Goal: Task Accomplishment & Management: Use online tool/utility

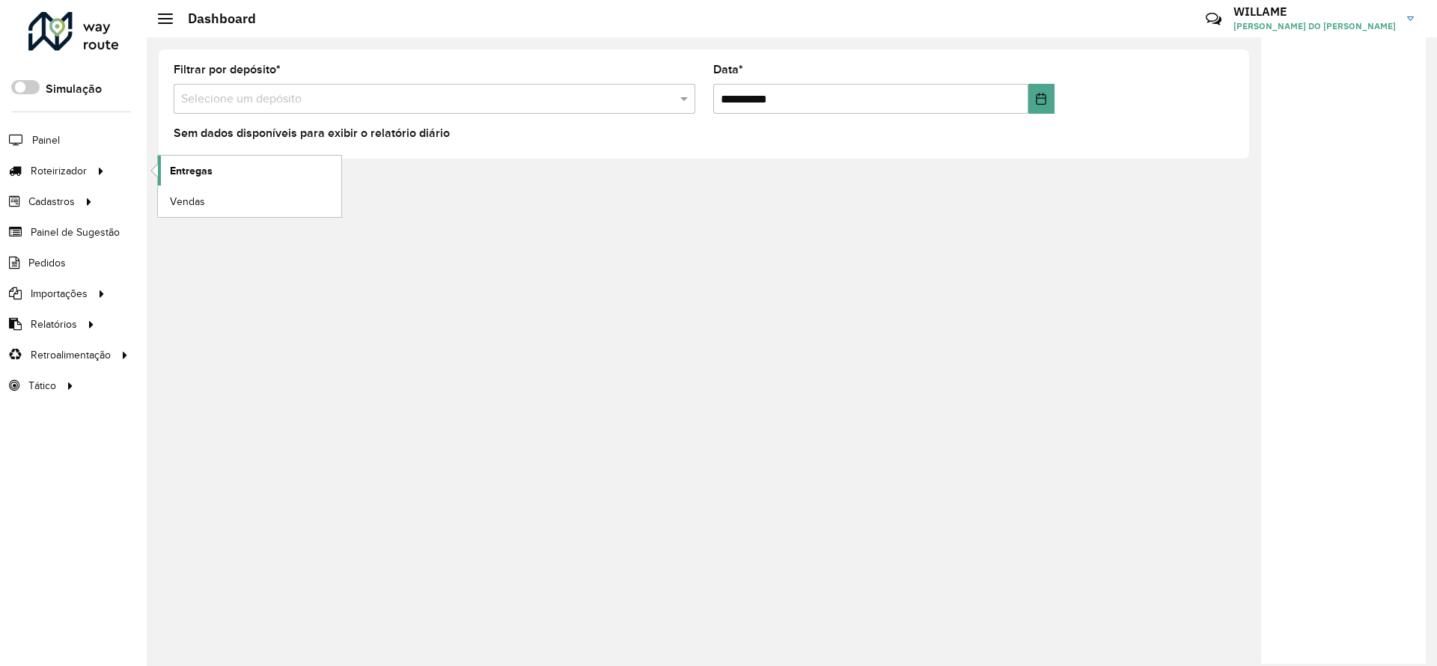
click at [175, 169] on span "Entregas" at bounding box center [191, 171] width 43 height 16
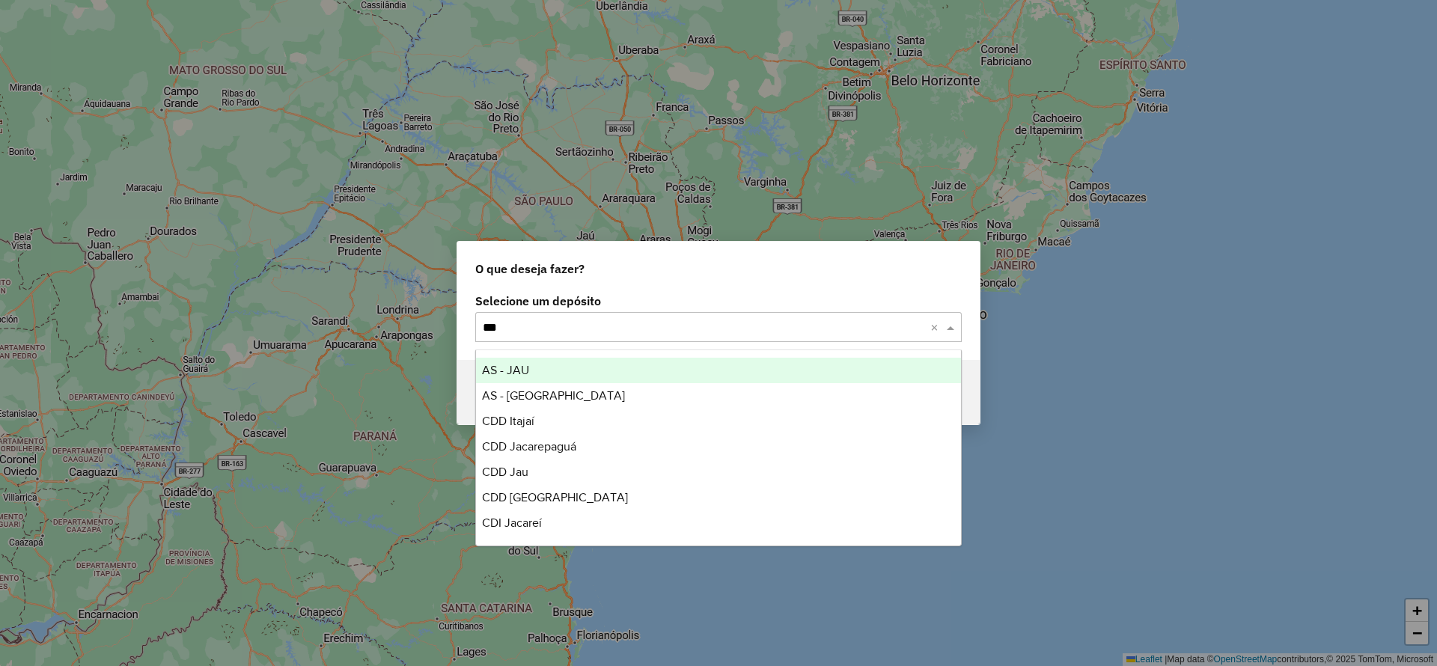
type input "****"
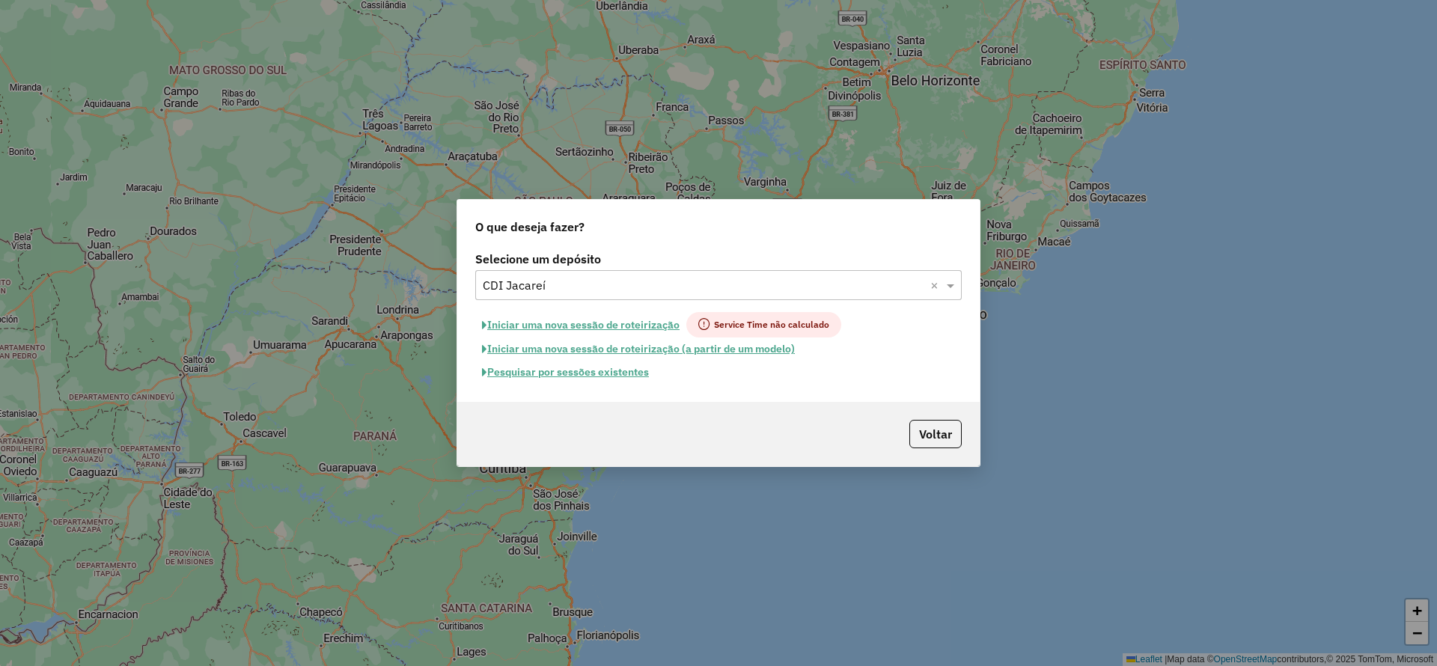
click at [569, 320] on button "Iniciar uma nova sessão de roteirização" at bounding box center [580, 324] width 211 height 25
select select "*"
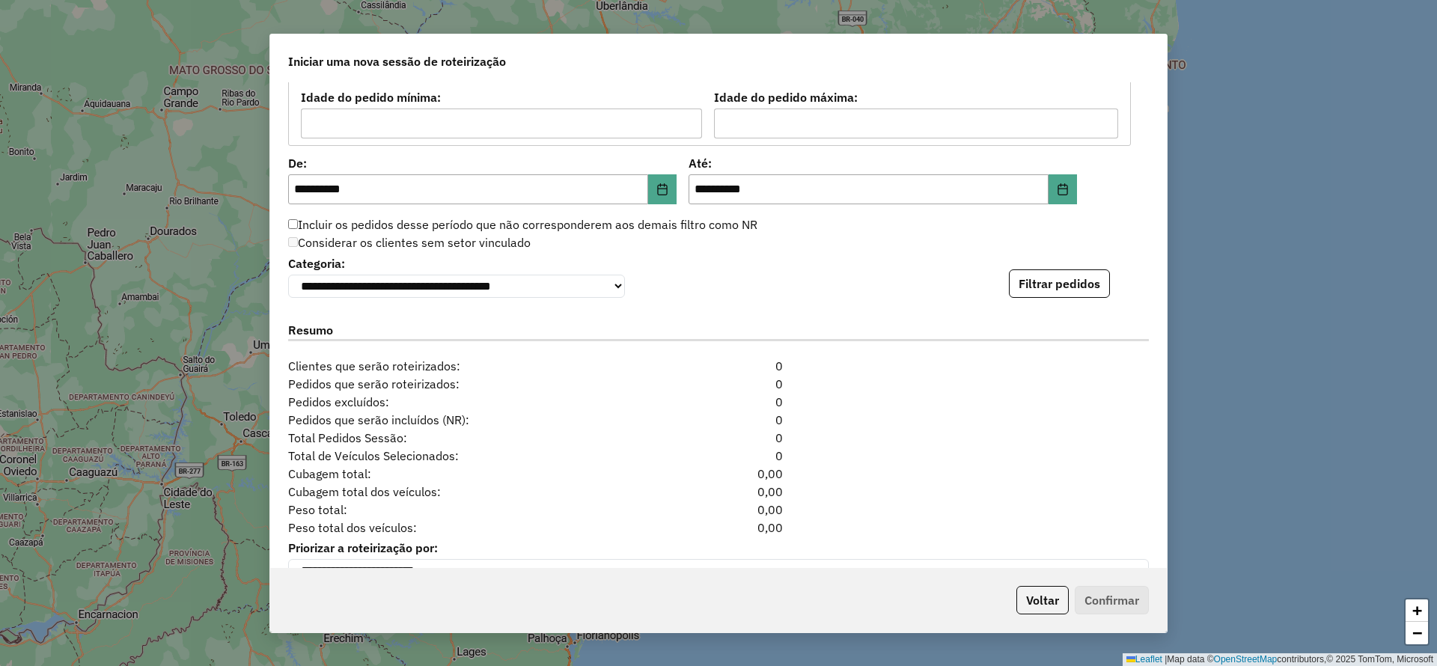
scroll to position [1488, 0]
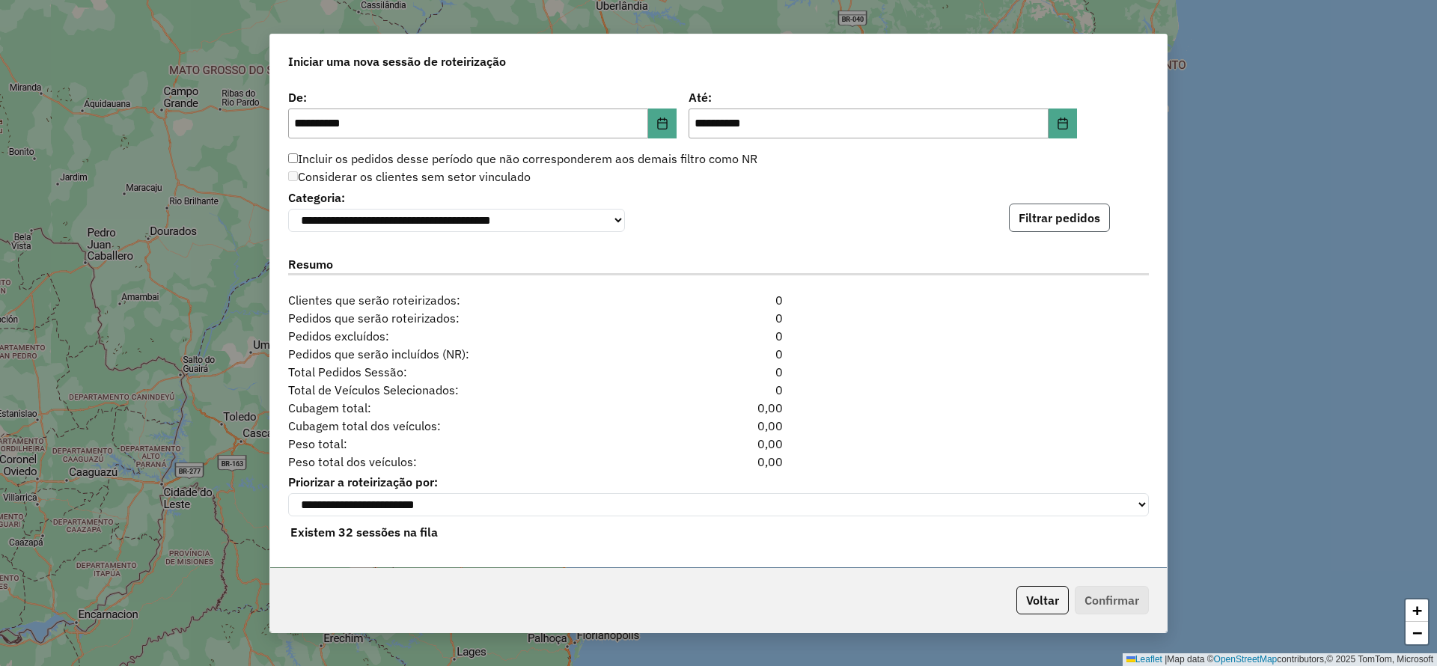
click at [1036, 225] on button "Filtrar pedidos" at bounding box center [1059, 218] width 101 height 28
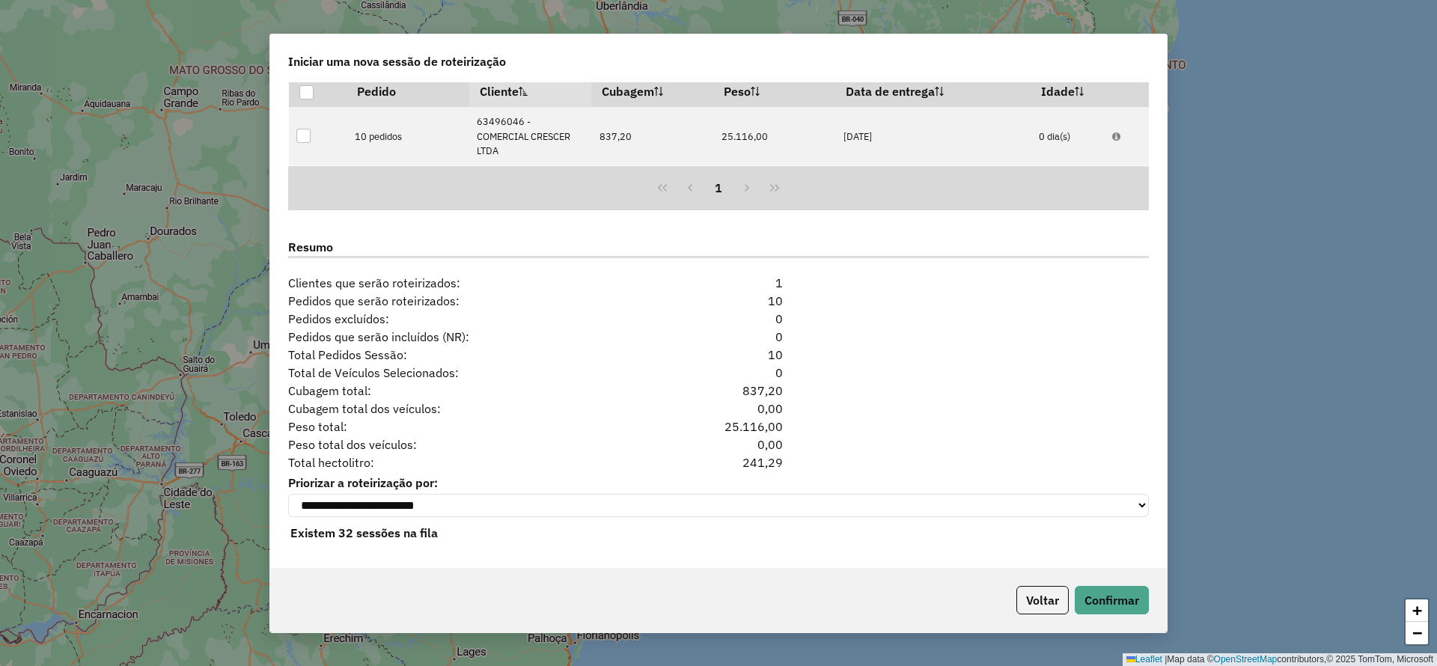
scroll to position [1682, 0]
click at [1140, 612] on button "Confirmar" at bounding box center [1112, 600] width 74 height 28
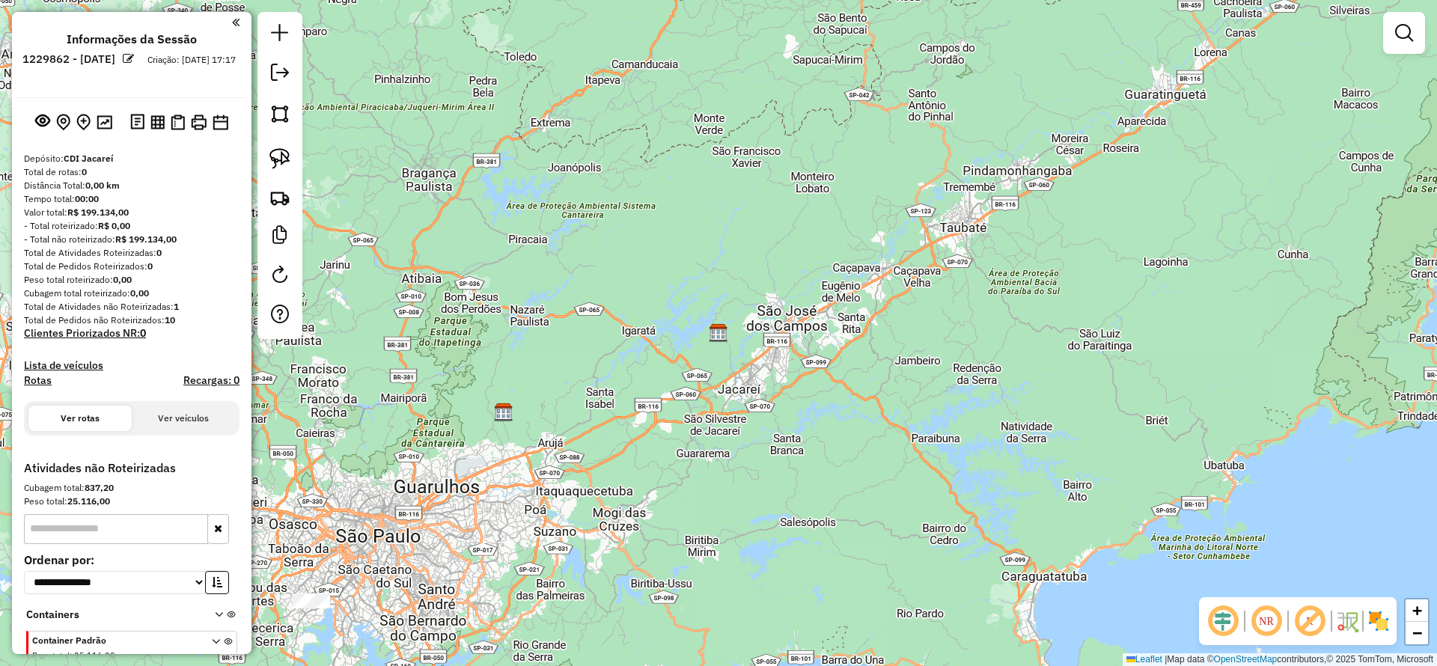
drag, startPoint x: 514, startPoint y: 510, endPoint x: 653, endPoint y: 354, distance: 208.8
click at [736, 377] on div "Janela de atendimento Grade de atendimento Capacidade Transportadoras Veículos …" at bounding box center [718, 333] width 1437 height 666
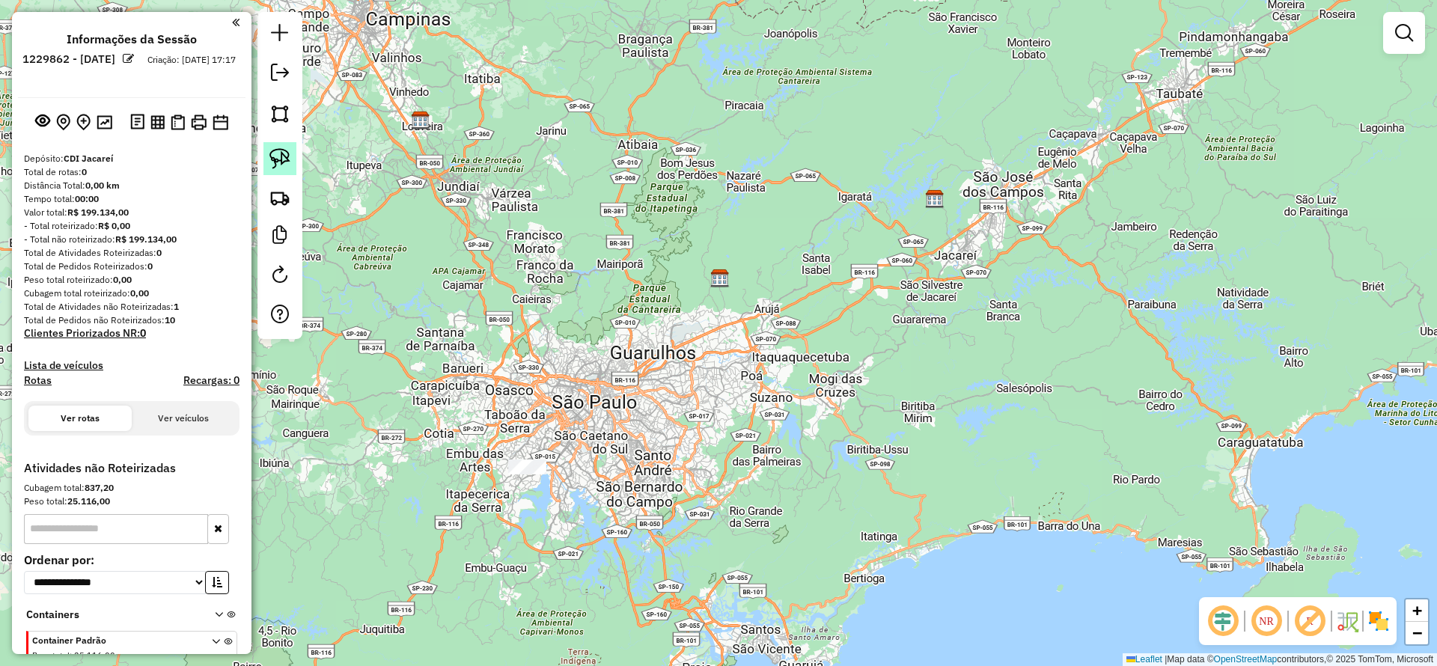
click at [279, 168] on img at bounding box center [279, 158] width 21 height 21
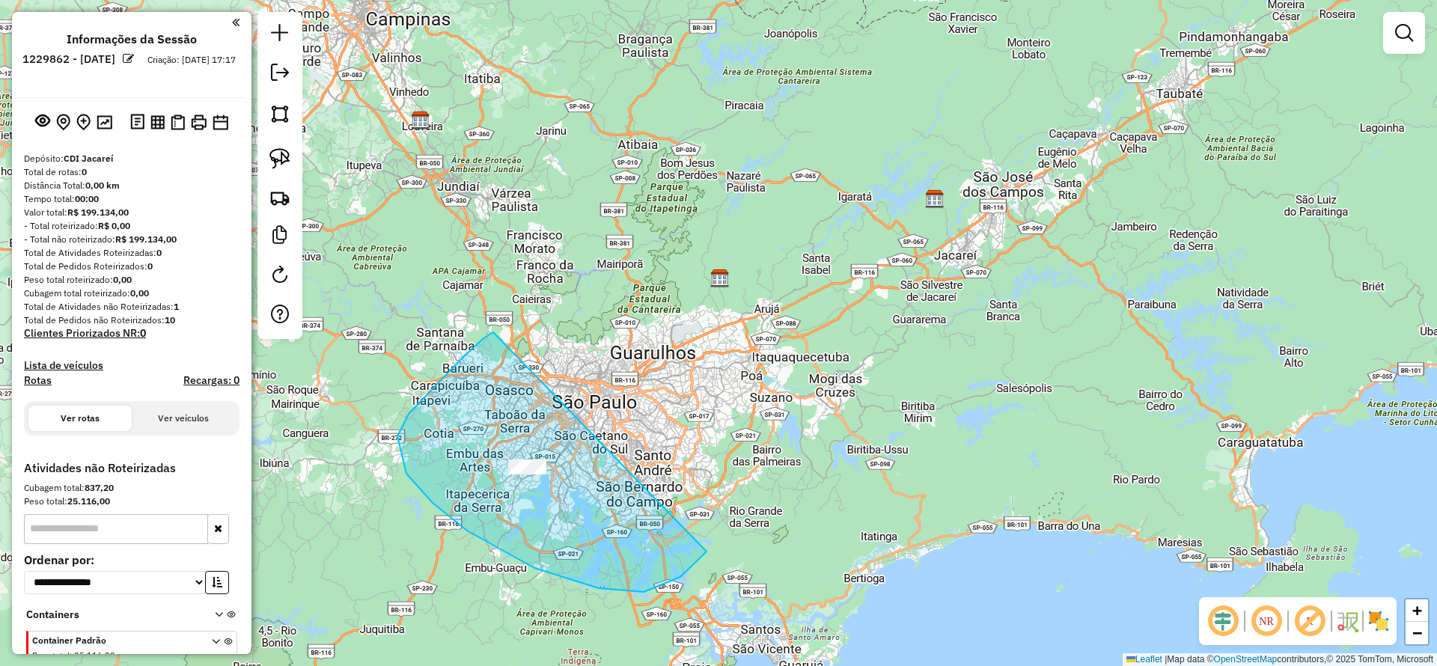
drag, startPoint x: 534, startPoint y: 568, endPoint x: 755, endPoint y: 513, distance: 227.4
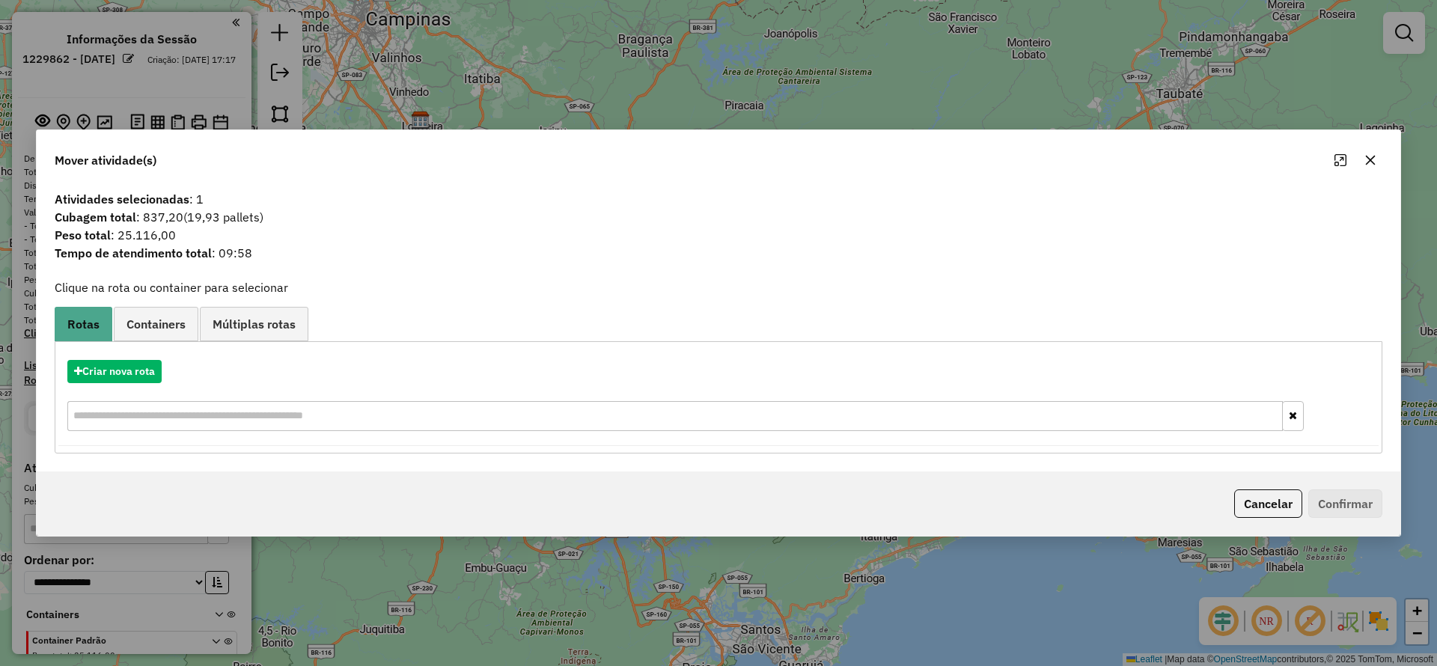
click at [151, 383] on div "Criar nova rota" at bounding box center [718, 397] width 1320 height 97
click at [147, 375] on button "Criar nova rota" at bounding box center [114, 371] width 94 height 23
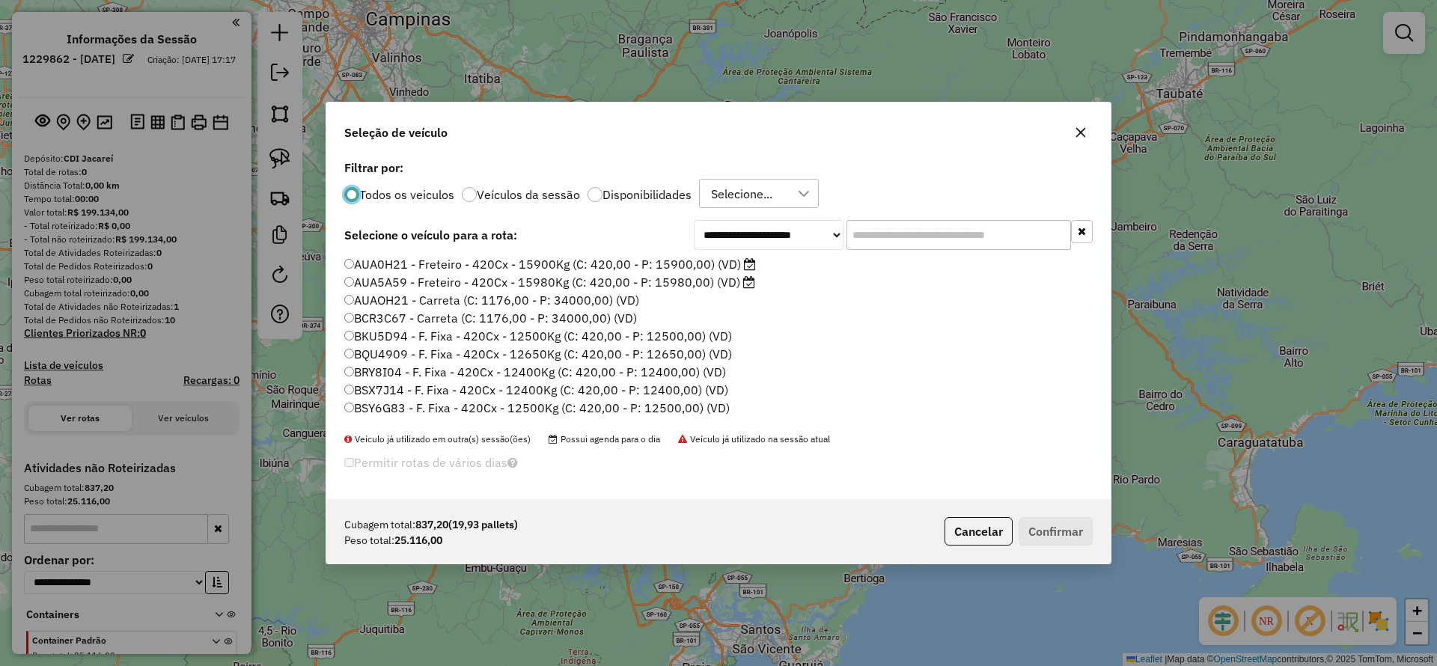
scroll to position [8, 4]
click at [852, 232] on input "text" at bounding box center [958, 235] width 225 height 30
paste input "*******"
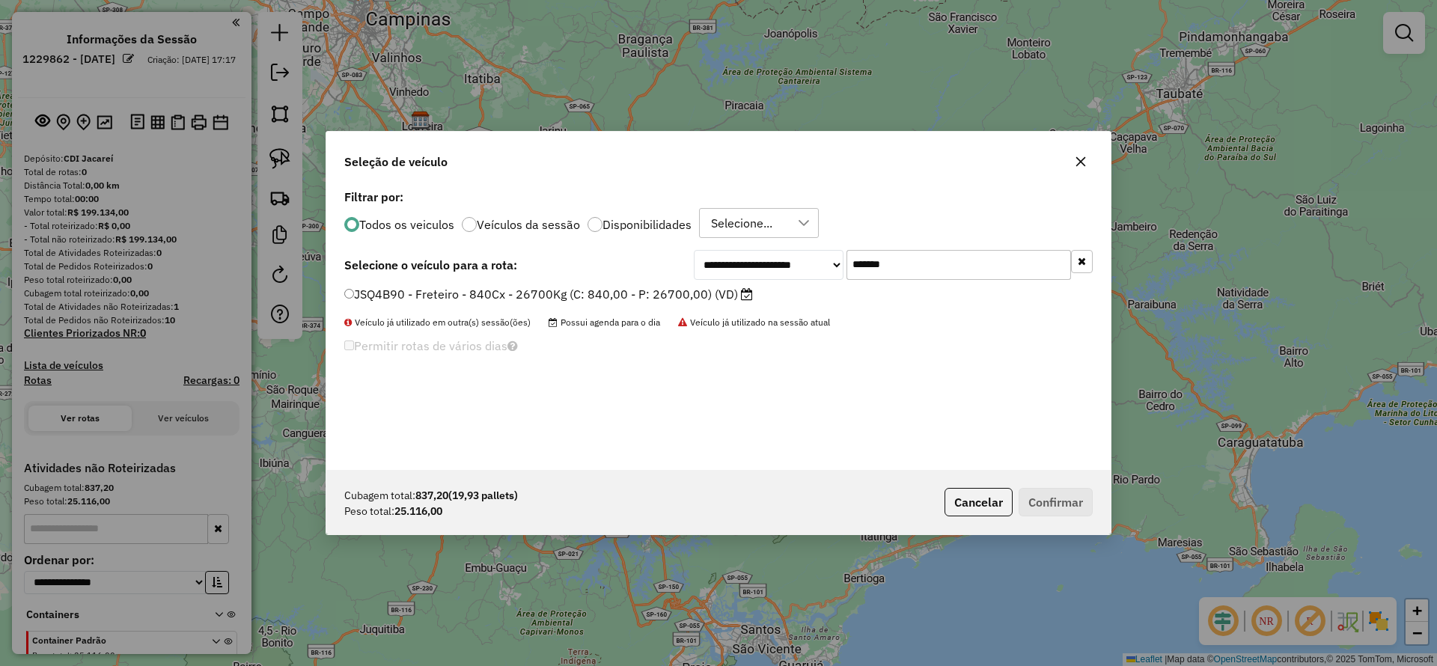
type input "*******"
click at [621, 298] on label "JSQ4B90 - Freteiro - 840Cx - 26700Kg (C: 840,00 - P: 26700,00) (VD)" at bounding box center [548, 294] width 409 height 18
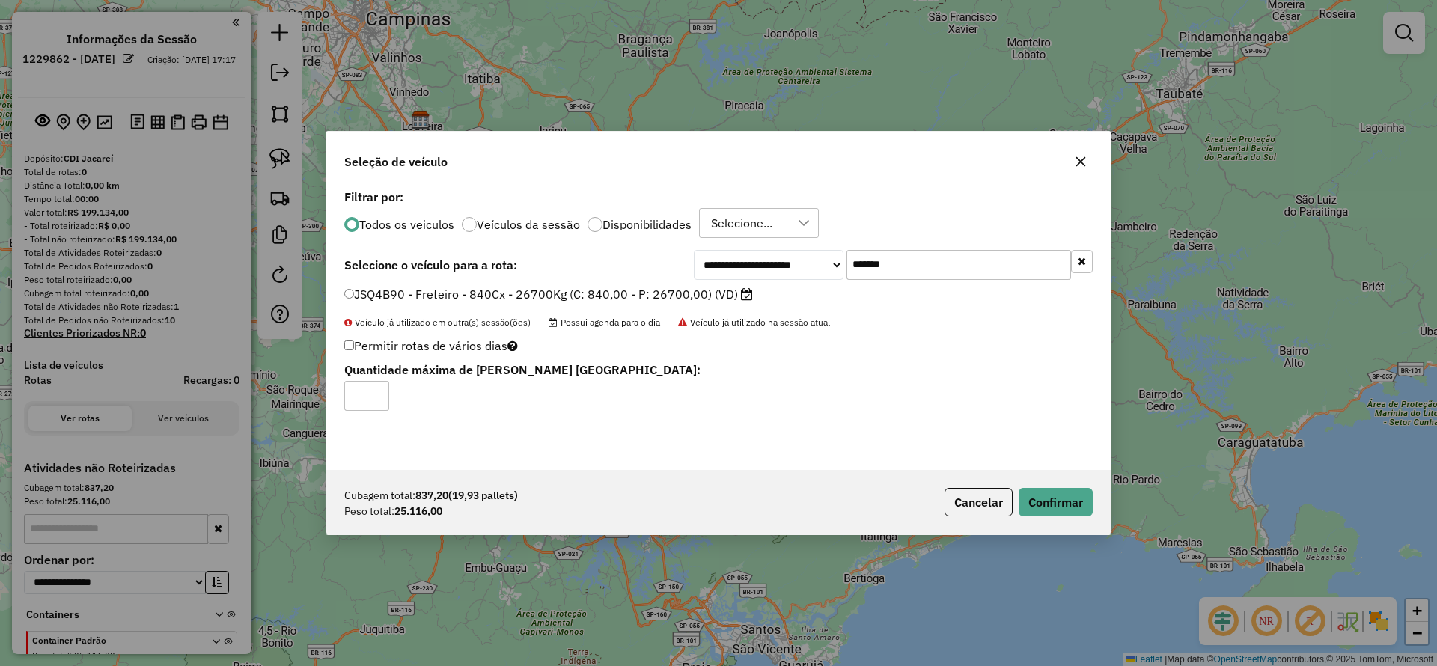
click at [1045, 482] on div "Cubagem total: 837,20 (19,93 pallets) Peso total: 25.116,00 Cancelar Confirmar" at bounding box center [718, 502] width 784 height 64
click at [1054, 490] on button "Confirmar" at bounding box center [1055, 502] width 74 height 28
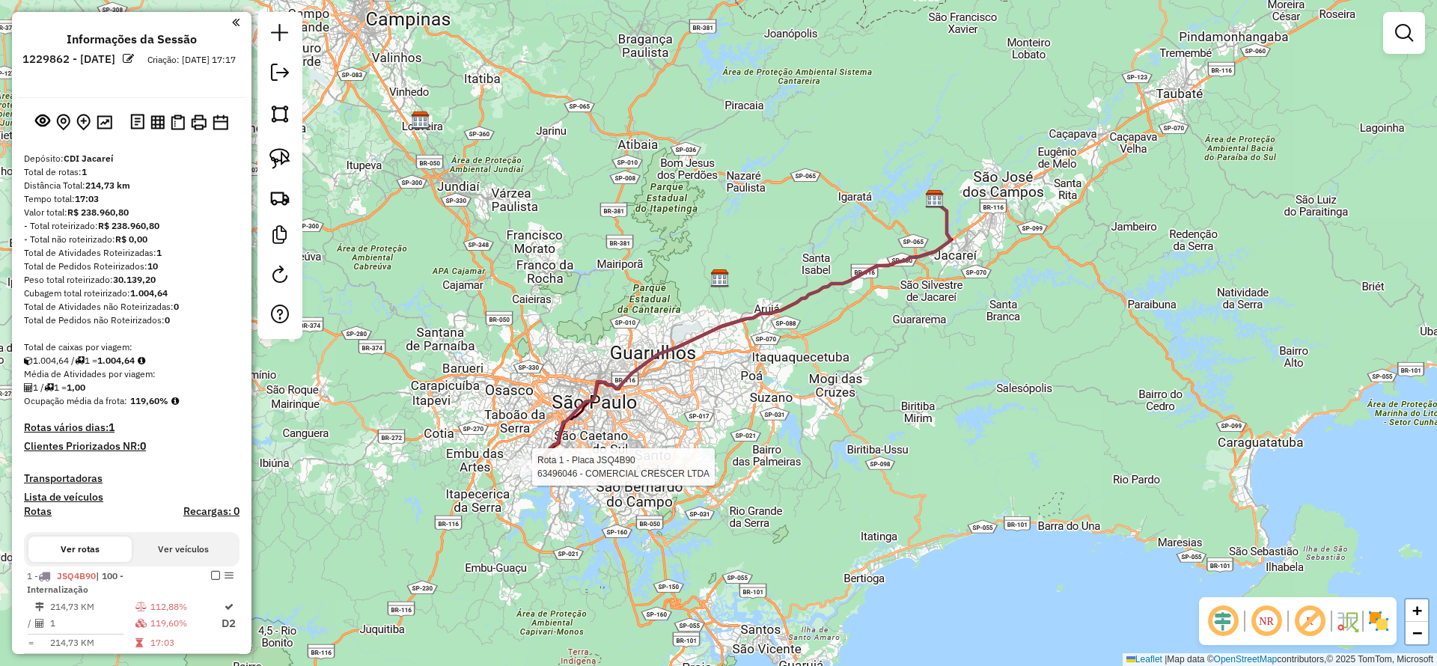
scroll to position [100, 0]
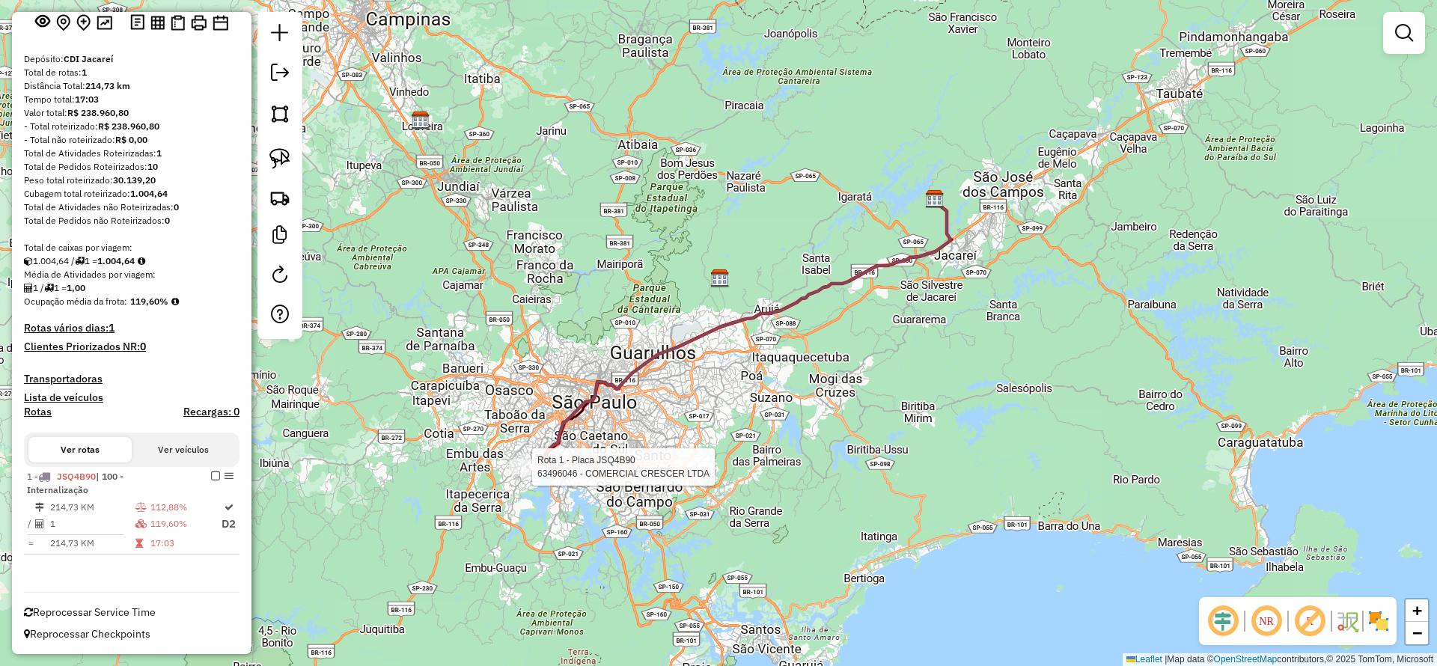
select select "**********"
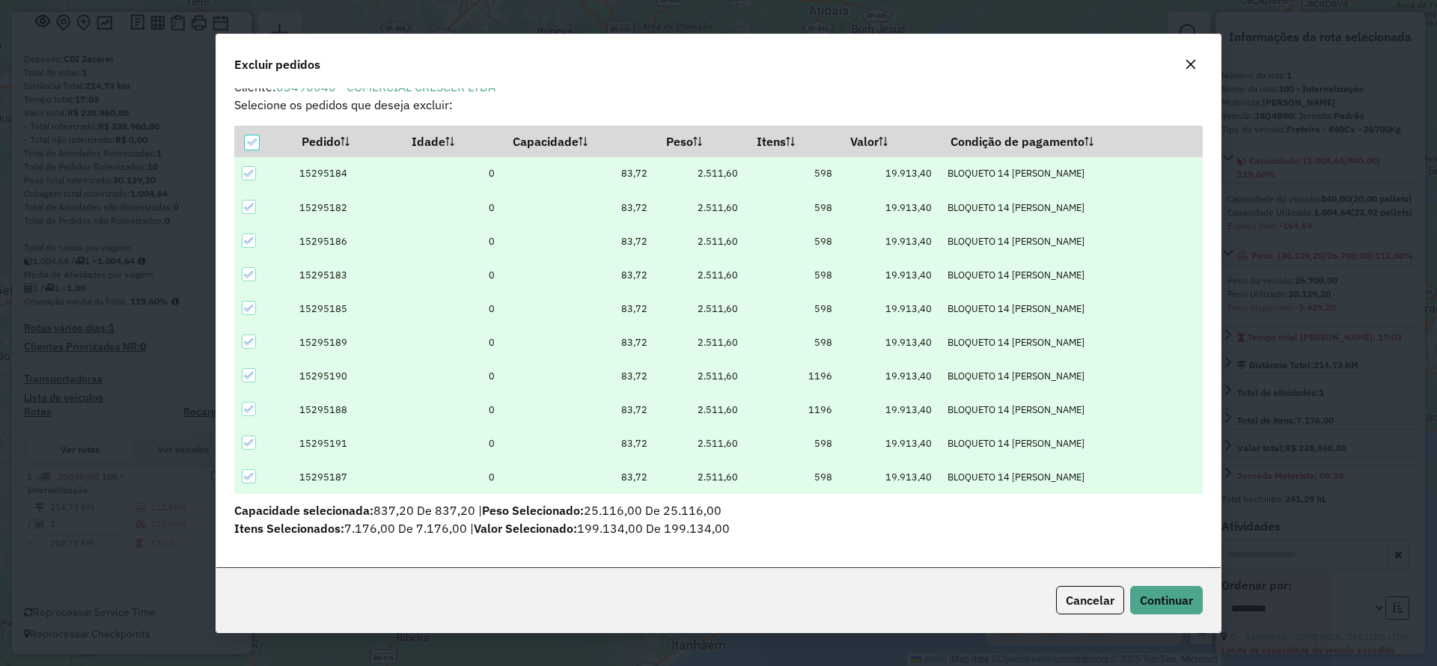
scroll to position [16, 0]
drag, startPoint x: 1188, startPoint y: 67, endPoint x: 1183, endPoint y: 76, distance: 10.4
click at [1188, 67] on icon "button" at bounding box center [1191, 64] width 10 height 10
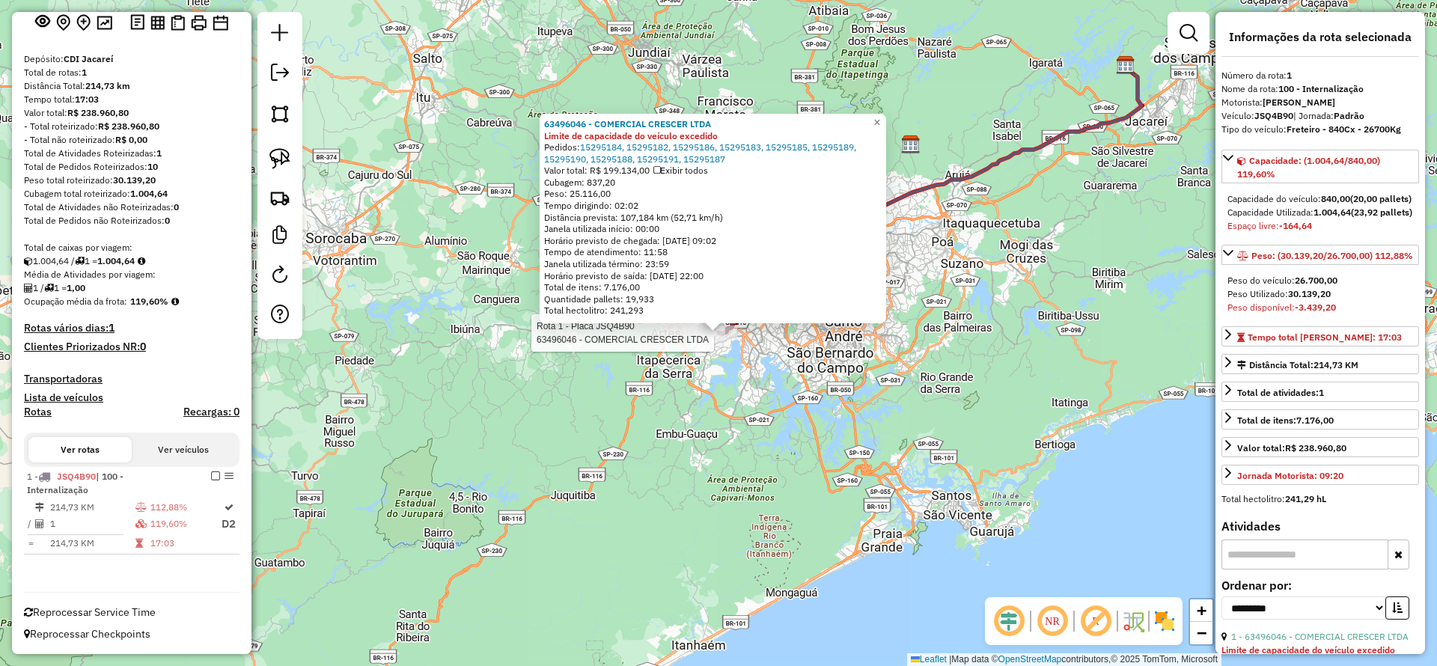
click at [702, 417] on div "Rota 1 - Placa JSQ4B90 63496046 - COMERCIAL CRESCER LTDA 63496046 - COMERCIAL C…" at bounding box center [718, 333] width 1437 height 666
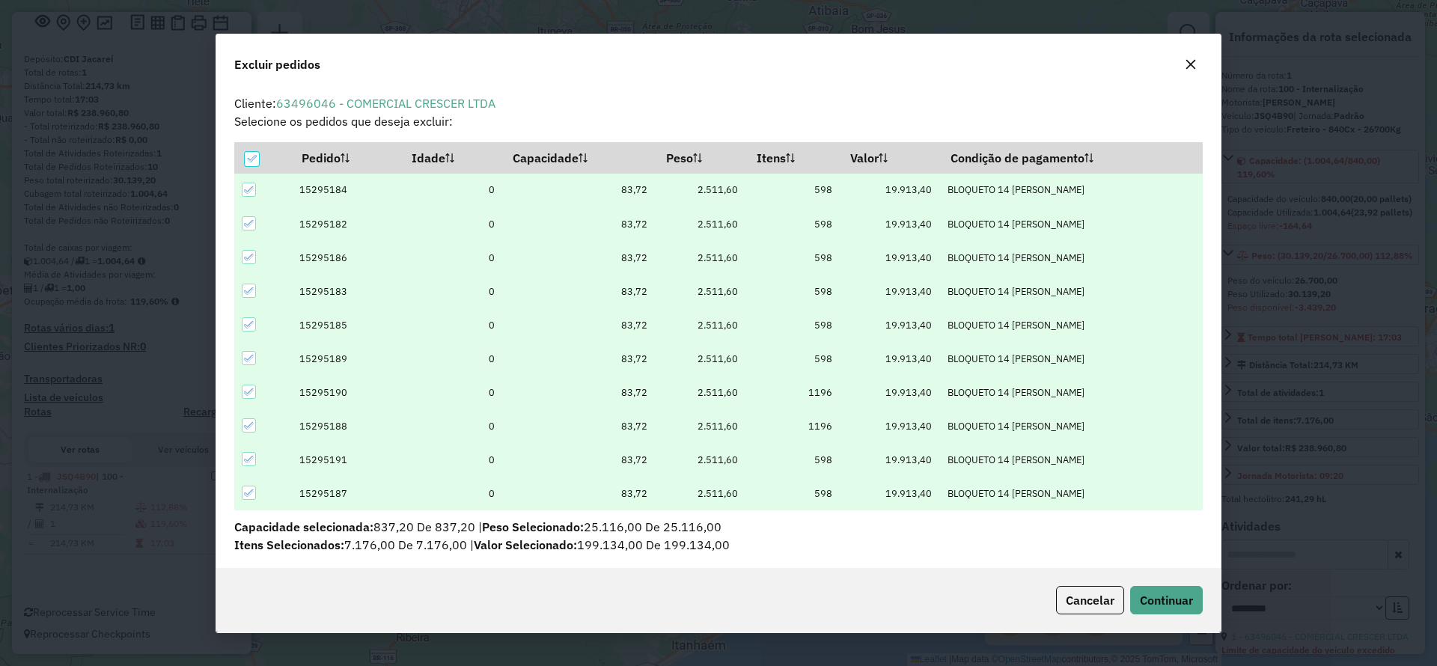
scroll to position [8, 4]
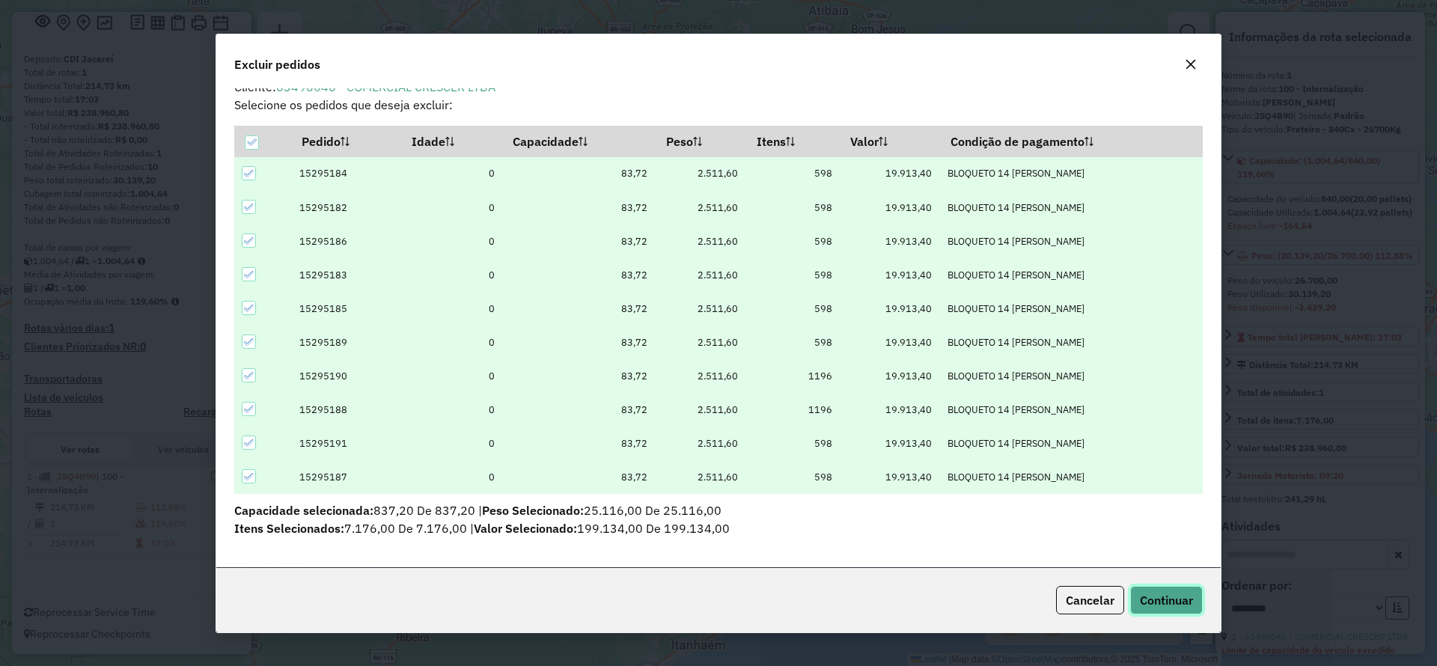
click at [1149, 599] on span "Continuar" at bounding box center [1166, 600] width 53 height 15
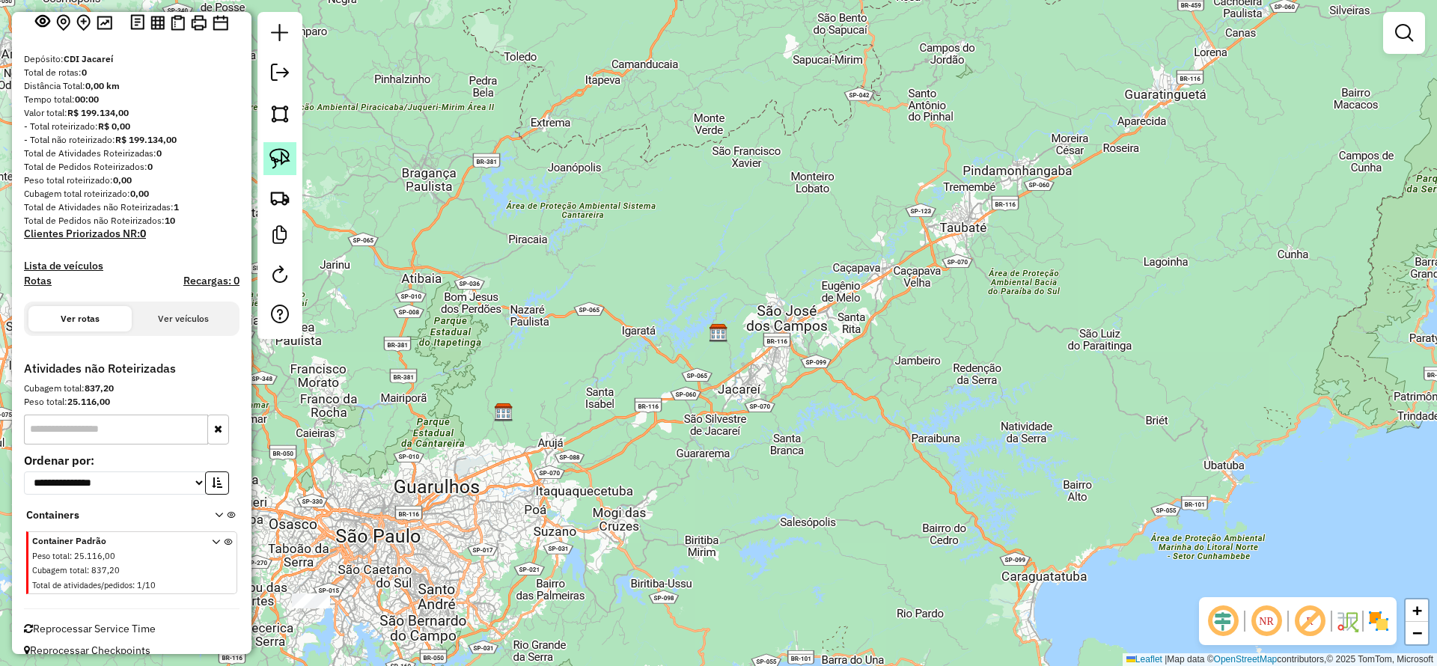
click at [277, 162] on img at bounding box center [279, 158] width 21 height 21
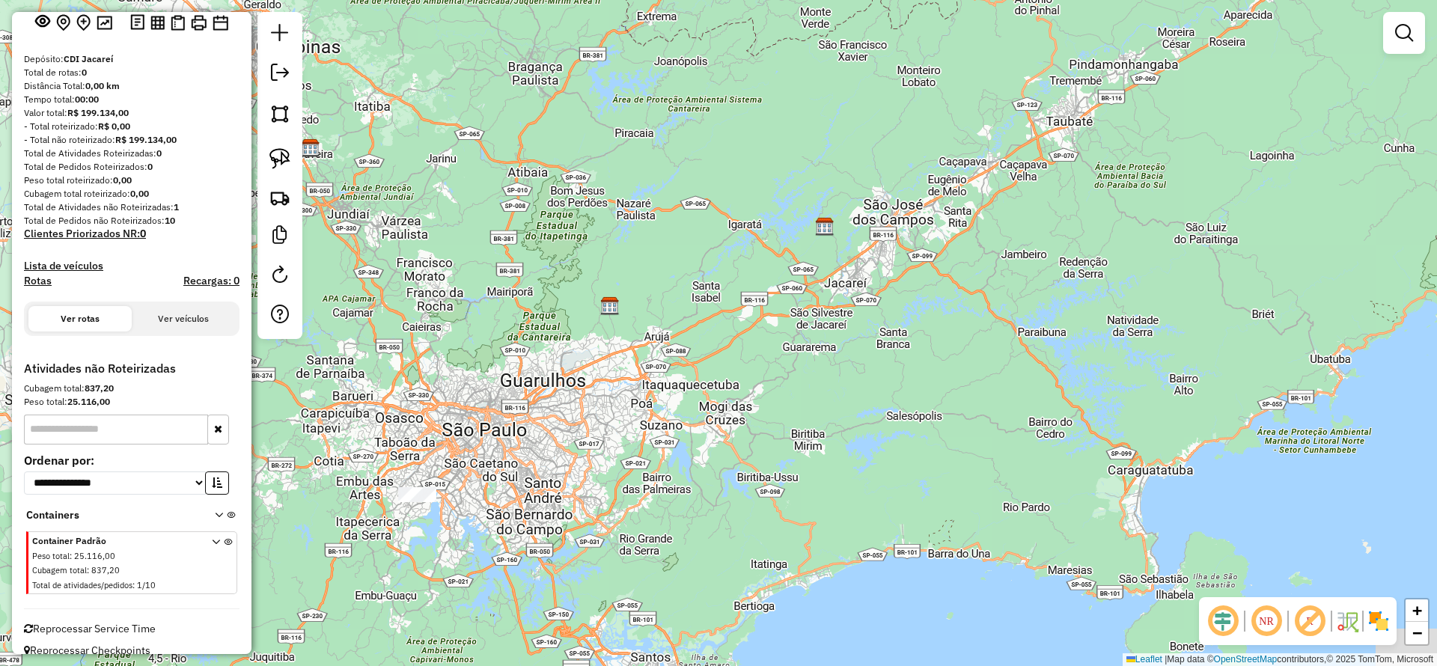
drag, startPoint x: 394, startPoint y: 449, endPoint x: 443, endPoint y: 338, distance: 121.0
click at [445, 340] on div "Janela de atendimento Grade de atendimento Capacidade Transportadoras Veículos …" at bounding box center [718, 333] width 1437 height 666
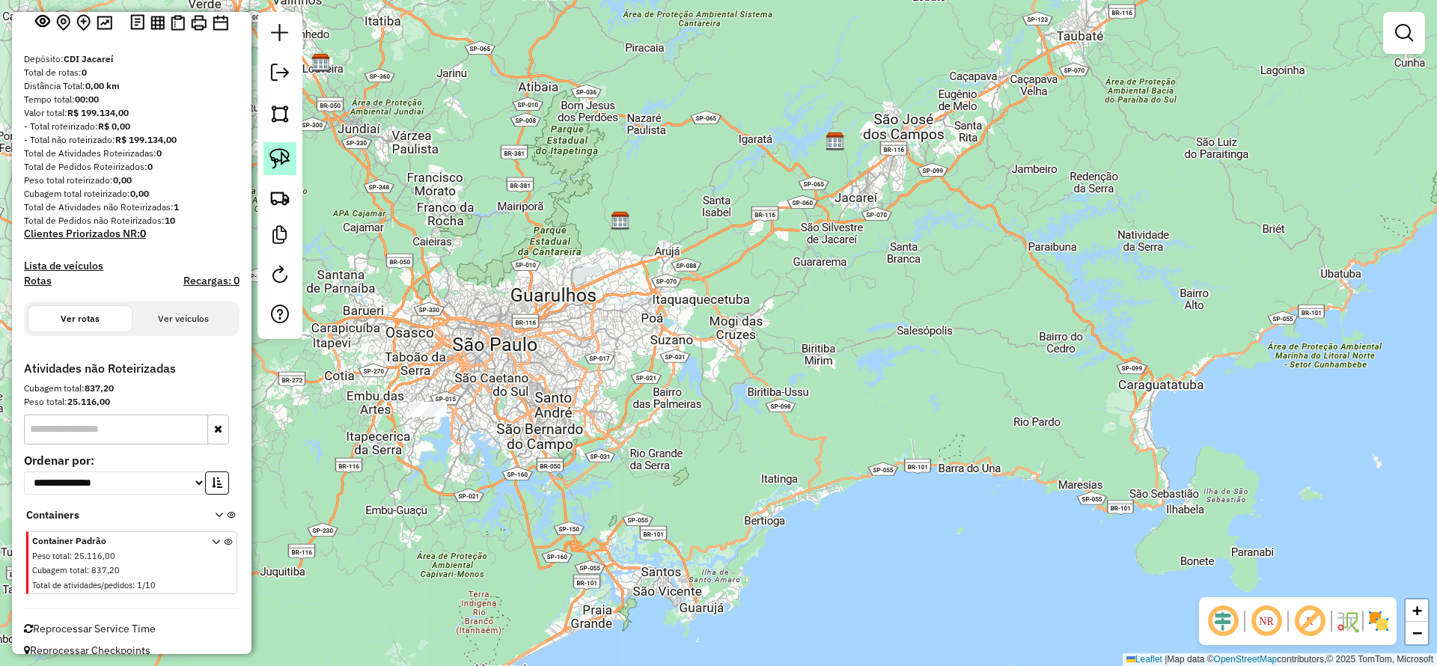
drag, startPoint x: 288, startPoint y: 152, endPoint x: 295, endPoint y: 157, distance: 8.5
click at [288, 152] on img at bounding box center [279, 158] width 21 height 21
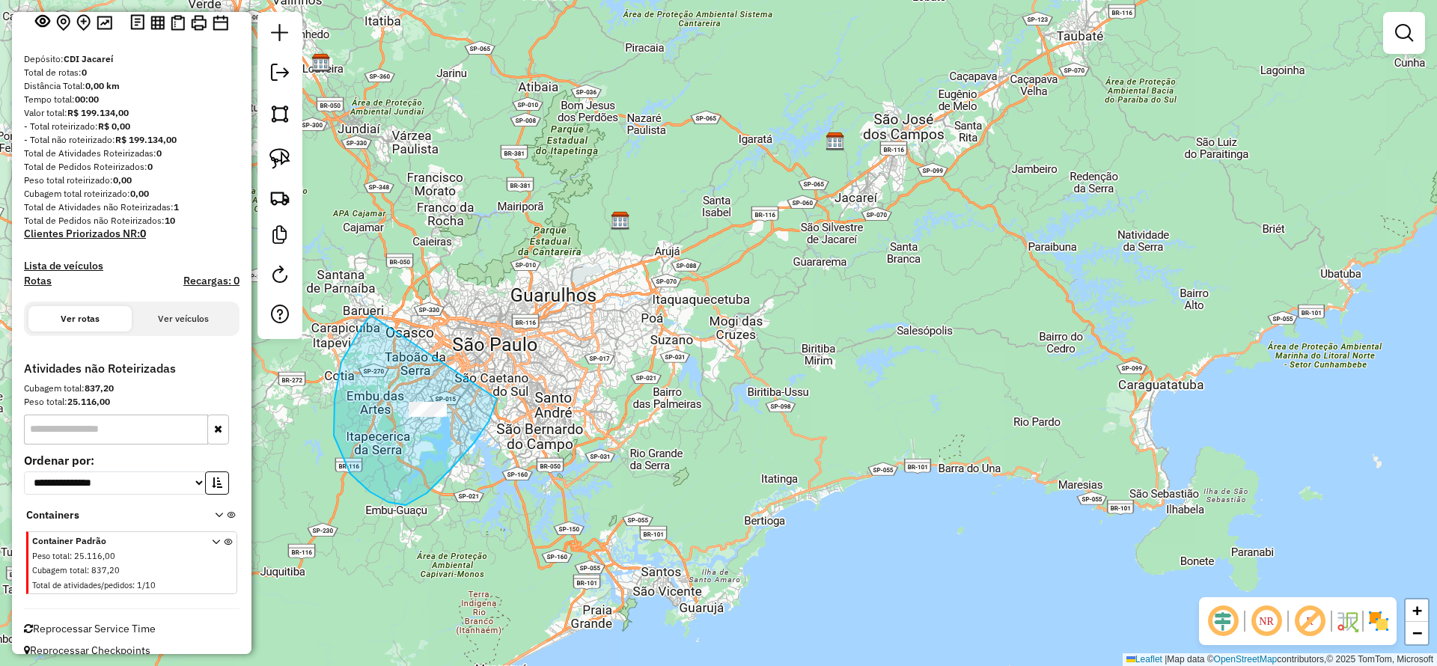
drag, startPoint x: 335, startPoint y: 400, endPoint x: 498, endPoint y: 477, distance: 180.4
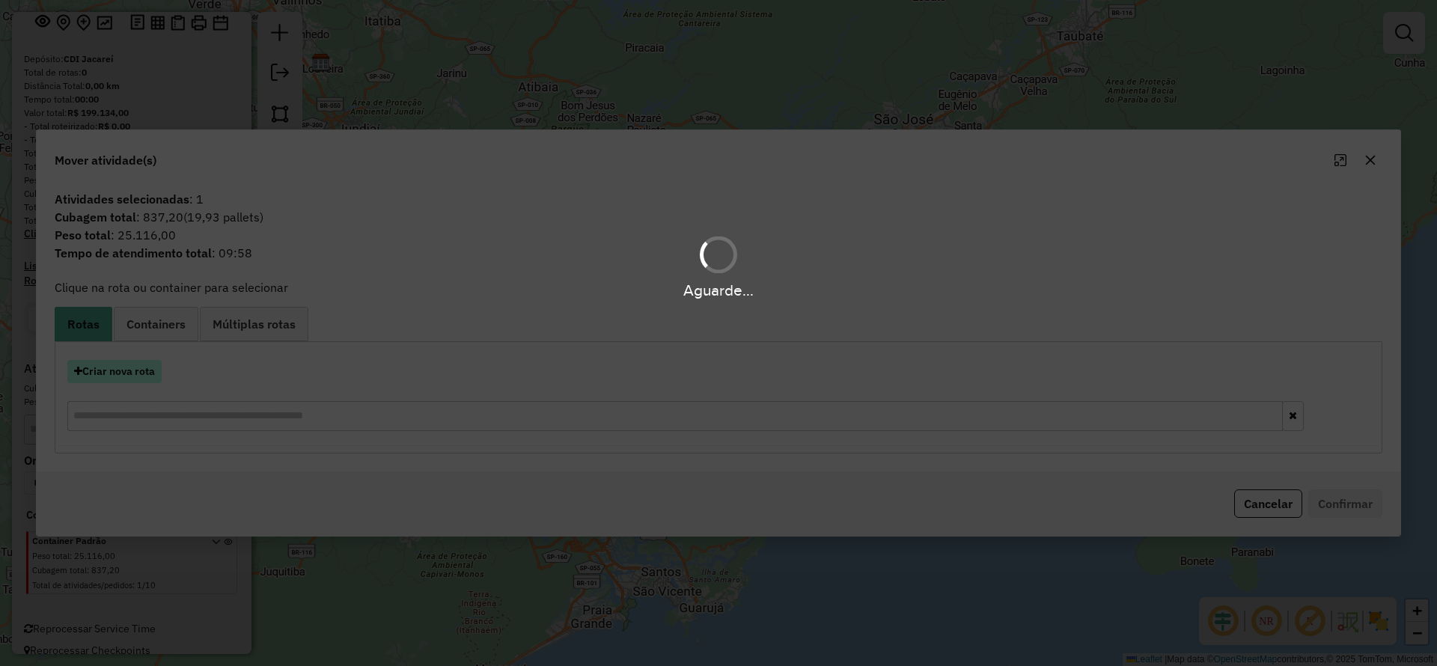
click at [152, 376] on hb-app "**********" at bounding box center [718, 333] width 1437 height 666
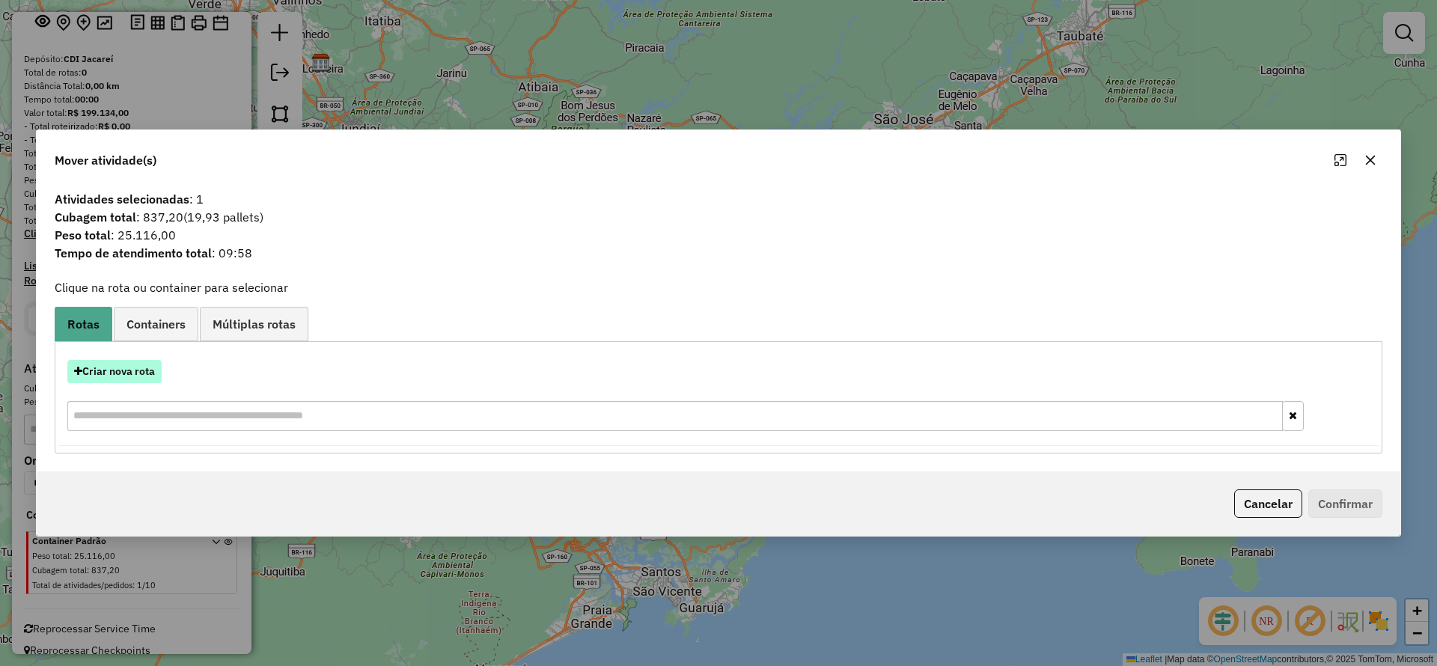
click at [149, 373] on button "Criar nova rota" at bounding box center [114, 371] width 94 height 23
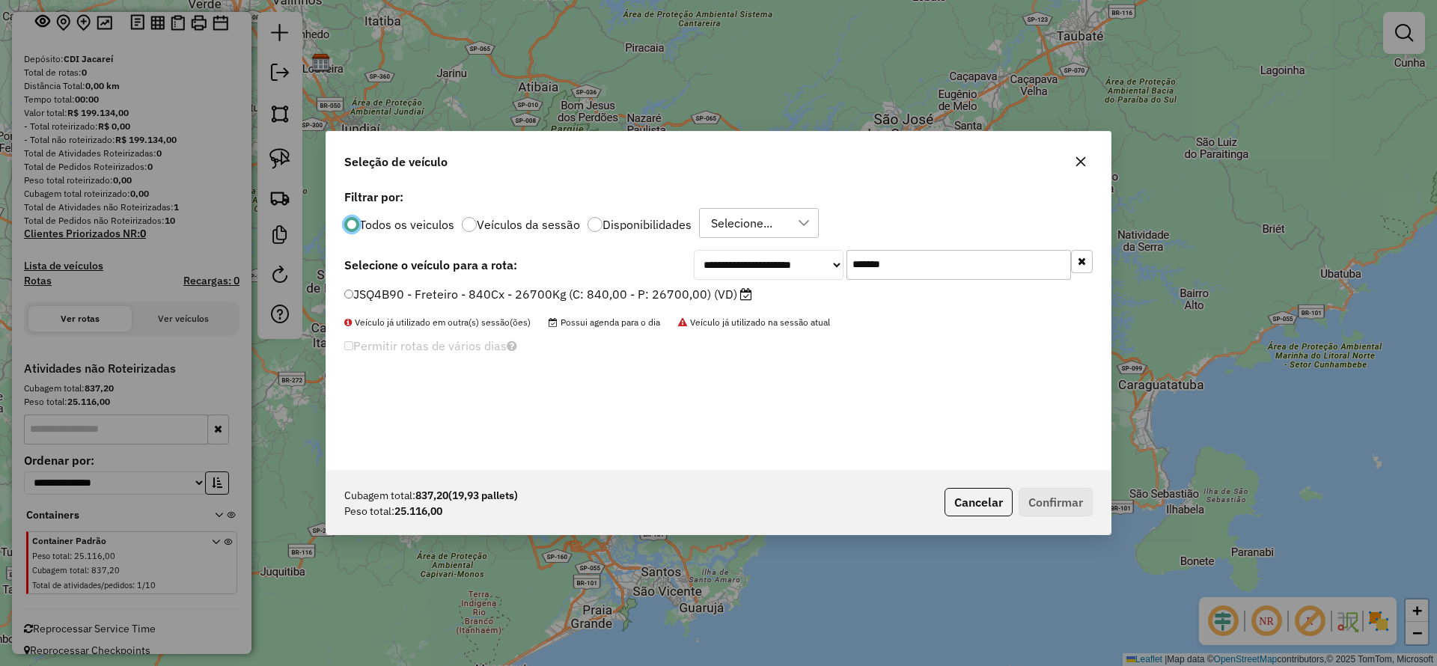
drag, startPoint x: 901, startPoint y: 278, endPoint x: 736, endPoint y: 267, distance: 165.8
click at [736, 267] on div "**********" at bounding box center [893, 265] width 399 height 30
click at [658, 292] on label "JSQ4B90 - Freteiro - 840Cx - 26700Kg (C: 840,00 - P: 26700,00) (VD)" at bounding box center [548, 294] width 408 height 18
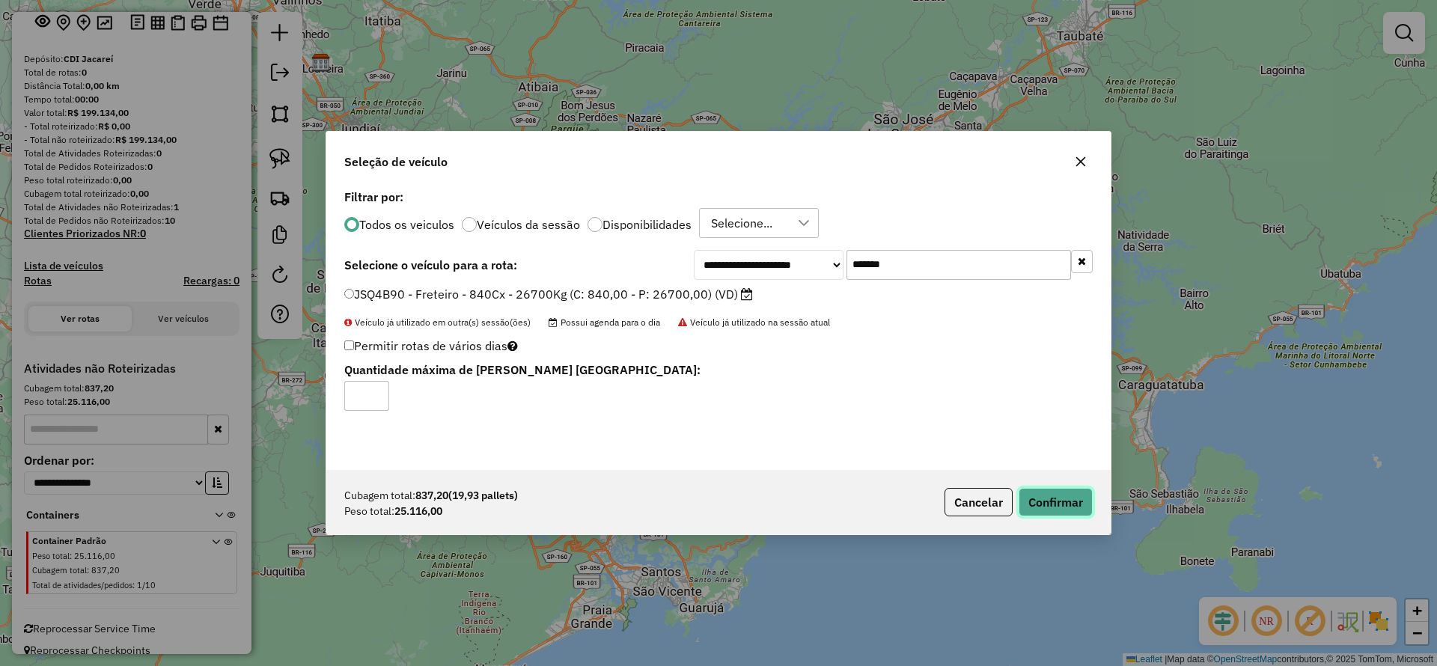
click at [1066, 500] on button "Confirmar" at bounding box center [1055, 502] width 74 height 28
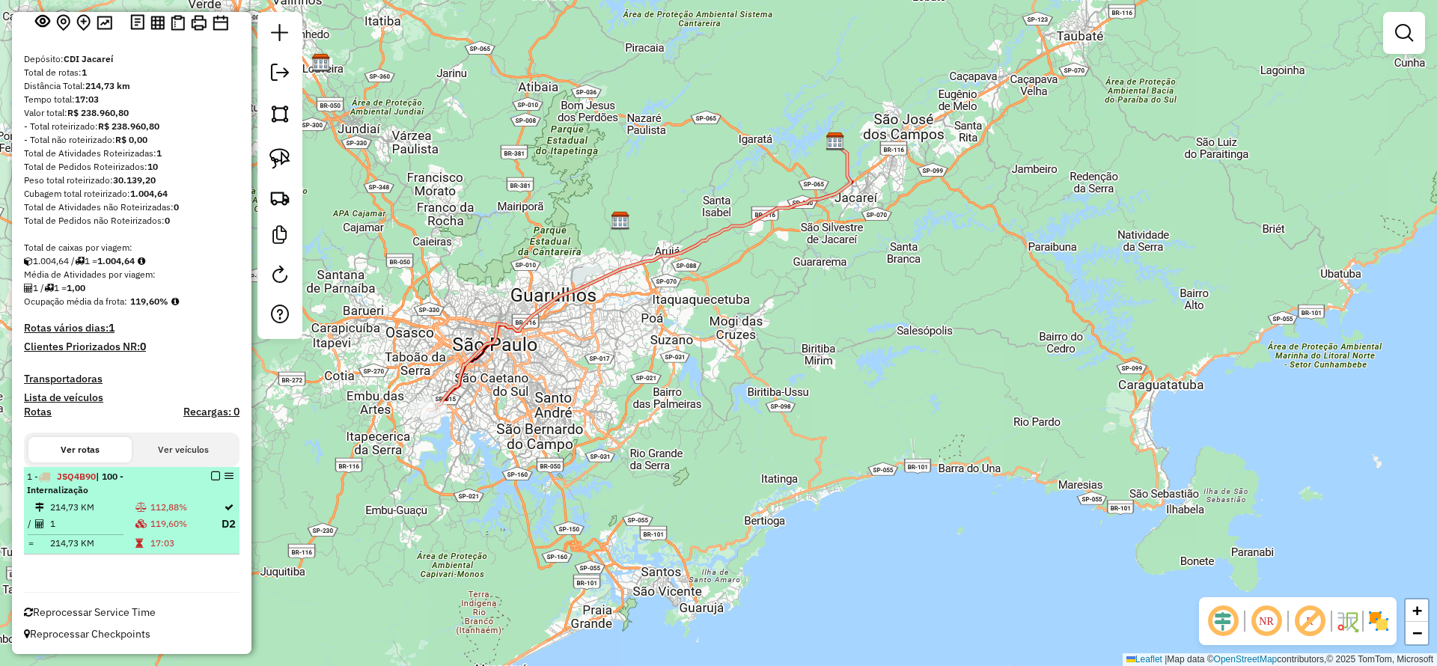
click at [211, 476] on em at bounding box center [215, 475] width 9 height 9
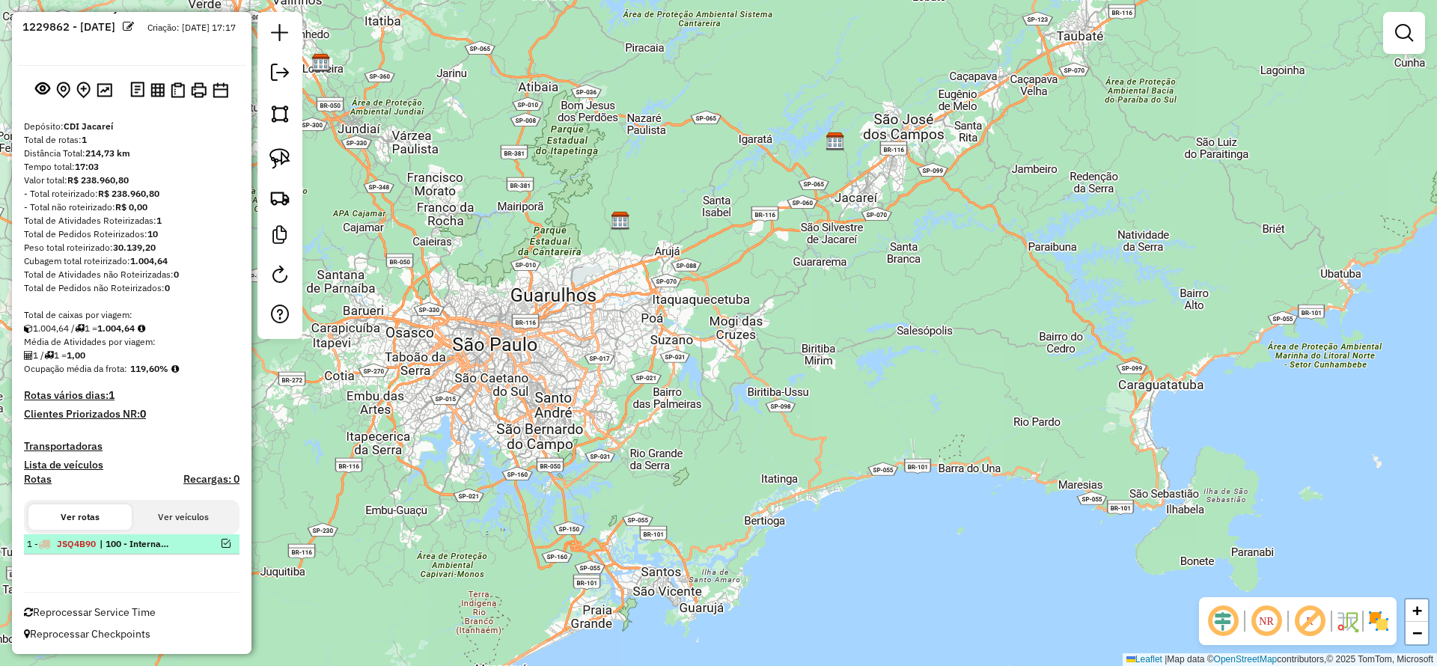
scroll to position [32, 0]
click at [222, 540] on em at bounding box center [226, 543] width 9 height 9
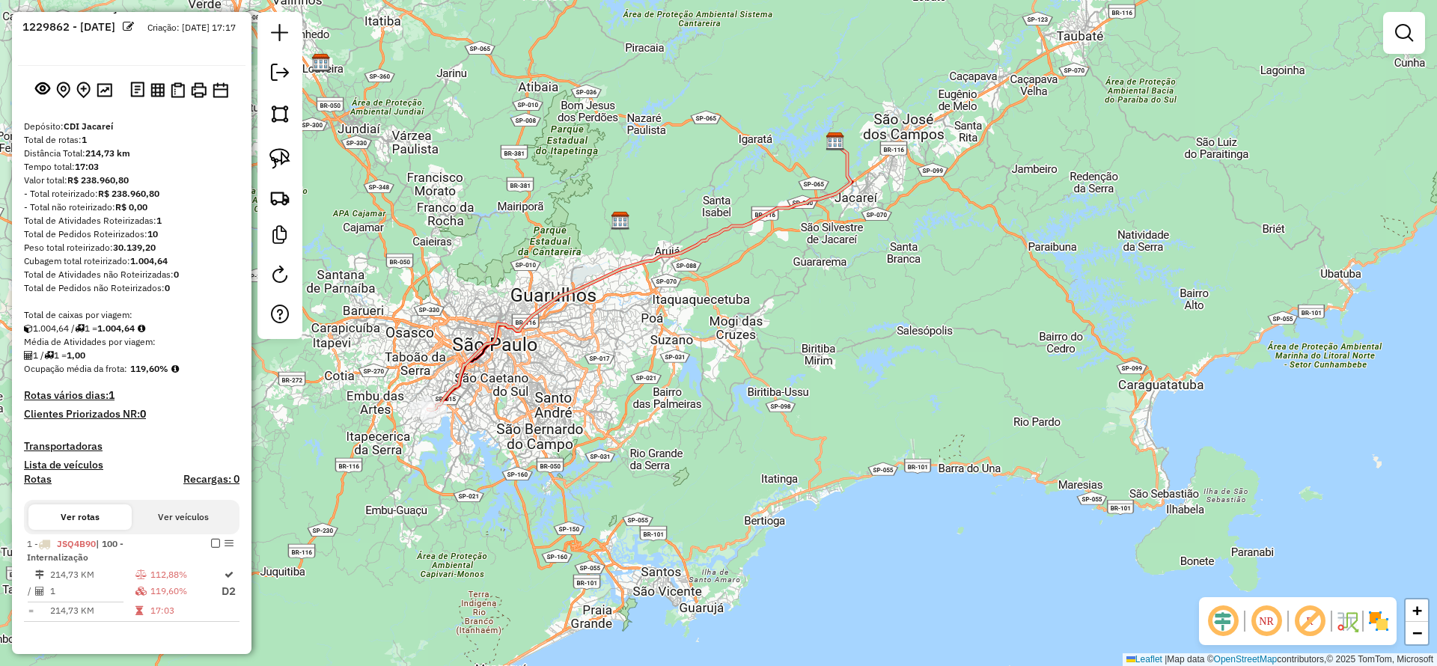
scroll to position [100, 0]
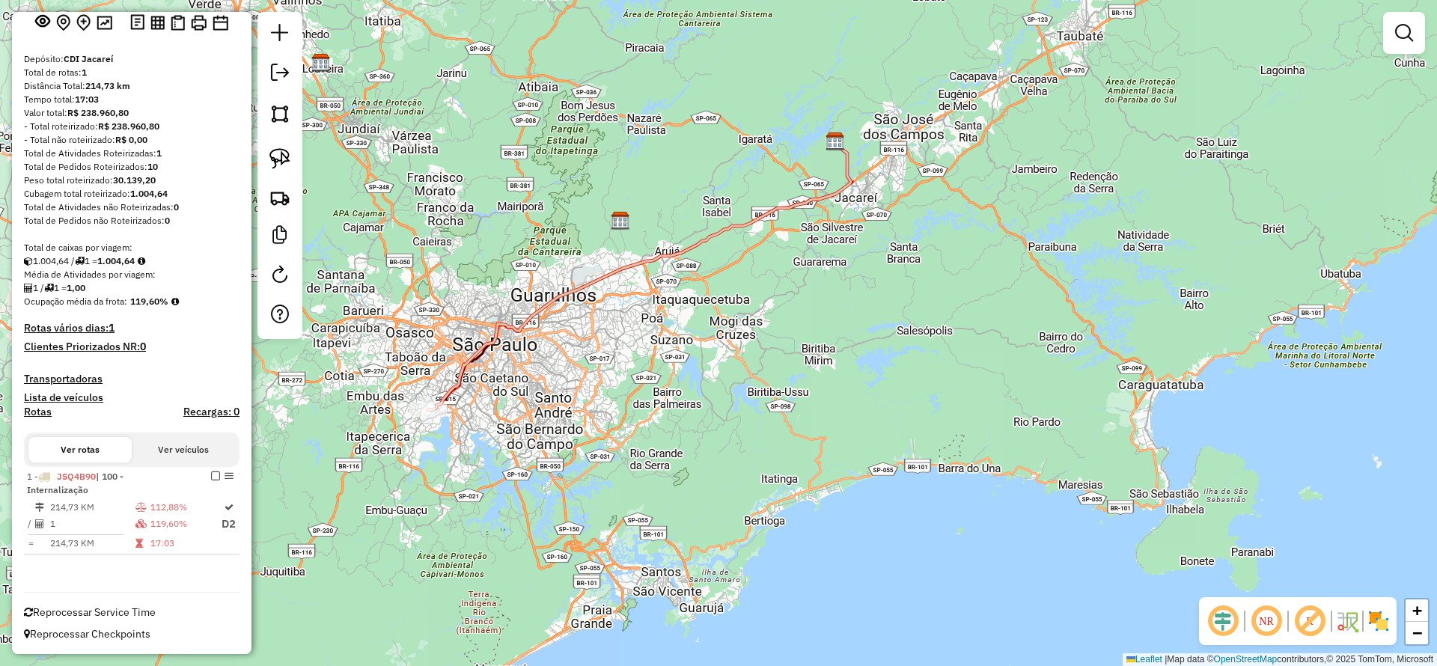
click at [483, 353] on icon at bounding box center [639, 275] width 423 height 269
select select "**********"
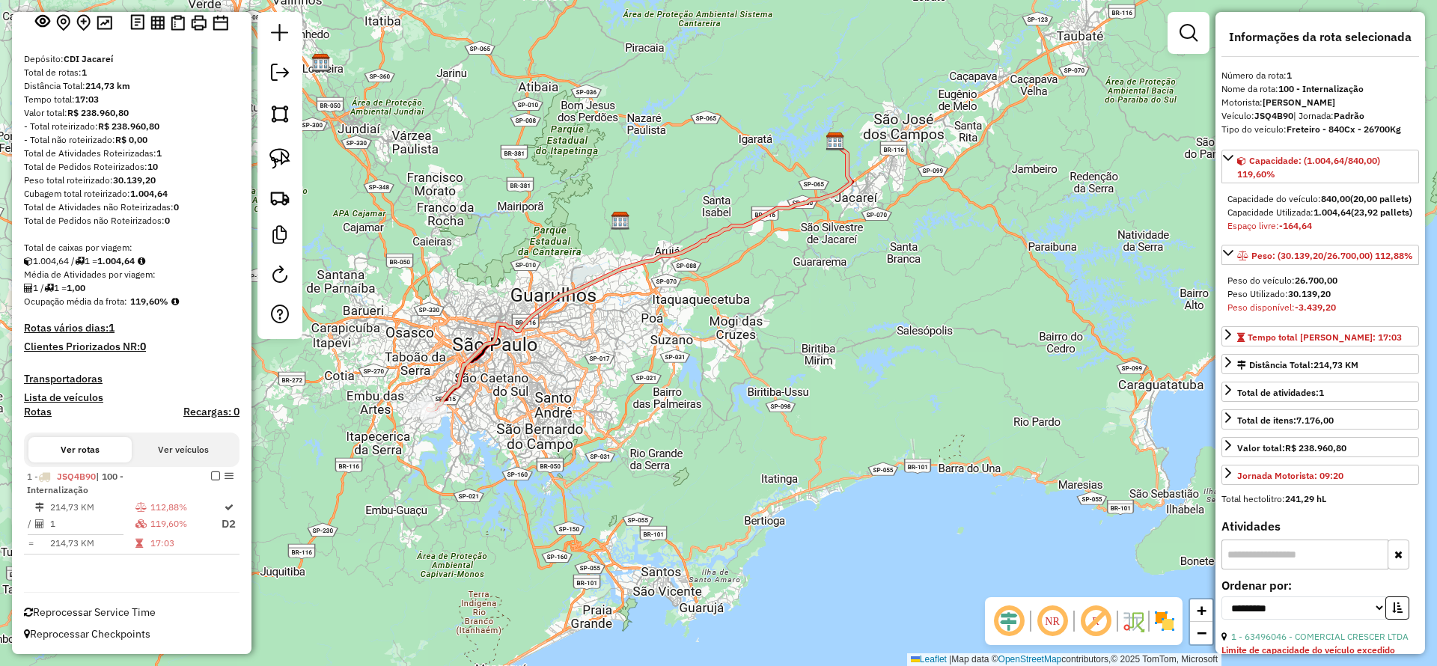
click at [564, 299] on icon at bounding box center [639, 275] width 423 height 269
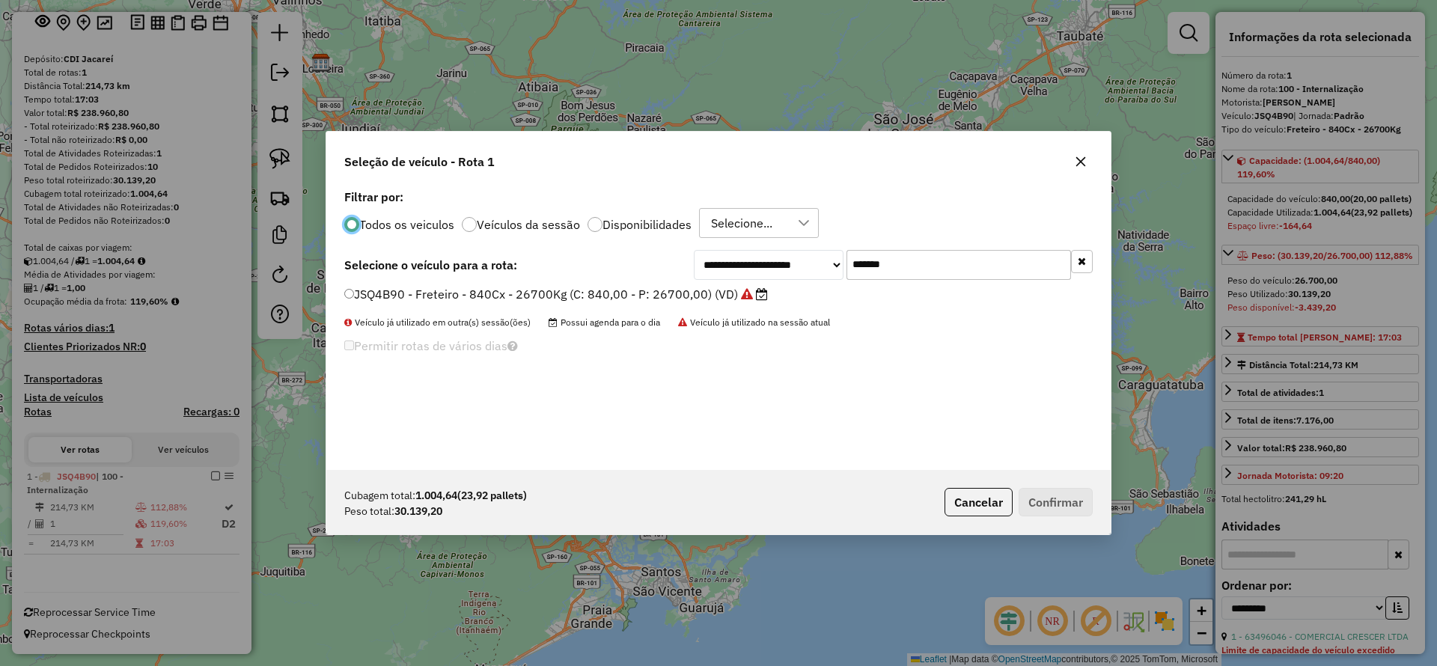
scroll to position [8, 4]
drag, startPoint x: 910, startPoint y: 275, endPoint x: 706, endPoint y: 306, distance: 205.8
click at [715, 303] on div "**********" at bounding box center [718, 328] width 784 height 284
paste input "text"
type input "*******"
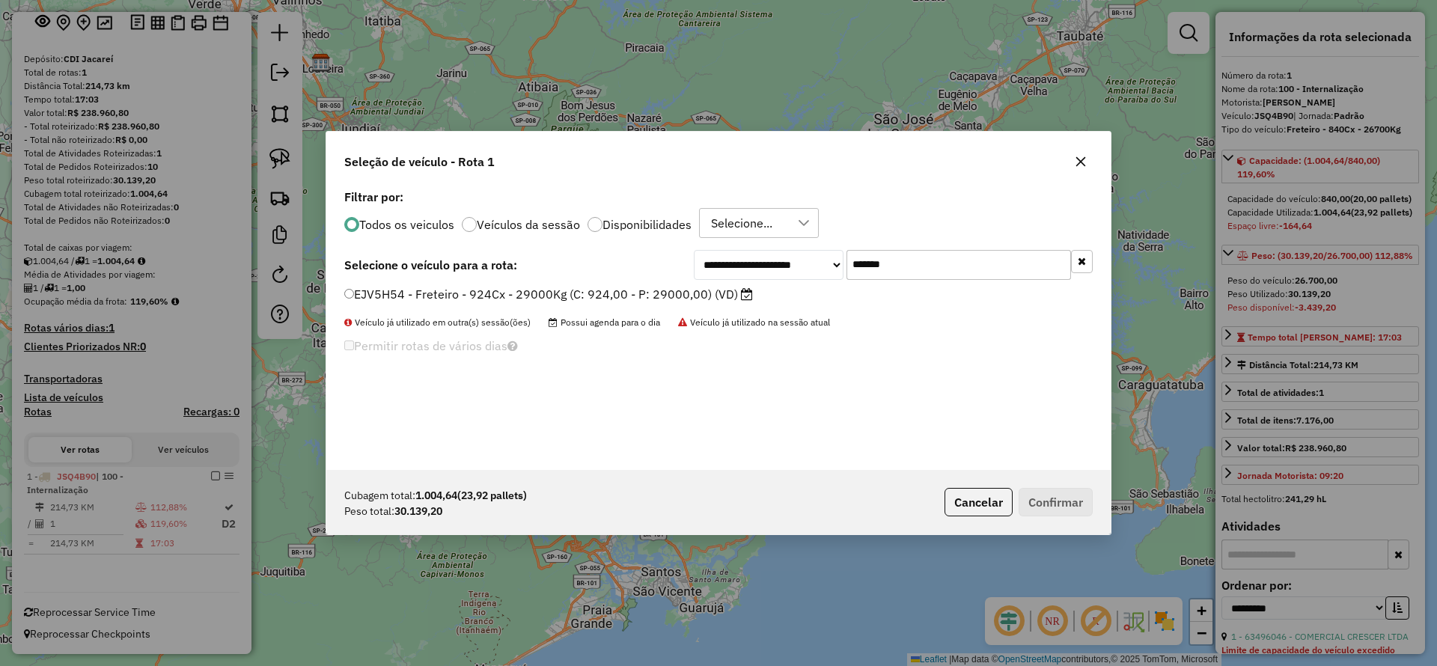
click at [571, 300] on label "EJV5H54 - Freteiro - 924Cx - 29000Kg (C: 924,00 - P: 29000,00) (VD)" at bounding box center [548, 294] width 409 height 18
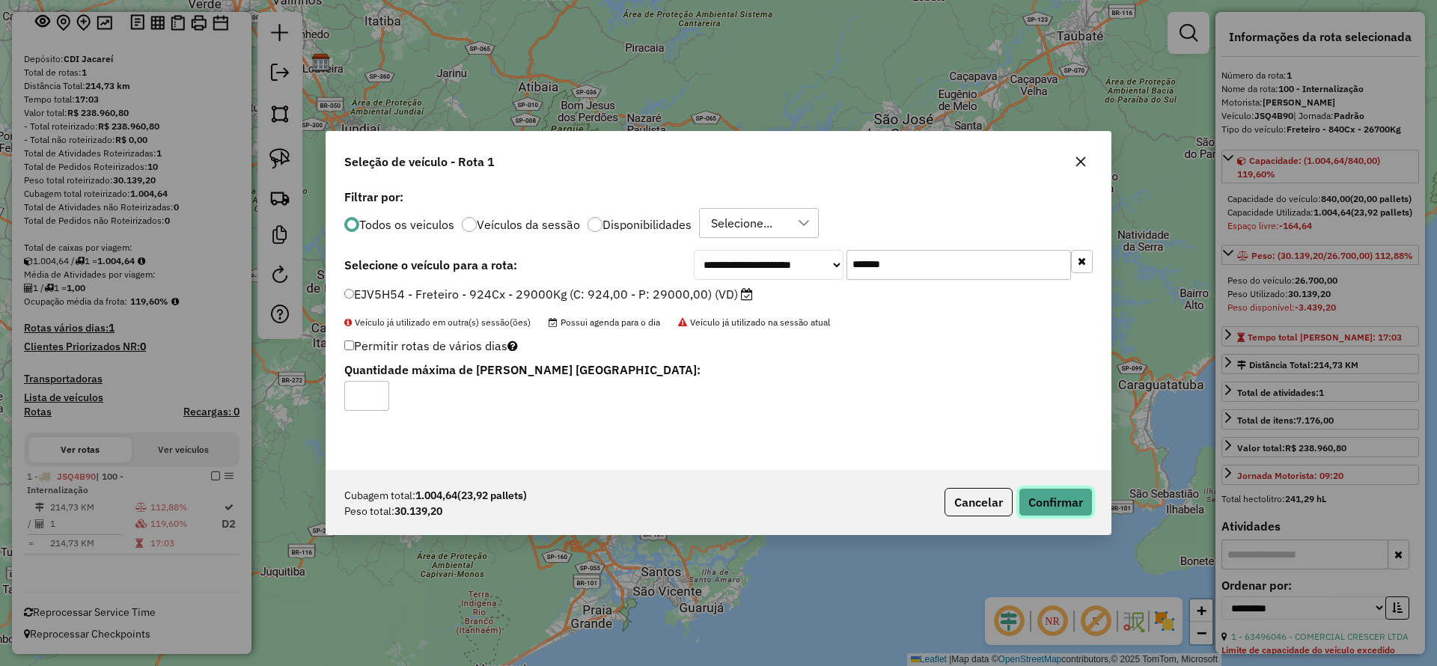
click at [1050, 509] on button "Confirmar" at bounding box center [1055, 502] width 74 height 28
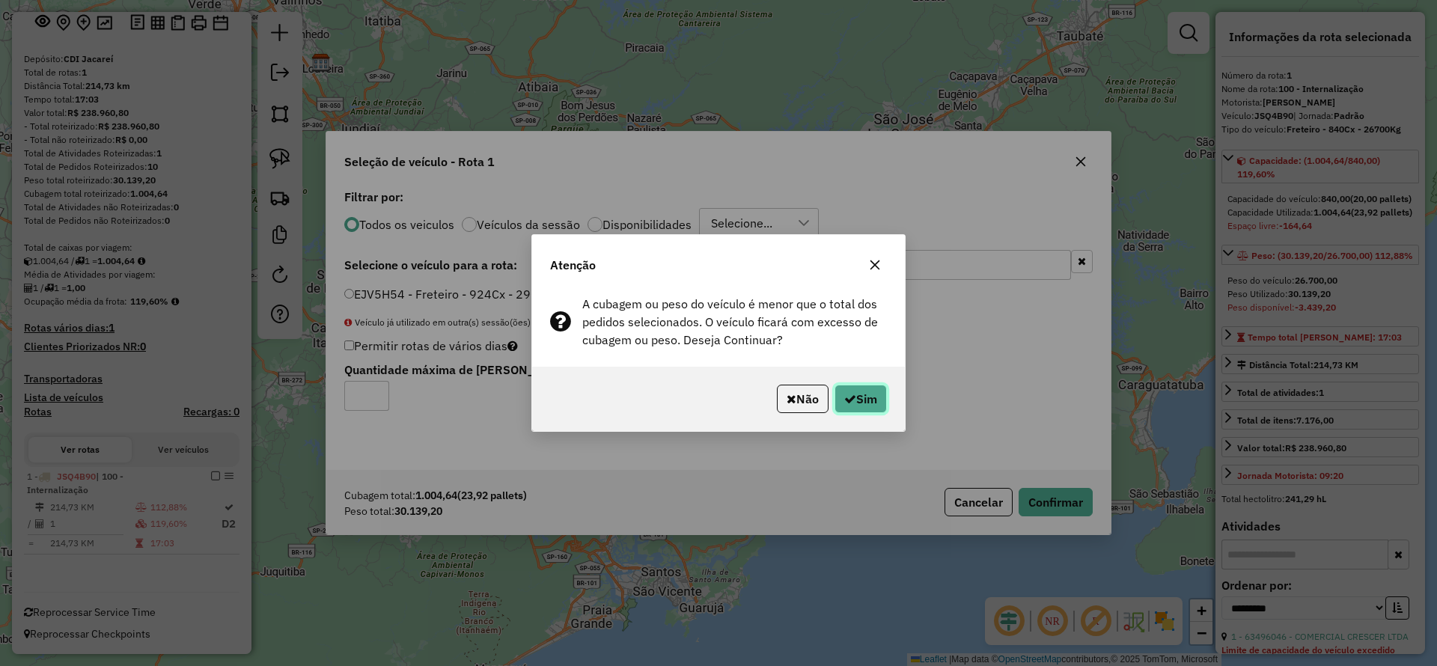
click at [856, 401] on button "Sim" at bounding box center [860, 399] width 52 height 28
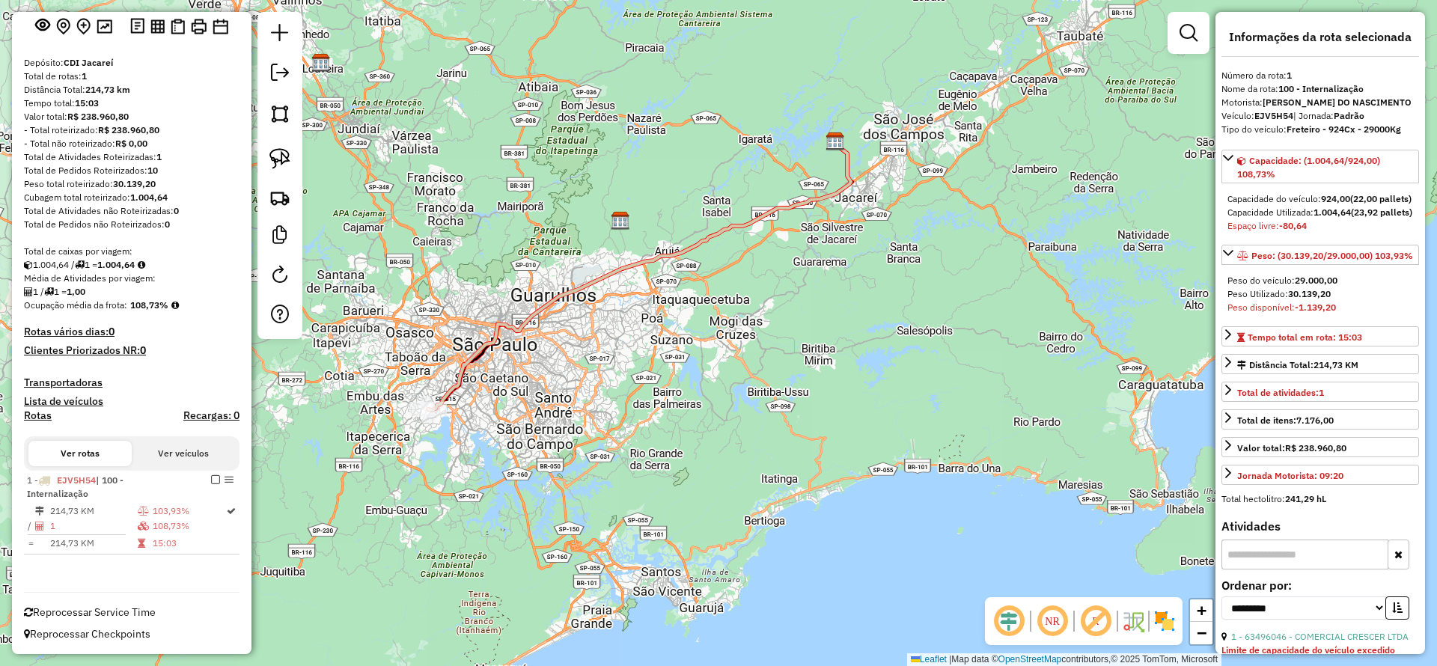
scroll to position [96, 0]
click at [594, 418] on div "Janela de atendimento Grade de atendimento Capacidade Transportadoras Veículos …" at bounding box center [718, 333] width 1437 height 666
click at [530, 314] on icon at bounding box center [641, 275] width 423 height 269
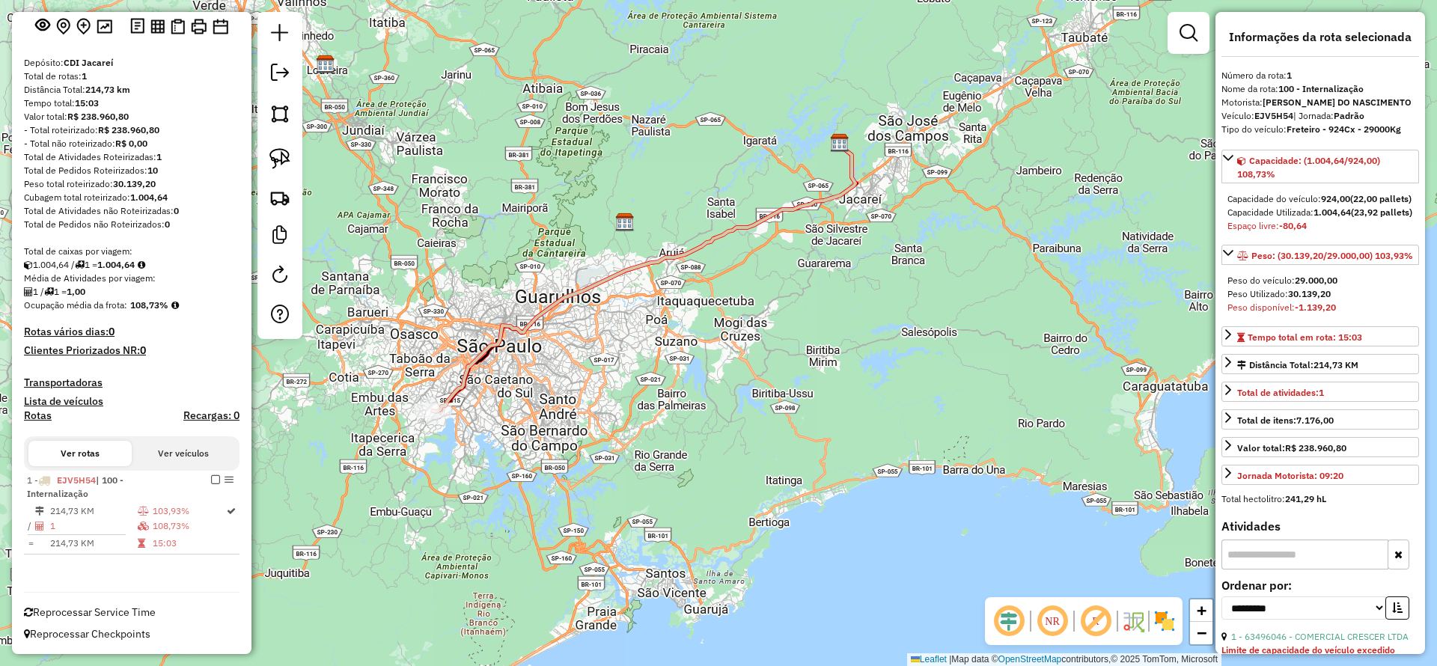
click at [534, 317] on icon at bounding box center [644, 276] width 423 height 269
click at [601, 276] on icon at bounding box center [644, 276] width 423 height 269
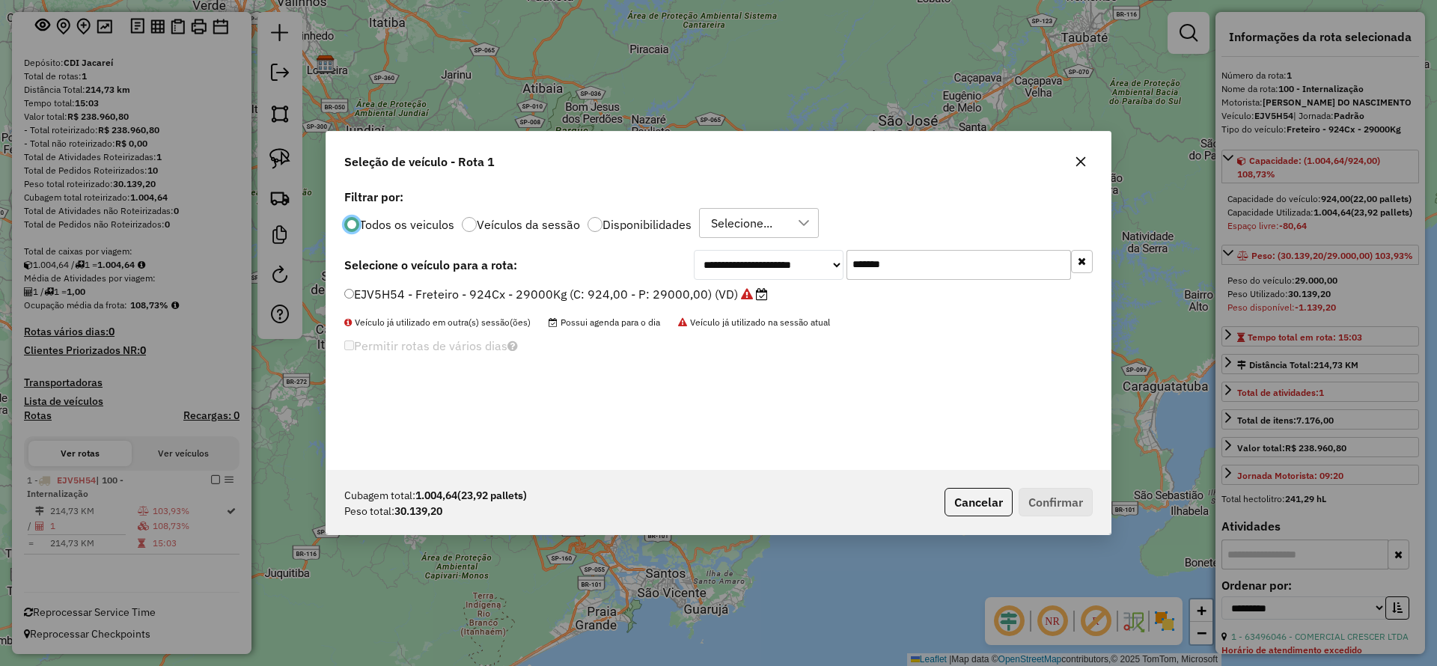
scroll to position [8, 4]
drag, startPoint x: 911, startPoint y: 252, endPoint x: 640, endPoint y: 281, distance: 272.5
click at [673, 271] on div "**********" at bounding box center [718, 265] width 748 height 30
paste input "text"
type input "*******"
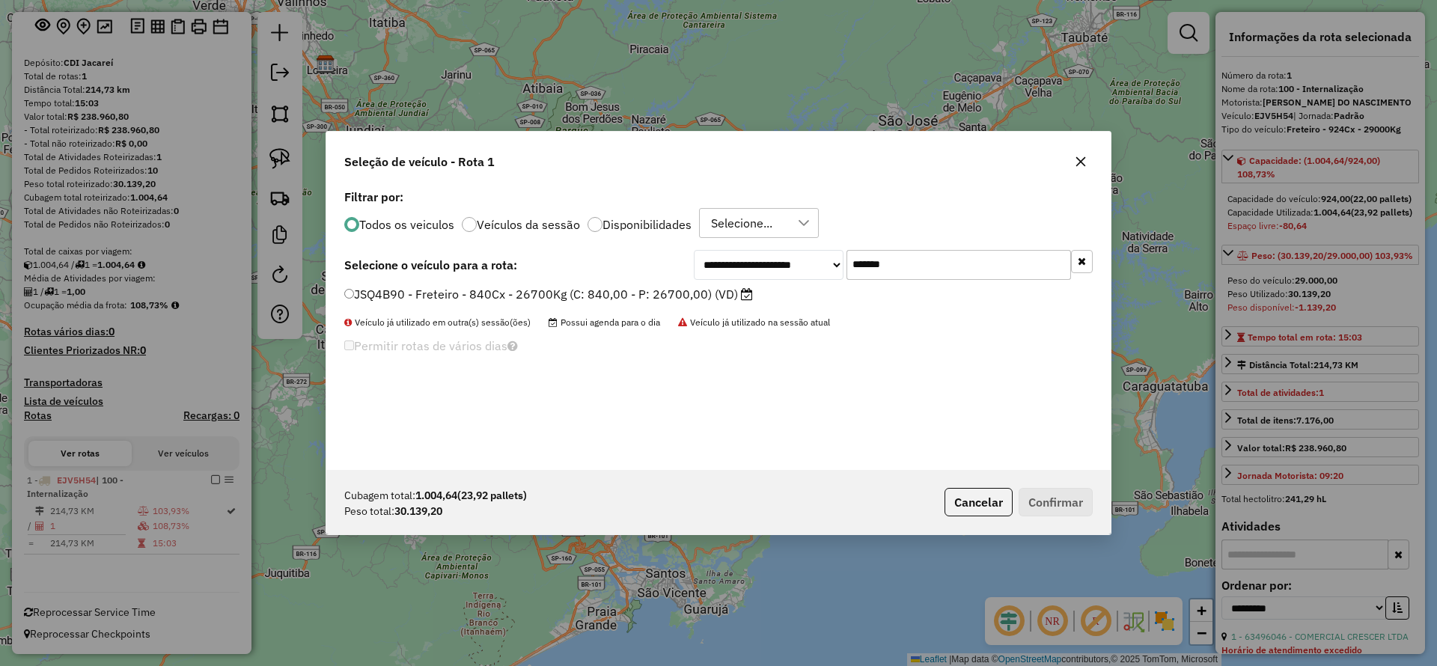
click at [578, 289] on label "JSQ4B90 - Freteiro - 840Cx - 26700Kg (C: 840,00 - P: 26700,00) (VD)" at bounding box center [548, 294] width 409 height 18
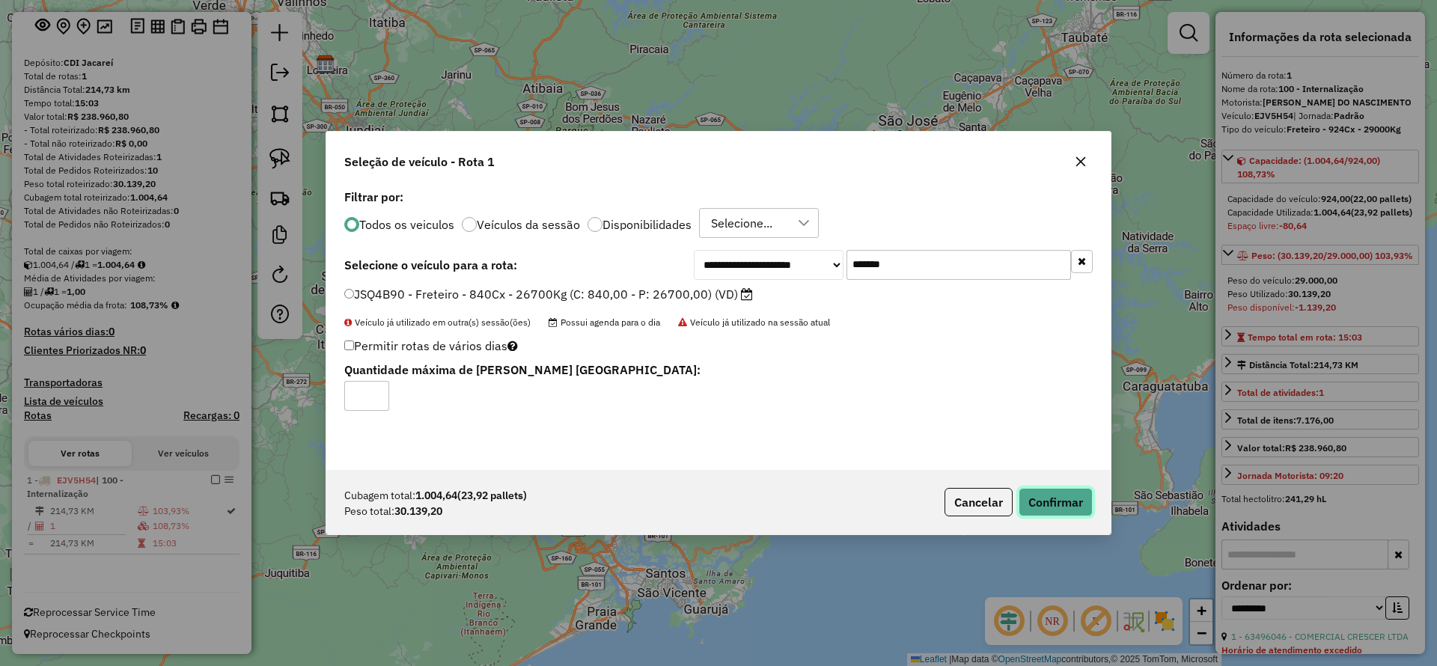
click at [1045, 498] on button "Confirmar" at bounding box center [1055, 502] width 74 height 28
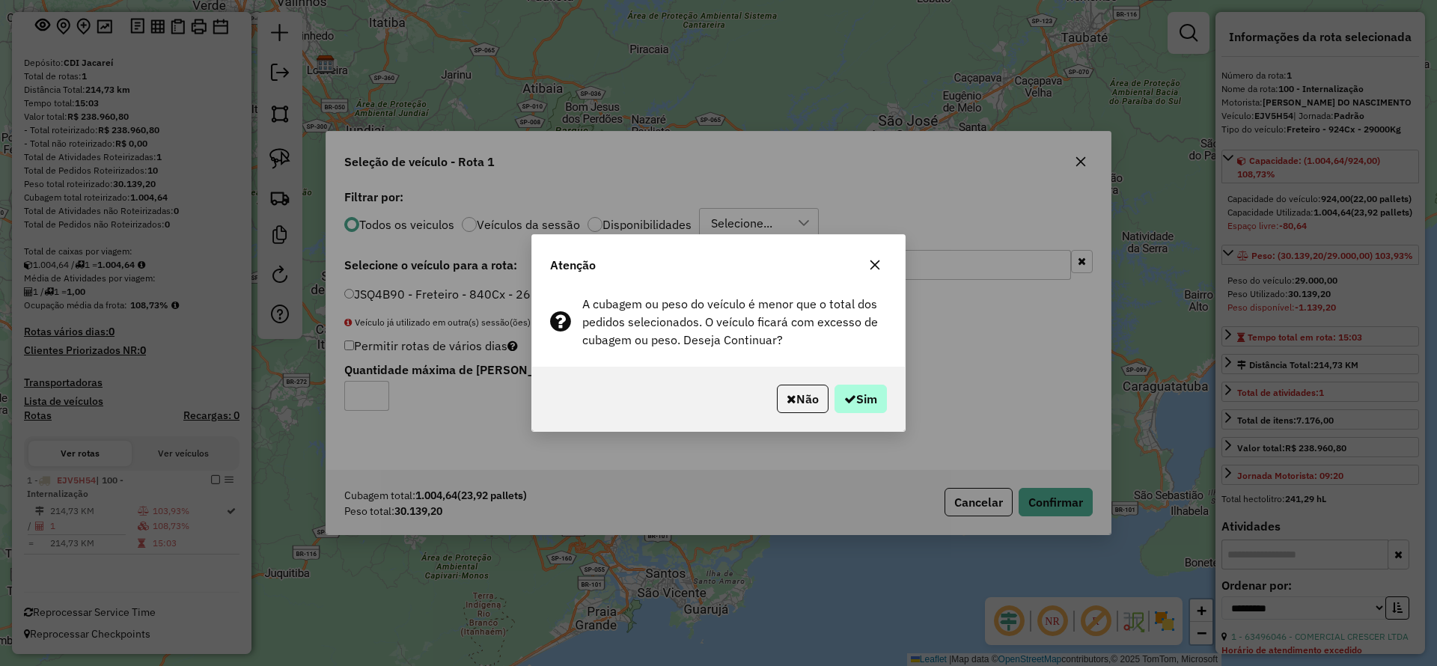
drag, startPoint x: 826, startPoint y: 415, endPoint x: 843, endPoint y: 401, distance: 21.9
click at [830, 412] on div "Não Sim" at bounding box center [718, 399] width 373 height 64
click at [846, 401] on icon "button" at bounding box center [850, 399] width 12 height 12
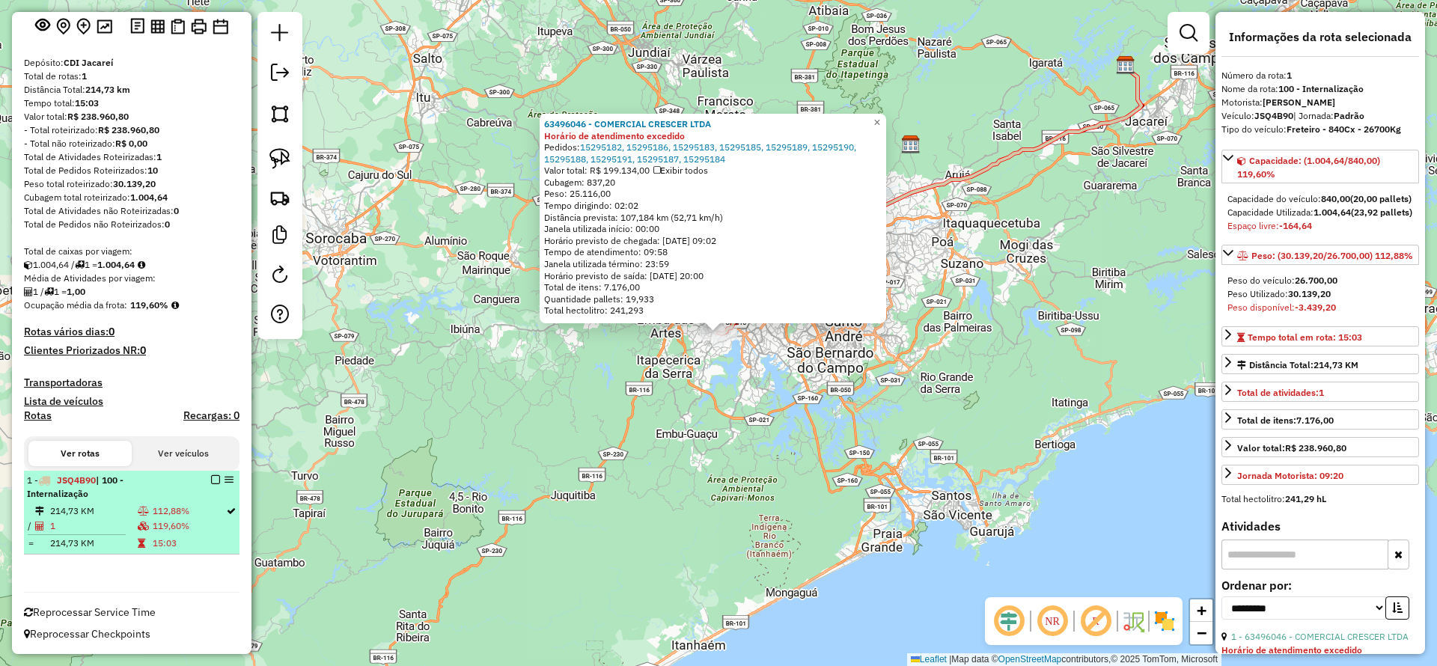
click at [211, 482] on em at bounding box center [215, 479] width 9 height 9
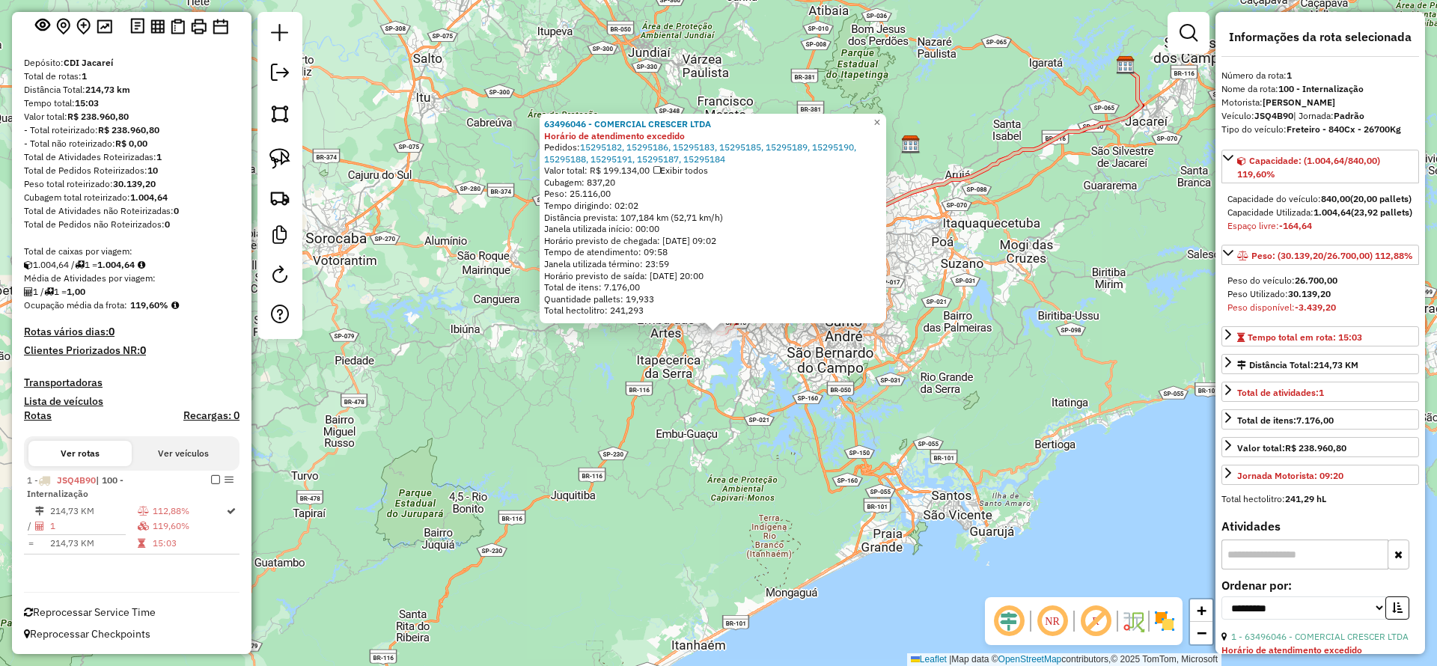
scroll to position [32, 0]
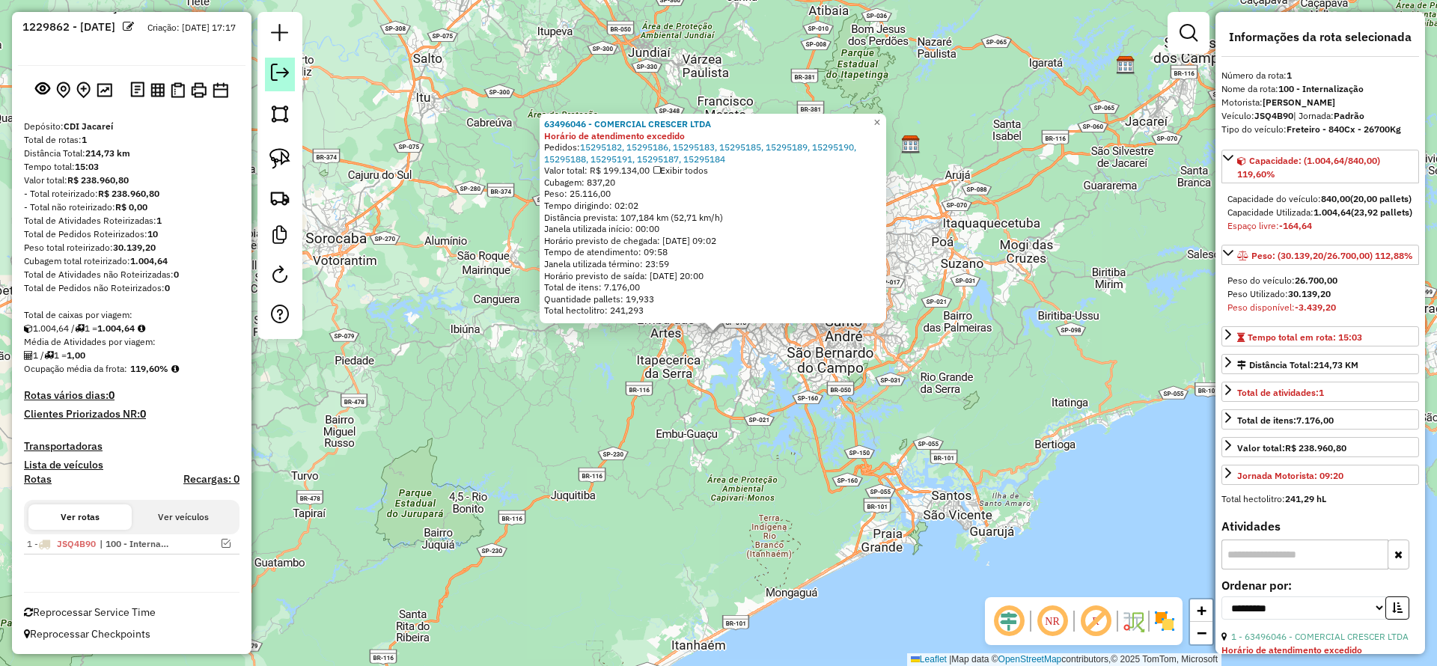
click at [287, 73] on em at bounding box center [280, 73] width 18 height 18
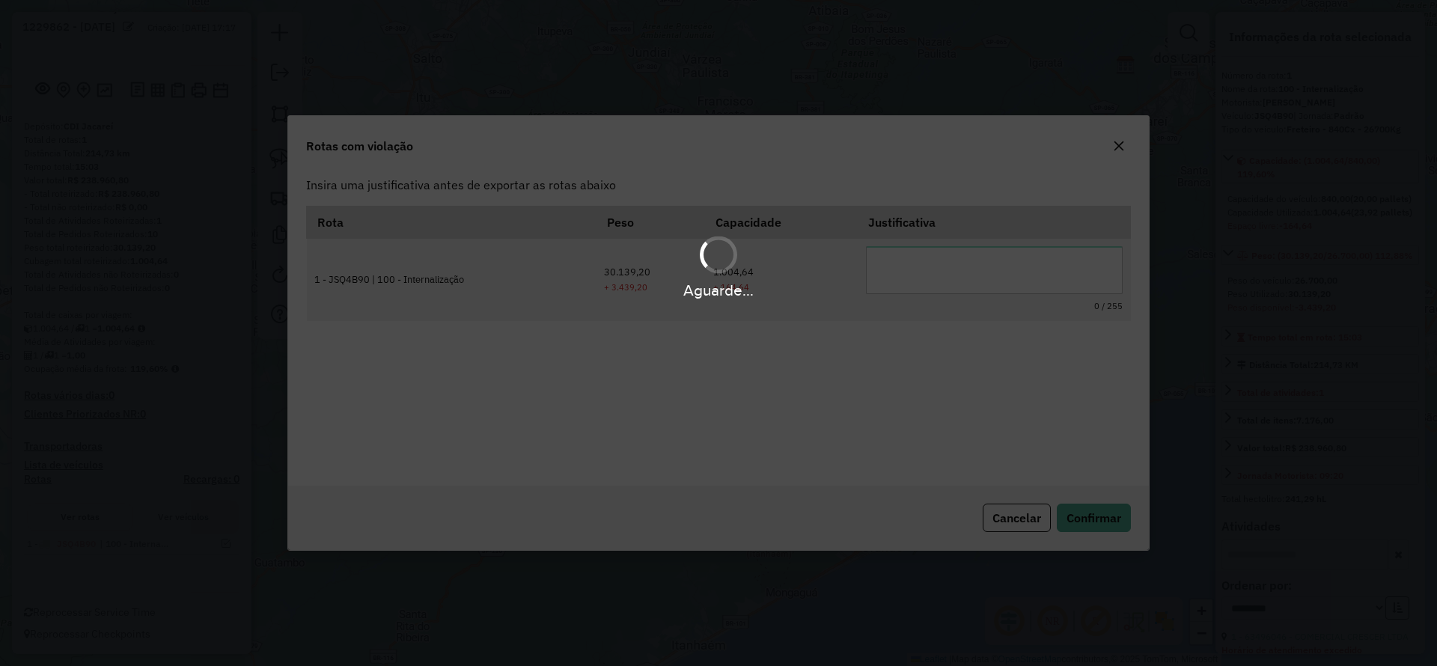
scroll to position [0, 0]
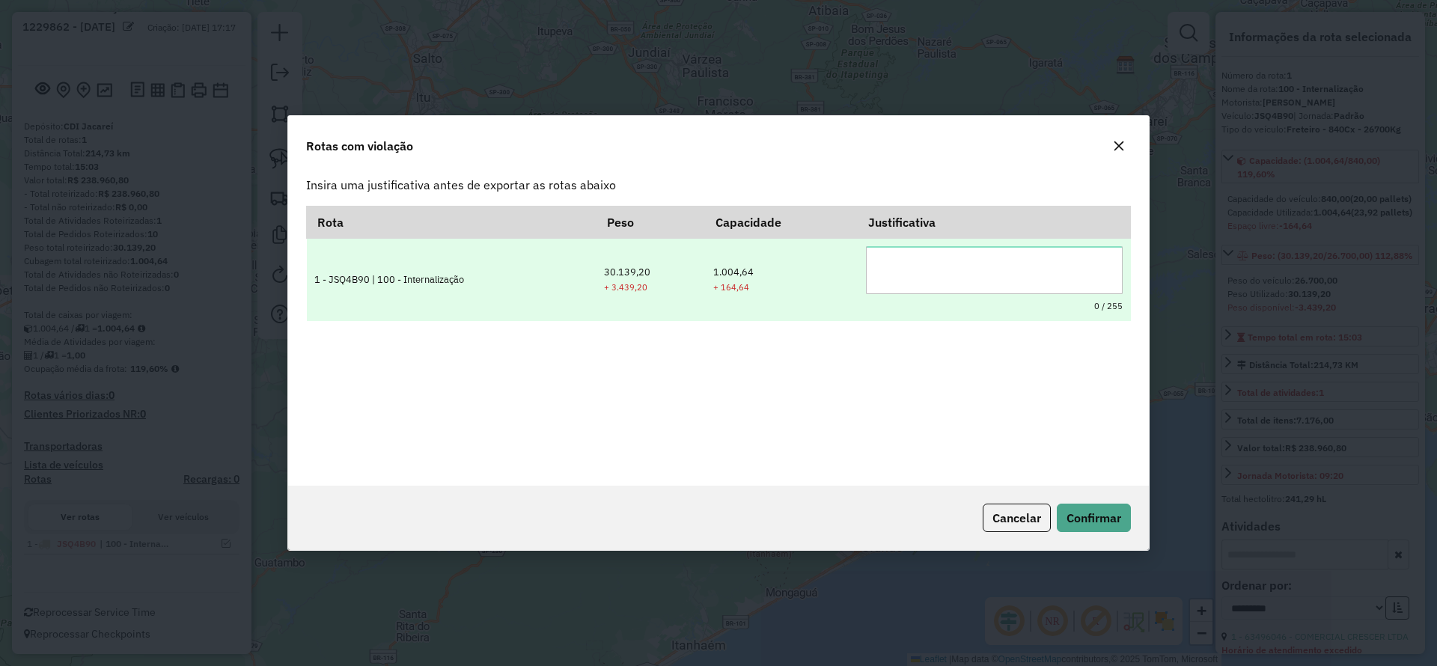
click at [897, 266] on textarea at bounding box center [994, 270] width 257 height 48
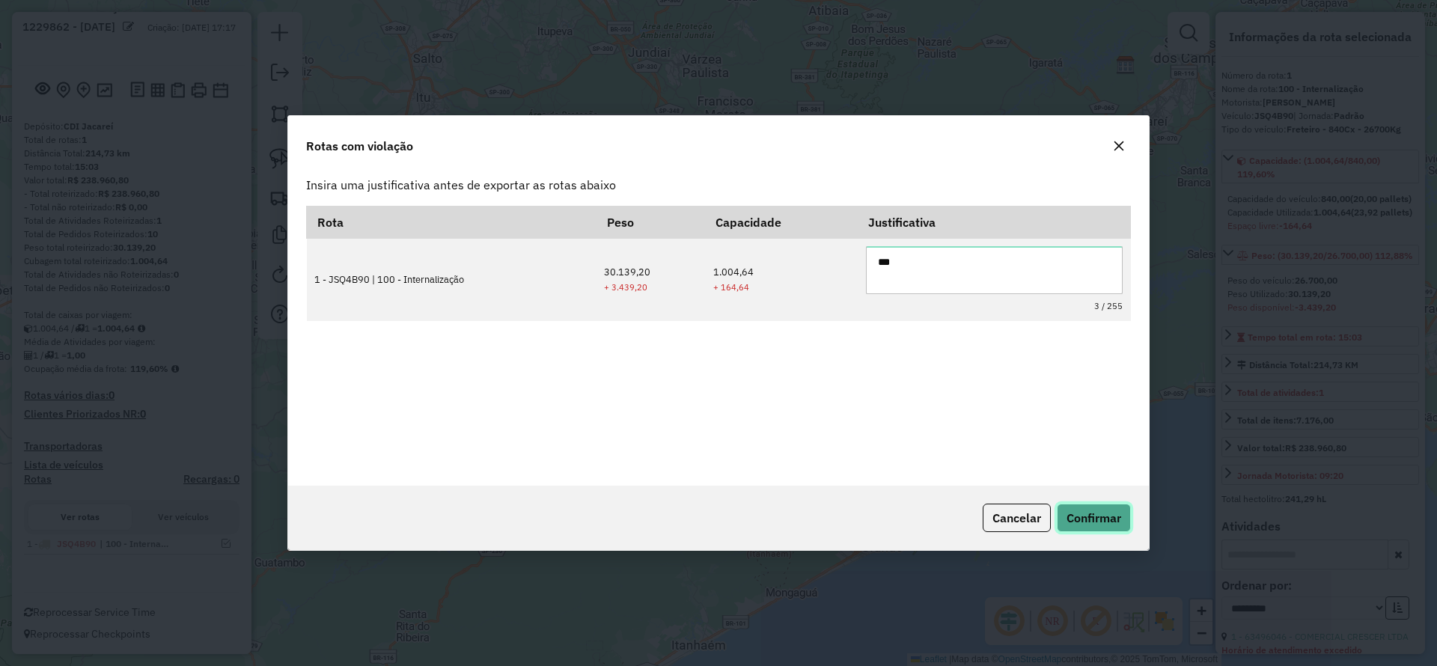
click at [1102, 510] on span "Confirmar" at bounding box center [1093, 517] width 55 height 15
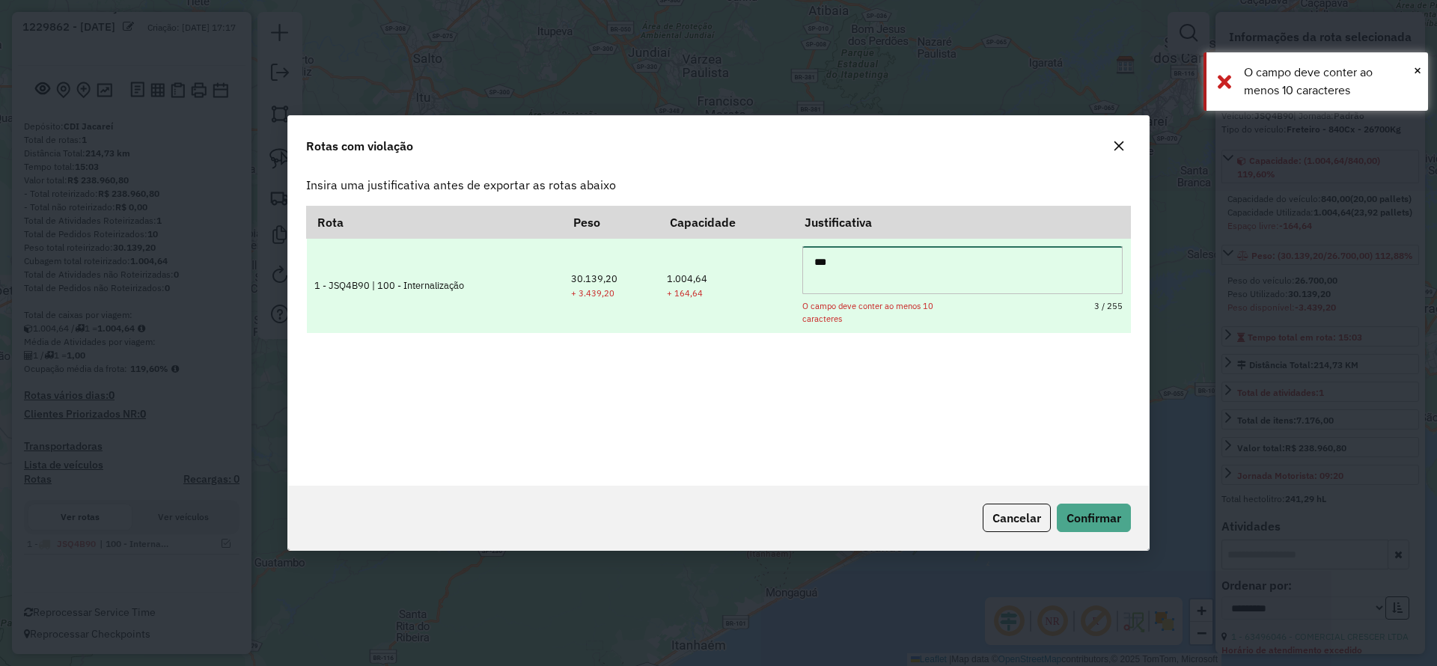
click at [945, 288] on textarea "***" at bounding box center [962, 270] width 320 height 48
type textarea "*"
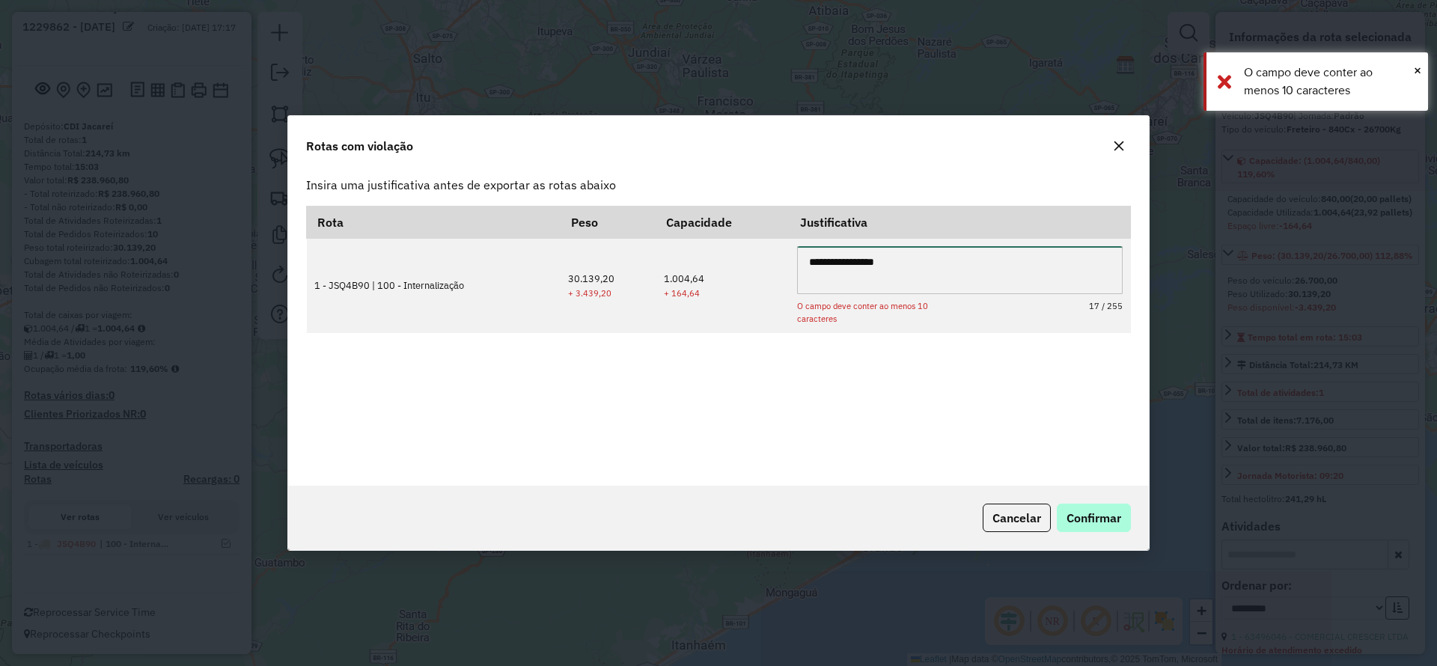
type textarea "**********"
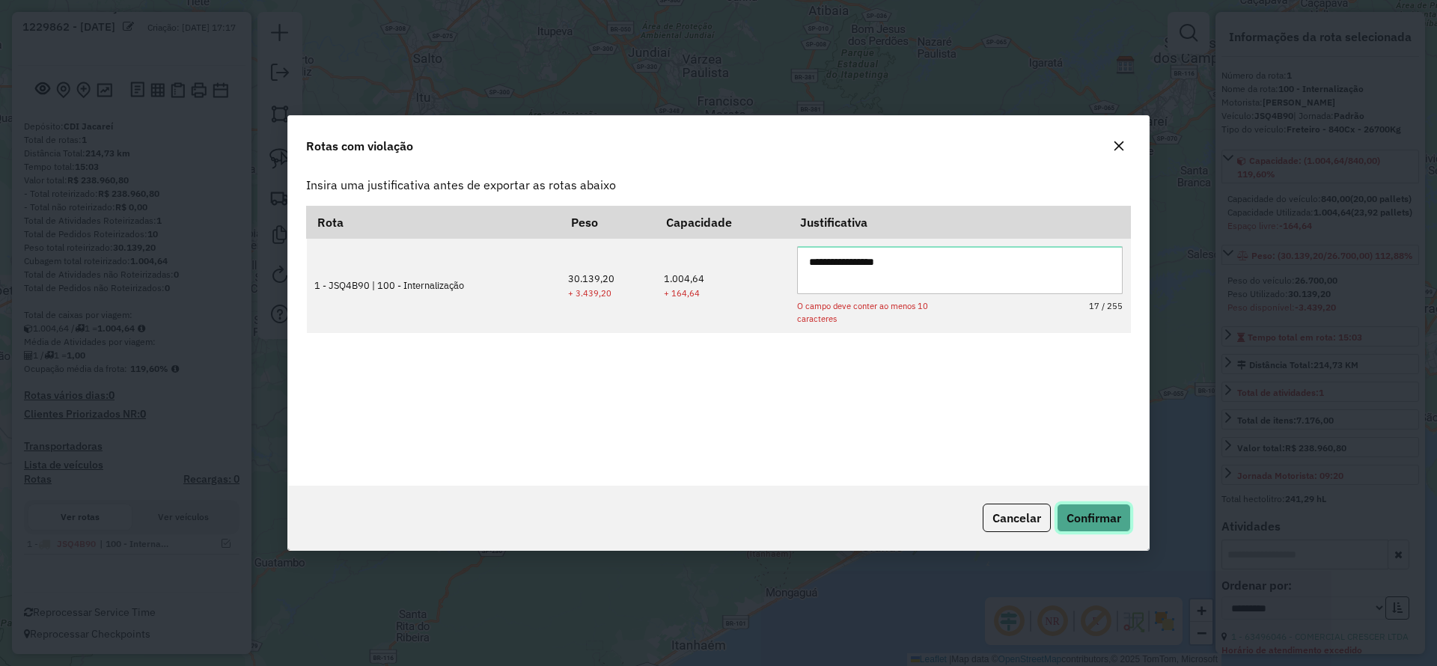
click at [1099, 522] on span "Confirmar" at bounding box center [1093, 517] width 55 height 15
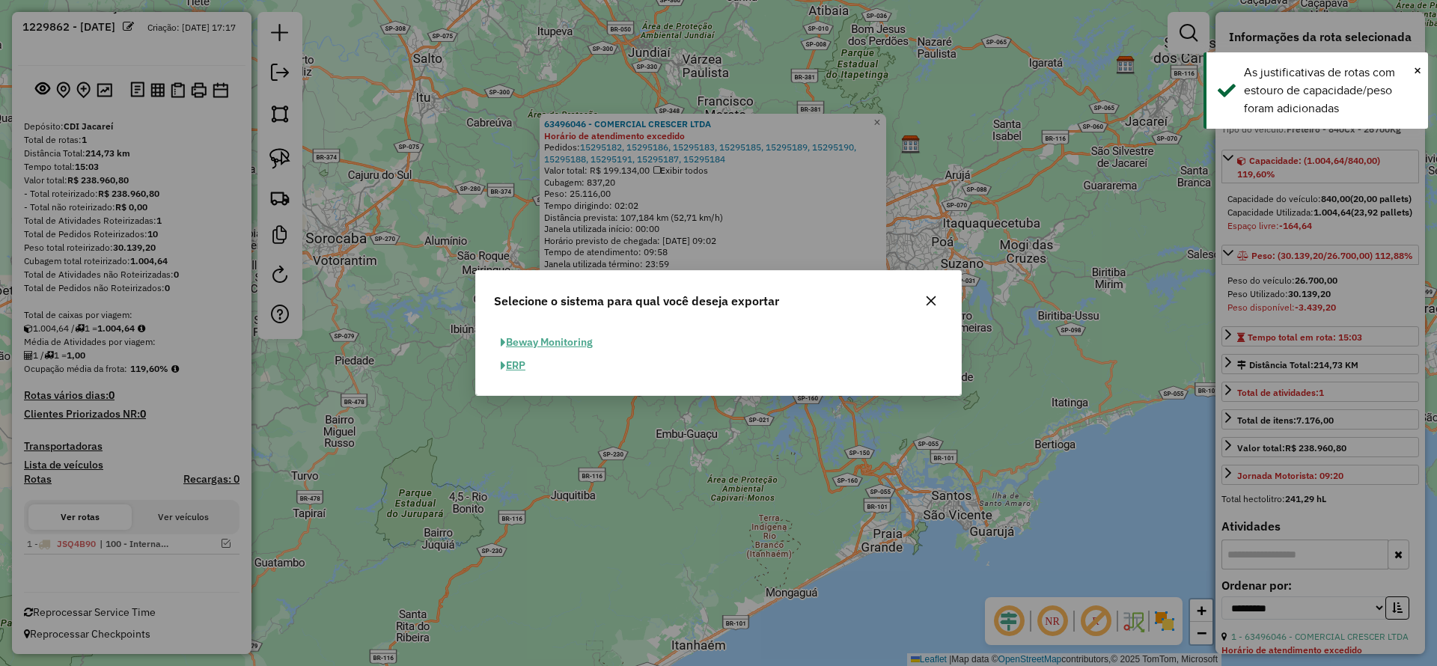
click at [516, 363] on button "ERP" at bounding box center [513, 365] width 38 height 23
select select "**"
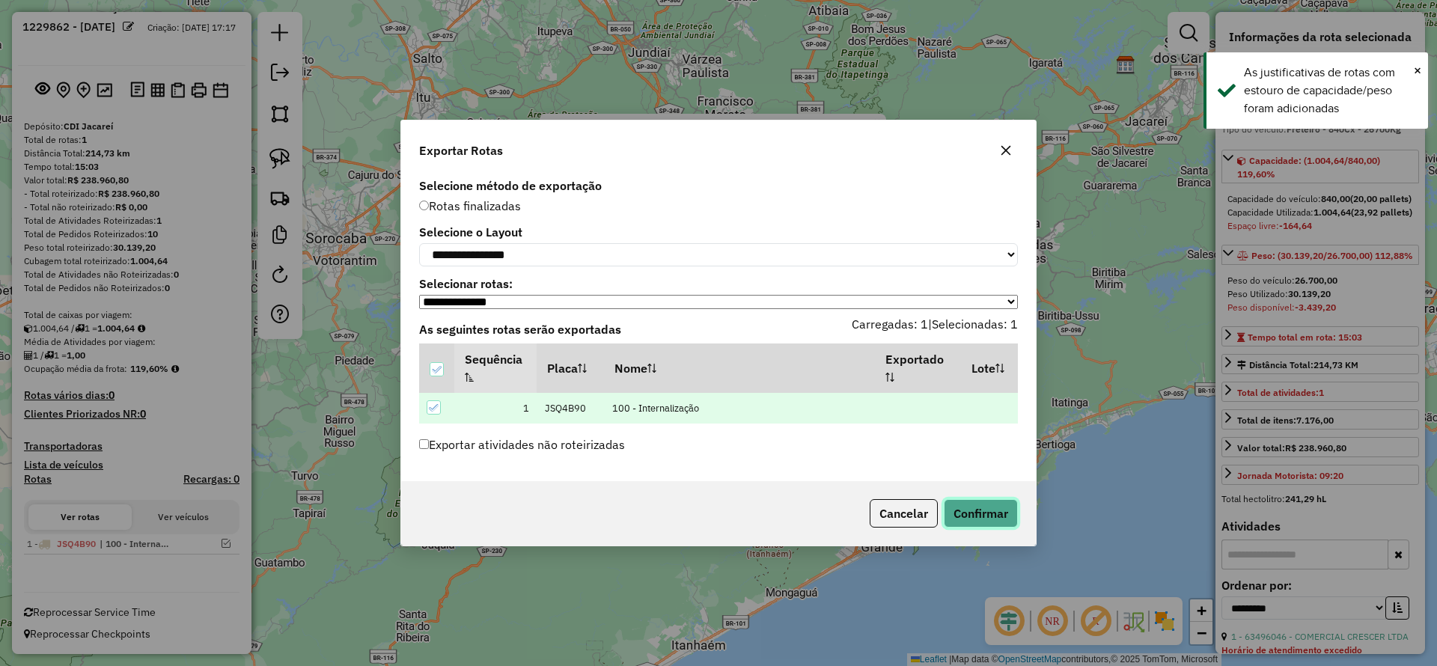
click at [962, 504] on button "Confirmar" at bounding box center [981, 513] width 74 height 28
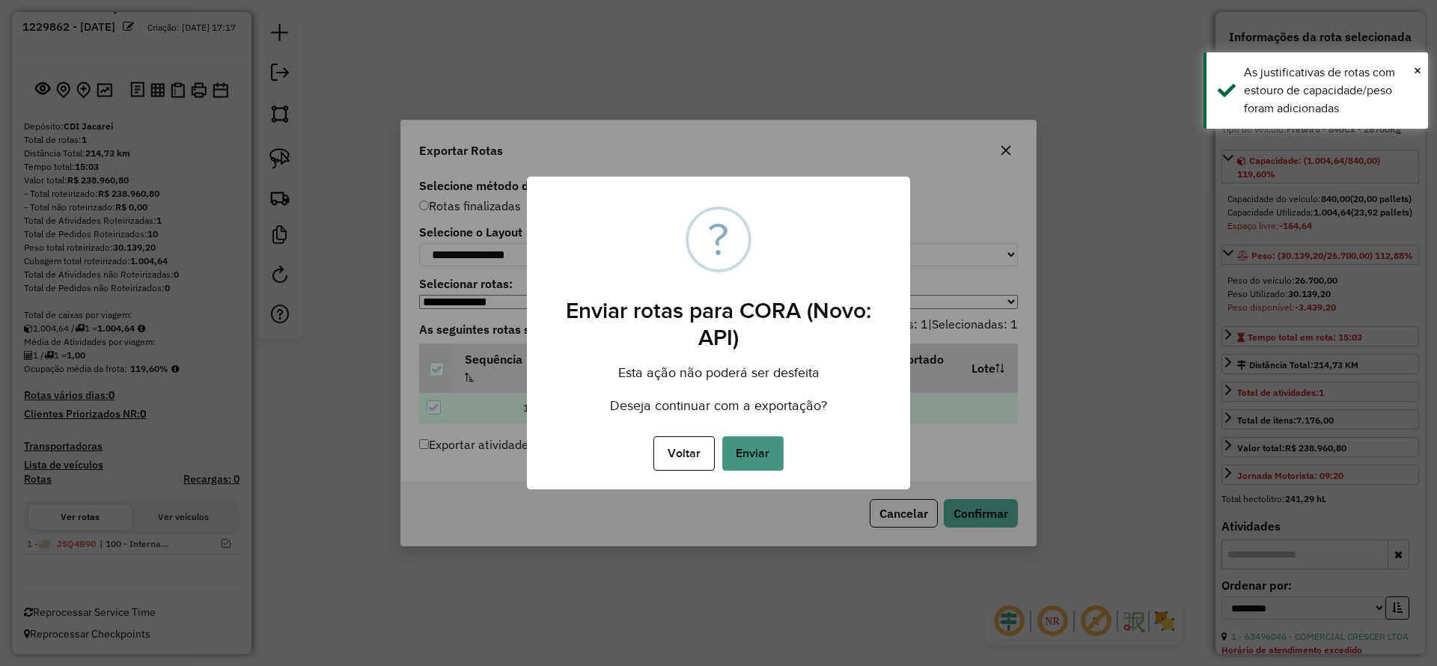
click at [778, 456] on button "Enviar" at bounding box center [752, 453] width 61 height 34
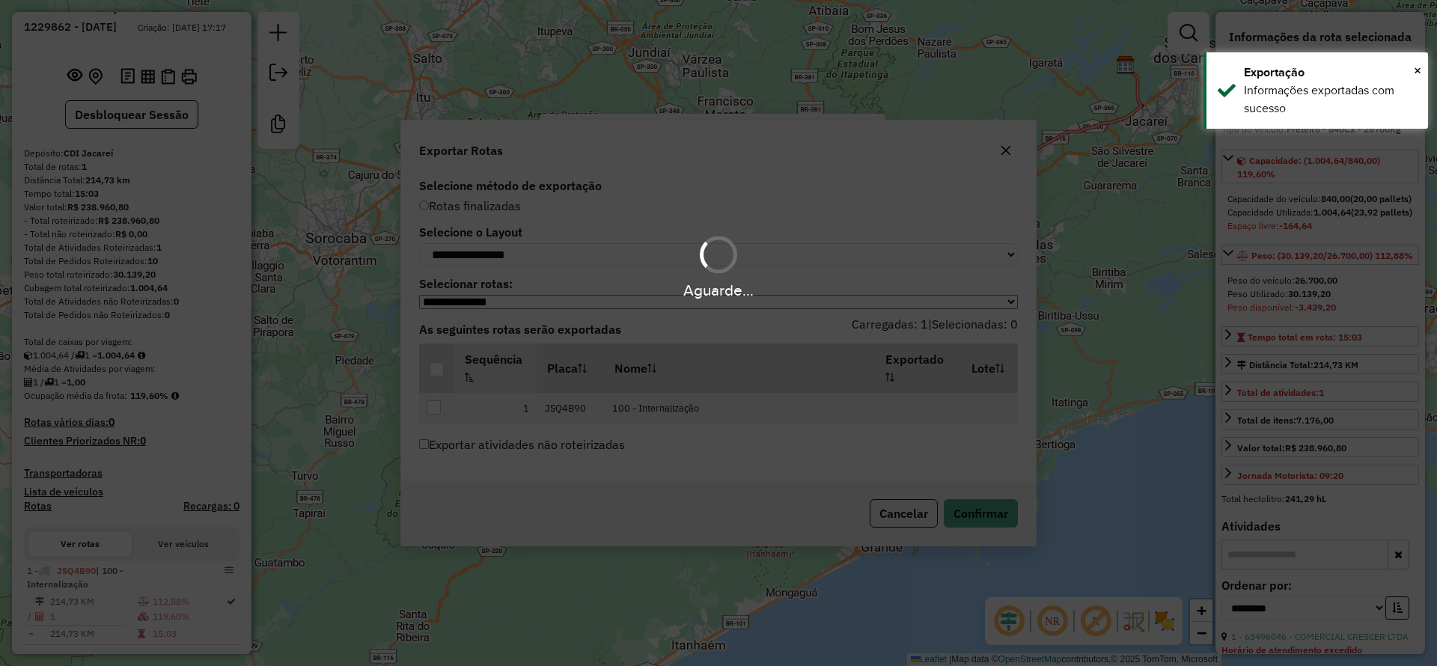
scroll to position [62, 0]
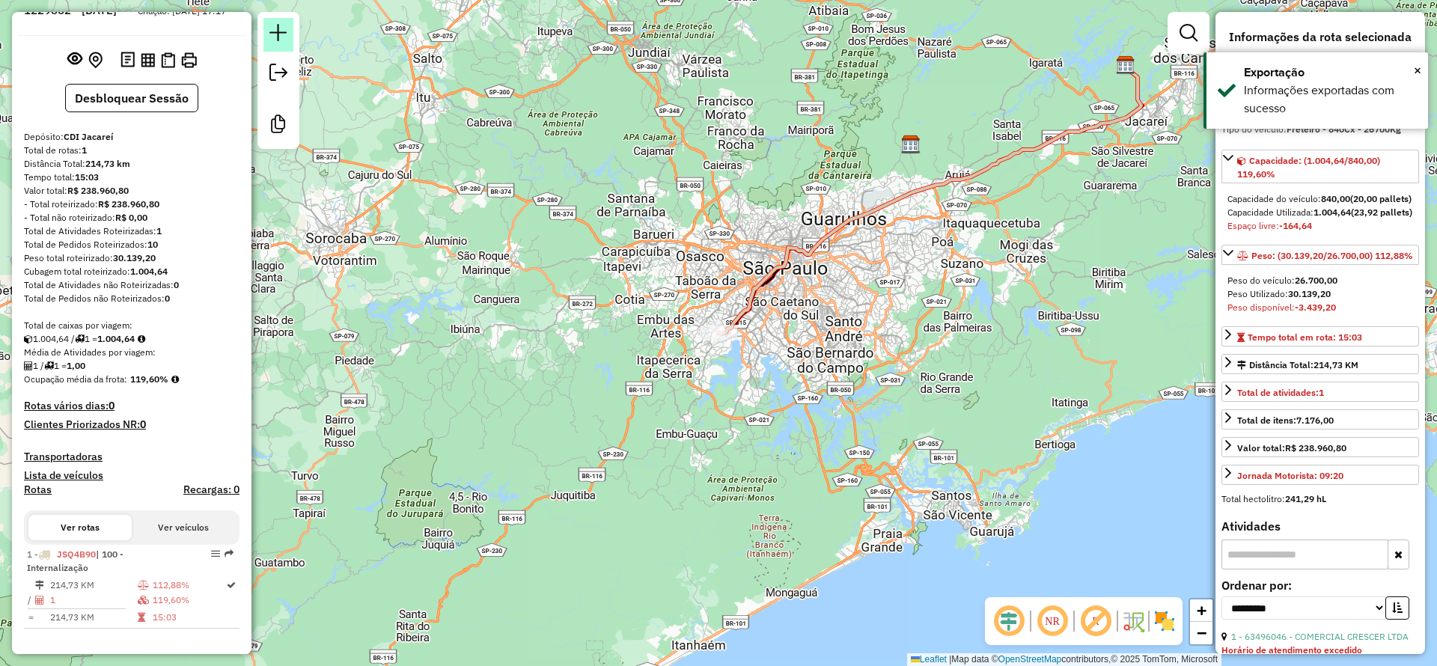
click at [277, 36] on em at bounding box center [278, 33] width 18 height 18
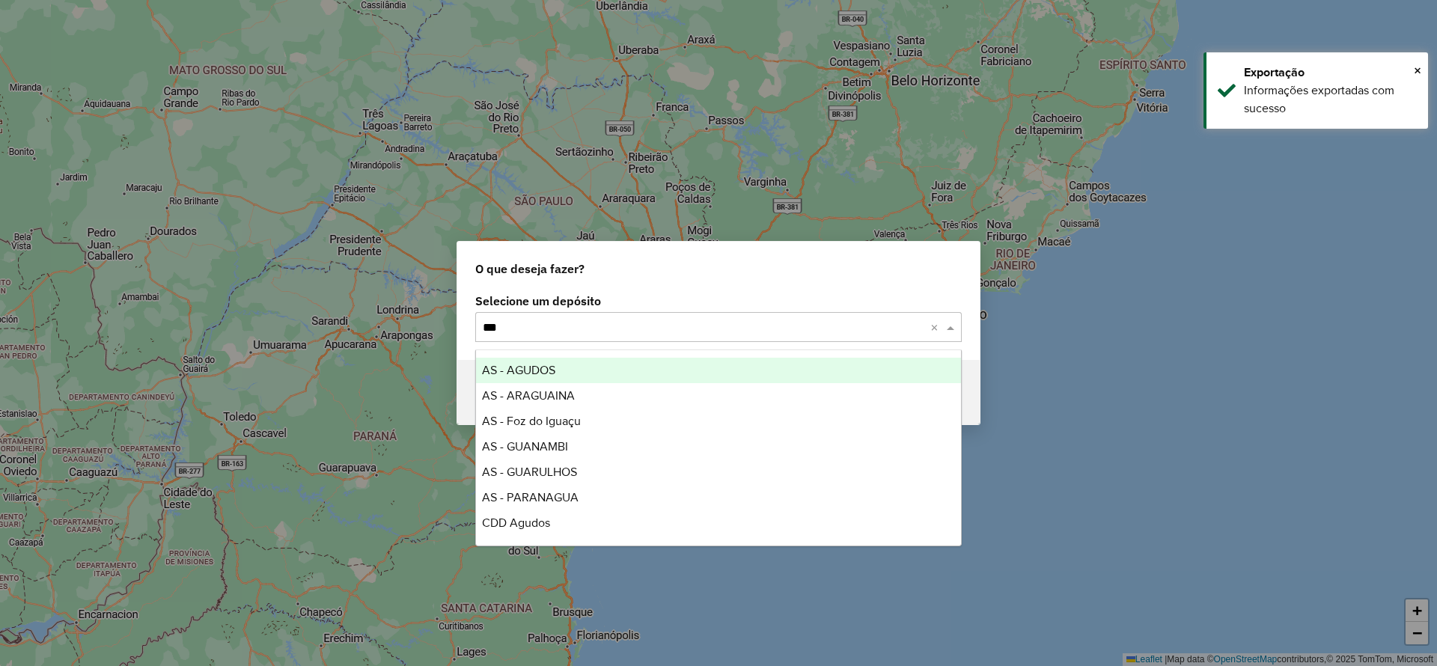
type input "****"
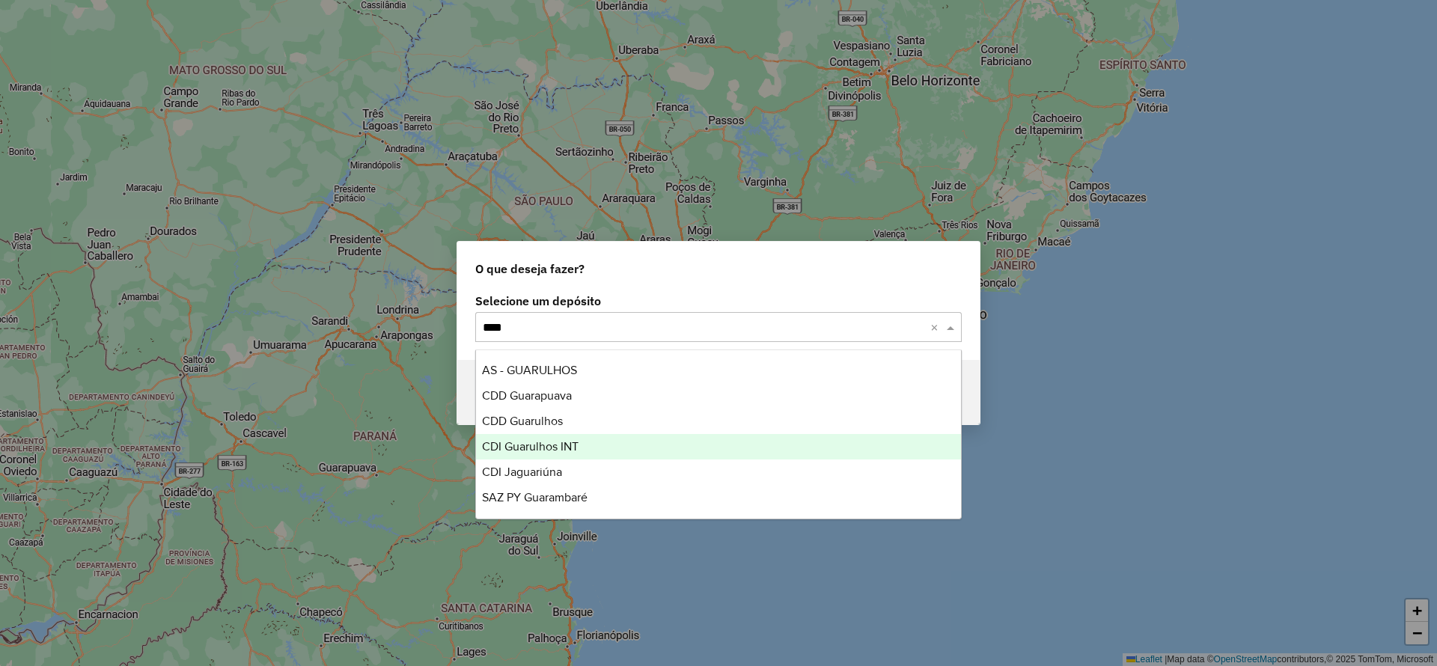
click at [583, 442] on div "CDI Guarulhos INT" at bounding box center [718, 446] width 485 height 25
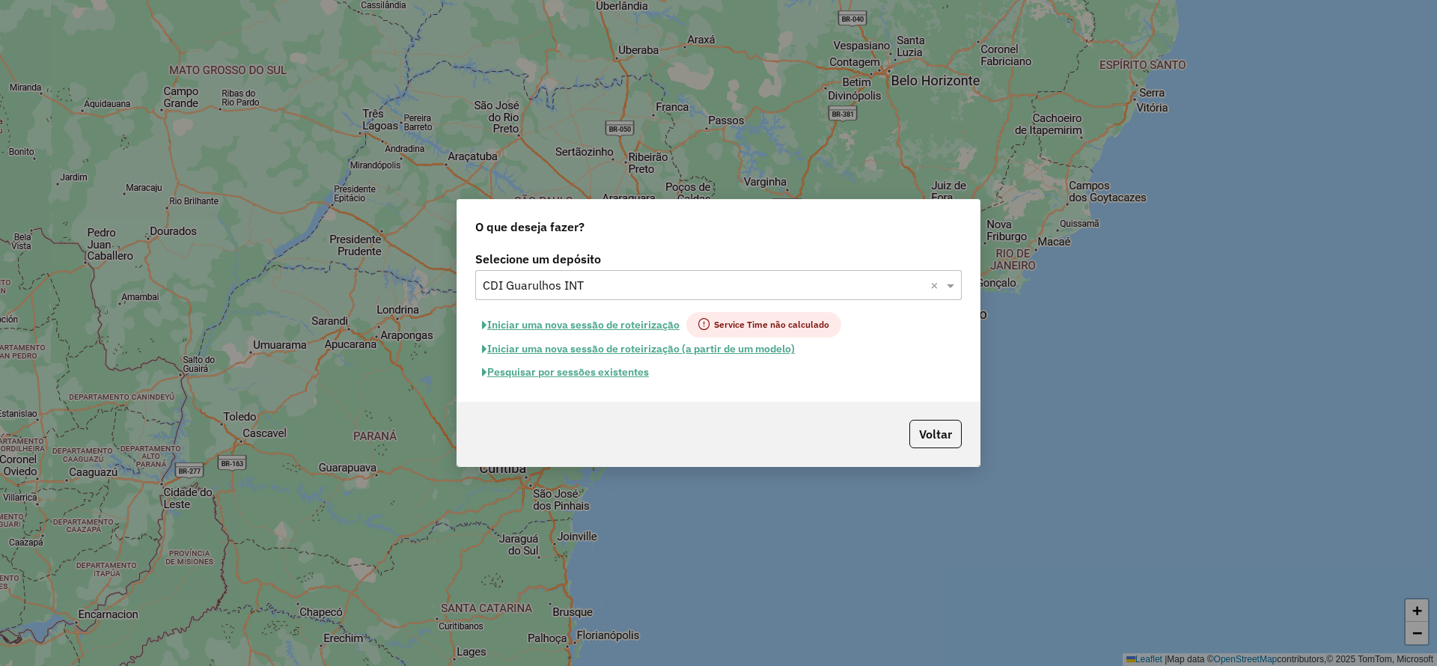
click at [580, 317] on button "Iniciar uma nova sessão de roteirização" at bounding box center [580, 324] width 211 height 25
select select "*"
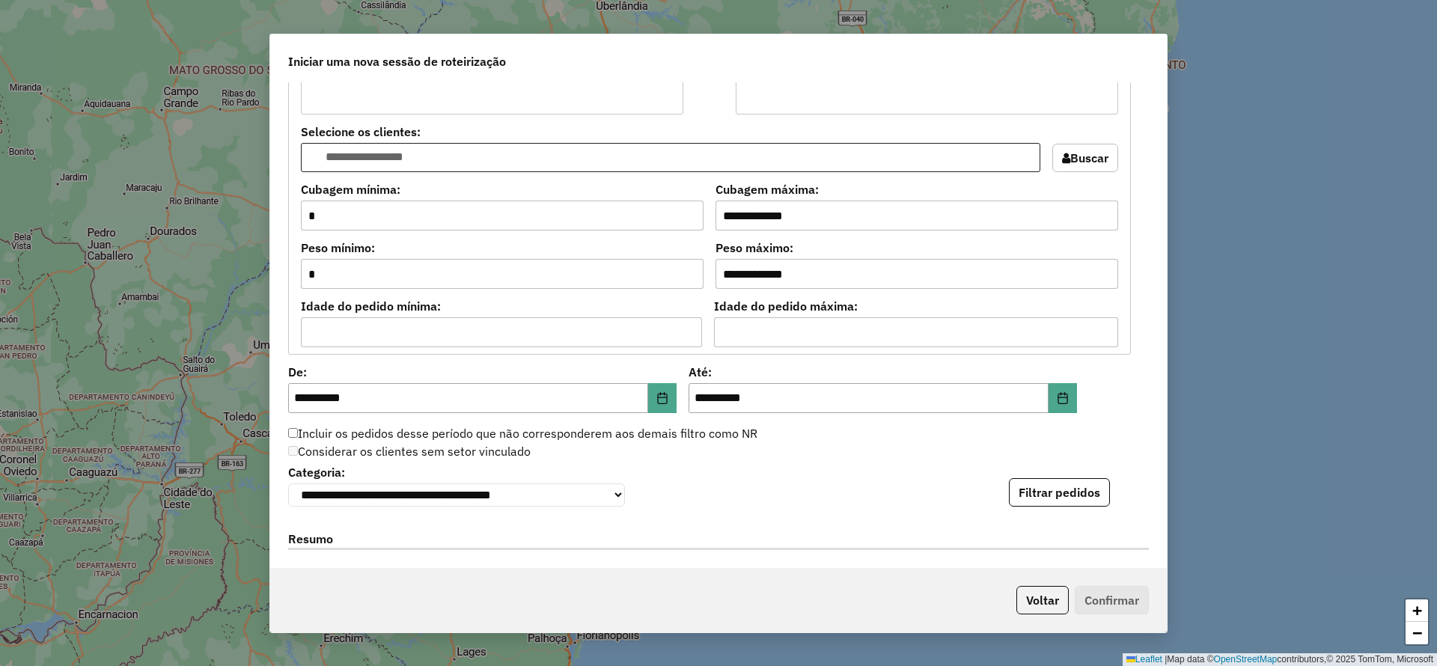
scroll to position [1488, 0]
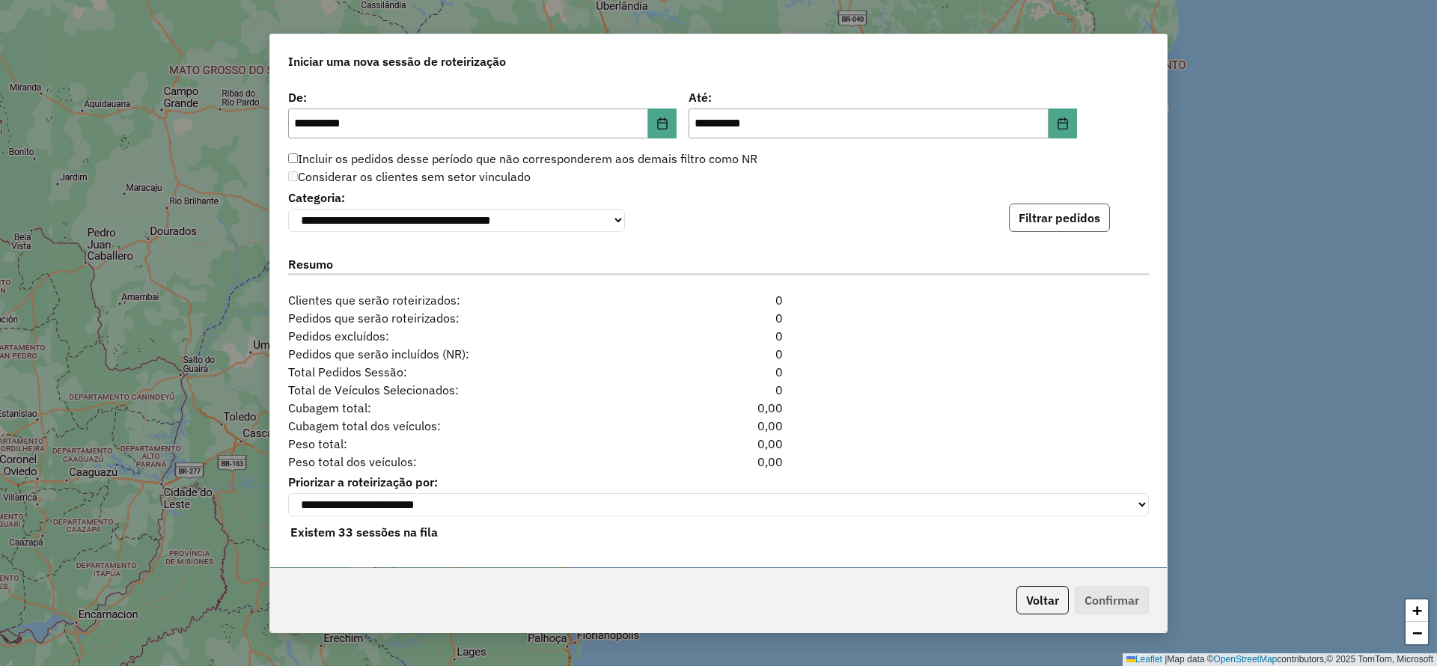
click at [1039, 205] on button "Filtrar pedidos" at bounding box center [1059, 218] width 101 height 28
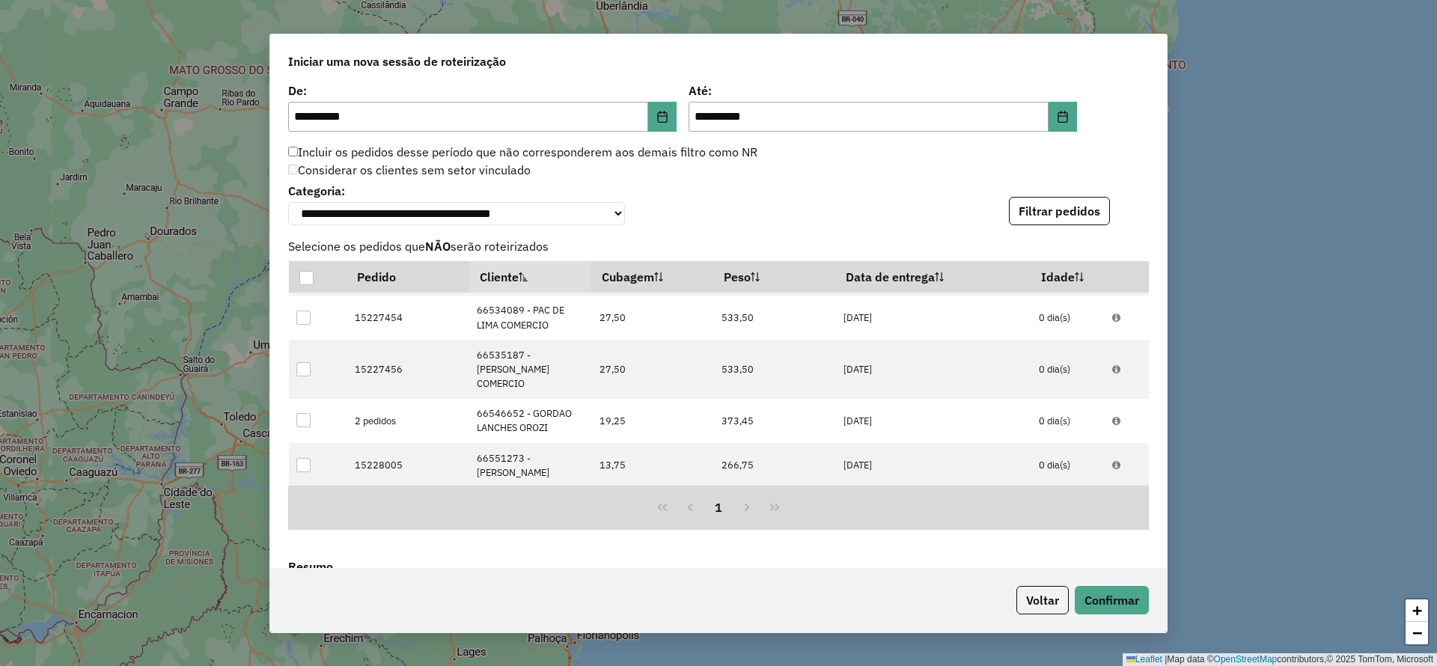
scroll to position [1815, 0]
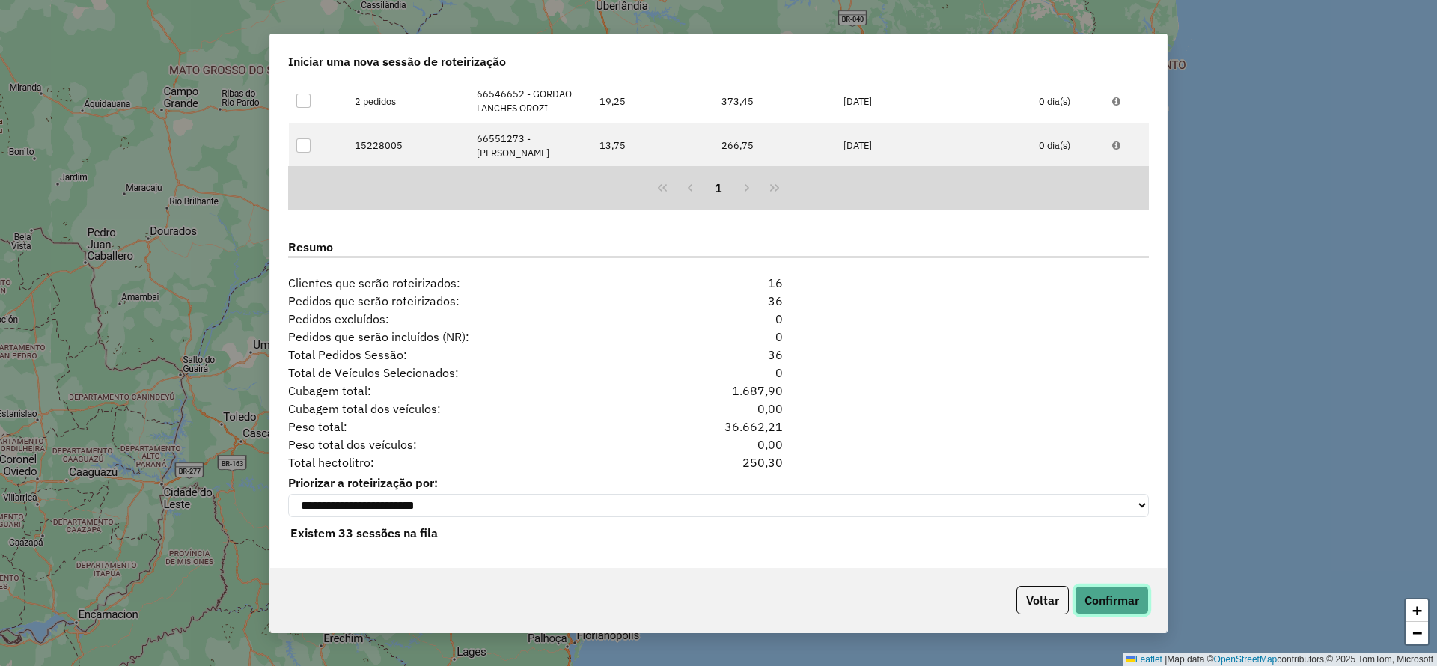
click at [1116, 606] on button "Confirmar" at bounding box center [1112, 600] width 74 height 28
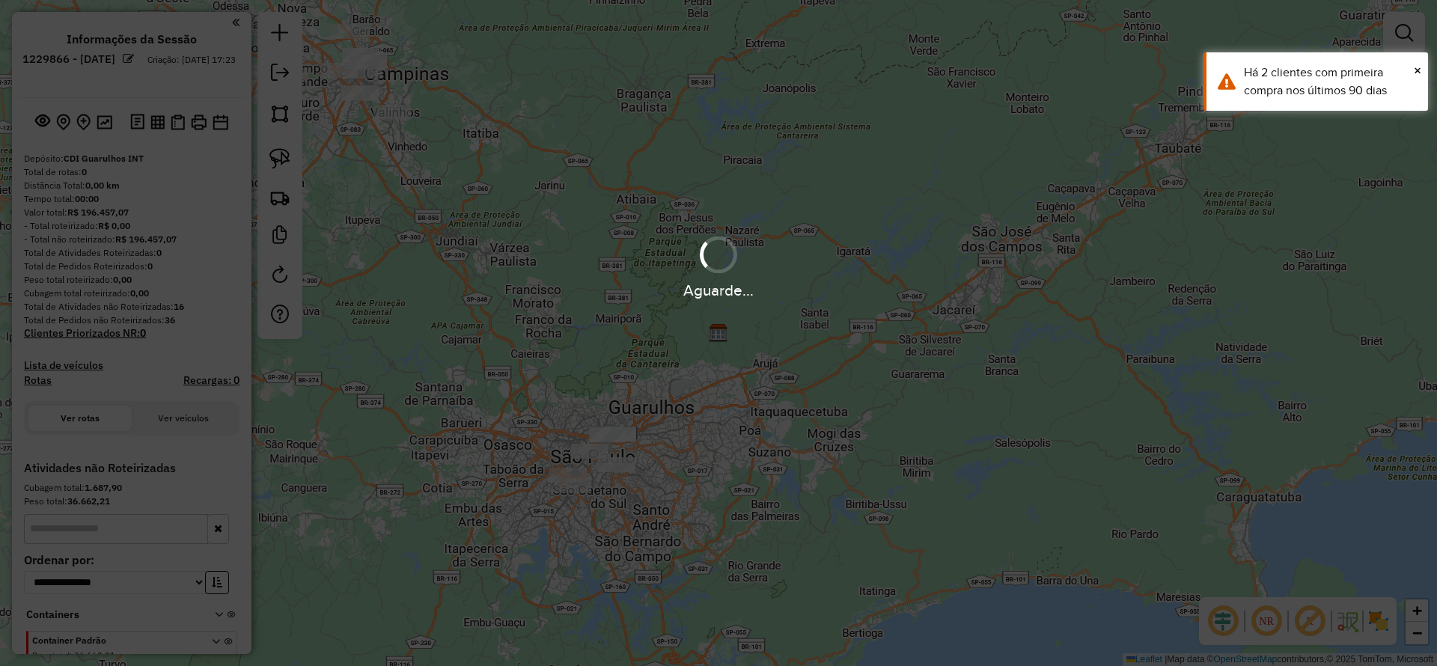
click at [1207, 443] on hb-app "**********" at bounding box center [718, 333] width 1437 height 666
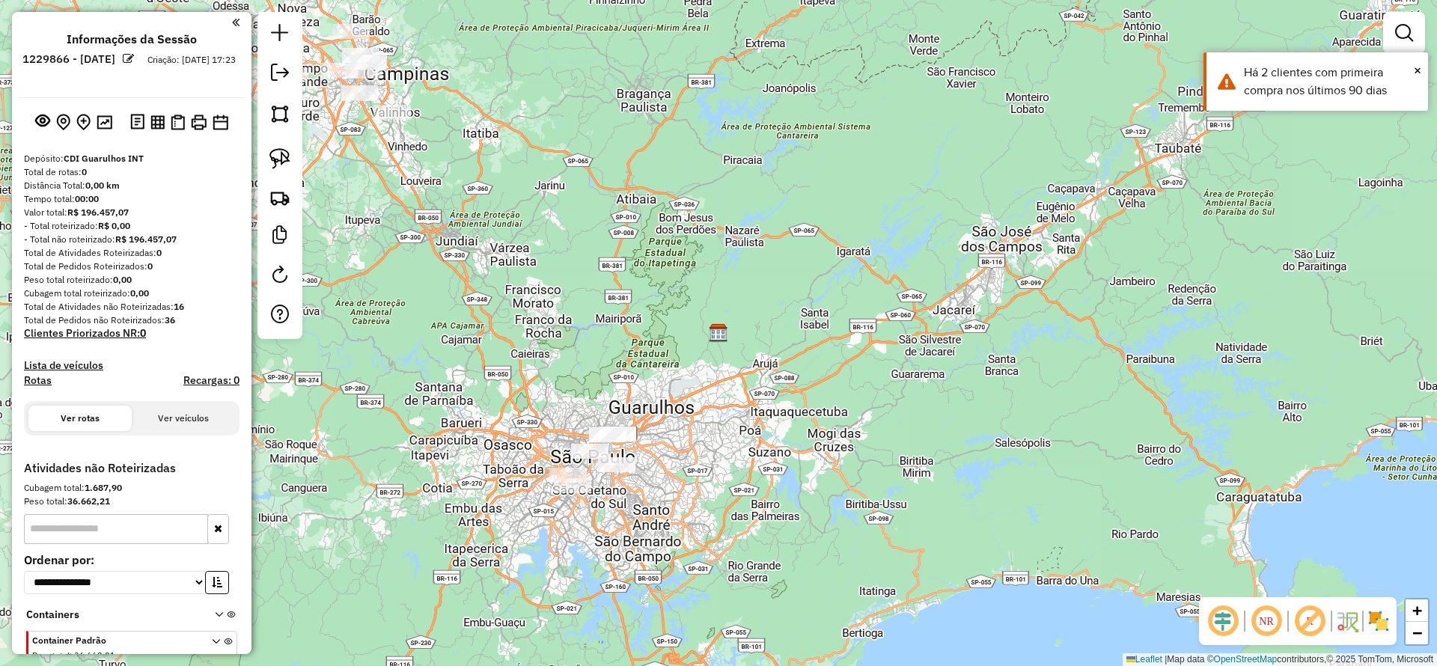
drag, startPoint x: 798, startPoint y: 500, endPoint x: 831, endPoint y: 508, distance: 33.2
click at [831, 506] on div "Janela de atendimento Grade de atendimento Capacidade Transportadoras Veículos …" at bounding box center [718, 333] width 1437 height 666
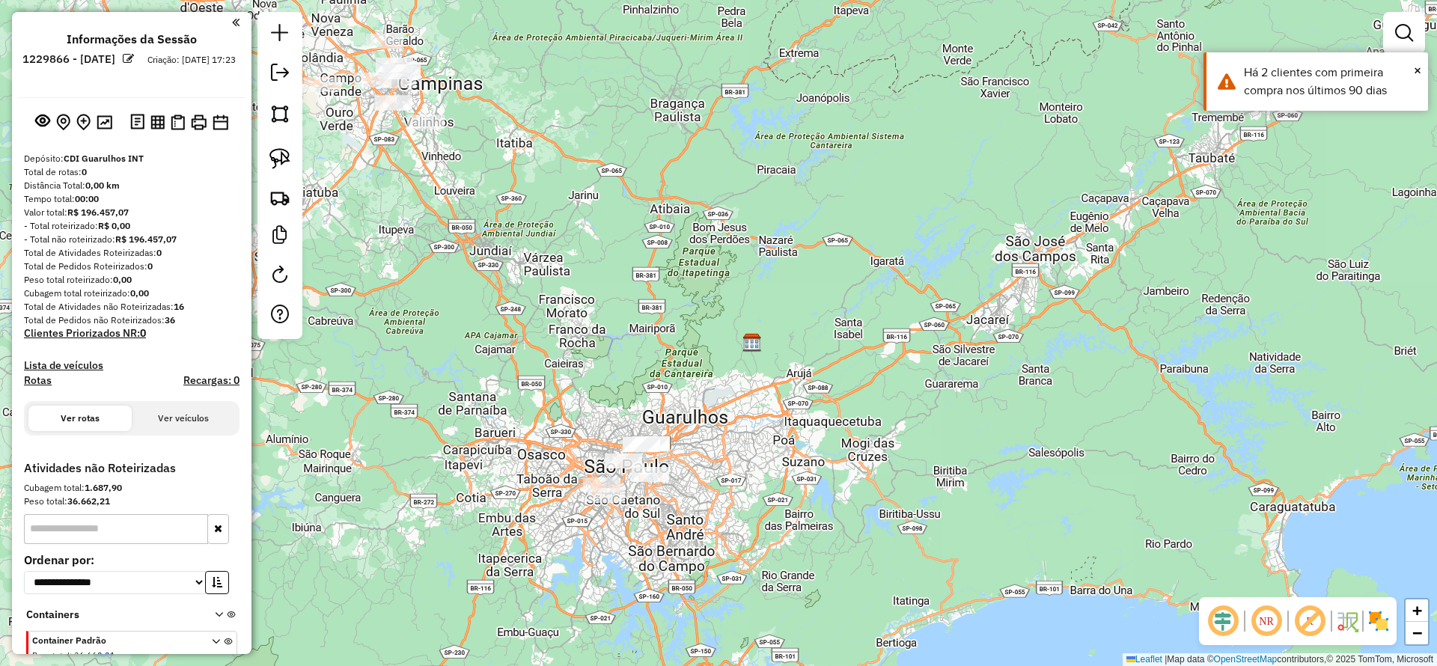
drag, startPoint x: 721, startPoint y: 349, endPoint x: 882, endPoint y: 487, distance: 211.8
click at [882, 487] on div "Janela de atendimento Grade de atendimento Capacidade Transportadoras Veículos …" at bounding box center [718, 333] width 1437 height 666
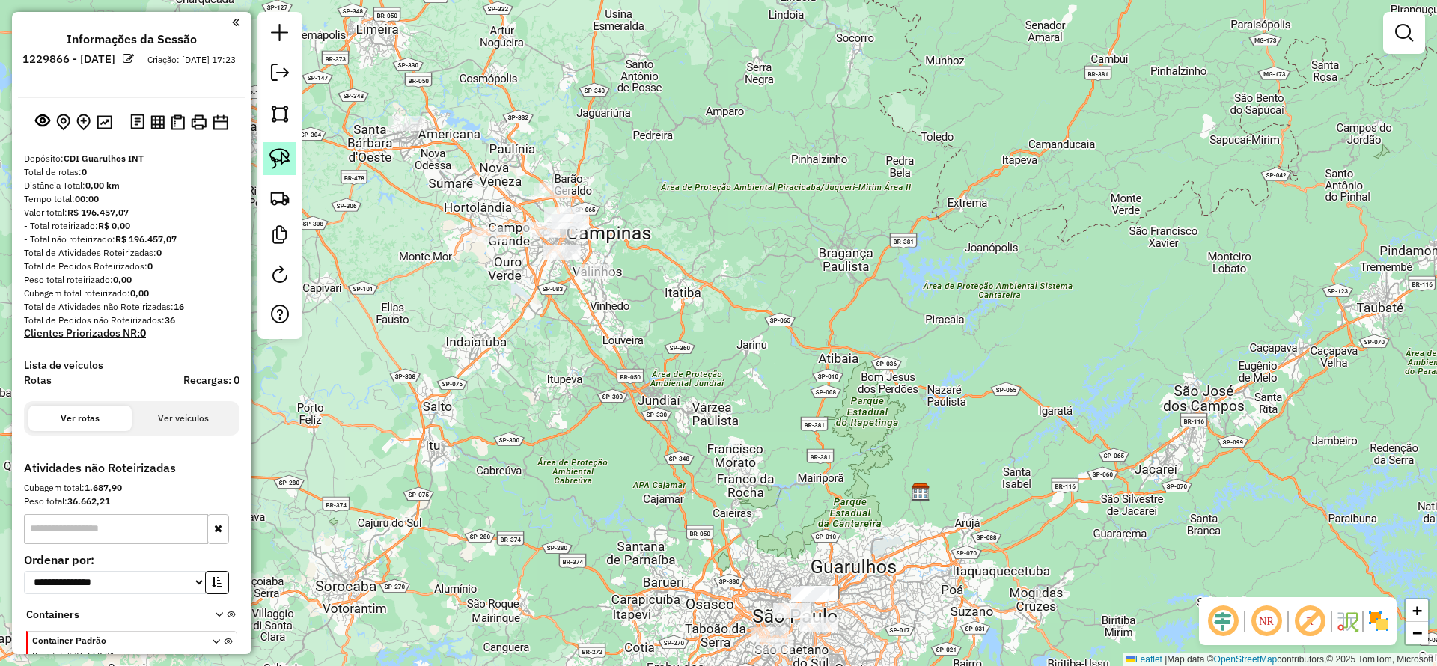
click at [287, 150] on img at bounding box center [279, 158] width 21 height 21
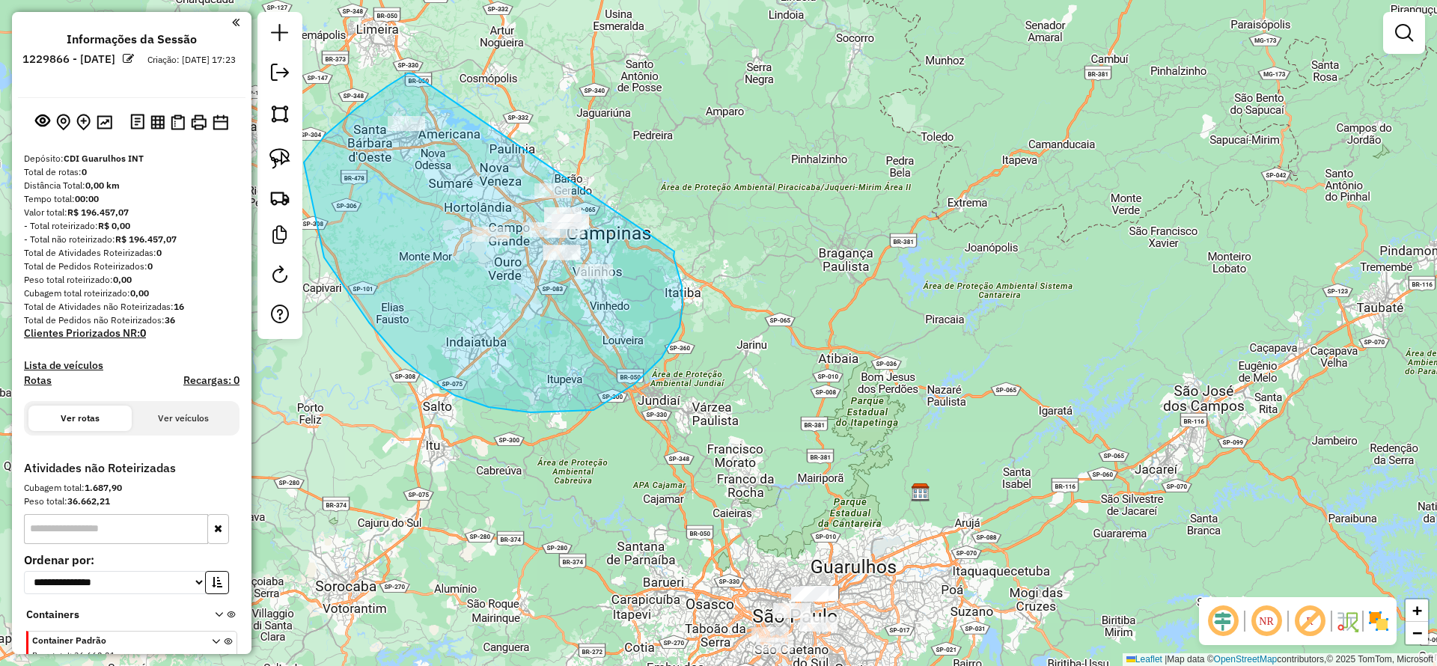
drag, startPoint x: 356, startPoint y: 109, endPoint x: 674, endPoint y: 251, distance: 348.7
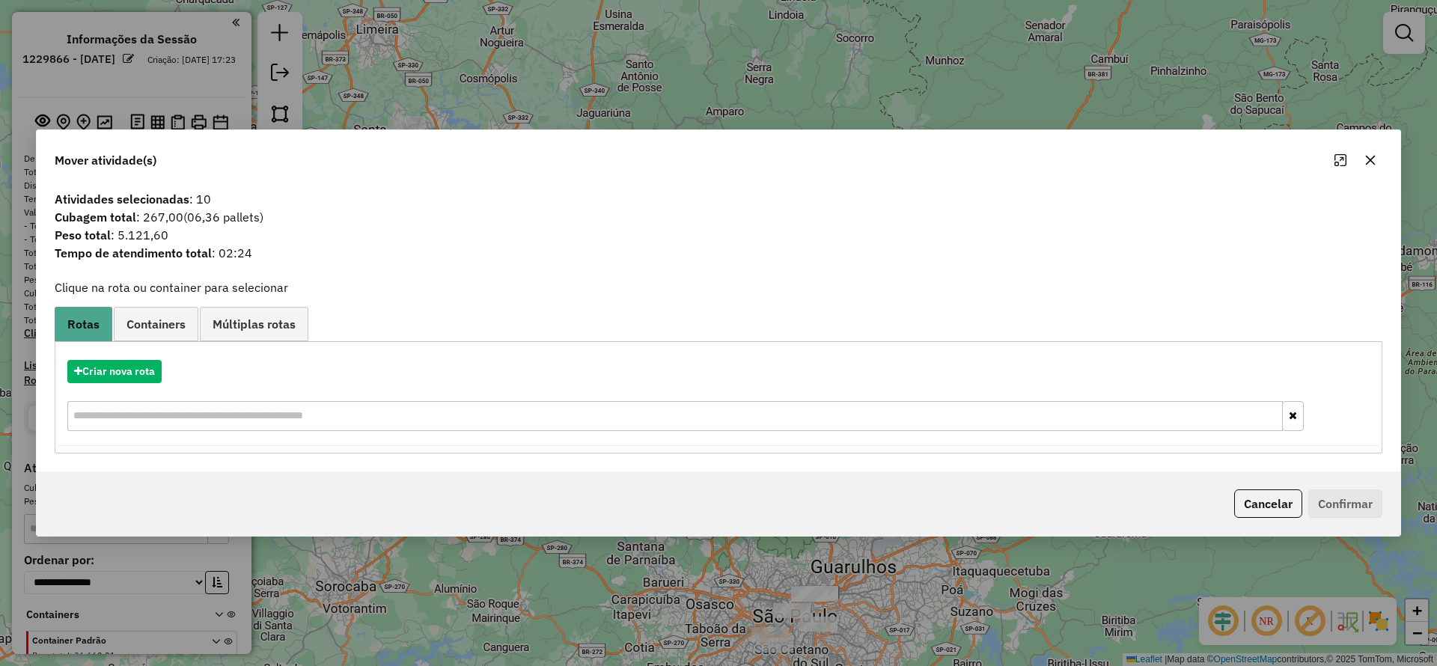
click at [1363, 159] on button "button" at bounding box center [1370, 160] width 24 height 24
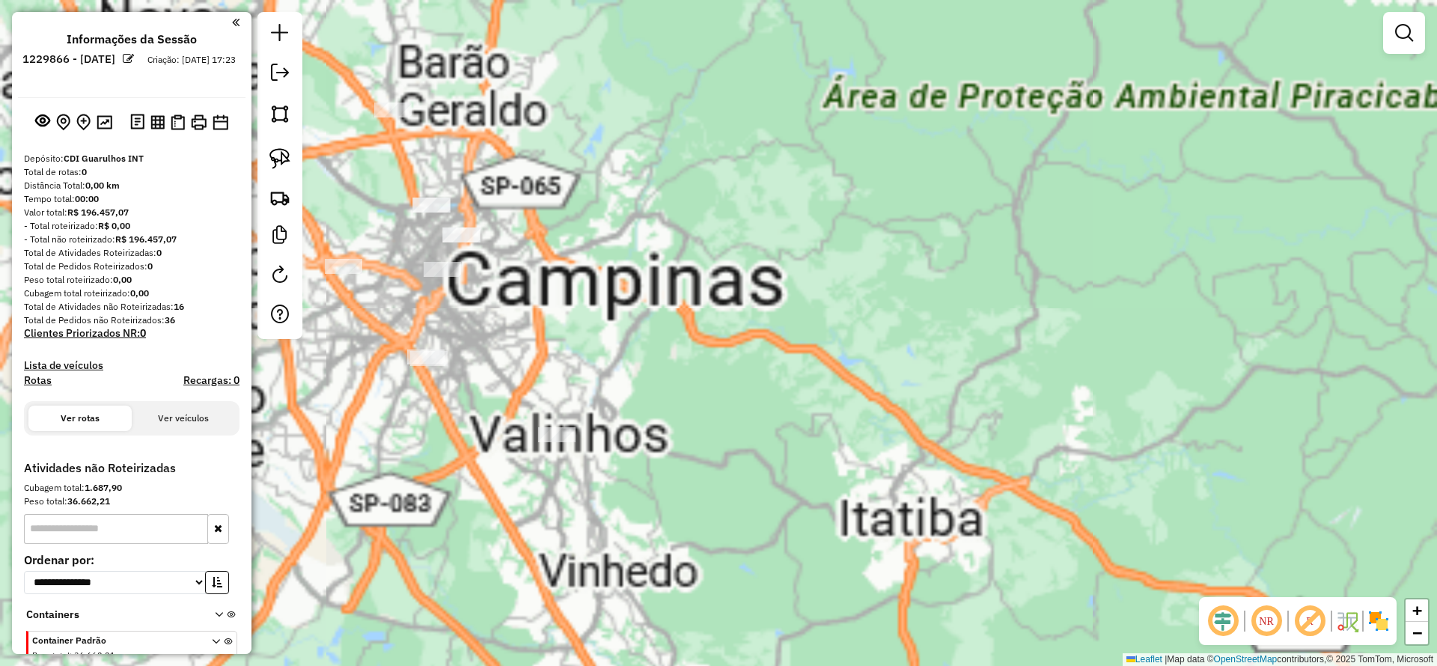
drag, startPoint x: 622, startPoint y: 292, endPoint x: 669, endPoint y: 315, distance: 52.5
click at [669, 315] on div "Janela de atendimento Grade de atendimento Capacidade Transportadoras Veículos …" at bounding box center [718, 333] width 1437 height 666
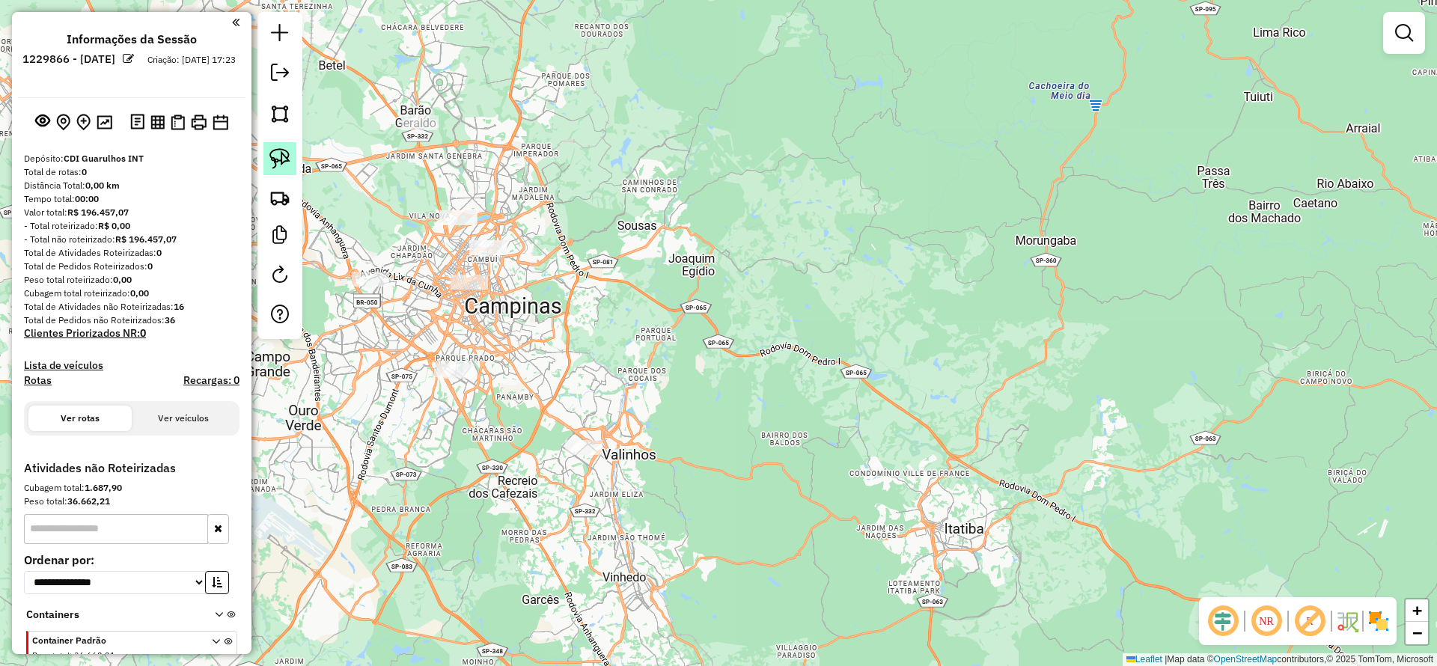
click at [275, 155] on img at bounding box center [279, 158] width 21 height 21
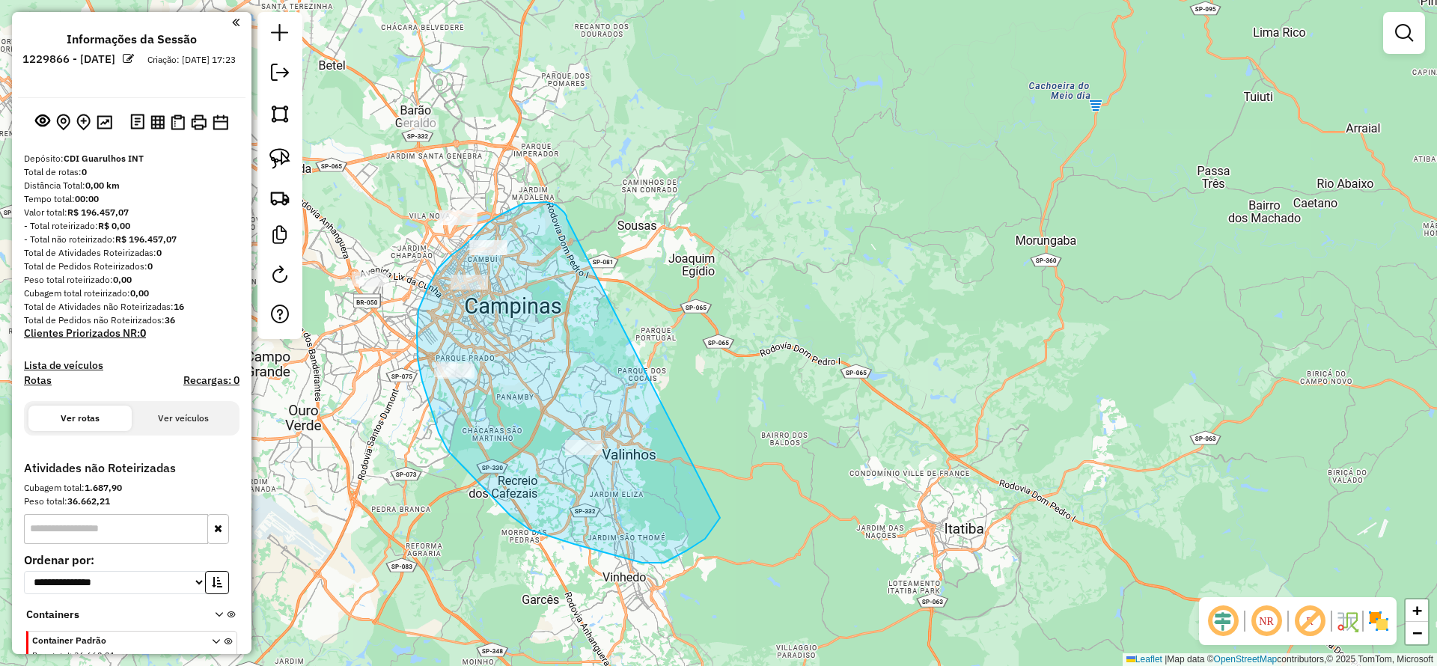
drag, startPoint x: 564, startPoint y: 213, endPoint x: 726, endPoint y: 506, distance: 334.9
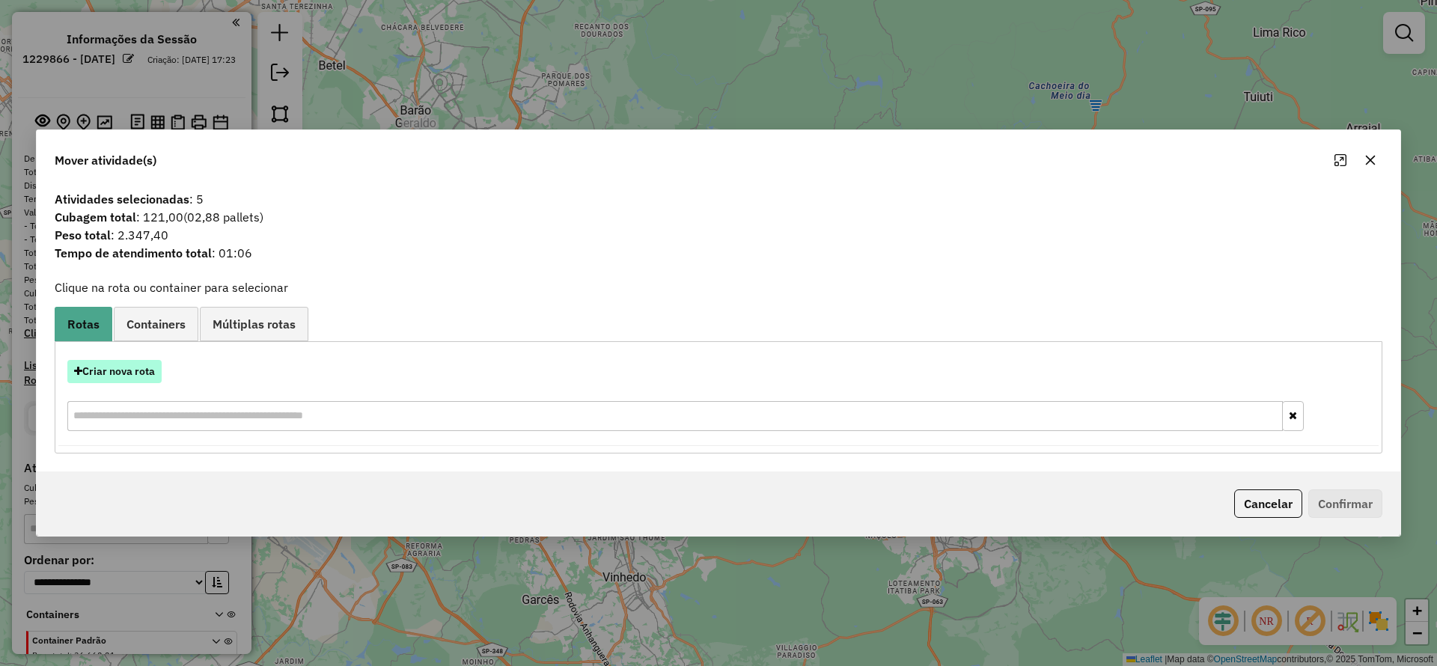
click at [143, 361] on button "Criar nova rota" at bounding box center [114, 371] width 94 height 23
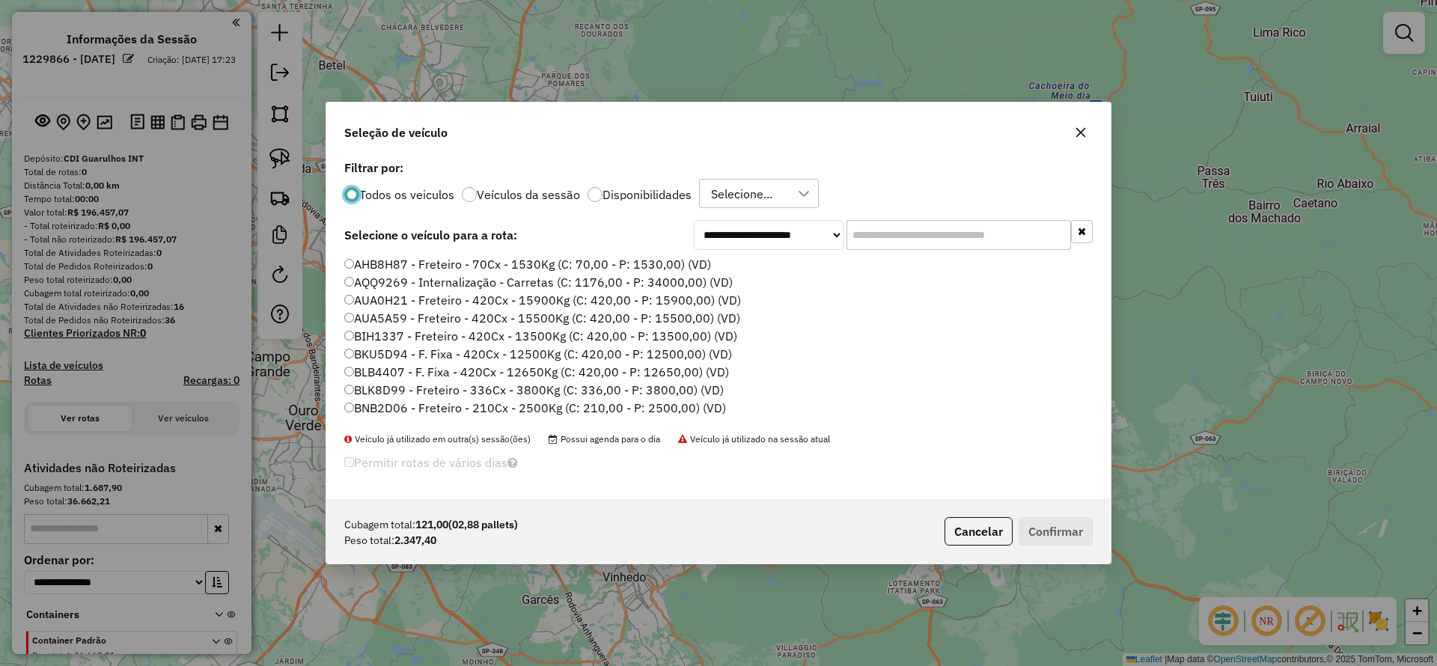
scroll to position [8, 4]
click at [897, 248] on input "text" at bounding box center [958, 235] width 225 height 30
paste input "*******"
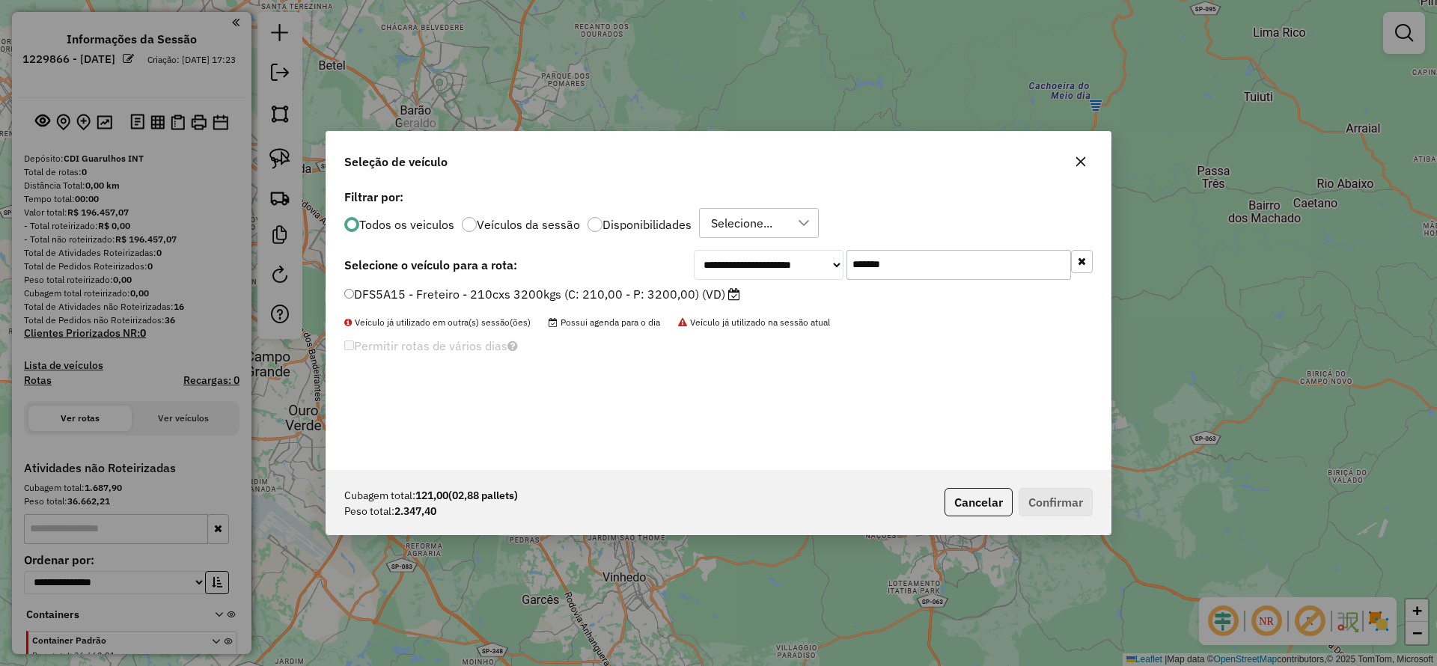
type input "*******"
drag, startPoint x: 690, startPoint y: 305, endPoint x: 683, endPoint y: 297, distance: 10.1
click at [688, 303] on div "DFS5A15 - Freteiro - 210cxs 3200kgs (C: 210,00 - P: 3200,00) (VD)" at bounding box center [718, 301] width 766 height 30
click at [679, 294] on label "DFS5A15 - Freteiro - 210cxs 3200kgs (C: 210,00 - P: 3200,00) (VD)" at bounding box center [542, 294] width 396 height 18
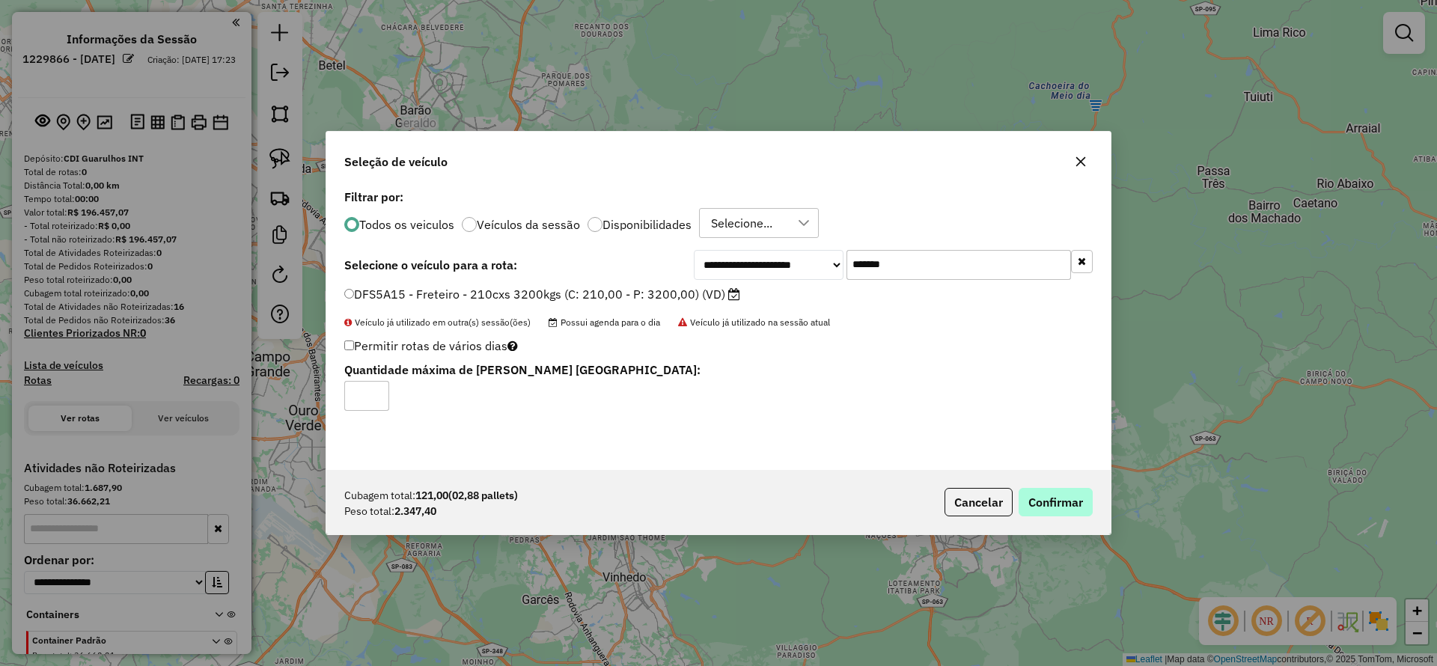
drag, startPoint x: 1065, startPoint y: 485, endPoint x: 1066, endPoint y: 497, distance: 12.0
click at [1066, 486] on div "Cubagem total: 121,00 (02,88 pallets) Peso total: 2.347,40 Cancelar Confirmar" at bounding box center [718, 502] width 784 height 64
click at [1060, 492] on button "Confirmar" at bounding box center [1055, 502] width 74 height 28
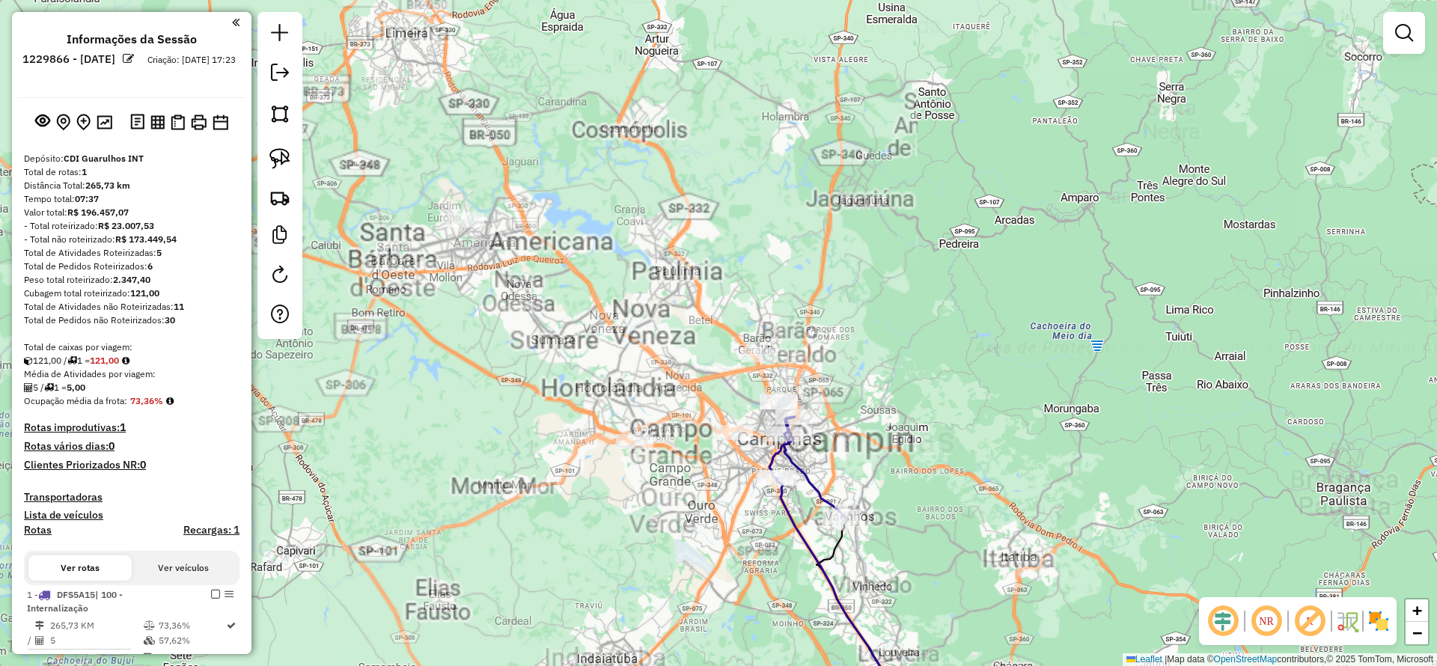
drag, startPoint x: 602, startPoint y: 381, endPoint x: 553, endPoint y: 345, distance: 60.5
click at [615, 400] on div "Janela de atendimento Grade de atendimento Capacidade Transportadoras Veículos …" at bounding box center [718, 333] width 1437 height 666
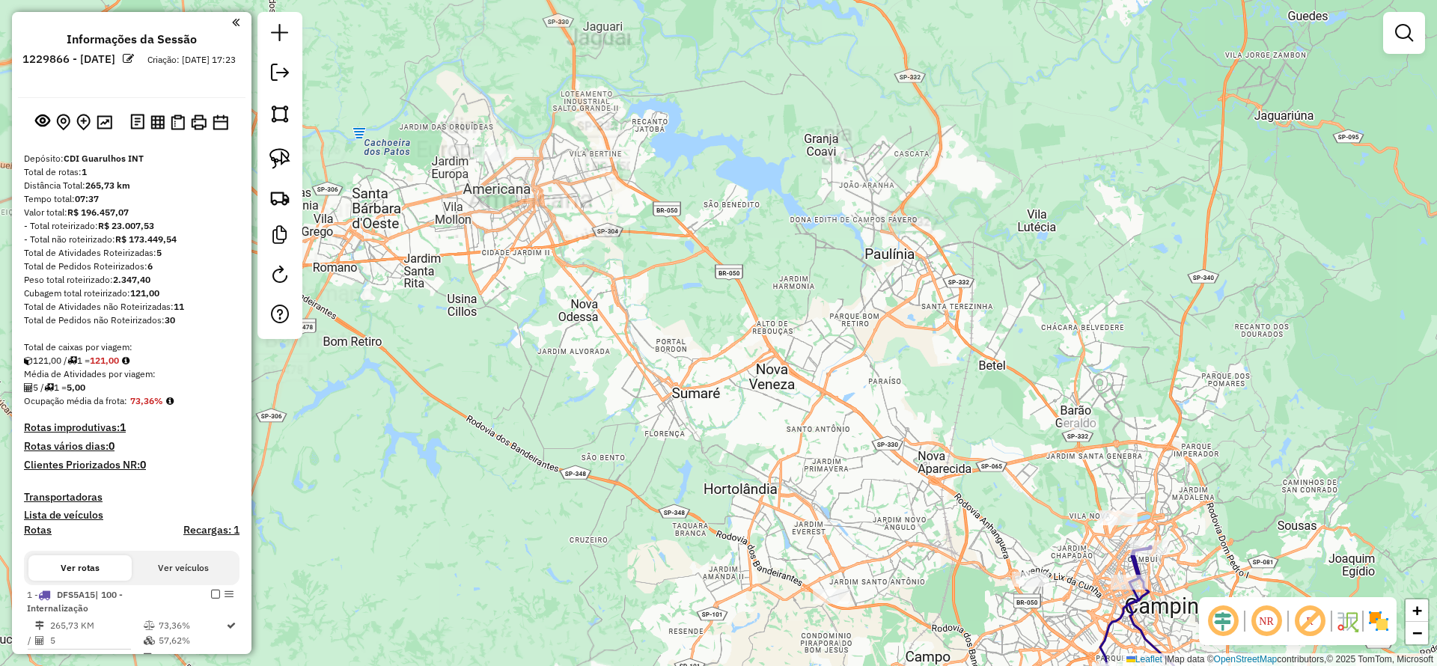
drag, startPoint x: 437, startPoint y: 229, endPoint x: 380, endPoint y: 161, distance: 88.7
click at [436, 189] on div "Janela de atendimento Grade de atendimento Capacidade Transportadoras Veículos …" at bounding box center [718, 333] width 1437 height 666
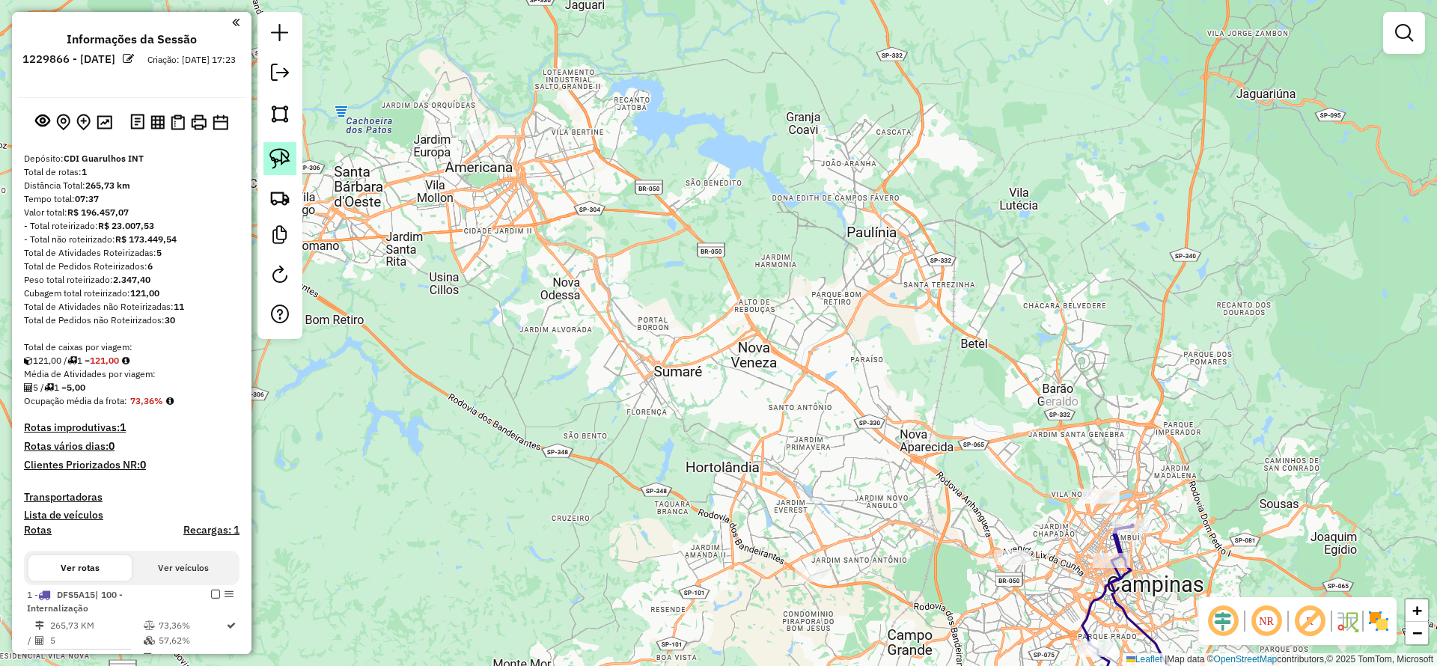
click at [286, 156] on img at bounding box center [279, 158] width 21 height 21
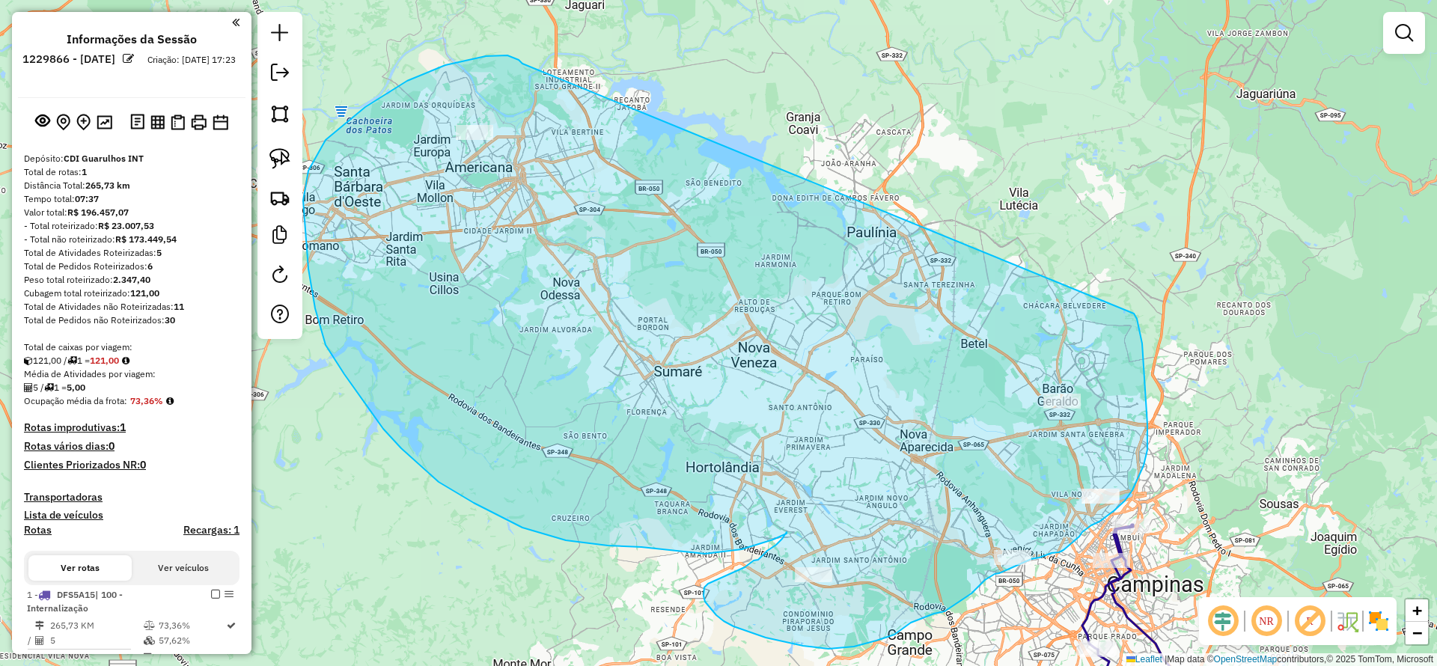
drag, startPoint x: 407, startPoint y: 81, endPoint x: 1134, endPoint y: 314, distance: 763.0
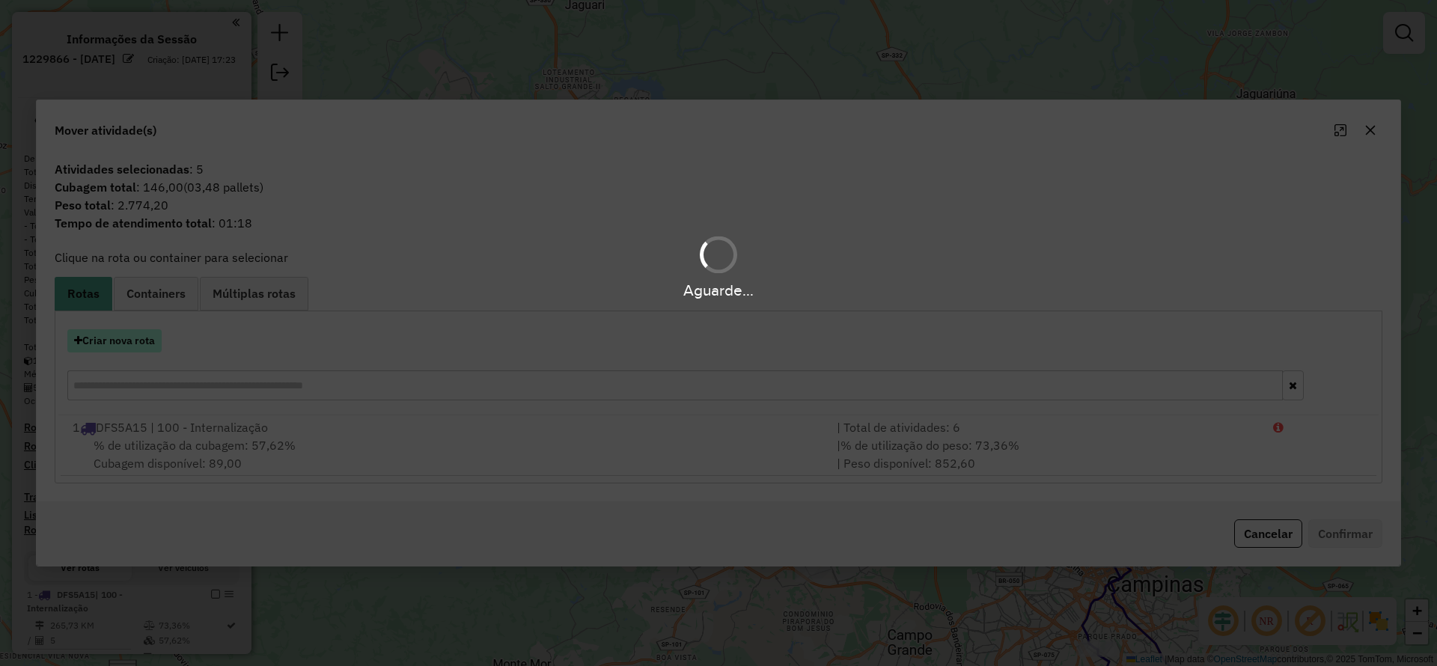
click at [138, 342] on button "Criar nova rota" at bounding box center [114, 340] width 94 height 23
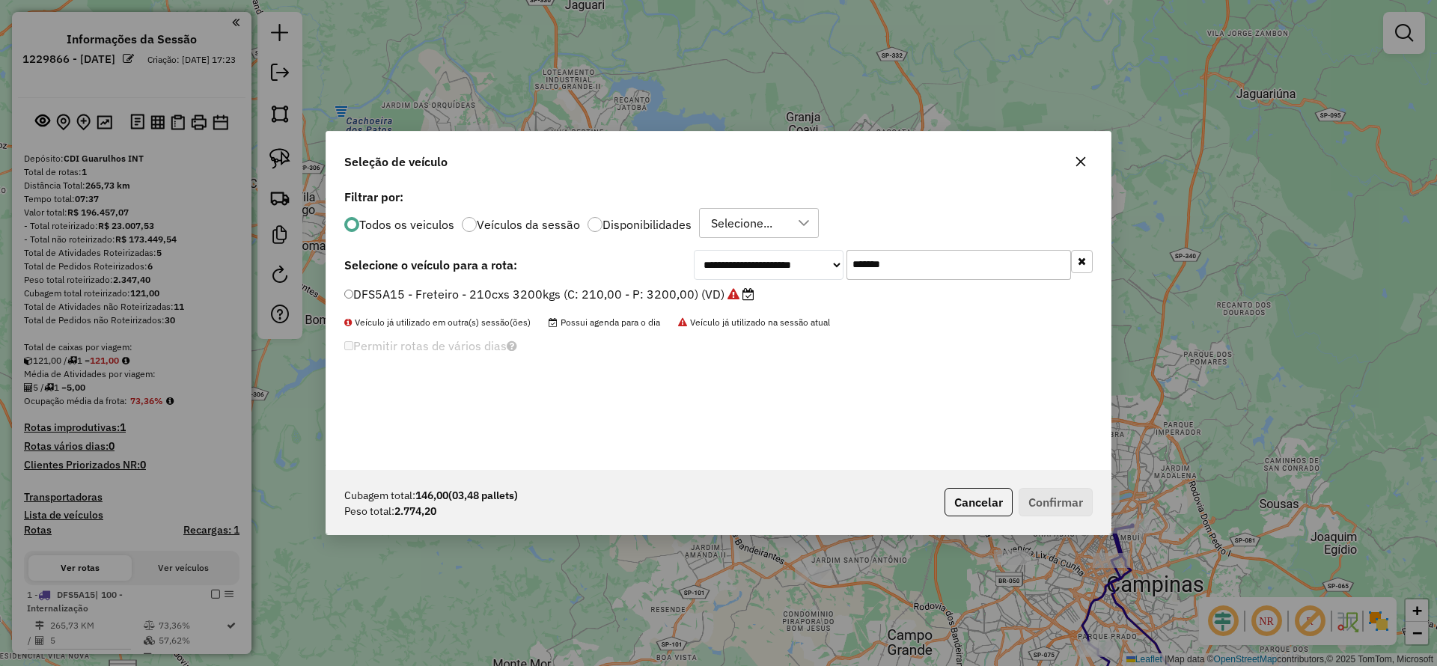
drag, startPoint x: 936, startPoint y: 271, endPoint x: 613, endPoint y: 242, distance: 324.6
click at [613, 242] on div "**********" at bounding box center [718, 328] width 784 height 284
paste input "text"
type input "*******"
click at [581, 288] on label "CVP8G49 - Freteiro - 210Cx - 3200Kg (C: 210,00 - P: 3200,00) (VD)" at bounding box center [542, 294] width 396 height 18
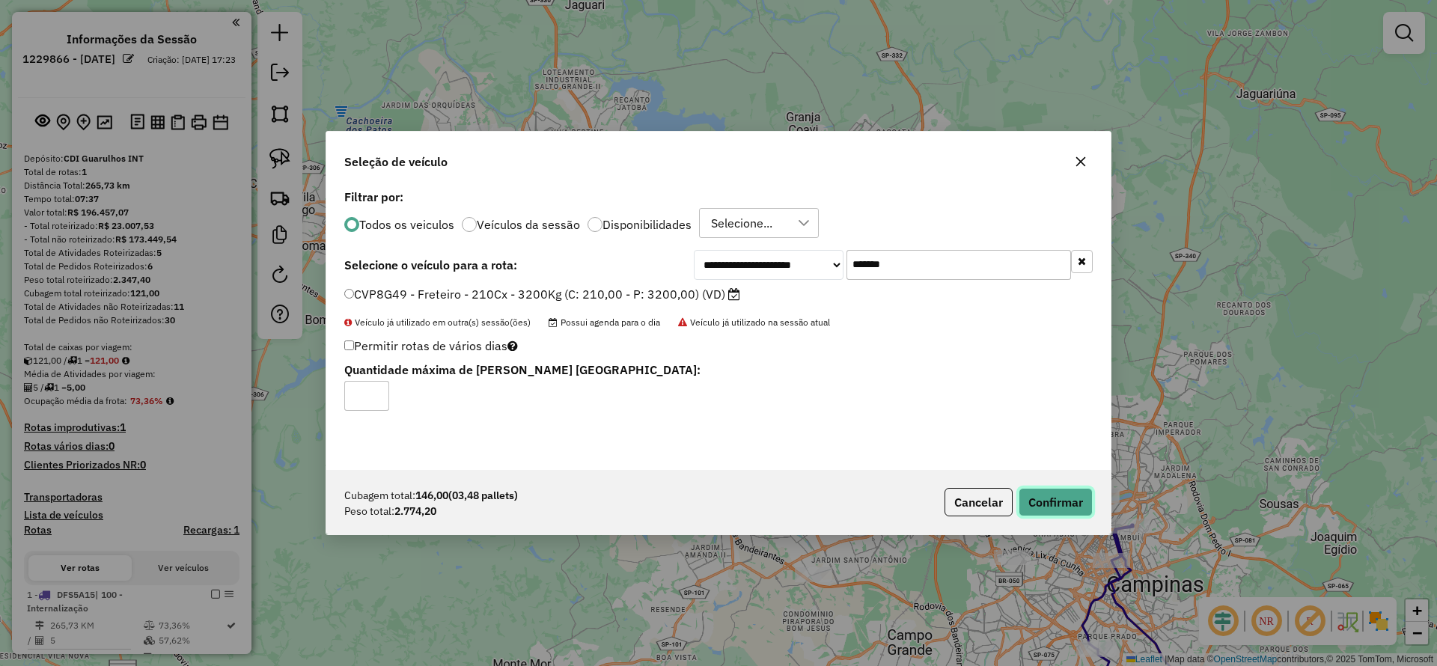
click at [1042, 489] on button "Confirmar" at bounding box center [1055, 502] width 74 height 28
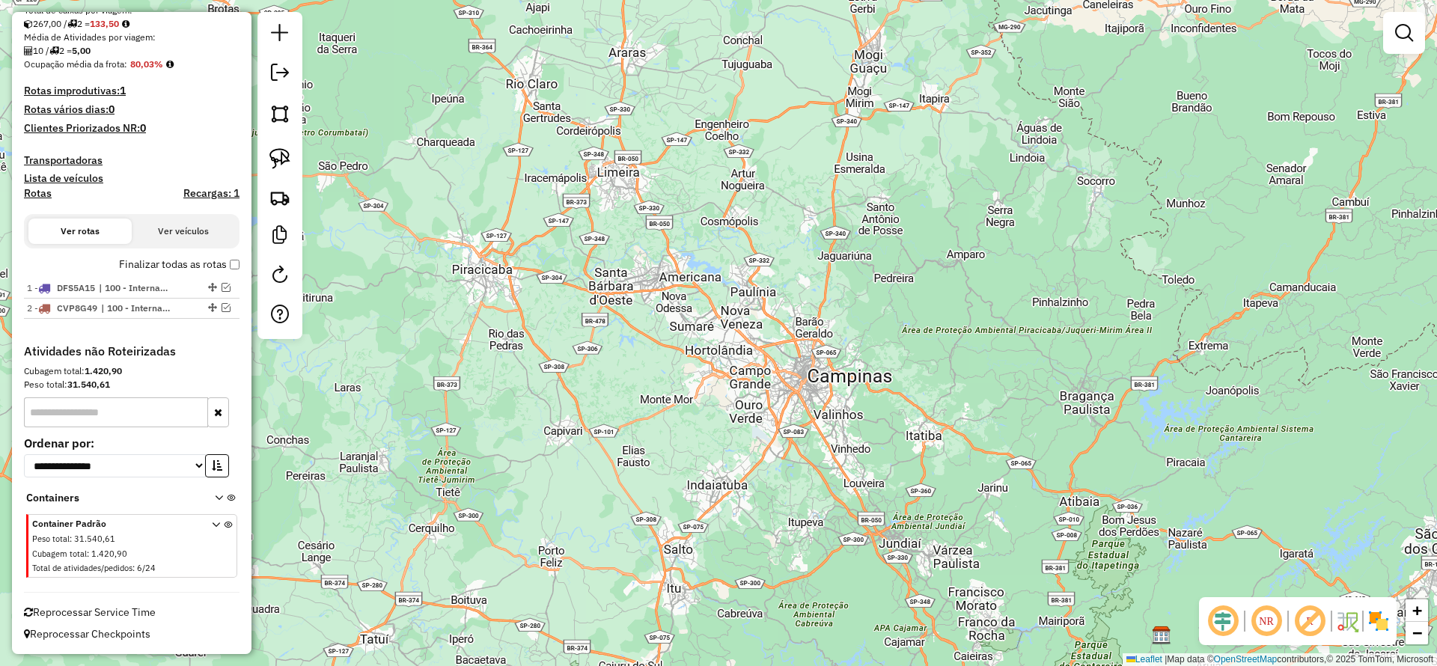
scroll to position [337, 0]
drag, startPoint x: 688, startPoint y: 257, endPoint x: 625, endPoint y: 40, distance: 225.9
click at [629, 19] on div "Janela de atendimento Grade de atendimento Capacidade Transportadoras Veículos …" at bounding box center [718, 333] width 1437 height 666
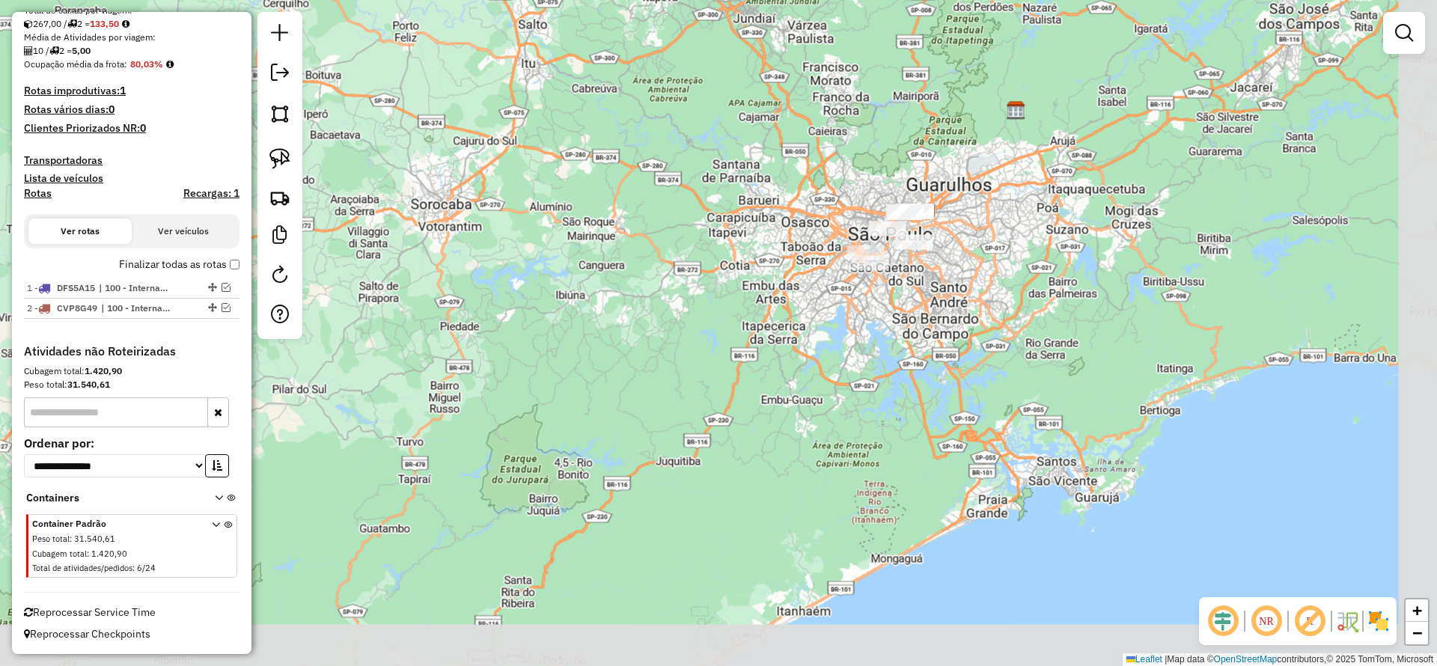
drag, startPoint x: 935, startPoint y: 325, endPoint x: 814, endPoint y: 308, distance: 122.3
click at [814, 310] on div "Janela de atendimento Grade de atendimento Capacidade Transportadoras Veículos …" at bounding box center [718, 333] width 1437 height 666
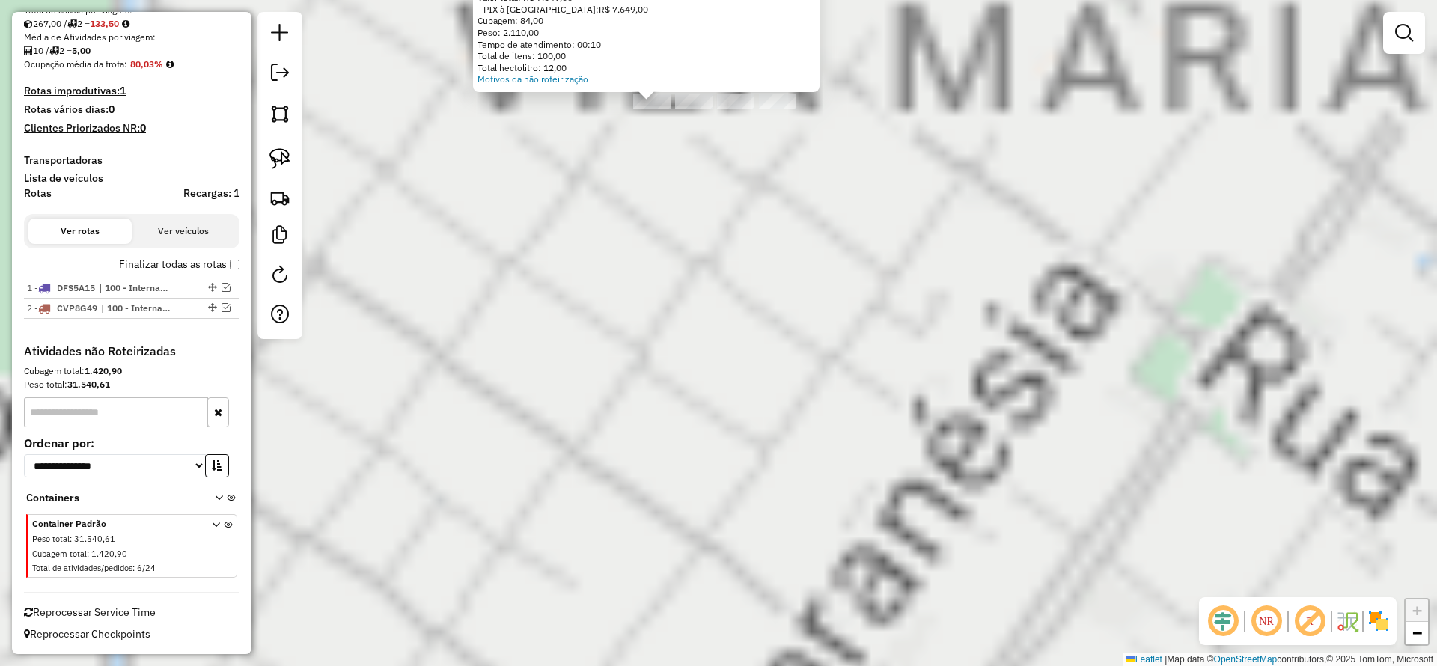
drag, startPoint x: 763, startPoint y: 230, endPoint x: 769, endPoint y: 479, distance: 248.5
click at [778, 489] on div "Atividade não roteirizada 40114285 - [PERSON_NAME] SOUS Endereço: R ITAUNA 982 …" at bounding box center [718, 333] width 1437 height 666
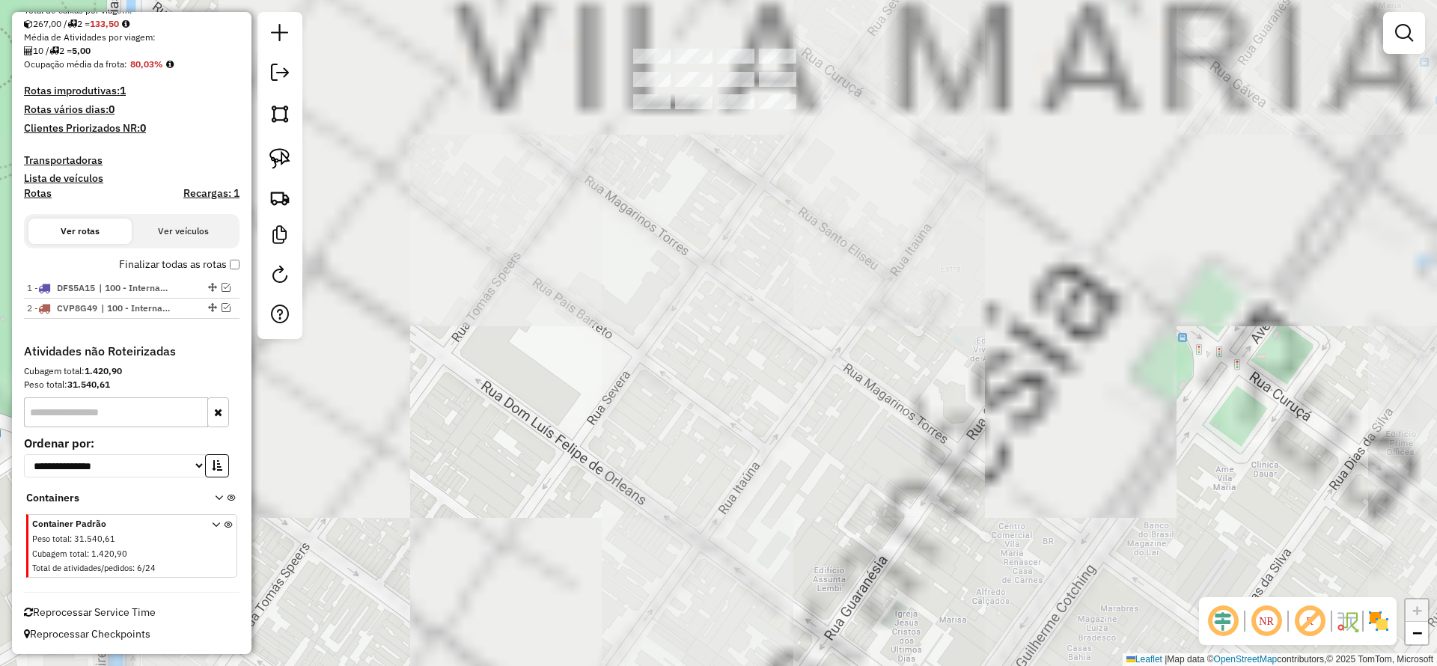
click at [769, 479] on div "Janela de atendimento Grade de atendimento Capacidade Transportadoras Veículos …" at bounding box center [718, 333] width 1437 height 666
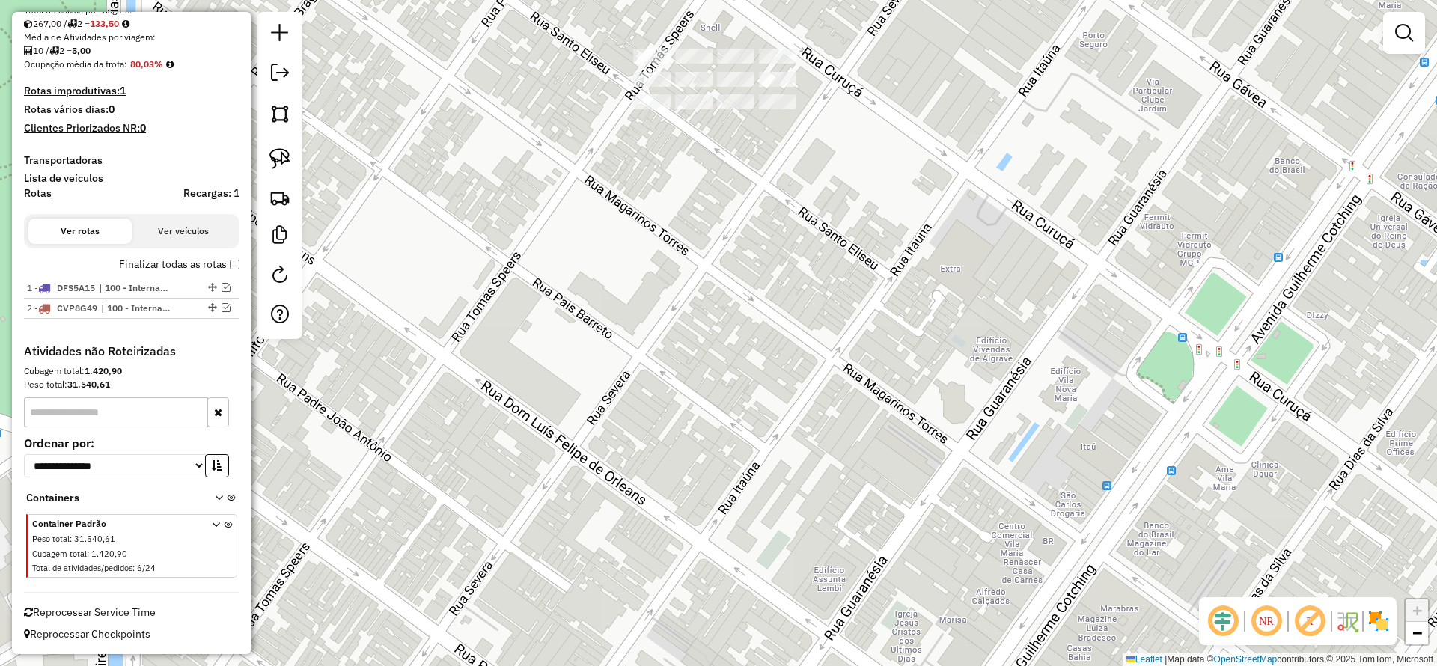
drag, startPoint x: 276, startPoint y: 144, endPoint x: 346, endPoint y: 150, distance: 69.8
click at [275, 144] on link at bounding box center [279, 158] width 33 height 33
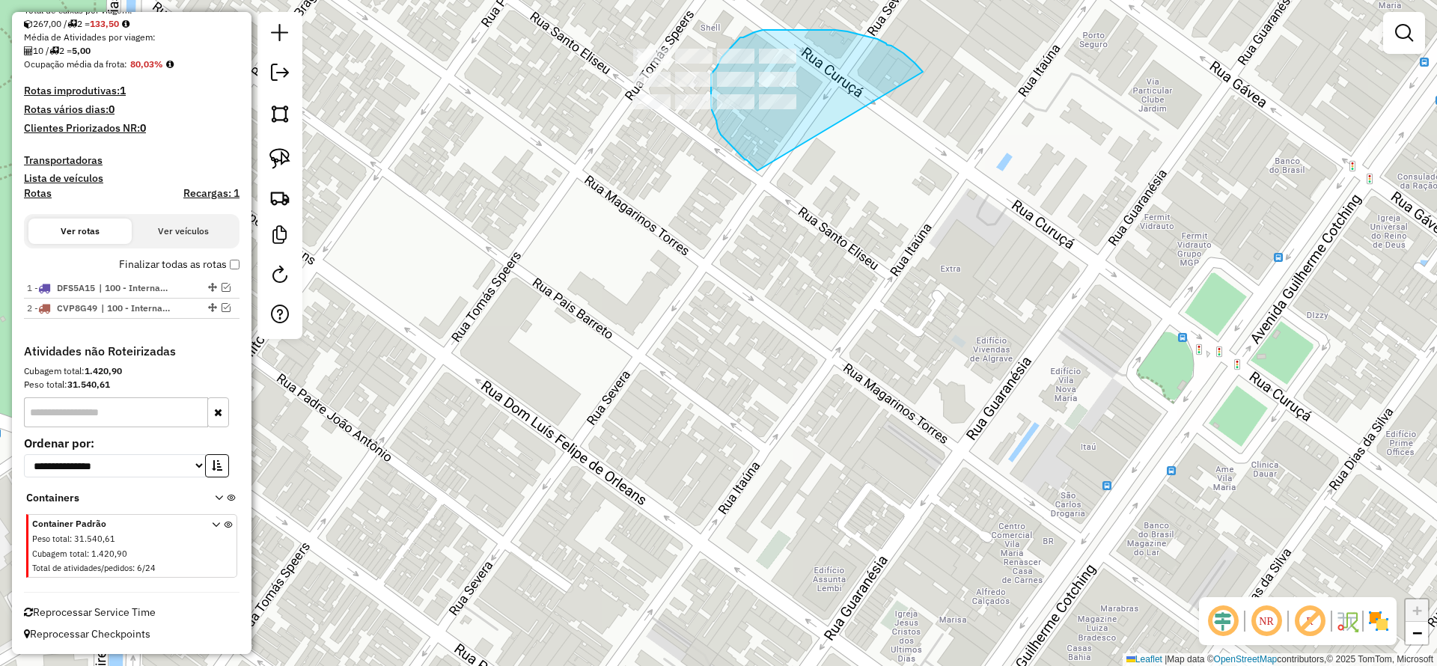
drag, startPoint x: 914, startPoint y: 63, endPoint x: 768, endPoint y: 177, distance: 185.6
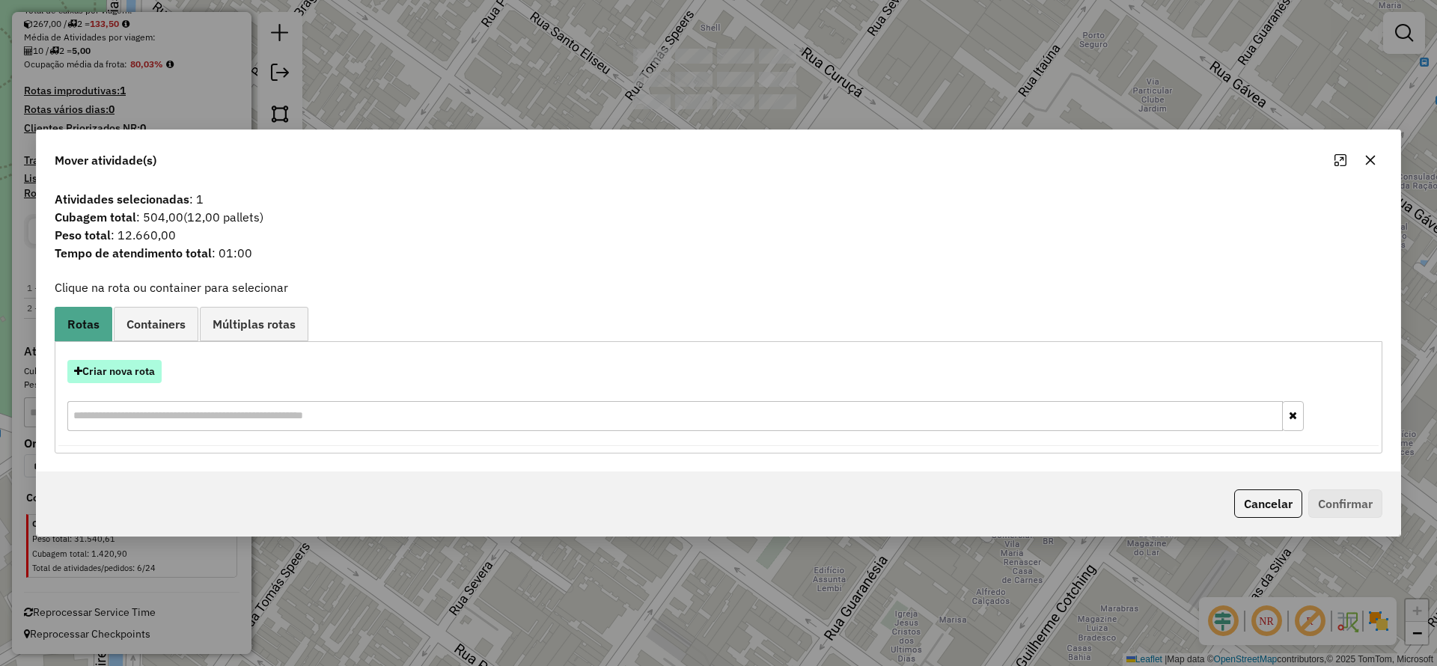
click at [135, 376] on button "Criar nova rota" at bounding box center [114, 371] width 94 height 23
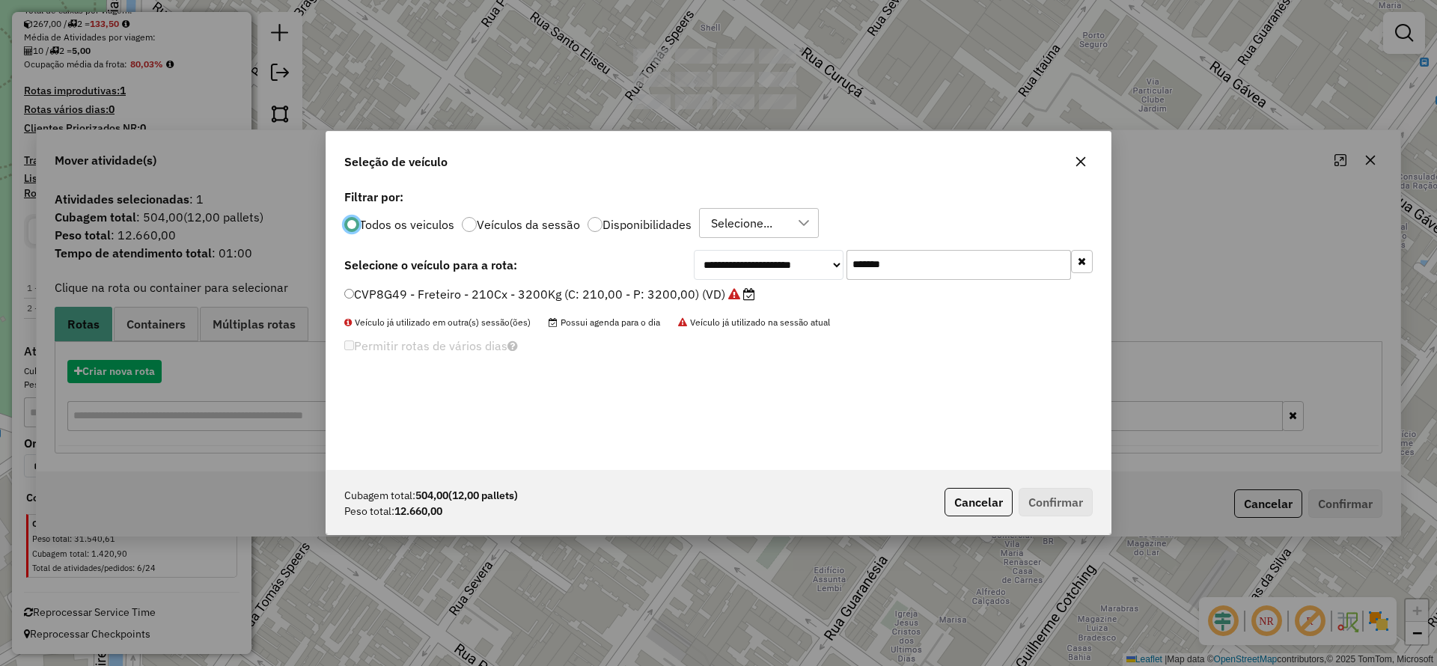
scroll to position [8, 4]
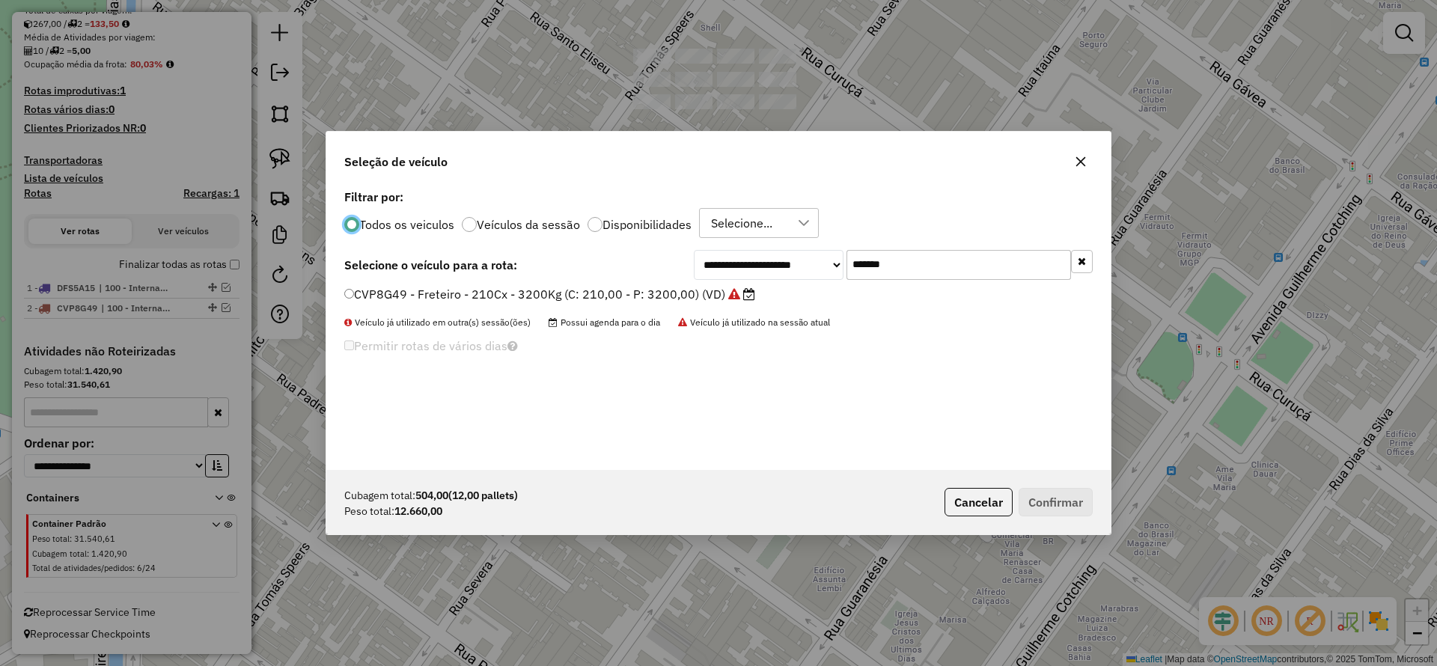
drag, startPoint x: 919, startPoint y: 265, endPoint x: 662, endPoint y: 292, distance: 258.8
click at [697, 283] on div "**********" at bounding box center [718, 328] width 784 height 284
paste input "text"
type input "*******"
drag, startPoint x: 609, startPoint y: 297, endPoint x: 811, endPoint y: 347, distance: 208.2
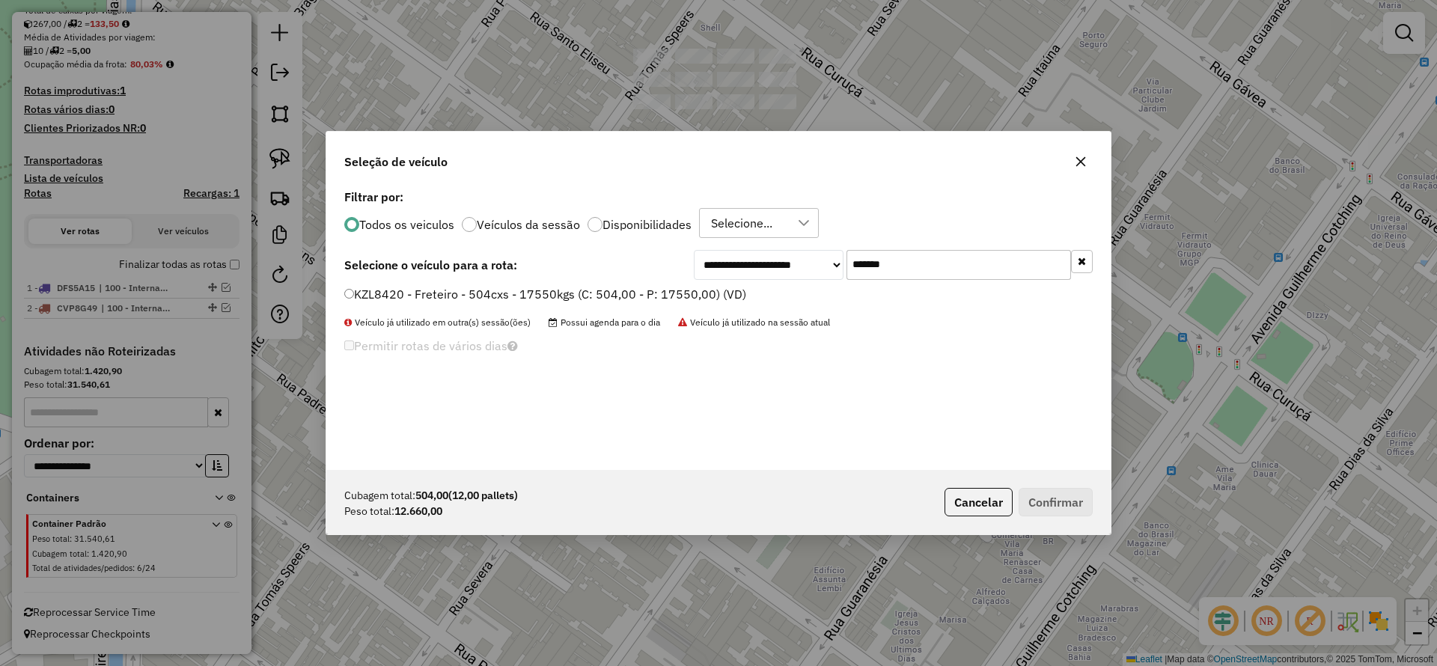
click at [608, 296] on label "KZL8420 - Freteiro - 504cxs - 17550kgs (C: 504,00 - P: 17550,00) (VD)" at bounding box center [545, 294] width 402 height 18
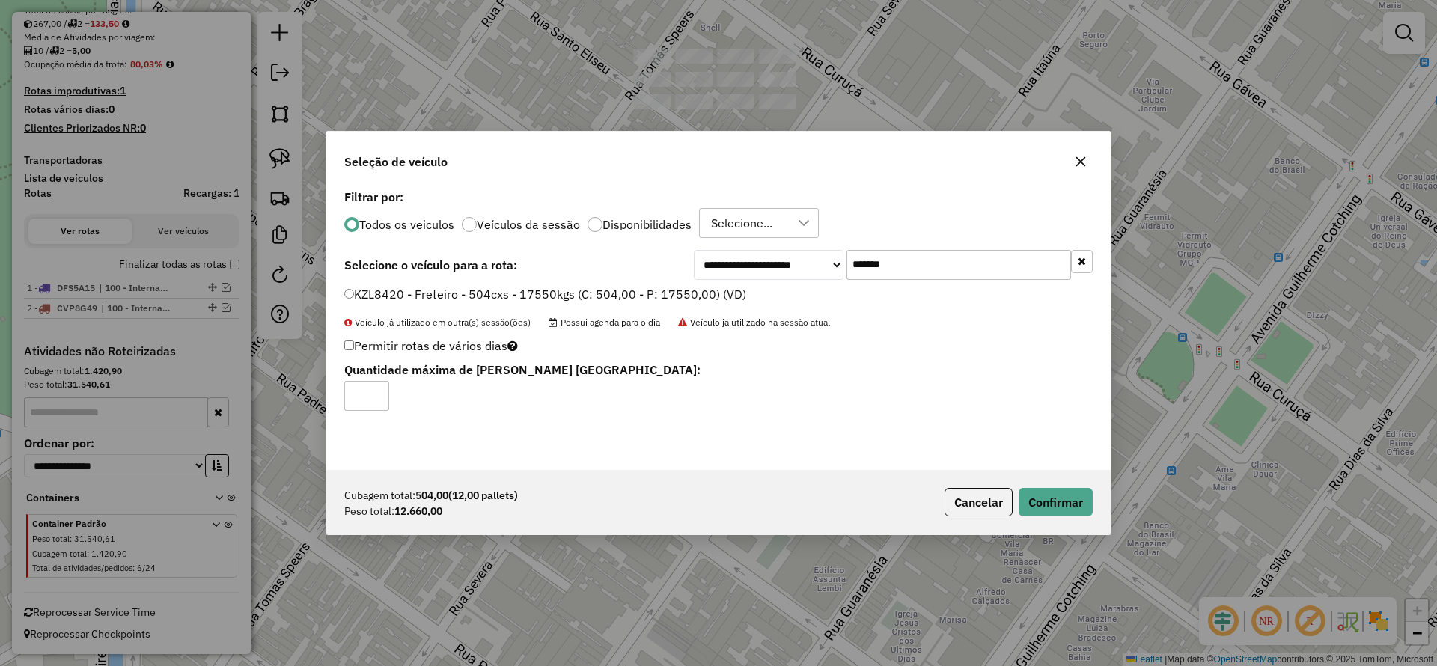
click at [1048, 516] on div "Cubagem total: 504,00 (12,00 pallets) Peso total: 12.660,00 Cancelar Confirmar" at bounding box center [718, 502] width 784 height 64
click at [1050, 510] on button "Confirmar" at bounding box center [1055, 502] width 74 height 28
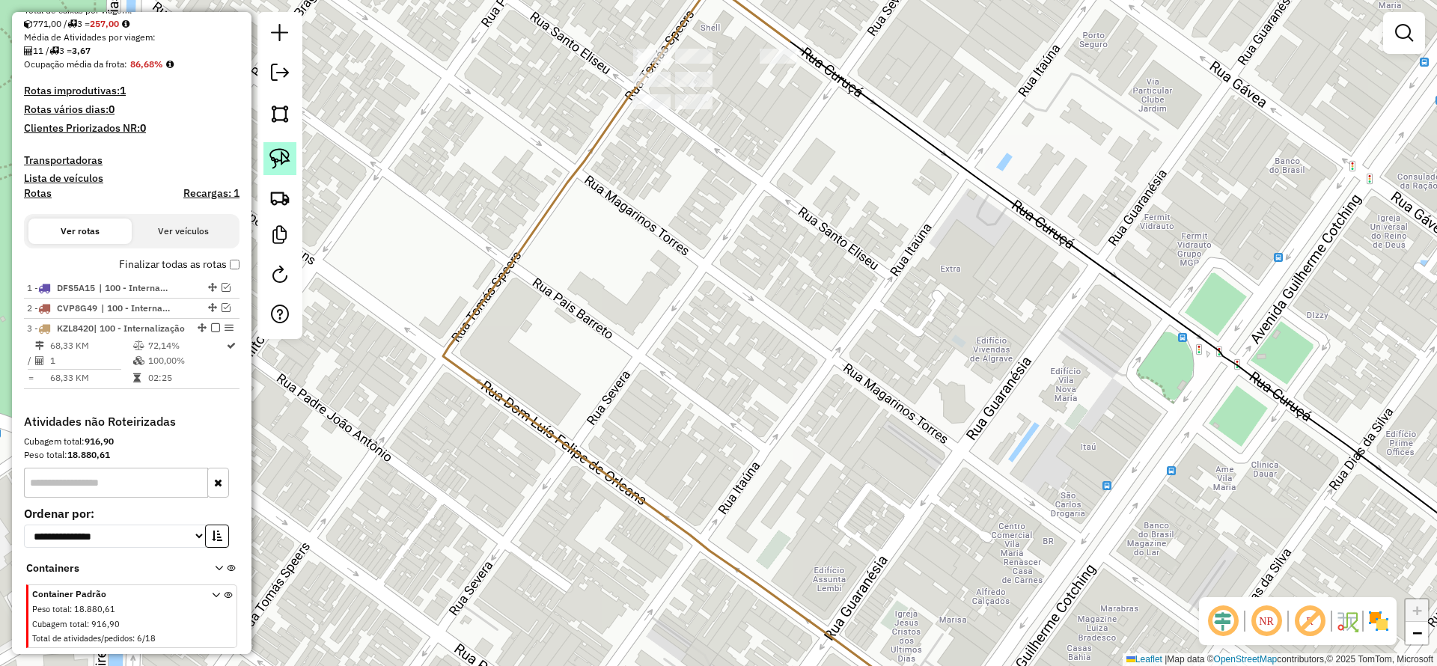
click at [299, 150] on div at bounding box center [279, 175] width 45 height 327
click at [285, 153] on img at bounding box center [279, 158] width 21 height 21
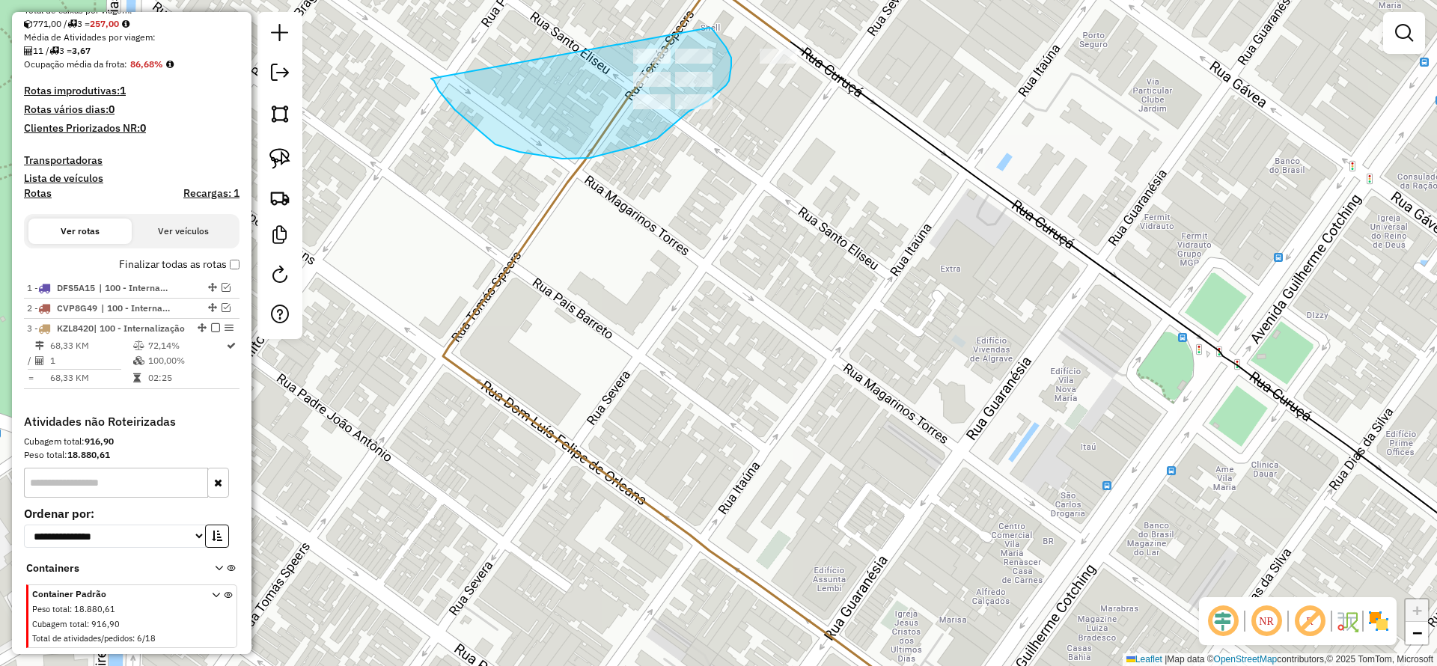
drag, startPoint x: 495, startPoint y: 144, endPoint x: 692, endPoint y: 37, distance: 224.4
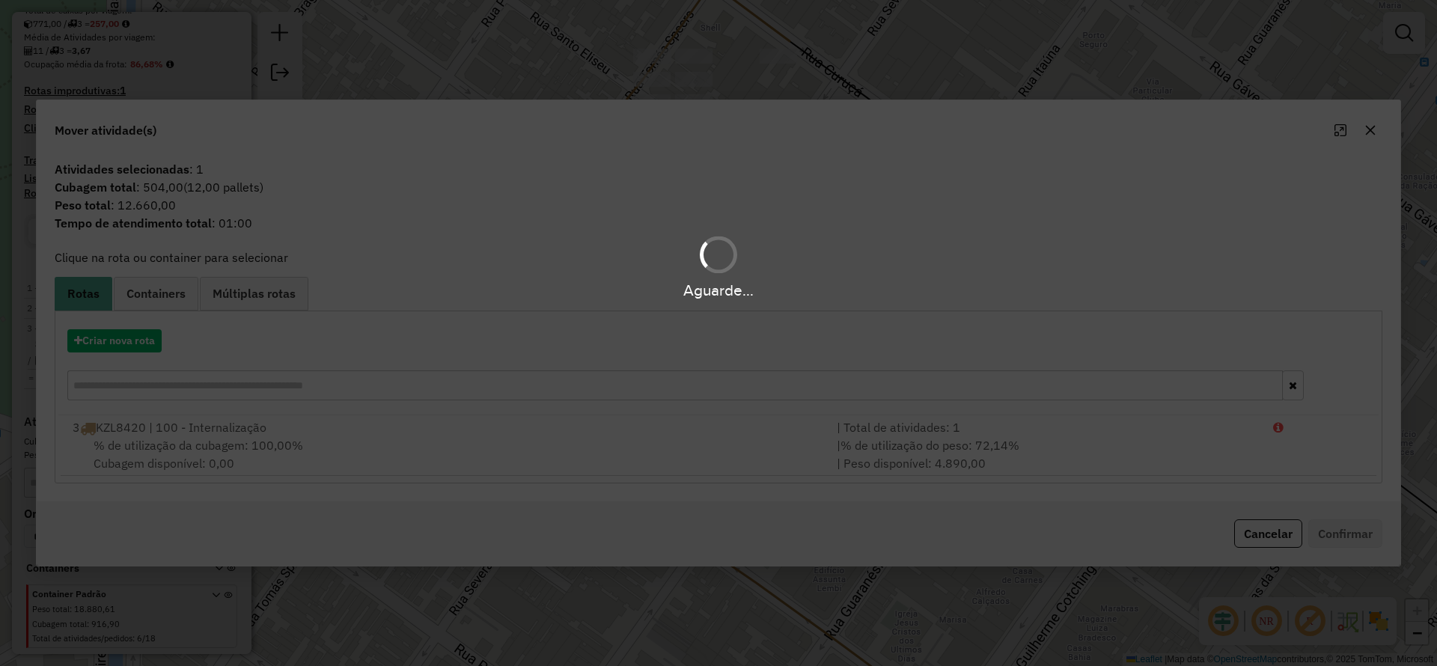
click at [119, 346] on div "Aguarde..." at bounding box center [718, 333] width 1437 height 666
click at [118, 343] on div "Aguarde..." at bounding box center [718, 333] width 1437 height 666
click at [119, 343] on div "Aguarde..." at bounding box center [718, 333] width 1437 height 666
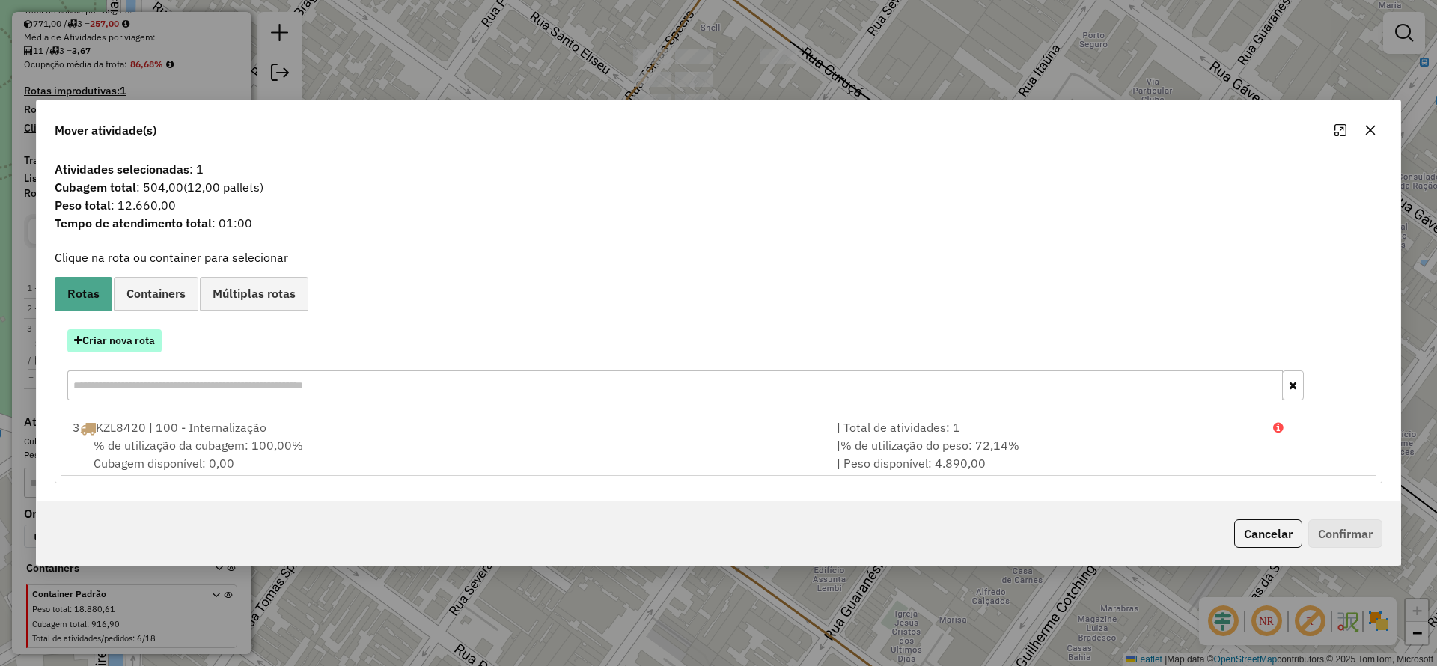
click at [120, 345] on button "Criar nova rota" at bounding box center [114, 340] width 94 height 23
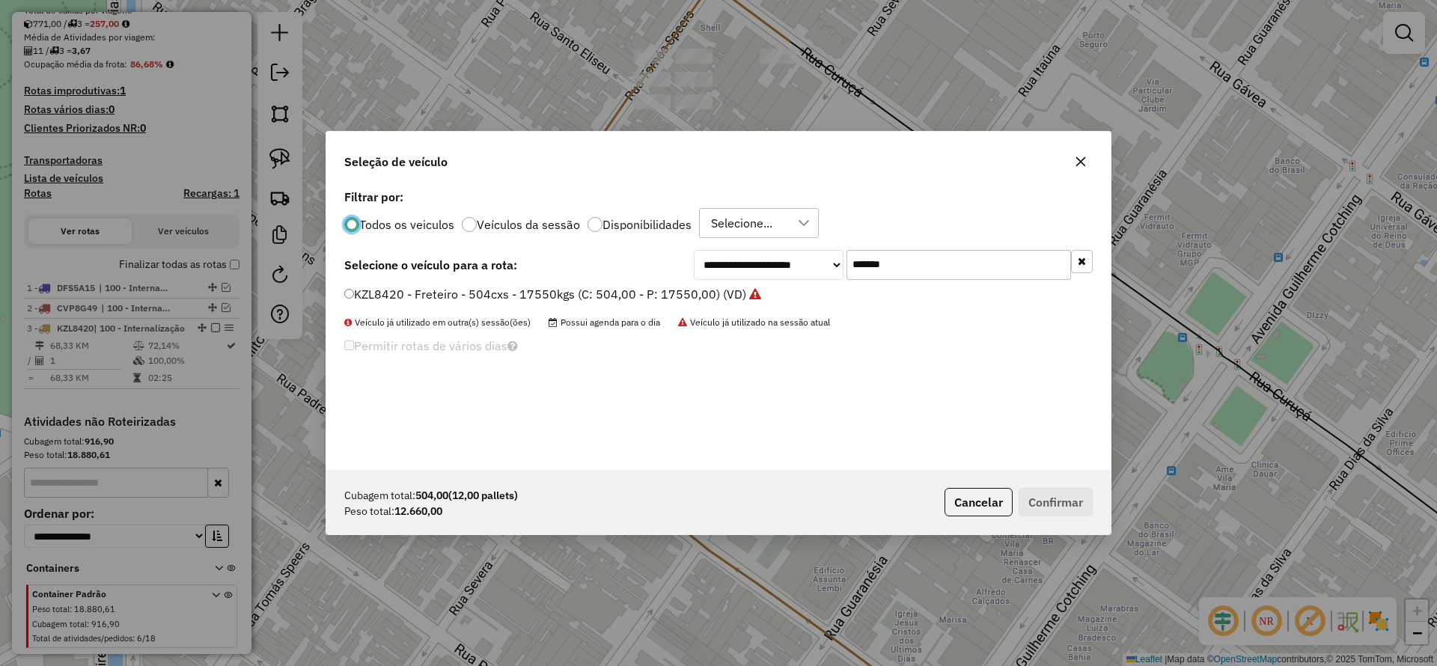
drag, startPoint x: 673, startPoint y: 298, endPoint x: 632, endPoint y: 308, distance: 42.3
click at [646, 301] on div "**********" at bounding box center [718, 328] width 784 height 284
paste input "text"
type input "*******"
drag, startPoint x: 599, startPoint y: 305, endPoint x: 587, endPoint y: 294, distance: 16.4
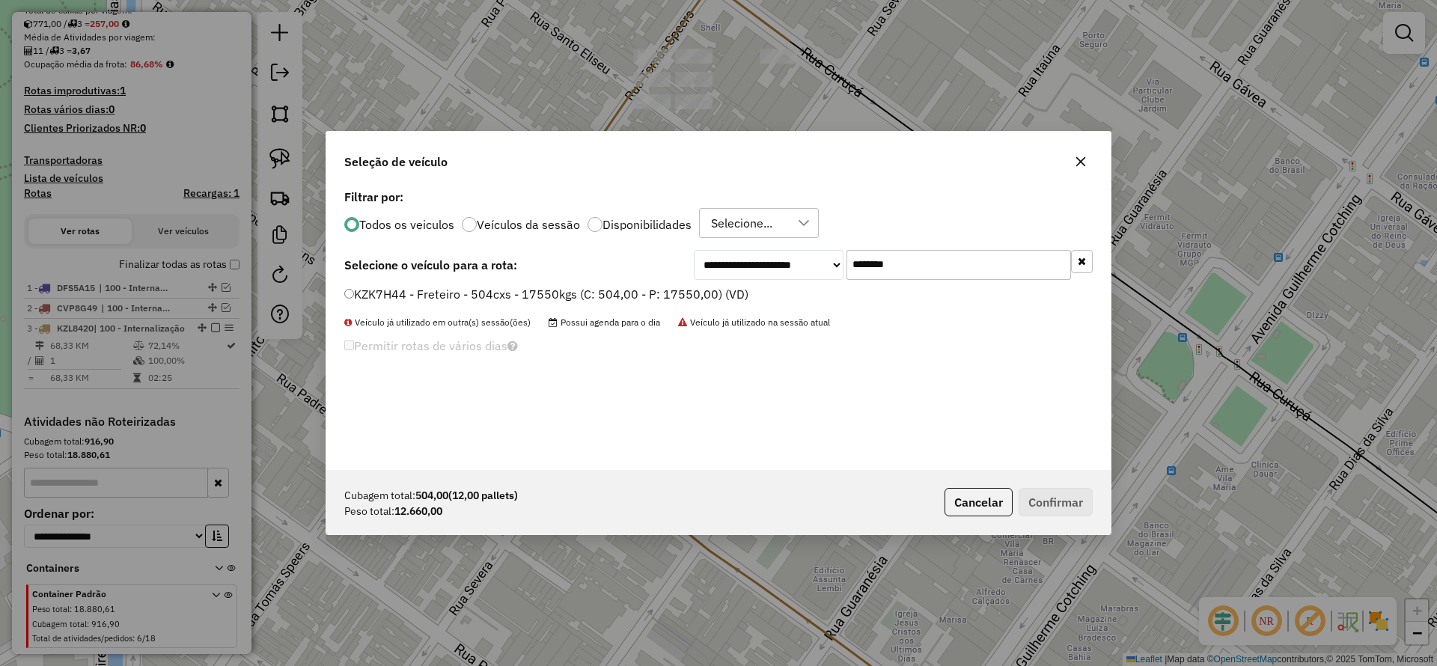
click at [584, 294] on label "KZK7H44 - Freteiro - 504cxs - 17550kgs (C: 504,00 - P: 17550,00) (VD)" at bounding box center [546, 294] width 404 height 18
click at [635, 296] on label "KZK7H44 - Freteiro - 504cxs - 17550kgs (C: 504,00 - P: 17550,00) (VD)" at bounding box center [546, 294] width 404 height 18
click at [630, 292] on label "KZK7H44 - Freteiro - 504cxs - 17550kgs (C: 504,00 - P: 17550,00) (VD)" at bounding box center [546, 294] width 404 height 18
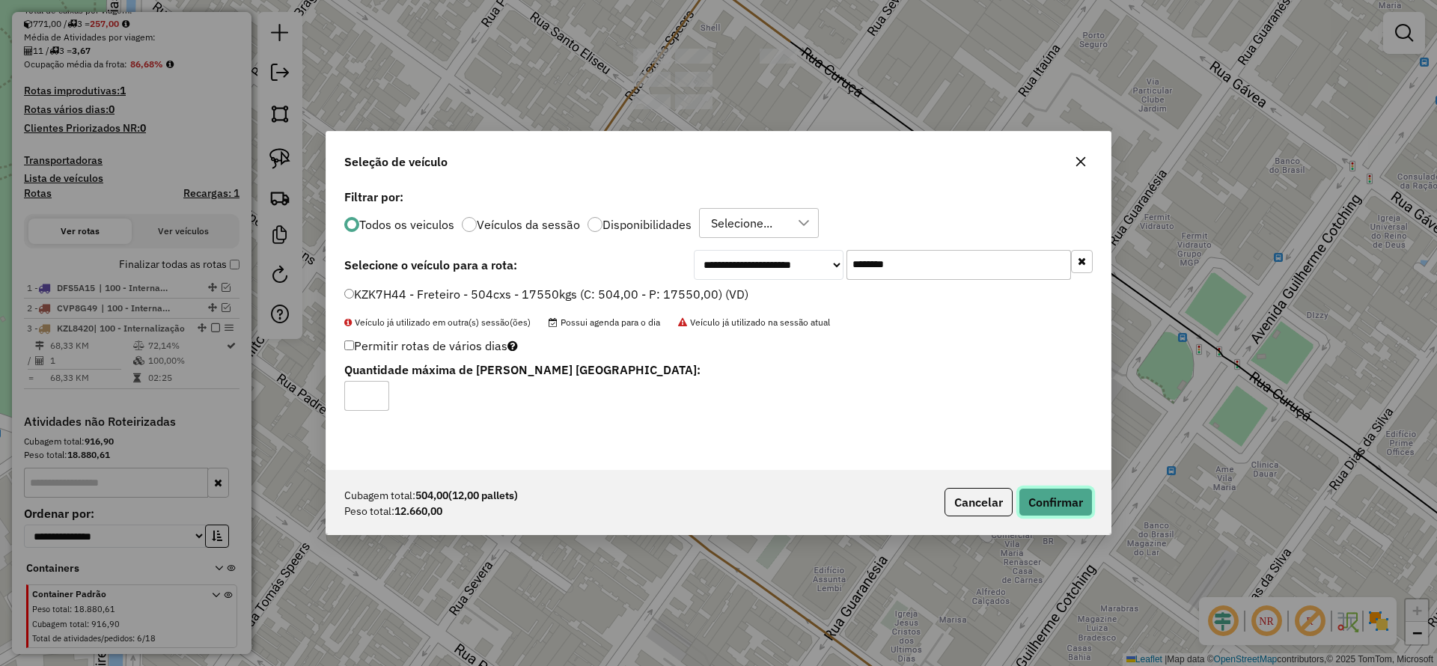
click at [1067, 493] on button "Confirmar" at bounding box center [1055, 502] width 74 height 28
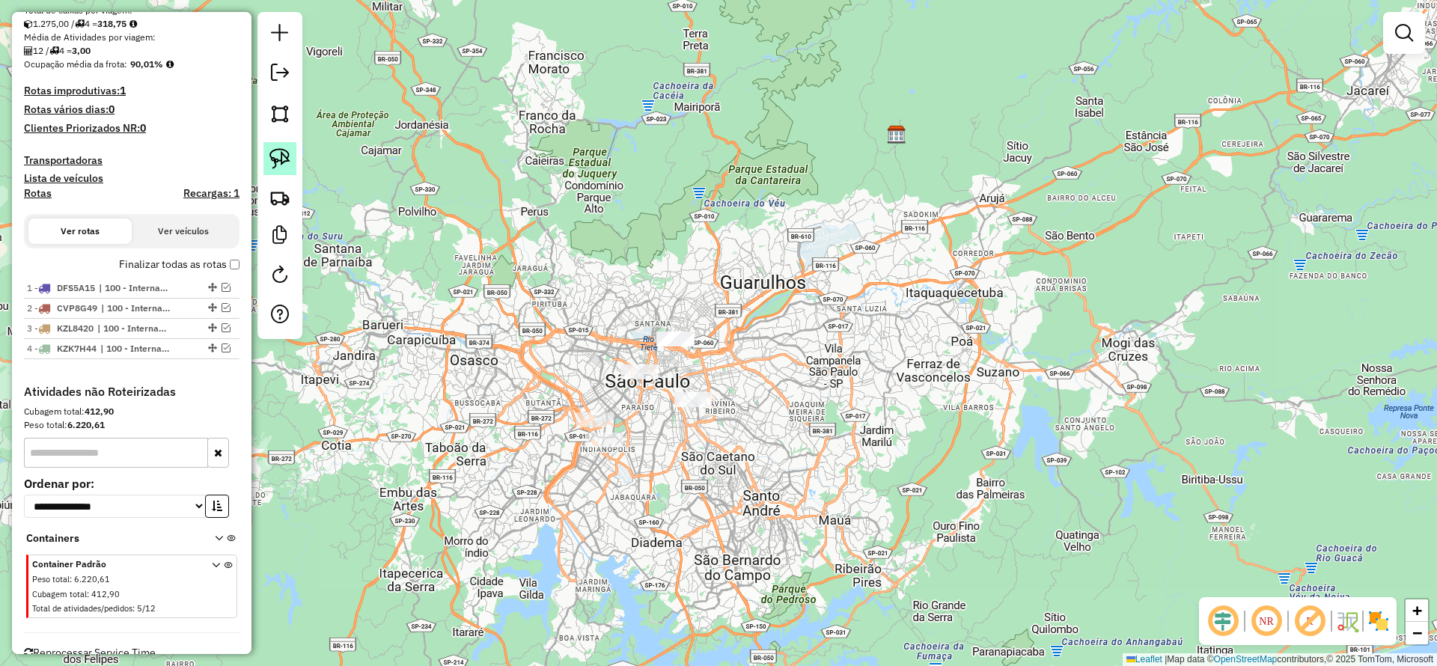
click at [284, 150] on img at bounding box center [279, 158] width 21 height 21
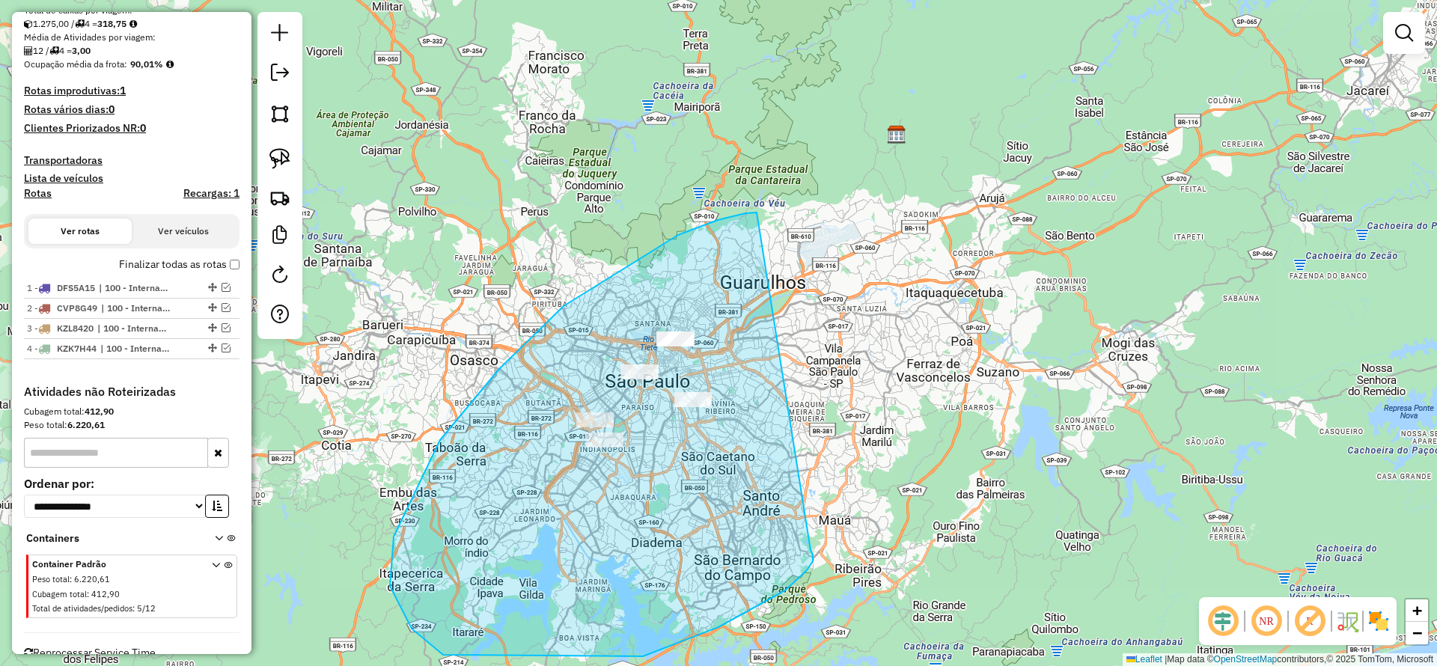
drag, startPoint x: 627, startPoint y: 266, endPoint x: 810, endPoint y: 547, distance: 335.2
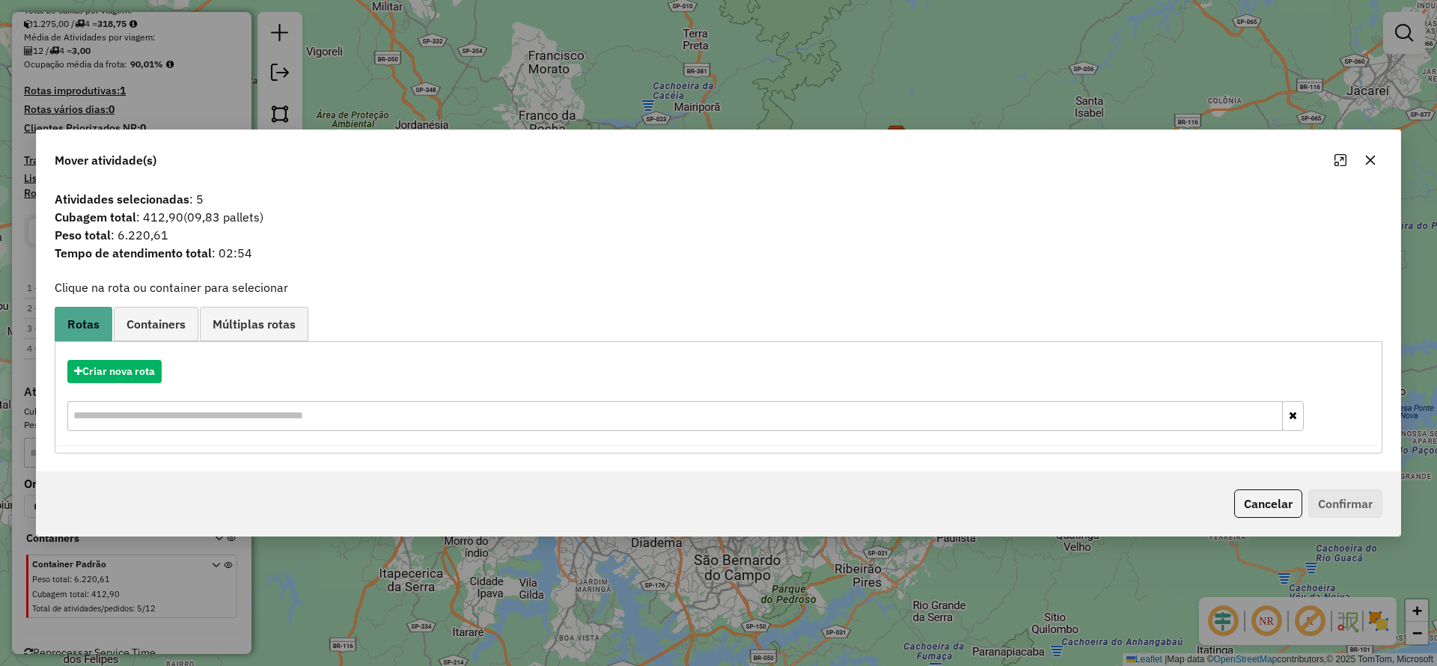
click at [1372, 157] on icon "button" at bounding box center [1371, 161] width 10 height 10
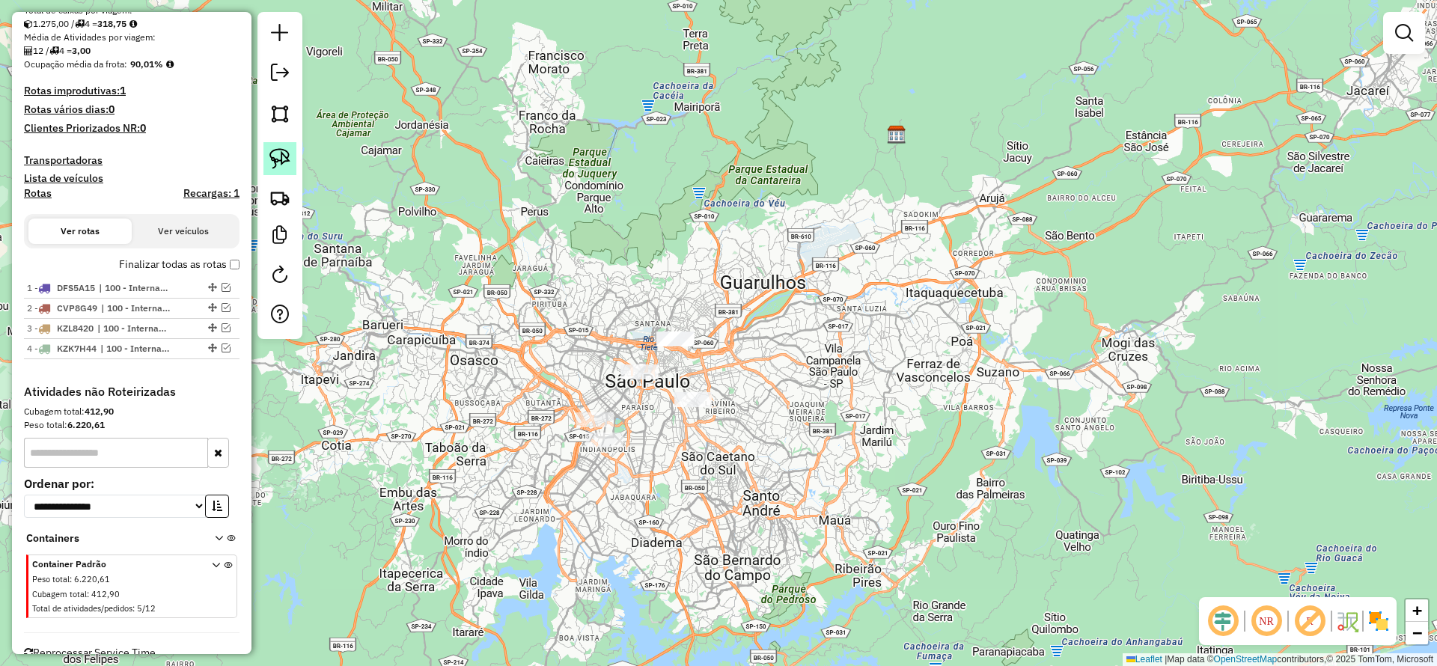
click at [269, 165] on img at bounding box center [279, 158] width 21 height 21
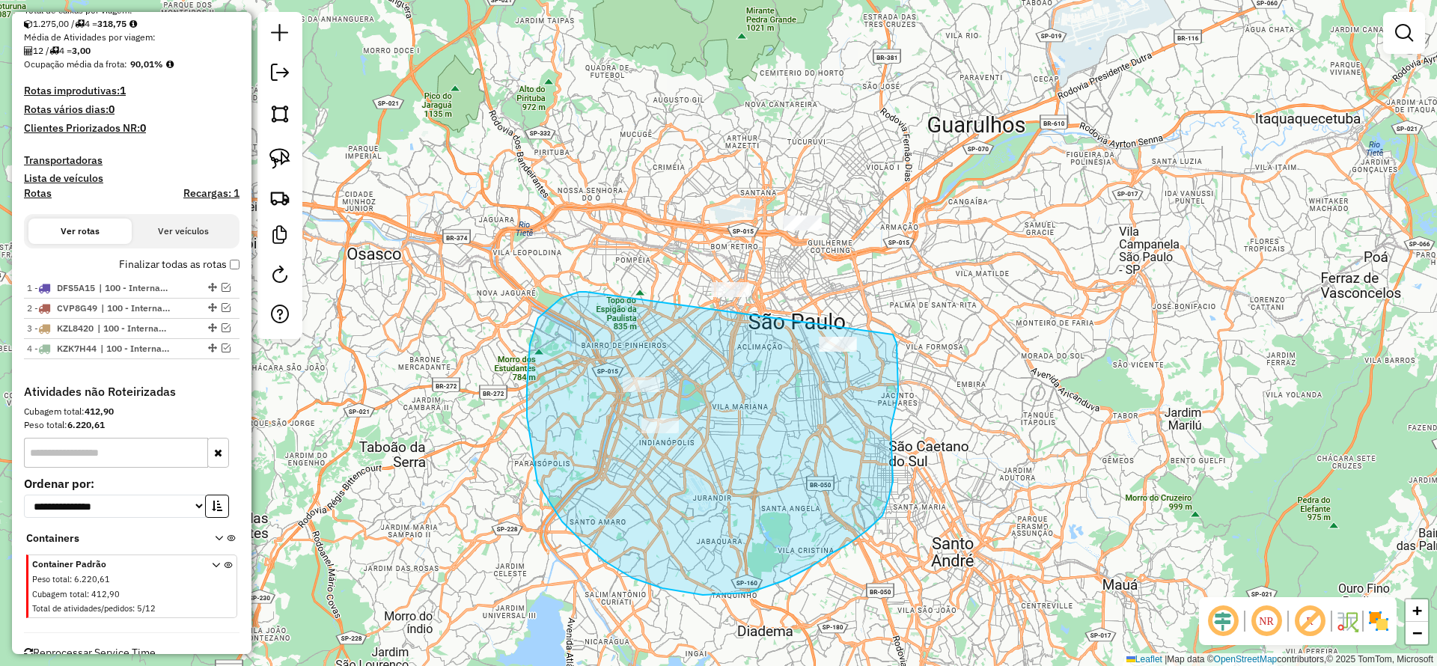
drag, startPoint x: 537, startPoint y: 483, endPoint x: 893, endPoint y: 335, distance: 385.1
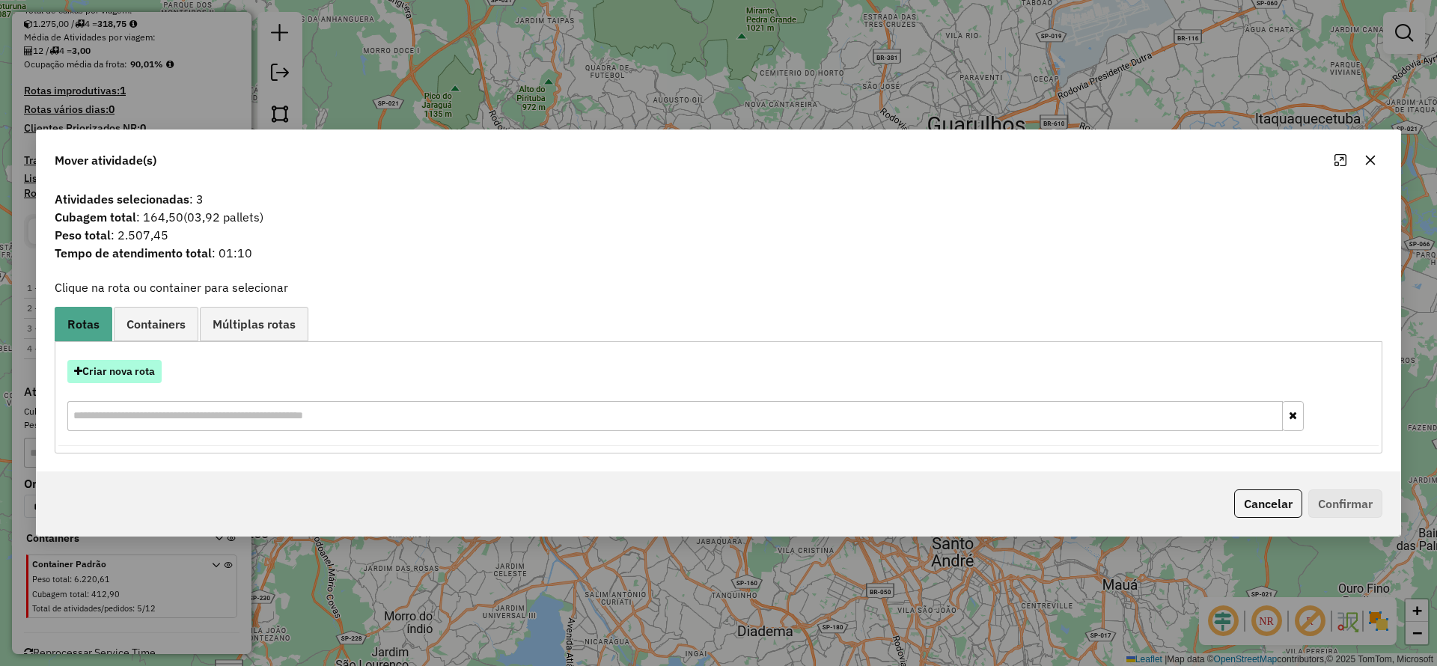
click at [132, 371] on button "Criar nova rota" at bounding box center [114, 371] width 94 height 23
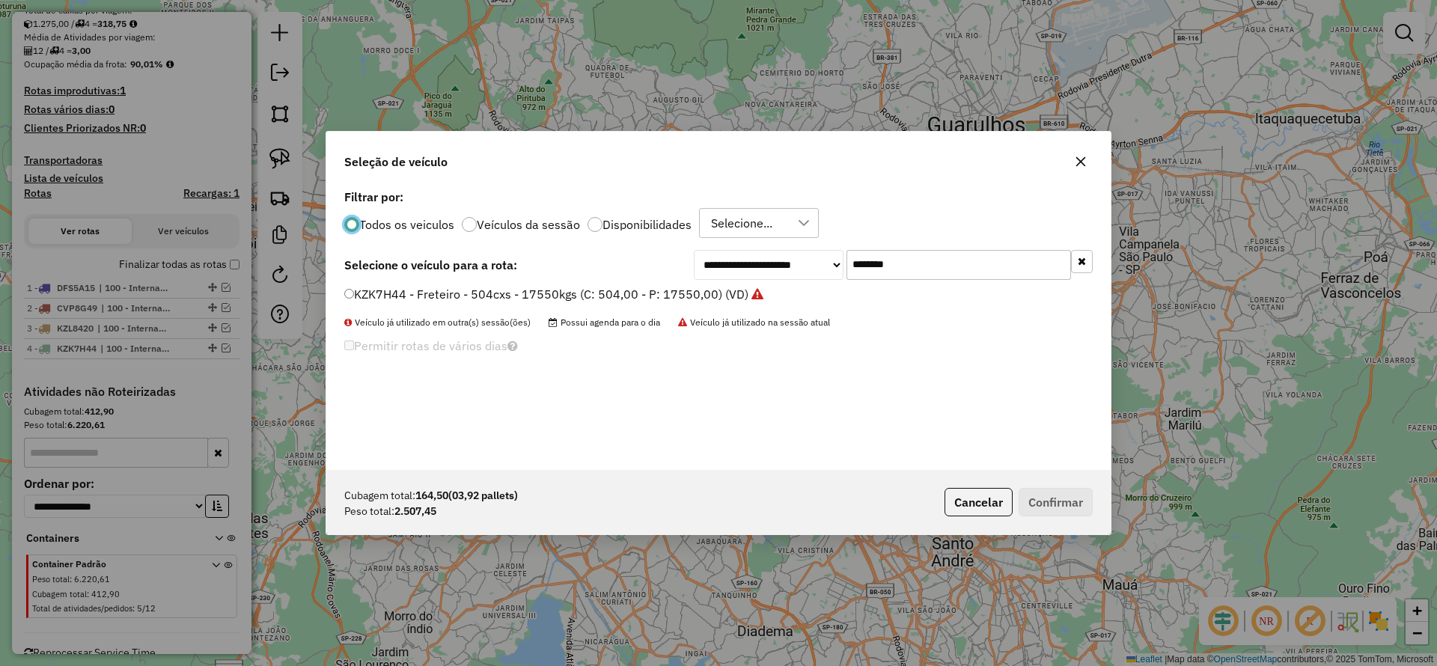
drag, startPoint x: 891, startPoint y: 270, endPoint x: 735, endPoint y: 279, distance: 155.9
click at [739, 278] on div "**********" at bounding box center [893, 265] width 399 height 30
paste input "text"
type input "*******"
click at [605, 307] on div "LVD7337 - Freteiro - 210cxs 3400kgs (C: 210,00 - P: 3400,00) (VD)" at bounding box center [718, 301] width 766 height 30
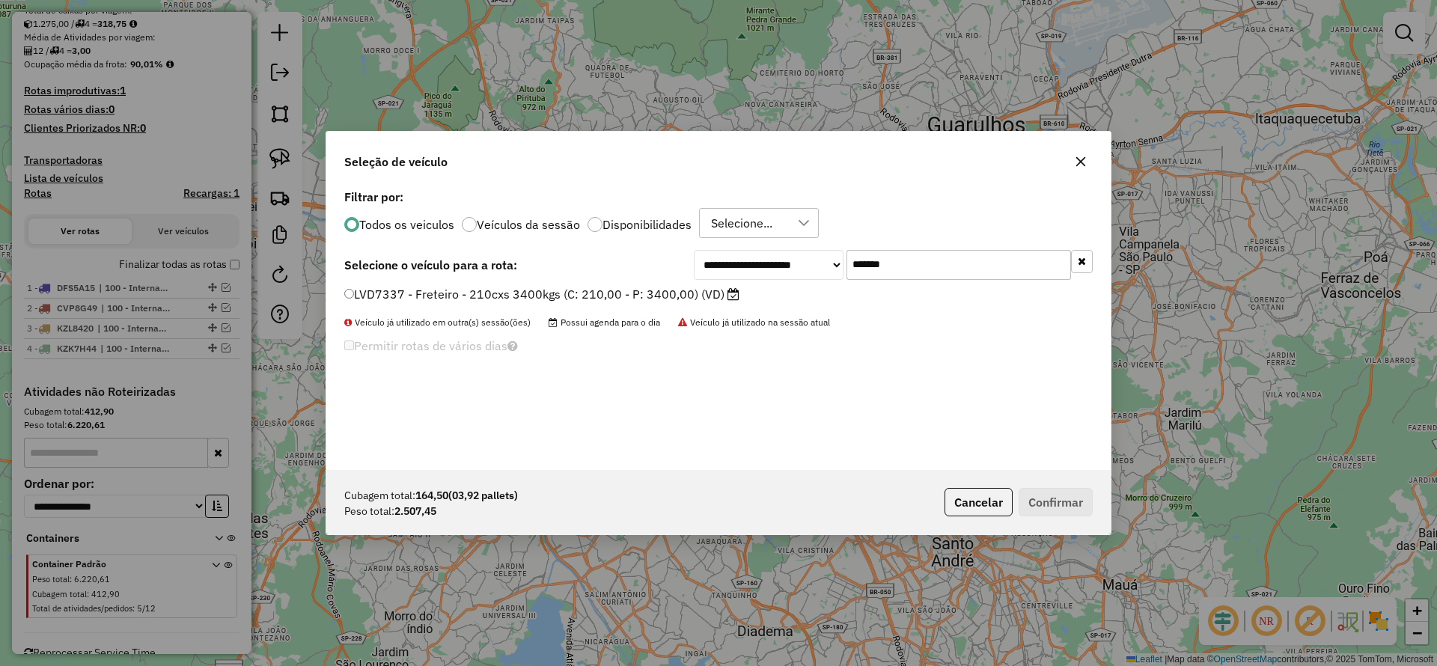
click at [589, 295] on label "LVD7337 - Freteiro - 210cxs 3400kgs (C: 210,00 - P: 3400,00) (VD)" at bounding box center [541, 294] width 395 height 18
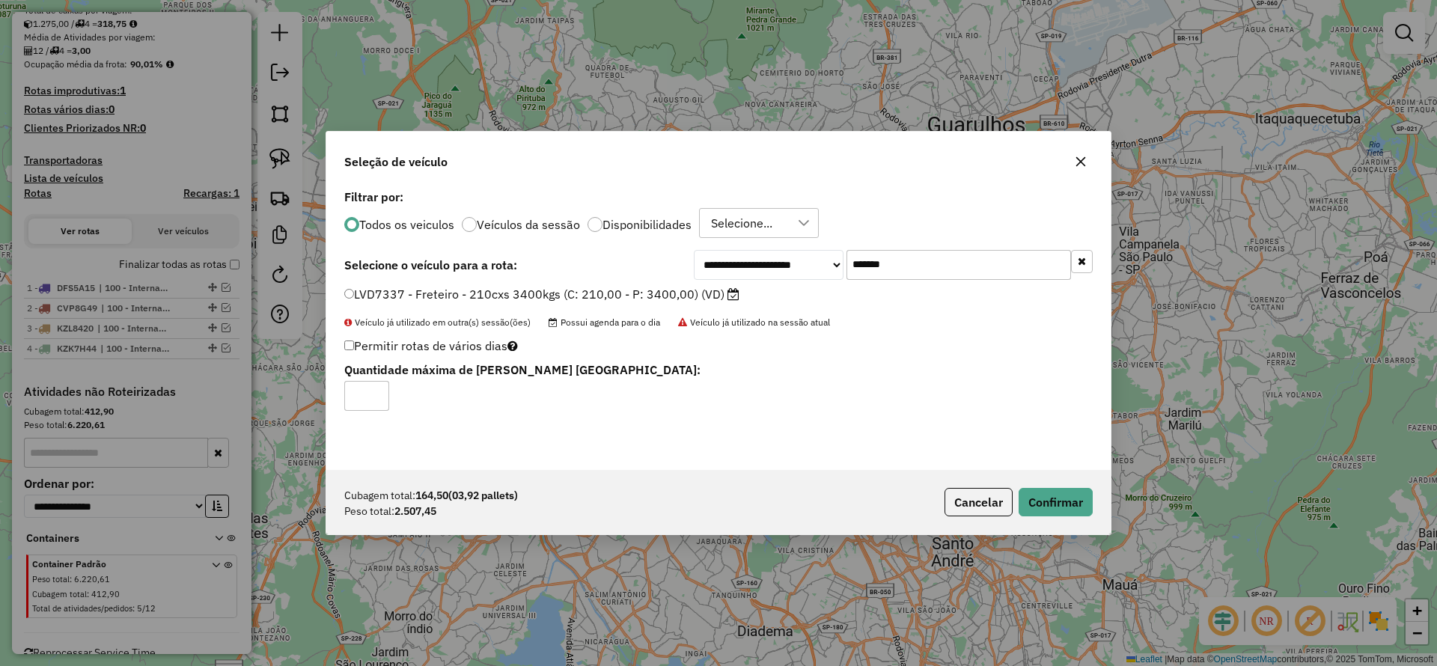
click at [1049, 485] on div "Cubagem total: 164,50 (03,92 pallets) Peso total: 2.507,45 Cancelar Confirmar" at bounding box center [718, 502] width 784 height 64
drag, startPoint x: 1059, startPoint y: 492, endPoint x: 1060, endPoint y: 520, distance: 27.7
click at [1058, 491] on button "Confirmar" at bounding box center [1055, 502] width 74 height 28
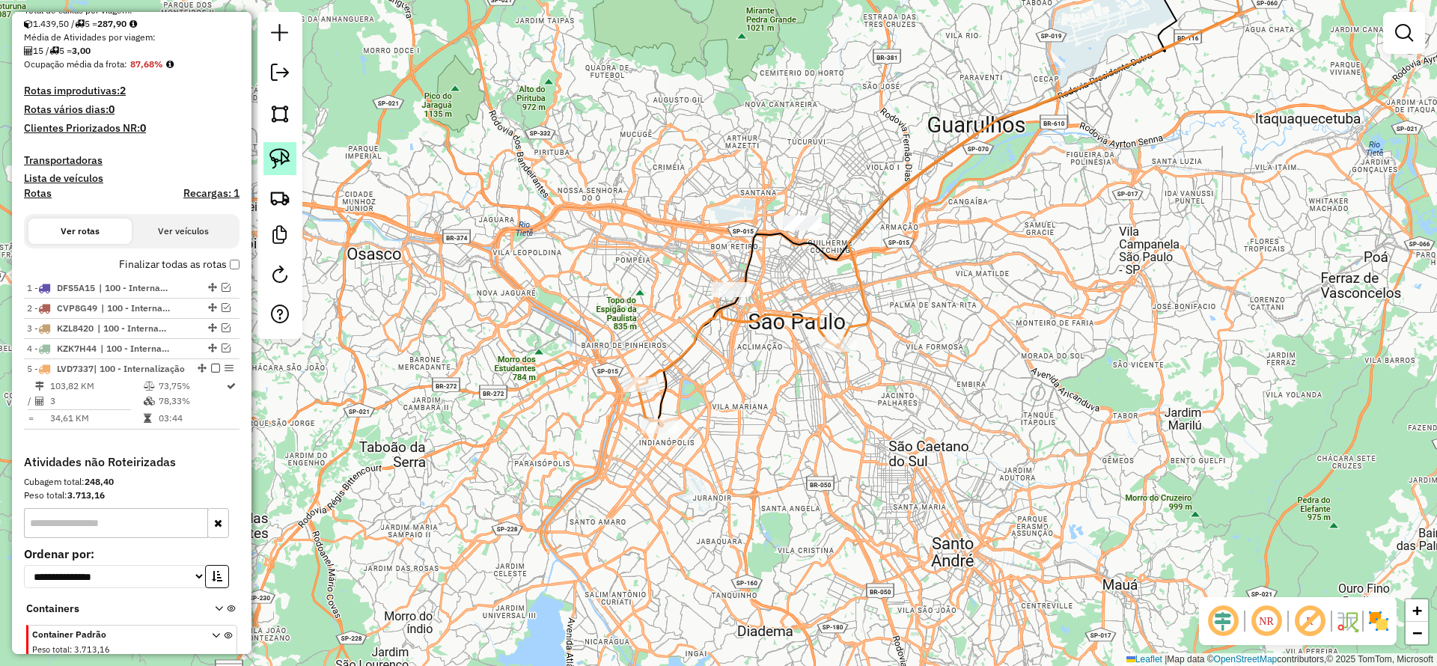
click at [276, 151] on img at bounding box center [279, 158] width 21 height 21
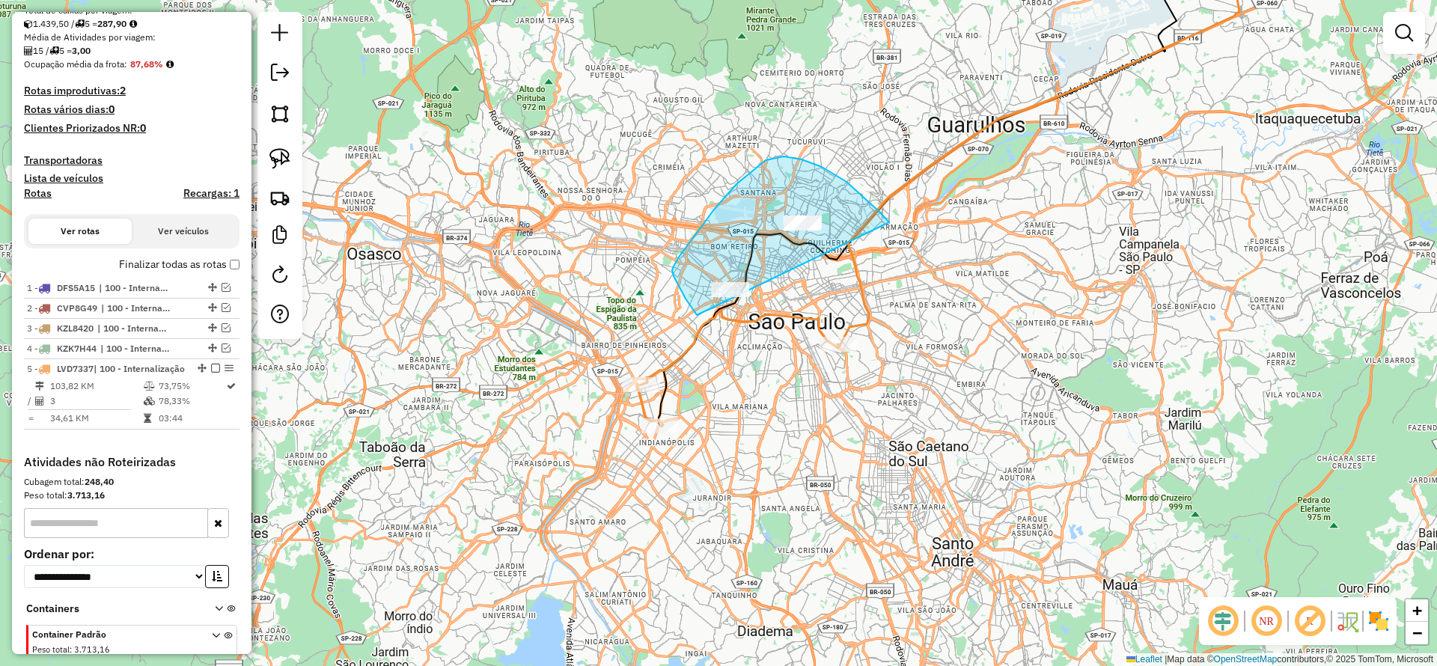
drag, startPoint x: 866, startPoint y: 200, endPoint x: 714, endPoint y: 332, distance: 201.1
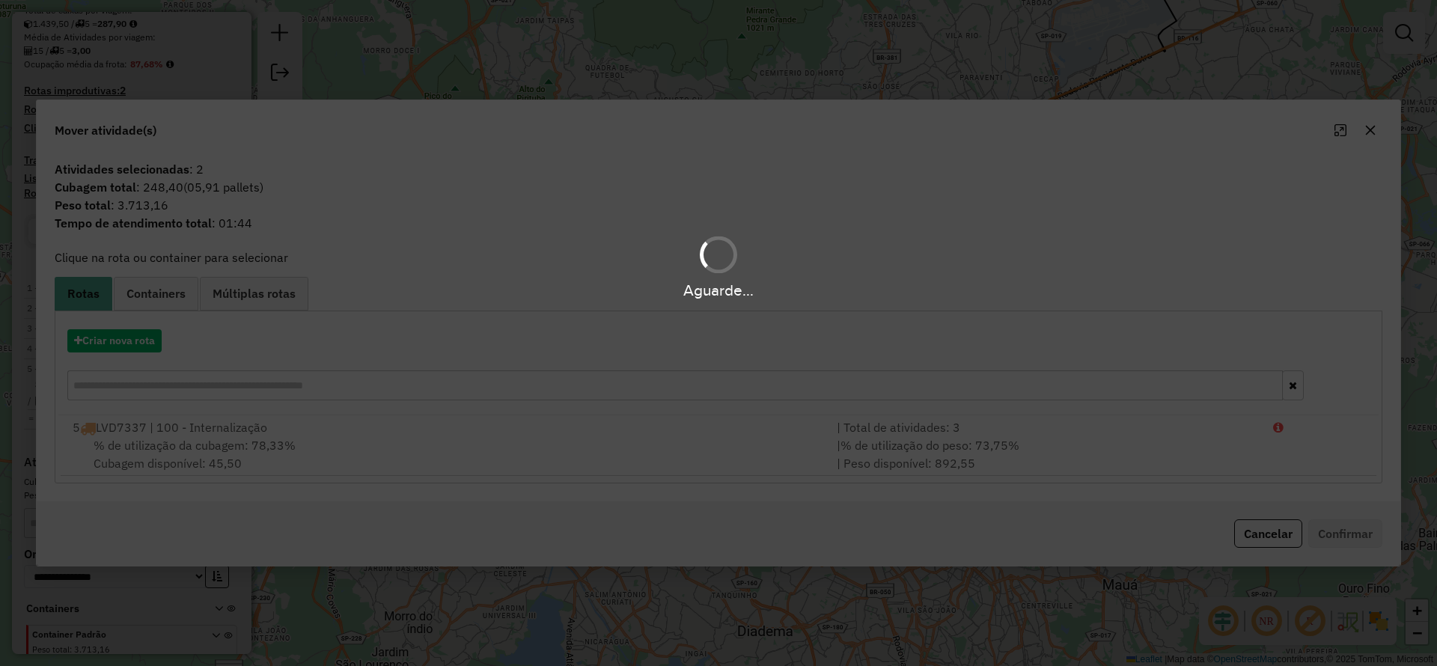
click at [136, 339] on hb-app "Aguarde... Pop-up bloqueado! Seu navegador bloqueou automáticamente a abertura …" at bounding box center [718, 333] width 1437 height 666
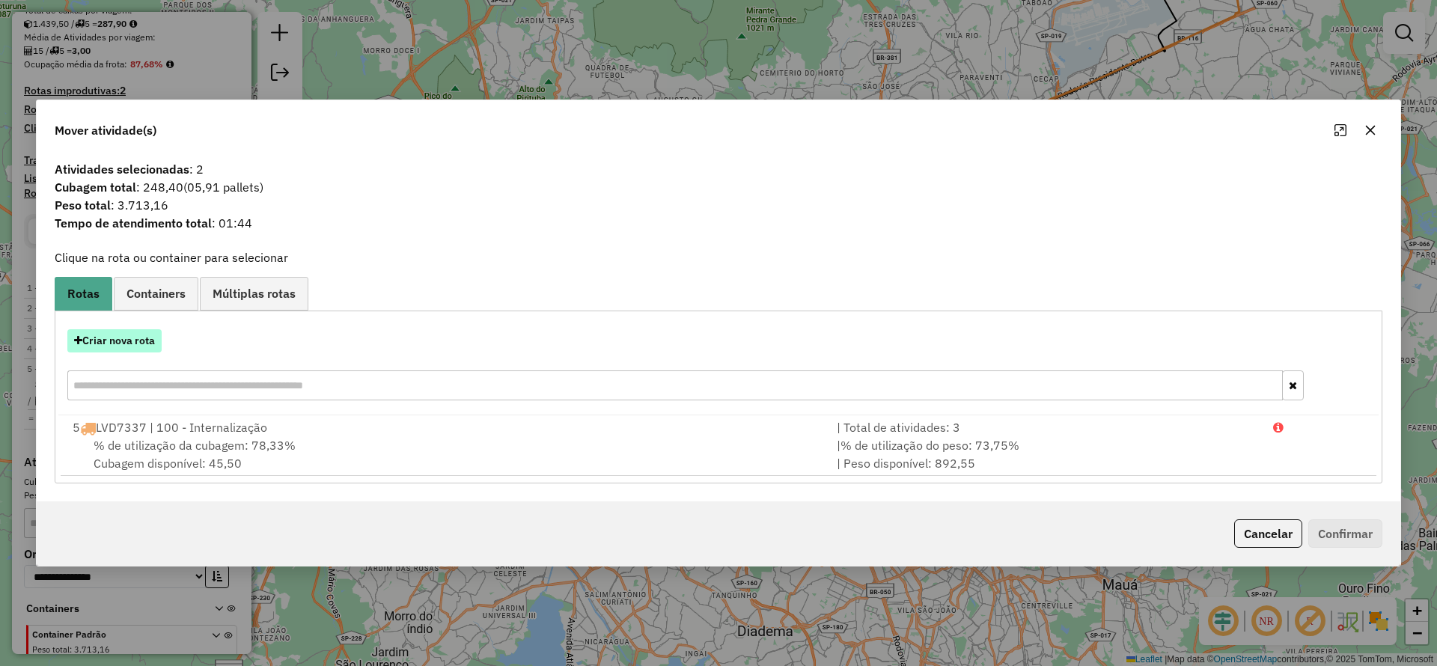
click at [136, 340] on button "Criar nova rota" at bounding box center [114, 340] width 94 height 23
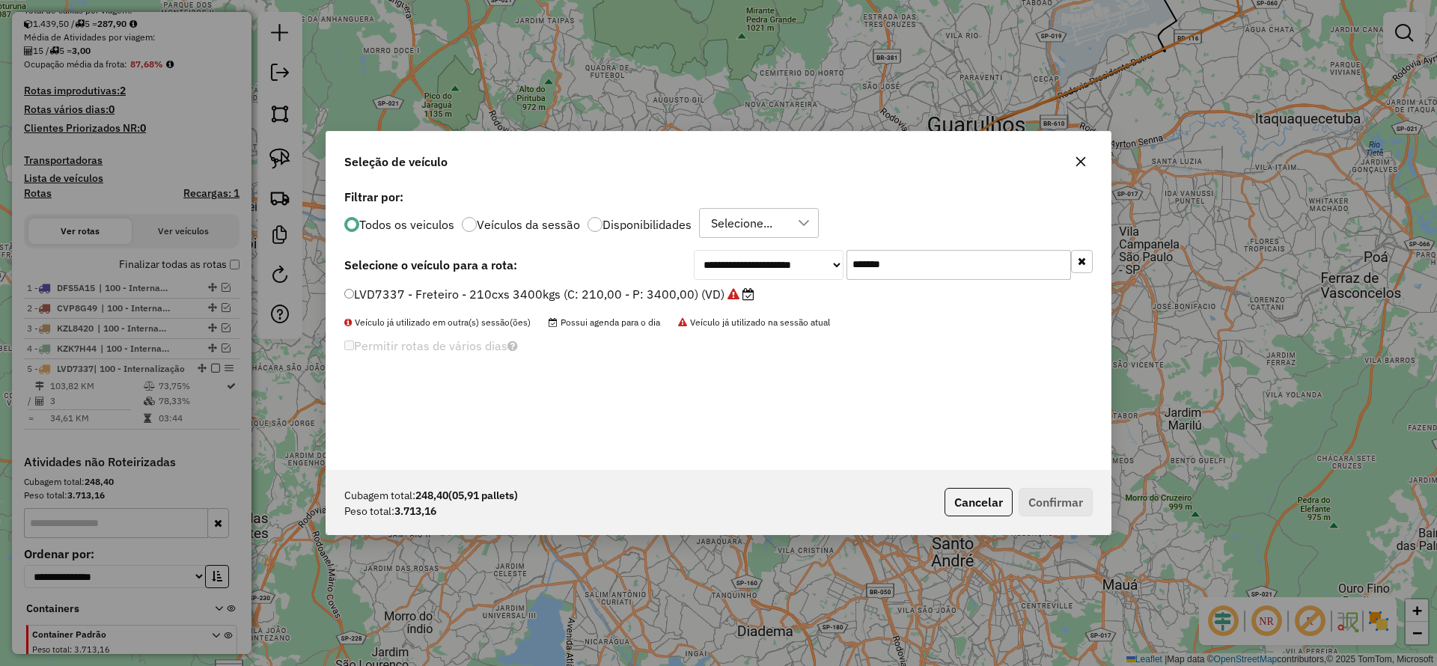
drag, startPoint x: 917, startPoint y: 266, endPoint x: 611, endPoint y: 283, distance: 306.5
click at [612, 279] on div "**********" at bounding box center [718, 265] width 748 height 30
paste input "text"
type input "*******"
click at [594, 292] on label "FCB7J04 - Freteiro - 210Cx - 3400Kg (C: 210,00 - P: 3400,00) (VD)" at bounding box center [540, 294] width 393 height 18
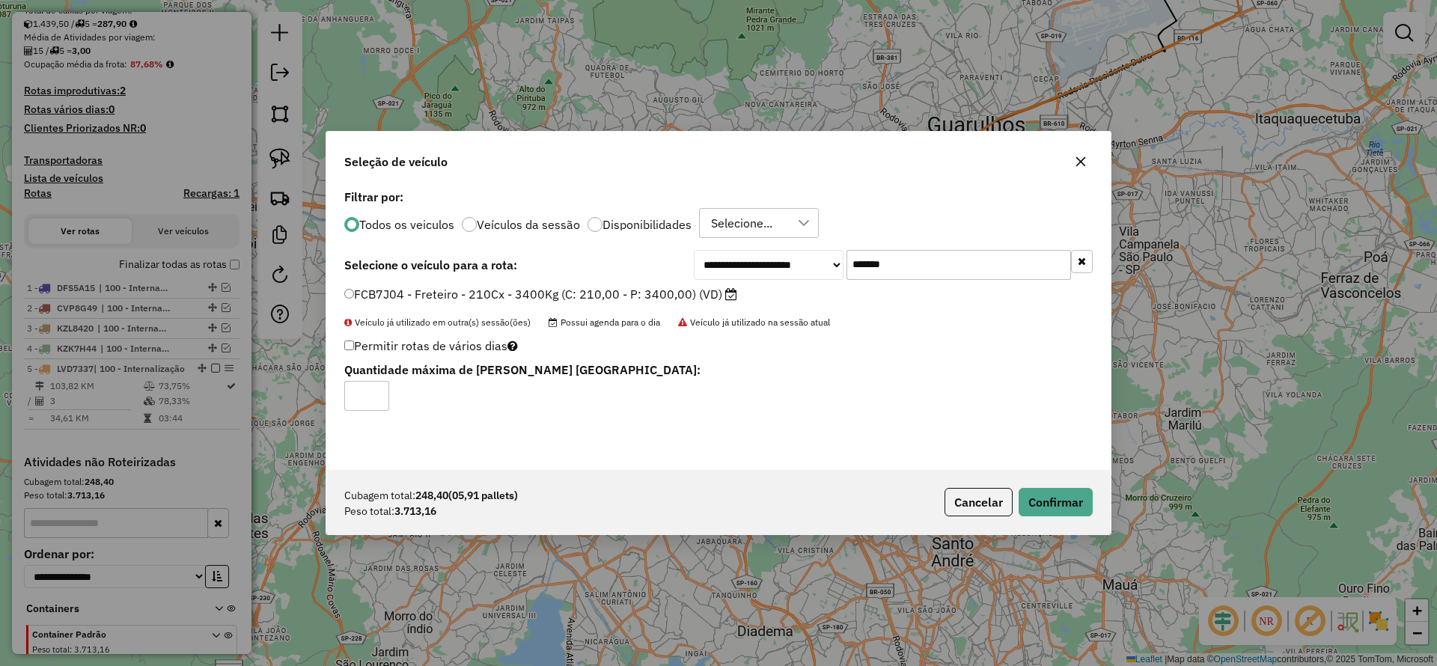
click at [1039, 479] on div "Cubagem total: 248,40 (05,91 pallets) Peso total: 3.713,16 Cancelar Confirmar" at bounding box center [718, 502] width 784 height 64
click at [1039, 488] on button "Confirmar" at bounding box center [1055, 502] width 74 height 28
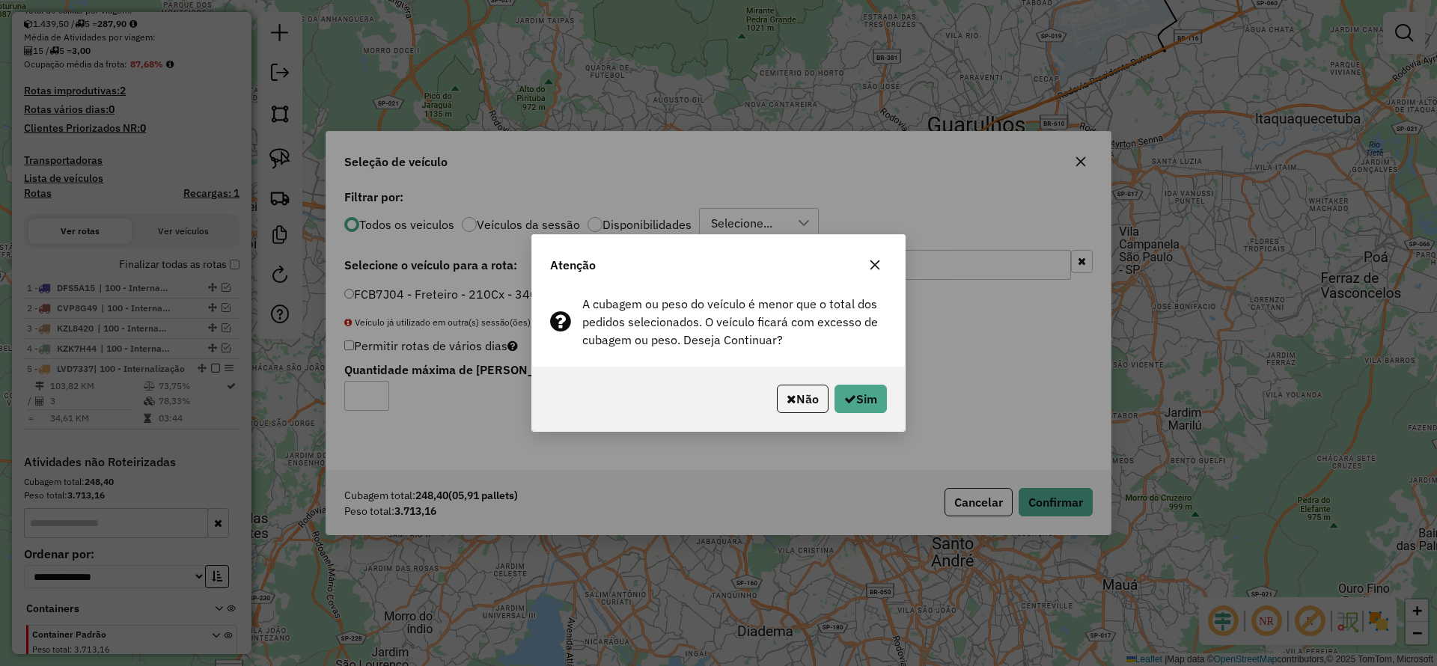
click at [840, 376] on div "Não Sim" at bounding box center [718, 399] width 373 height 64
click at [853, 397] on button "Sim" at bounding box center [860, 399] width 52 height 28
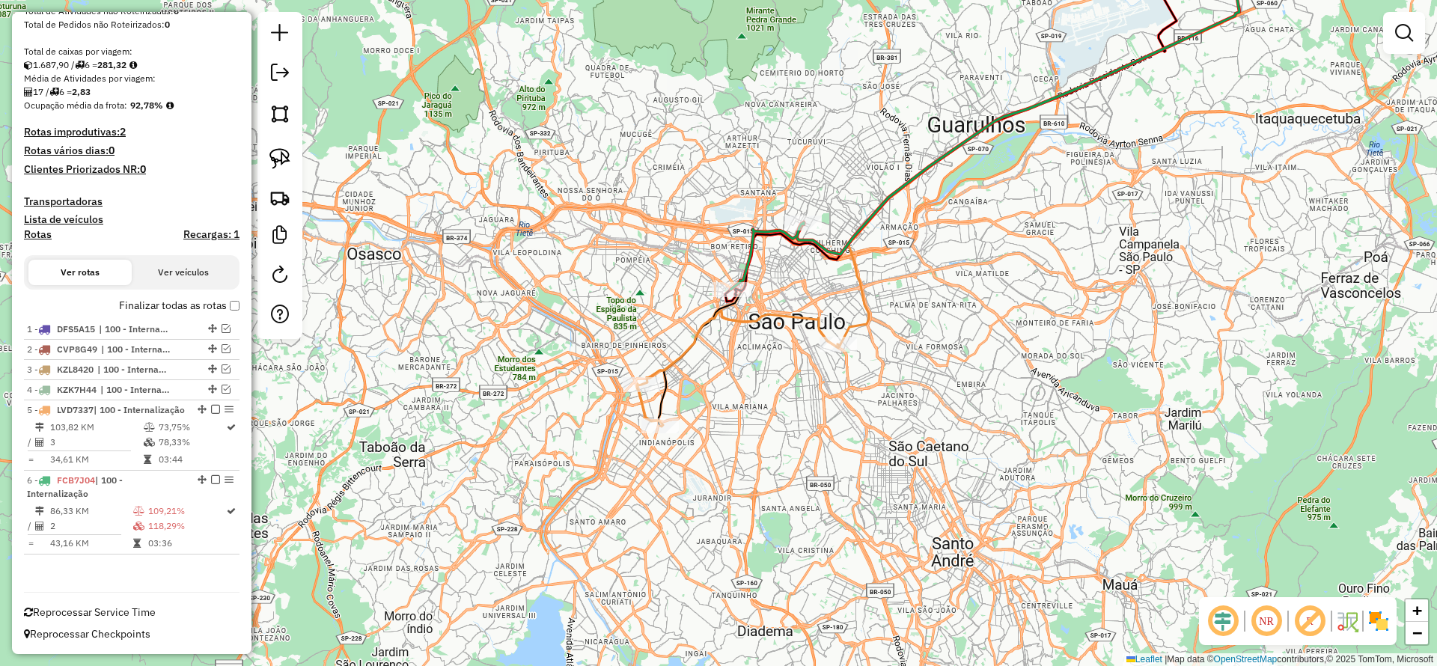
scroll to position [309, 0]
select select "**********"
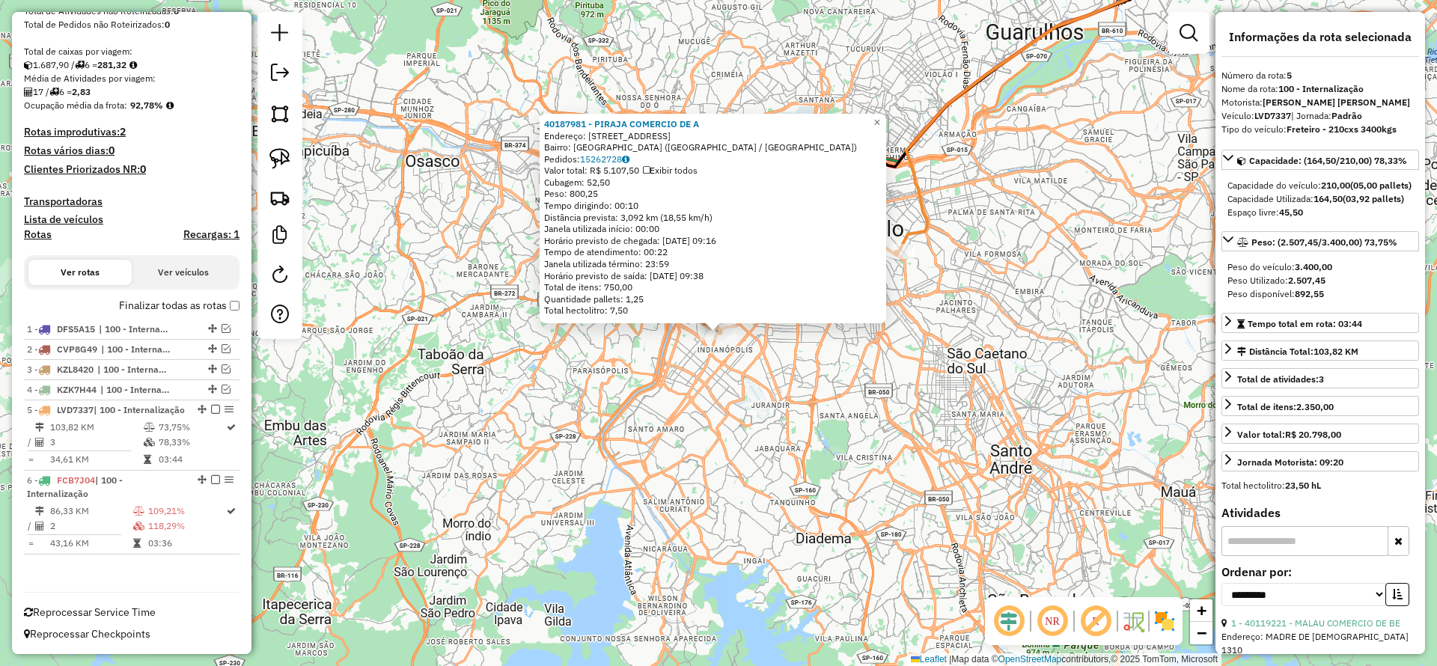
click at [822, 371] on div "40187981 - PIRAJA COMERCIO DE A Endereço: R GRAUNA 137 Bairro: [GEOGRAPHIC_DATA…" at bounding box center [718, 333] width 1437 height 666
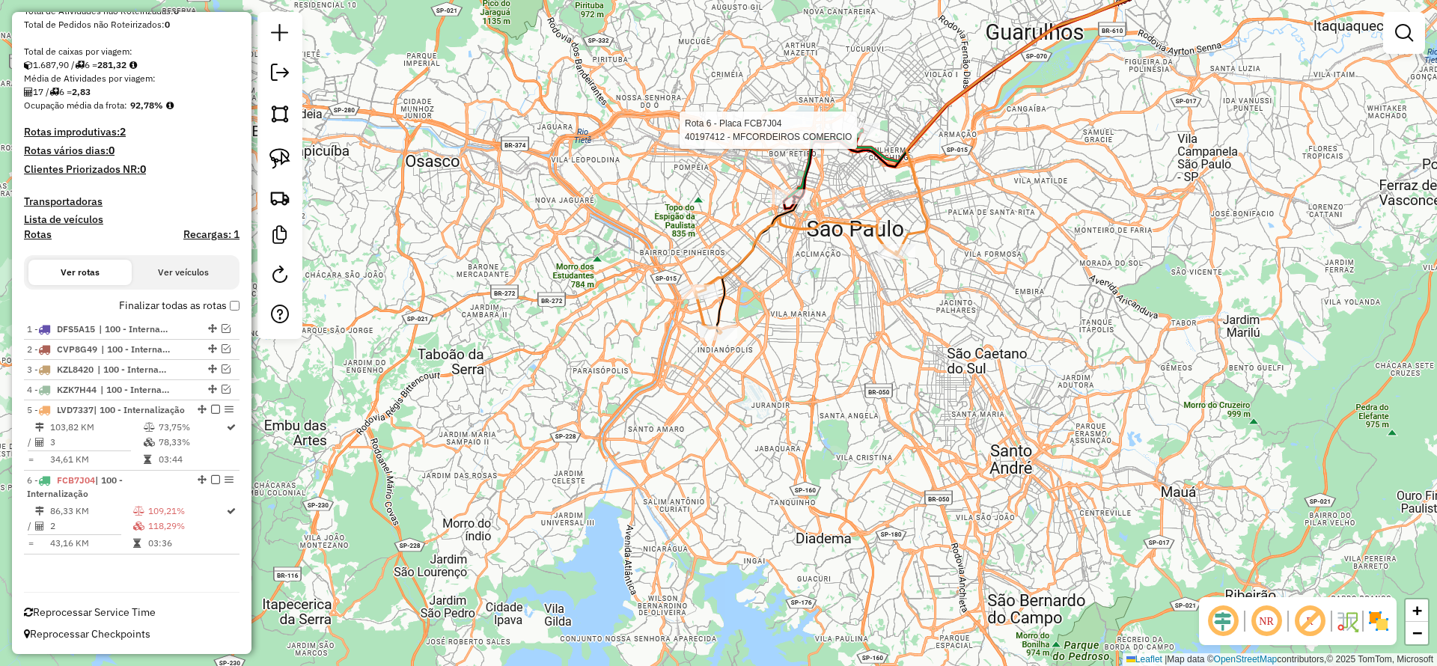
select select "**********"
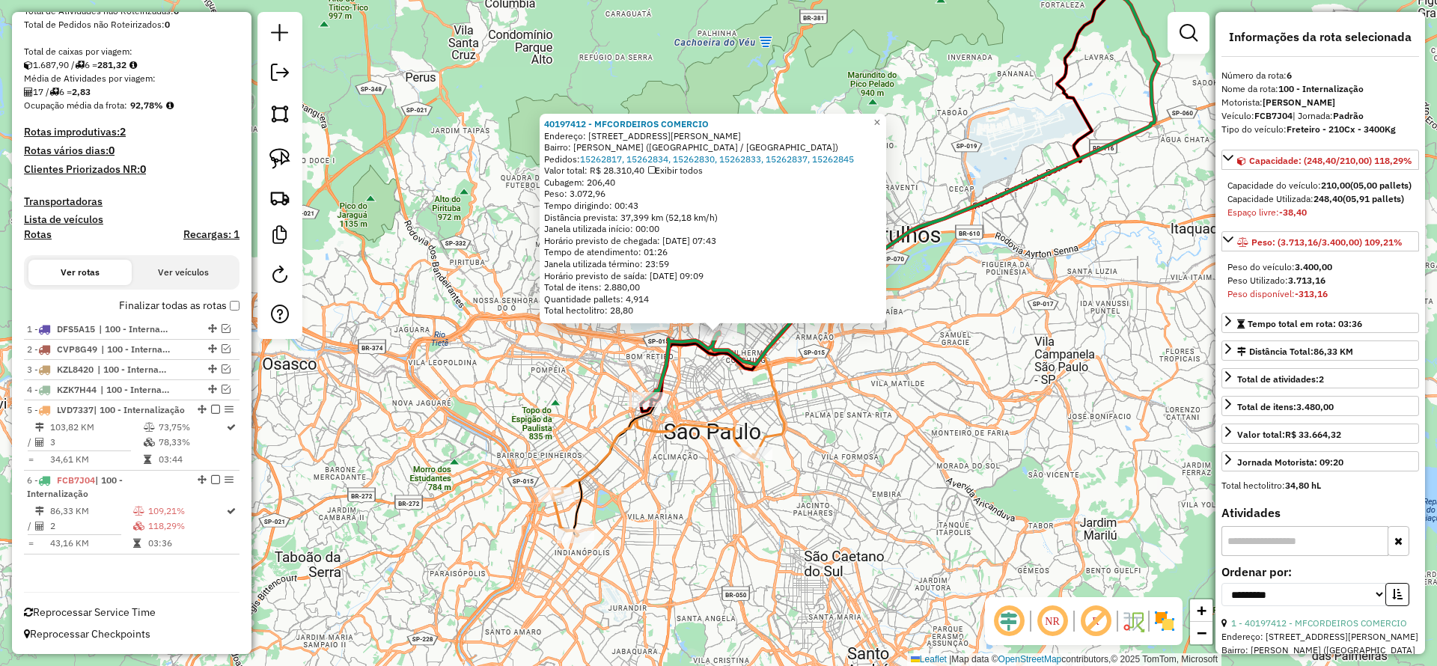
click at [691, 436] on div "40197412 - MFCORDEIROS COMERCIO Endereço: [STREET_ADDRESS][PERSON_NAME][PERSON_…" at bounding box center [718, 333] width 1437 height 666
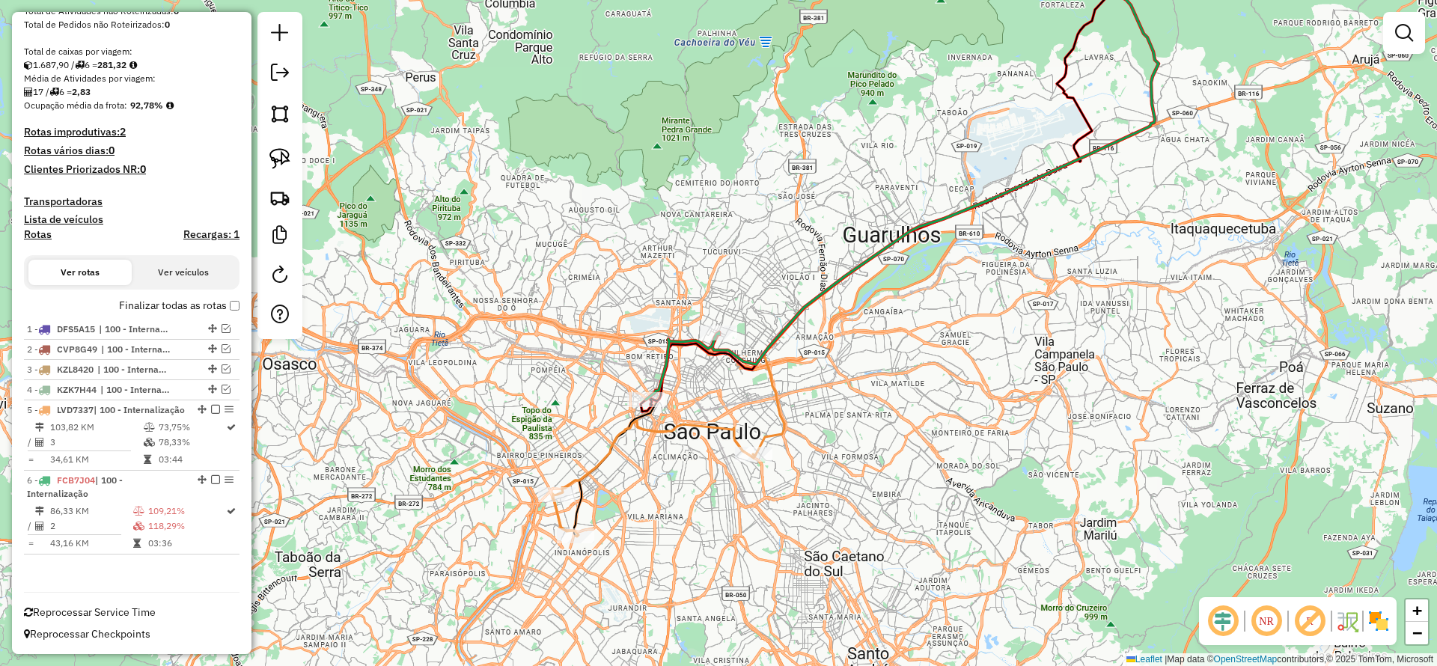
click at [679, 425] on icon at bounding box center [653, 479] width 203 height 116
select select "**********"
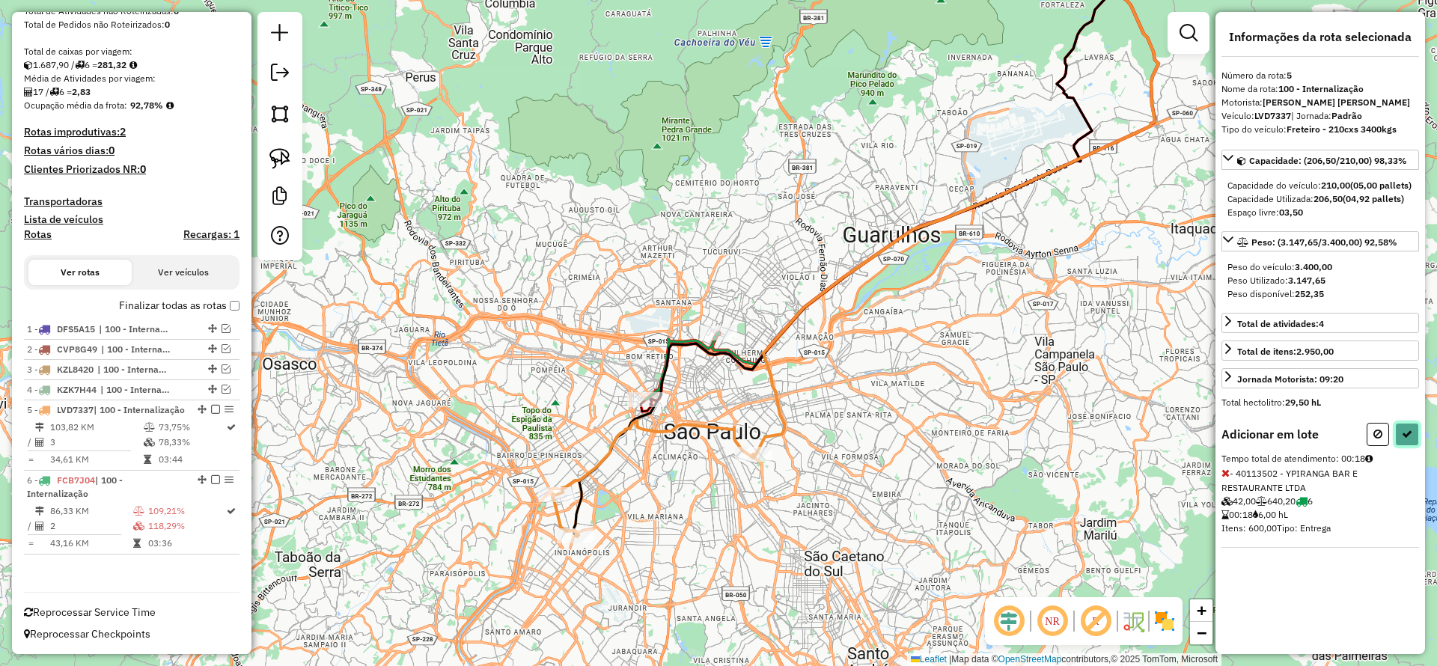
click at [1401, 446] on button at bounding box center [1407, 434] width 24 height 23
select select "**********"
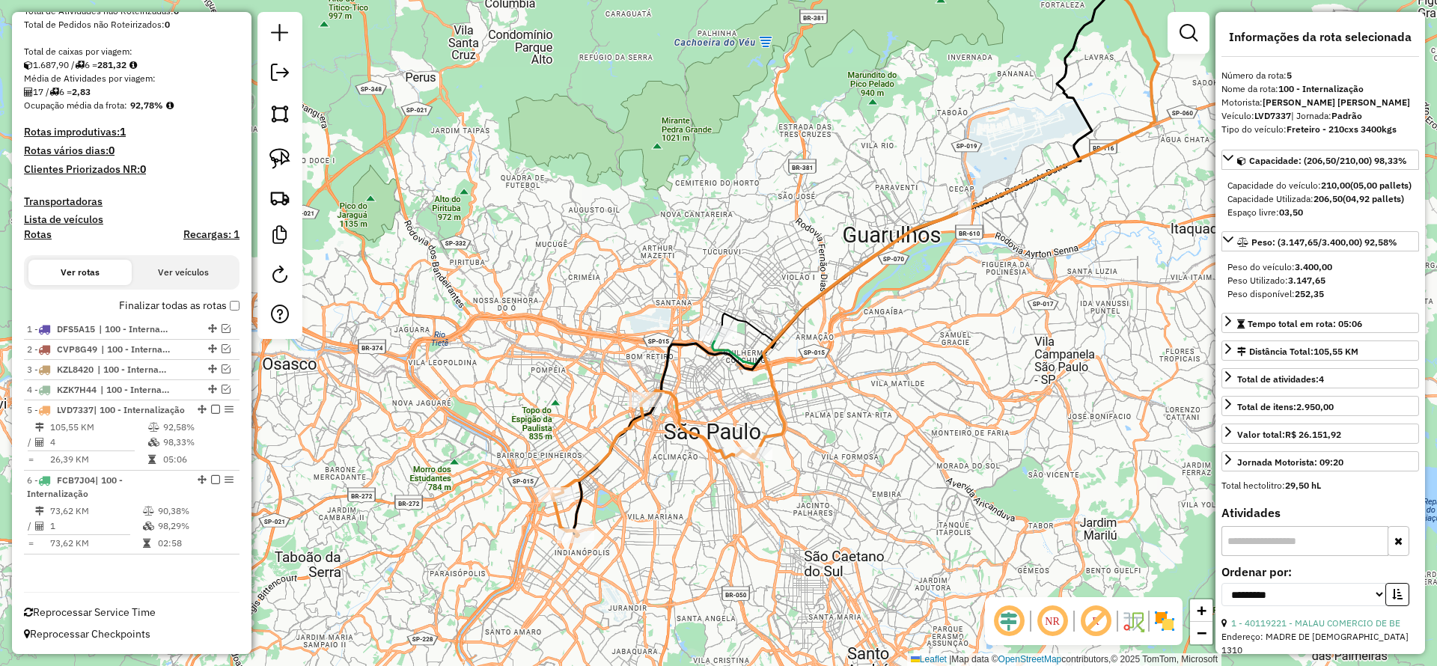
click at [602, 462] on icon at bounding box center [653, 464] width 203 height 146
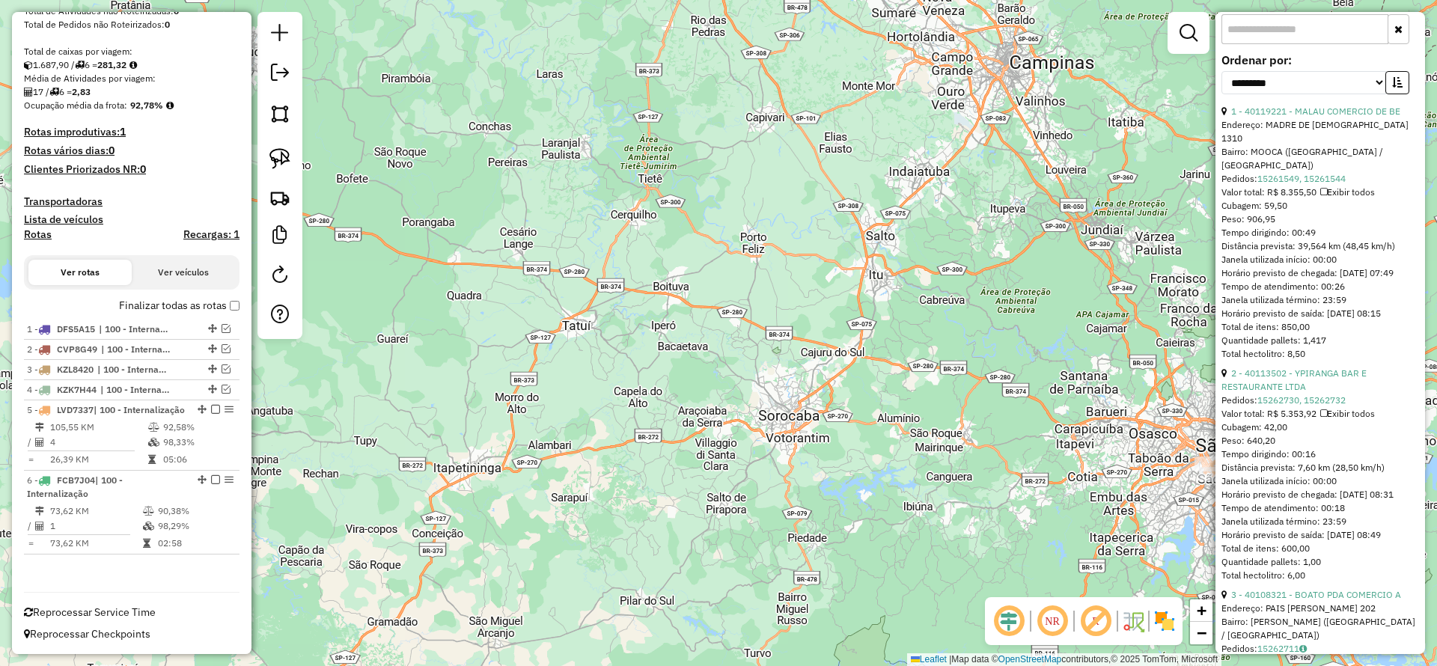
scroll to position [395, 0]
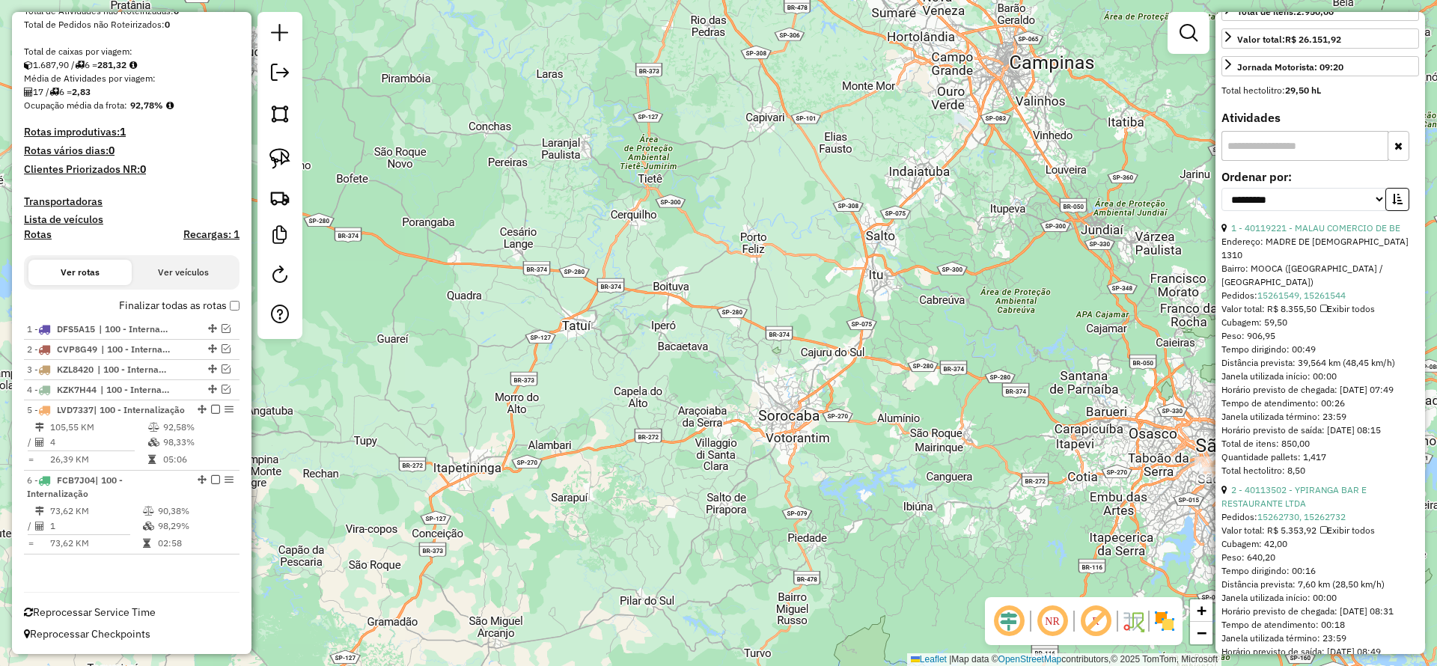
click at [235, 290] on div "Depósito: CDI Guarulhos INT Total de rotas: 6 Distância Total: 937,09 km Tempo …" at bounding box center [131, 218] width 227 height 724
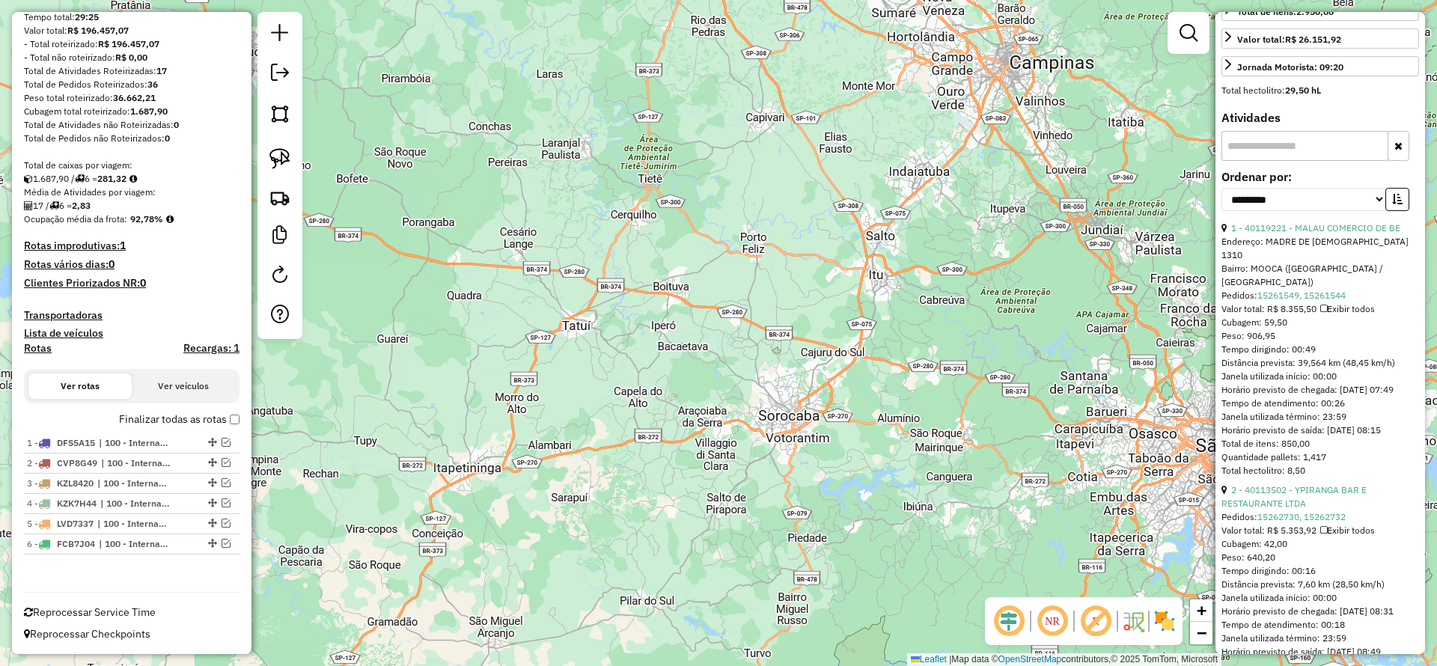
scroll to position [0, 0]
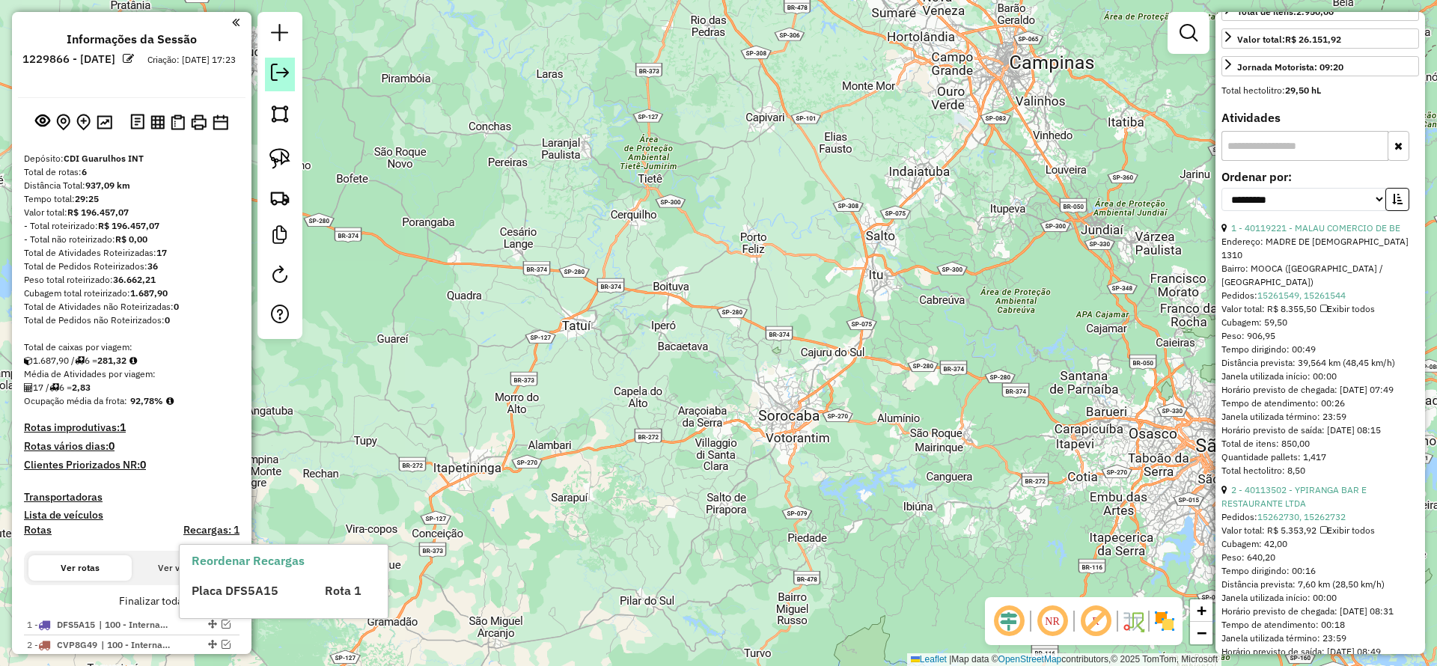
click at [267, 80] on link at bounding box center [280, 75] width 30 height 34
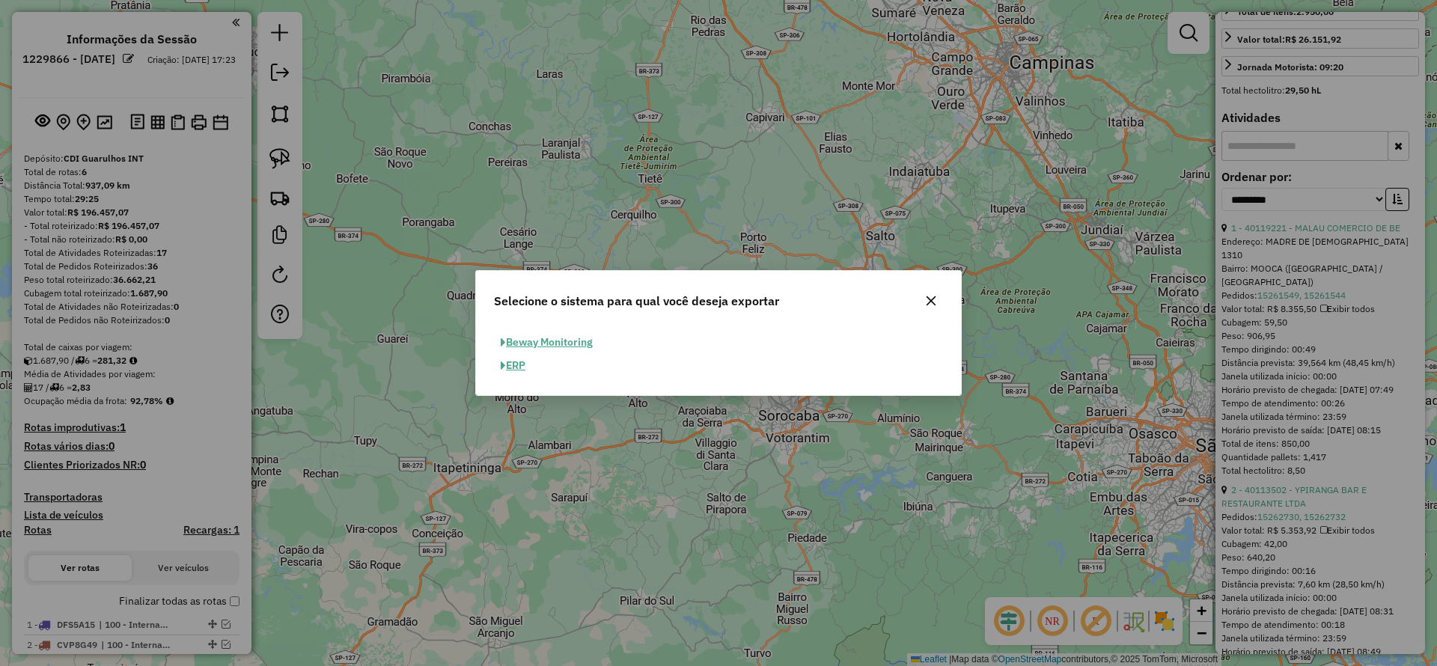
click at [531, 363] on button "ERP" at bounding box center [513, 365] width 38 height 23
select select "**"
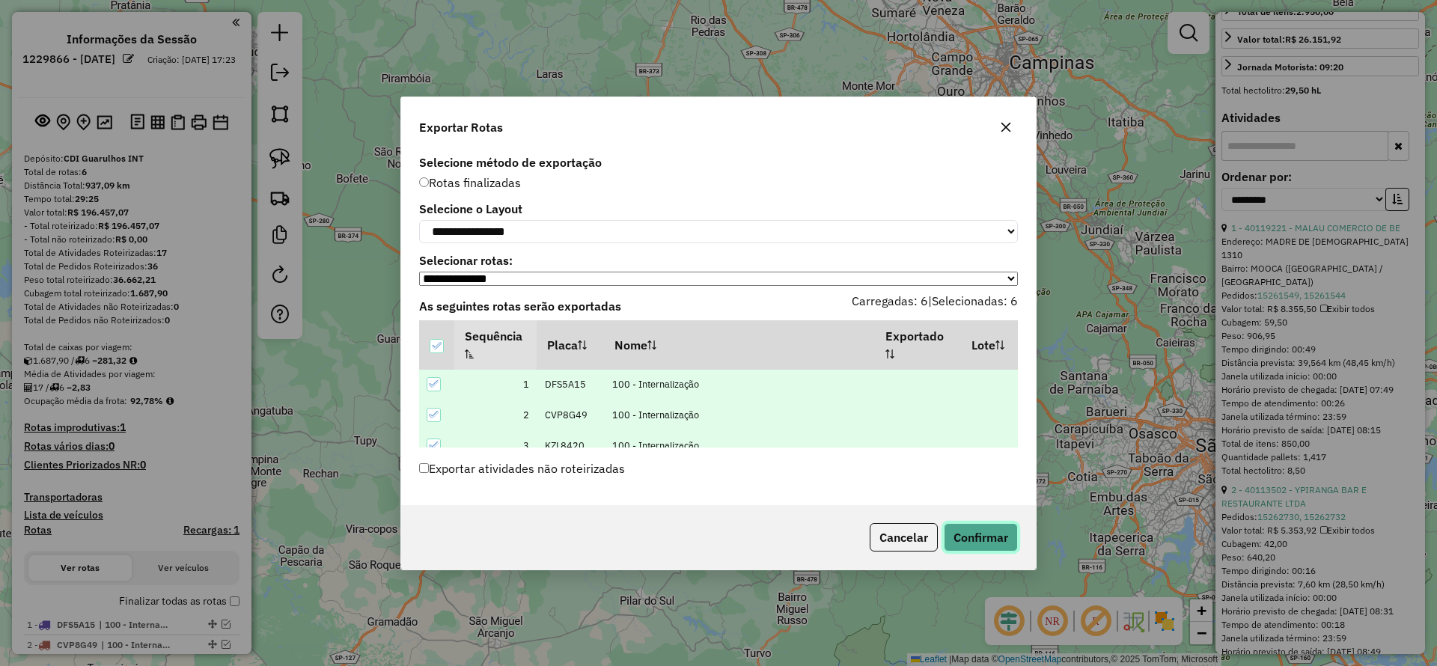
click at [1000, 546] on button "Confirmar" at bounding box center [981, 537] width 74 height 28
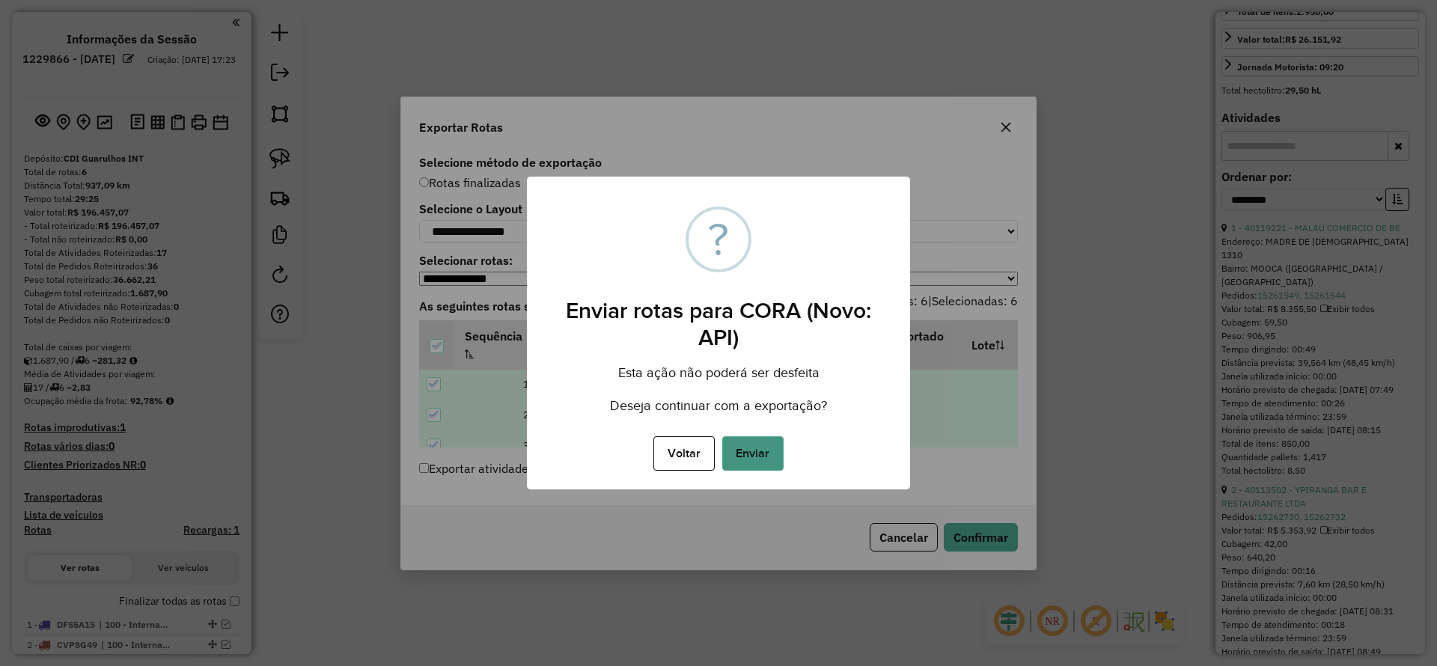
click at [772, 461] on button "Enviar" at bounding box center [752, 453] width 61 height 34
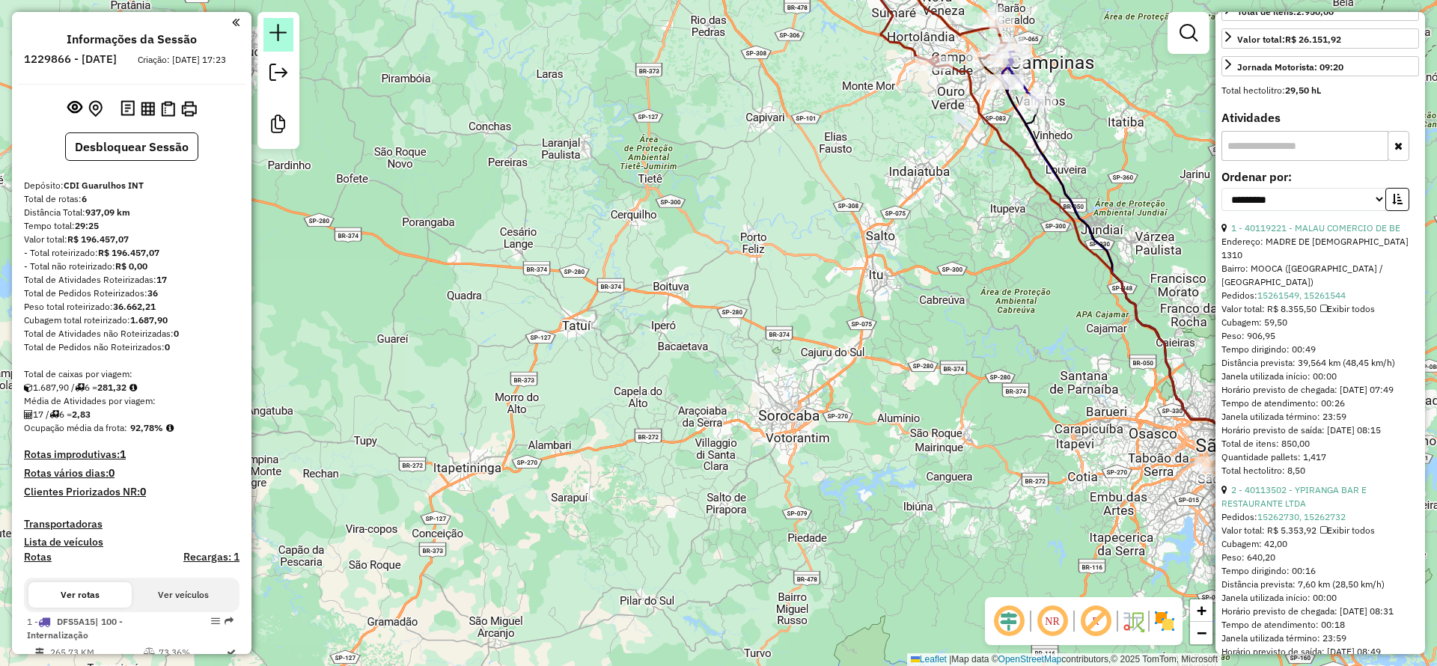
click at [270, 29] on em at bounding box center [278, 33] width 18 height 18
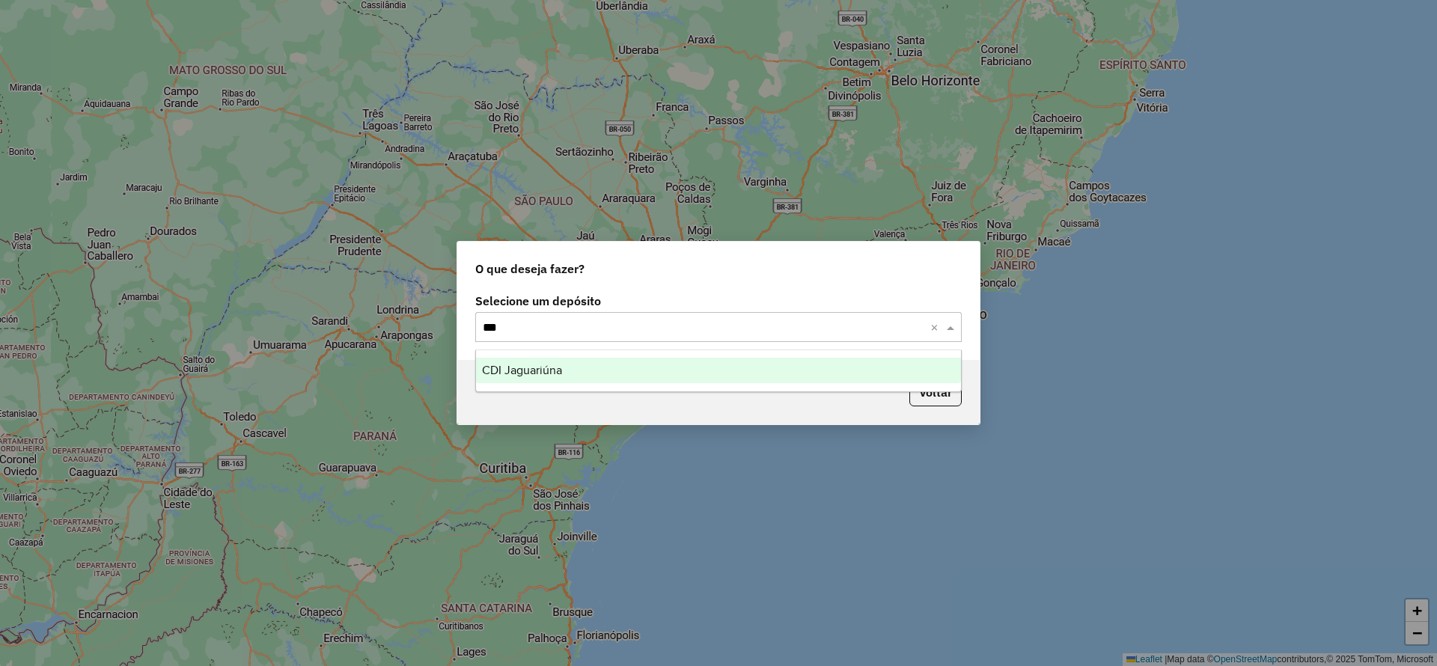
type input "****"
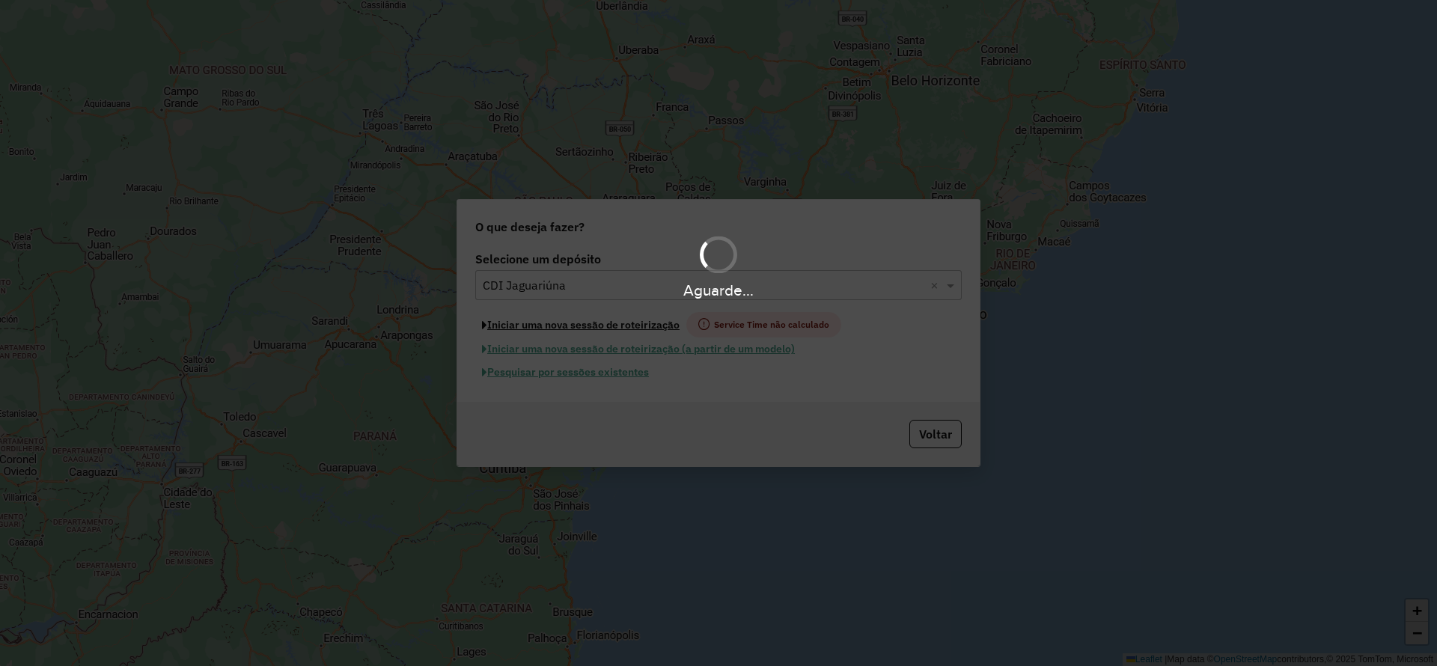
click at [535, 335] on button "Iniciar uma nova sessão de roteirização" at bounding box center [580, 324] width 211 height 25
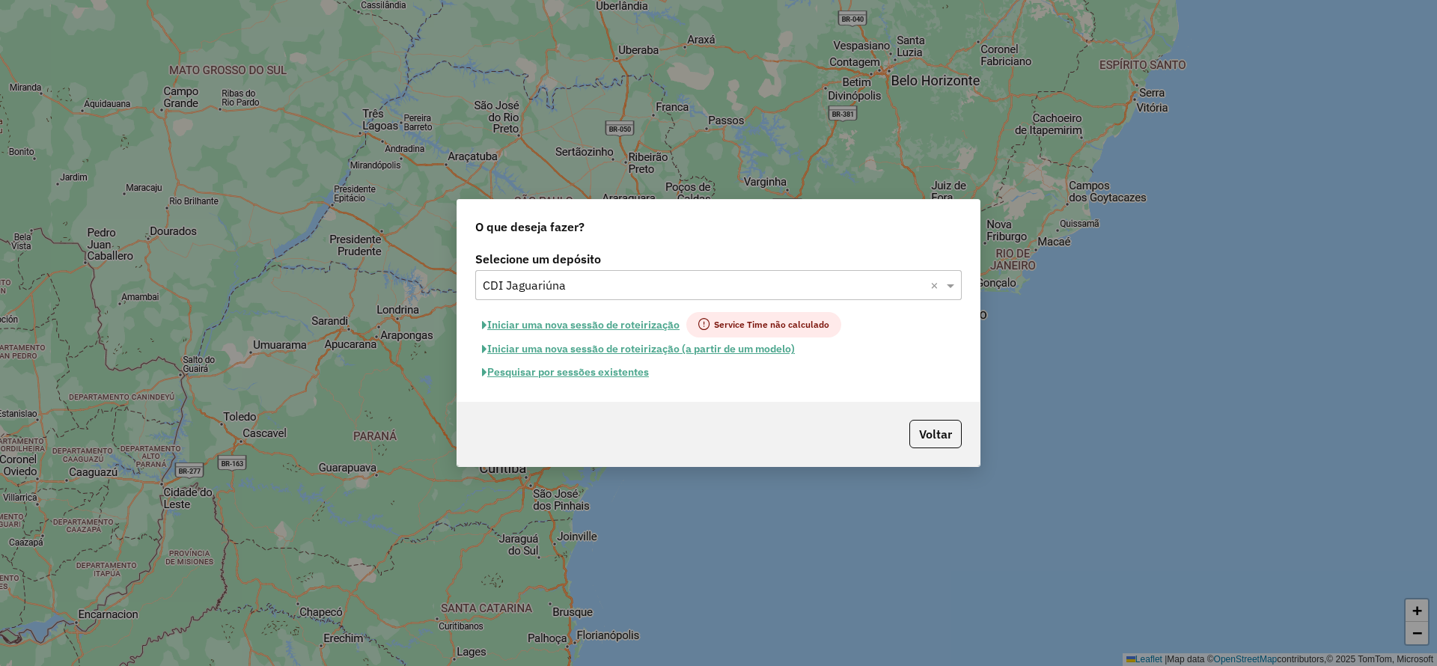
select select "*"
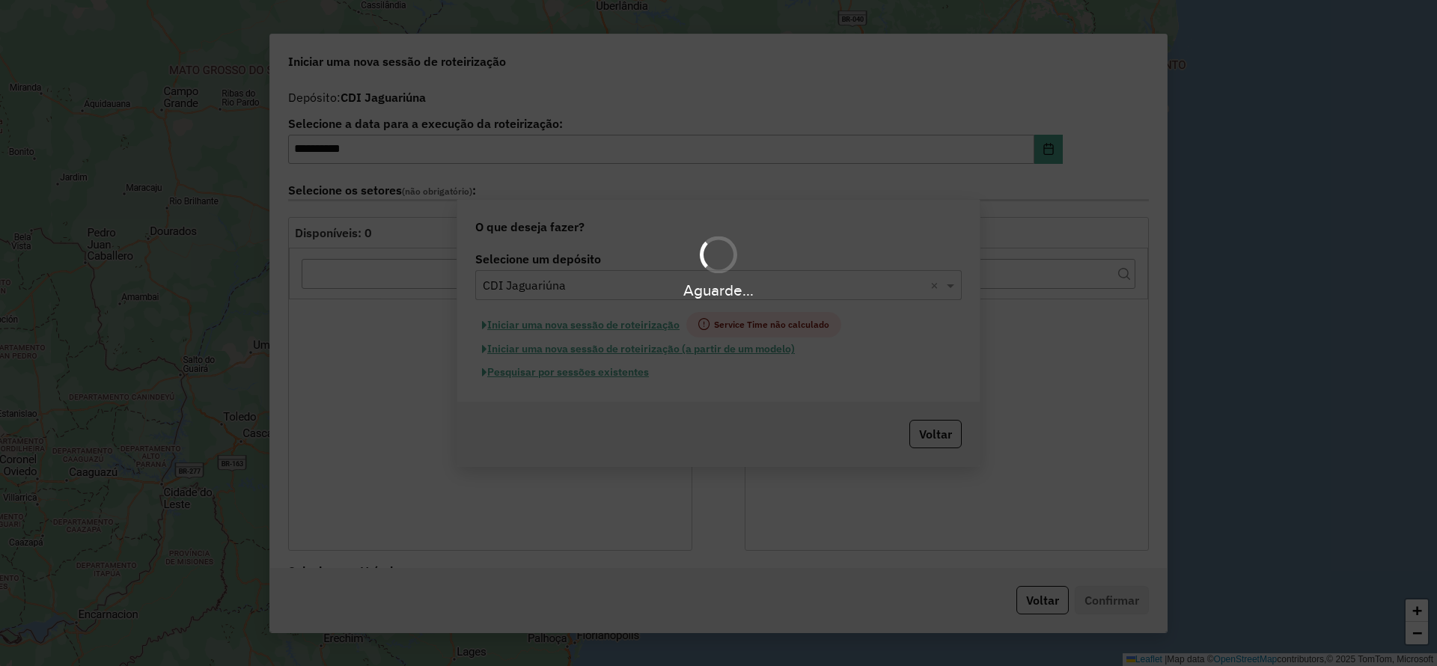
click at [531, 329] on div "Aguarde..." at bounding box center [718, 333] width 1437 height 666
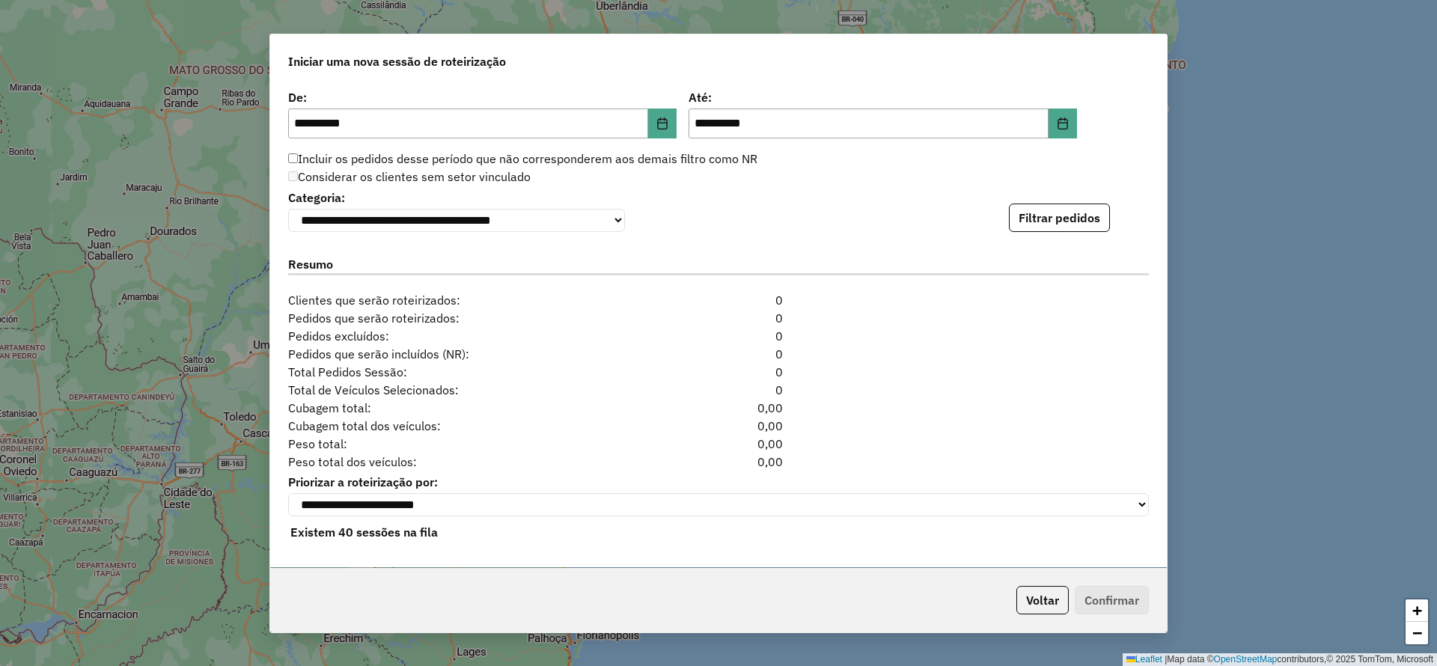
scroll to position [1488, 0]
click at [1049, 225] on button "Filtrar pedidos" at bounding box center [1059, 218] width 101 height 28
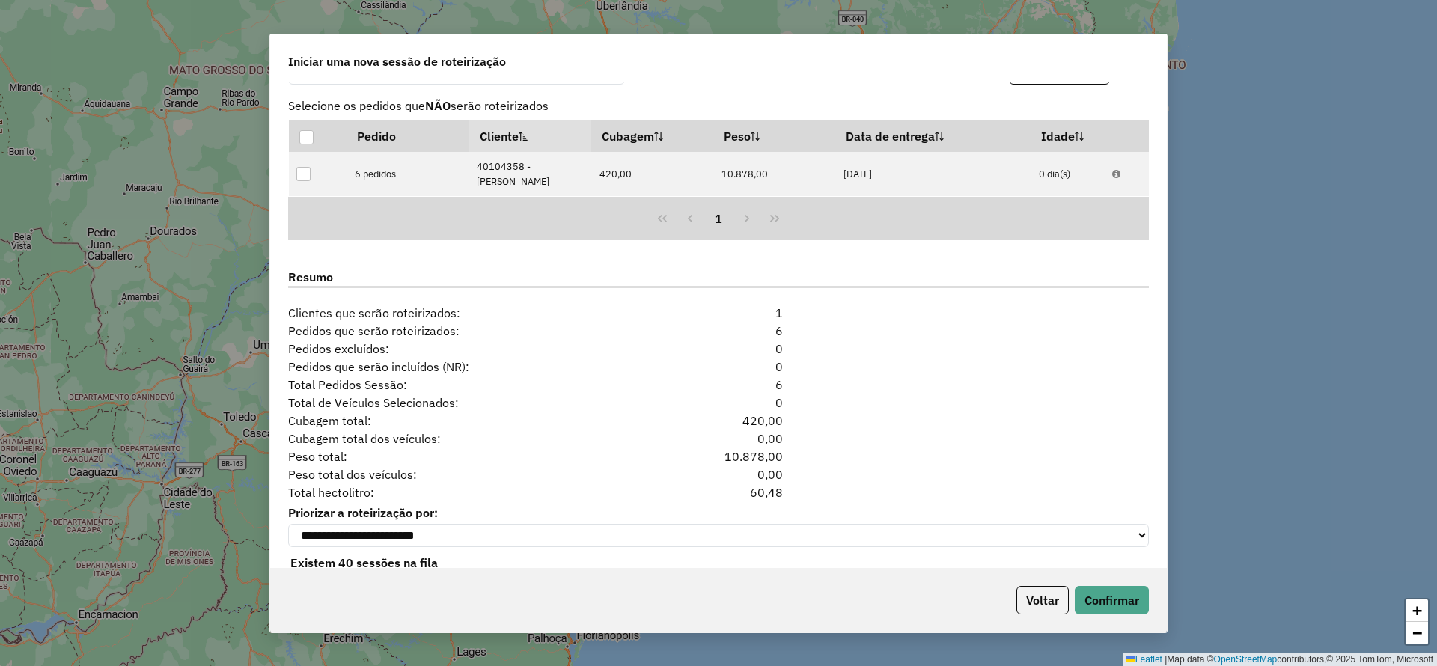
scroll to position [1667, 0]
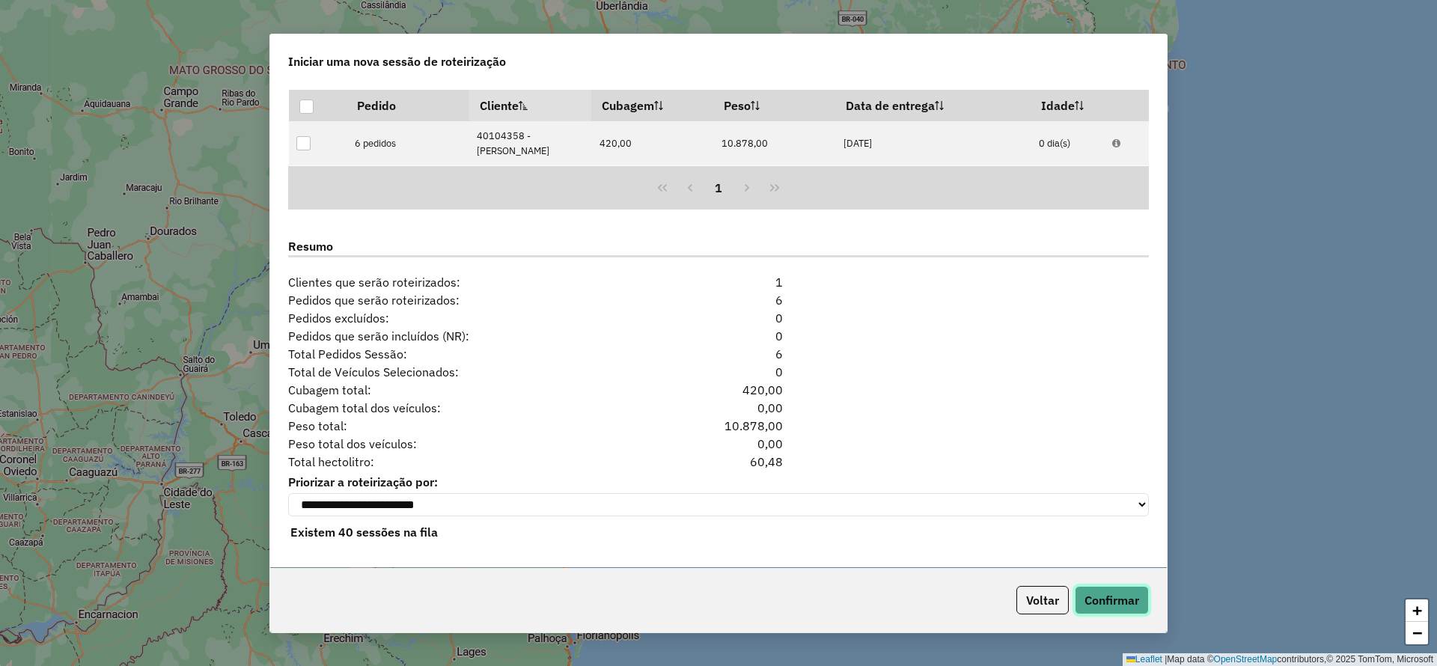
click at [1130, 590] on button "Confirmar" at bounding box center [1112, 600] width 74 height 28
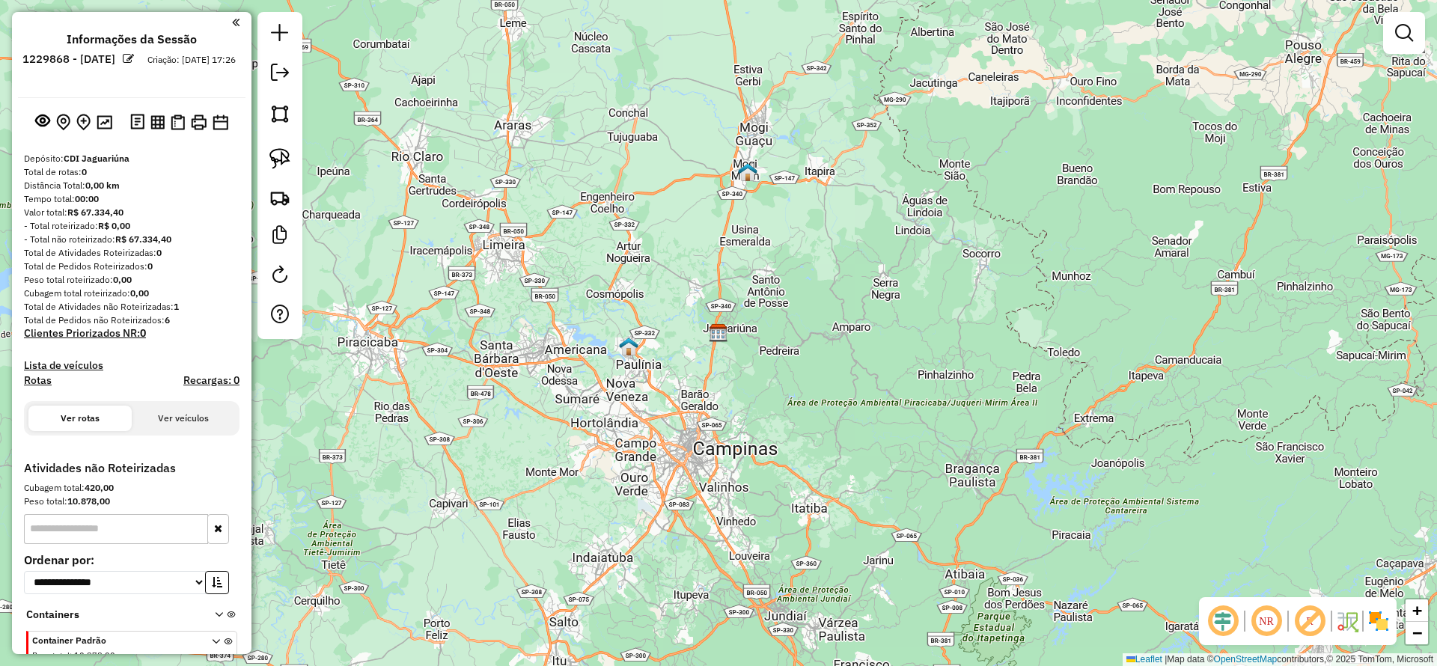
drag, startPoint x: 668, startPoint y: 314, endPoint x: 629, endPoint y: 28, distance: 287.9
click at [629, 28] on div "Janela de atendimento Grade de atendimento Capacidade Transportadoras Veículos …" at bounding box center [718, 333] width 1437 height 666
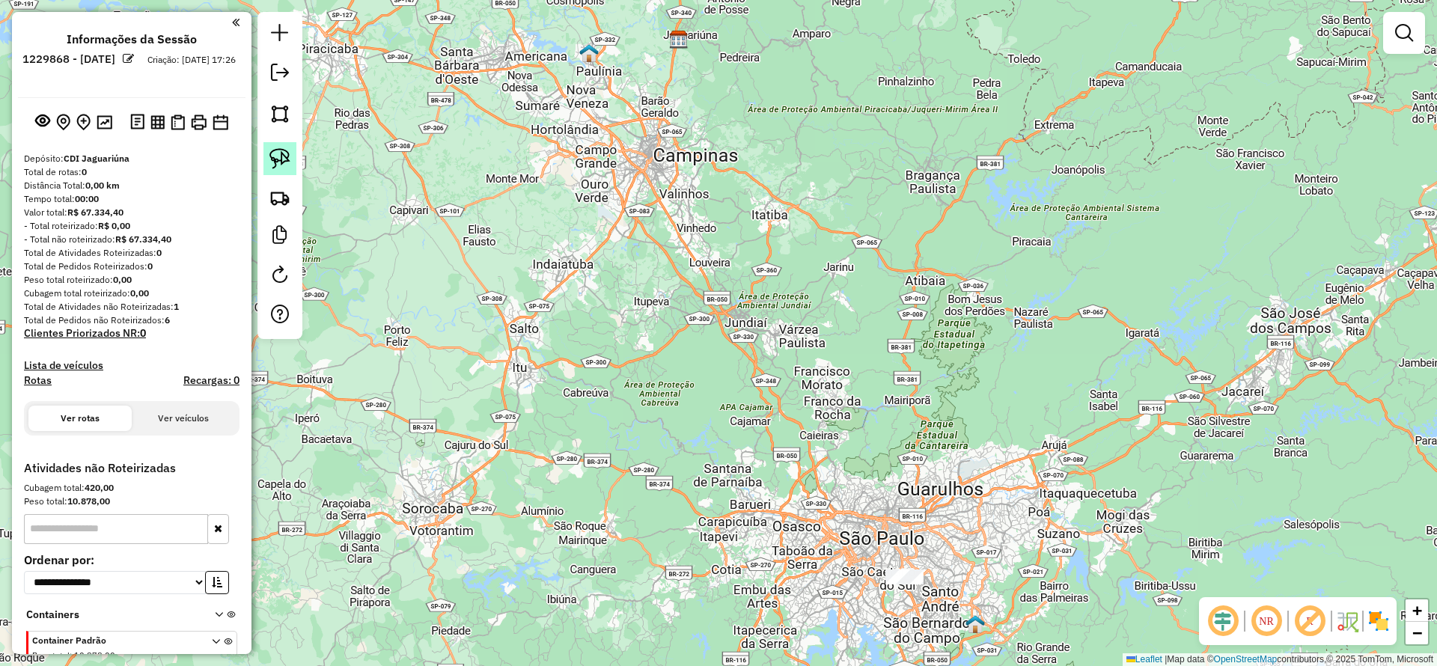
click at [269, 162] on img at bounding box center [279, 158] width 21 height 21
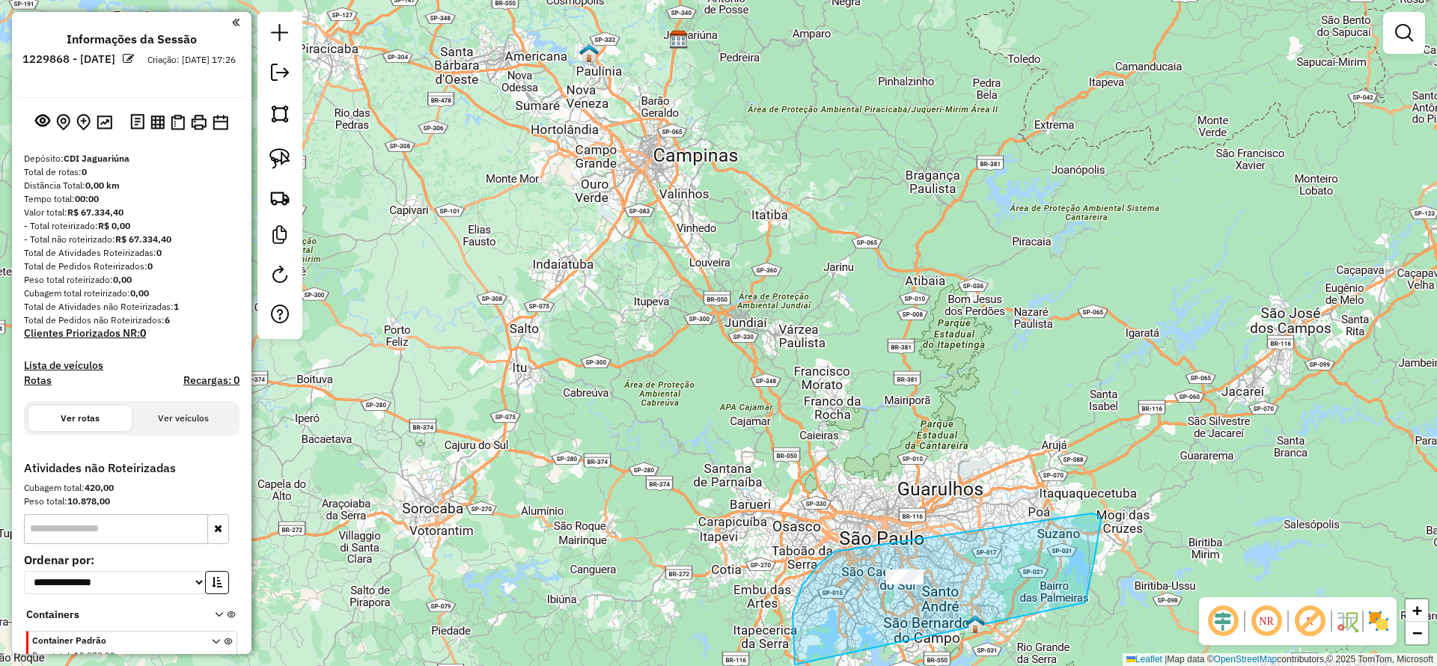
drag, startPoint x: 849, startPoint y: 709, endPoint x: 1080, endPoint y: 502, distance: 310.0
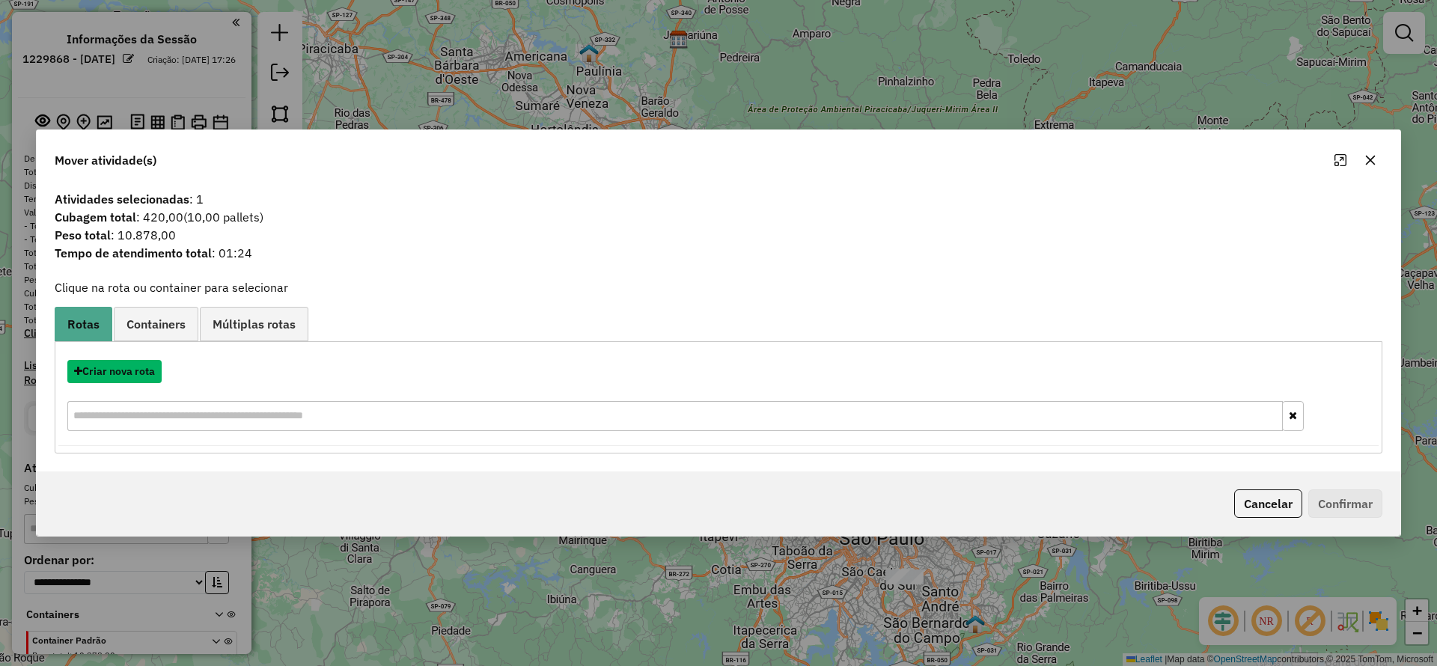
click at [132, 370] on button "Criar nova rota" at bounding box center [114, 371] width 94 height 23
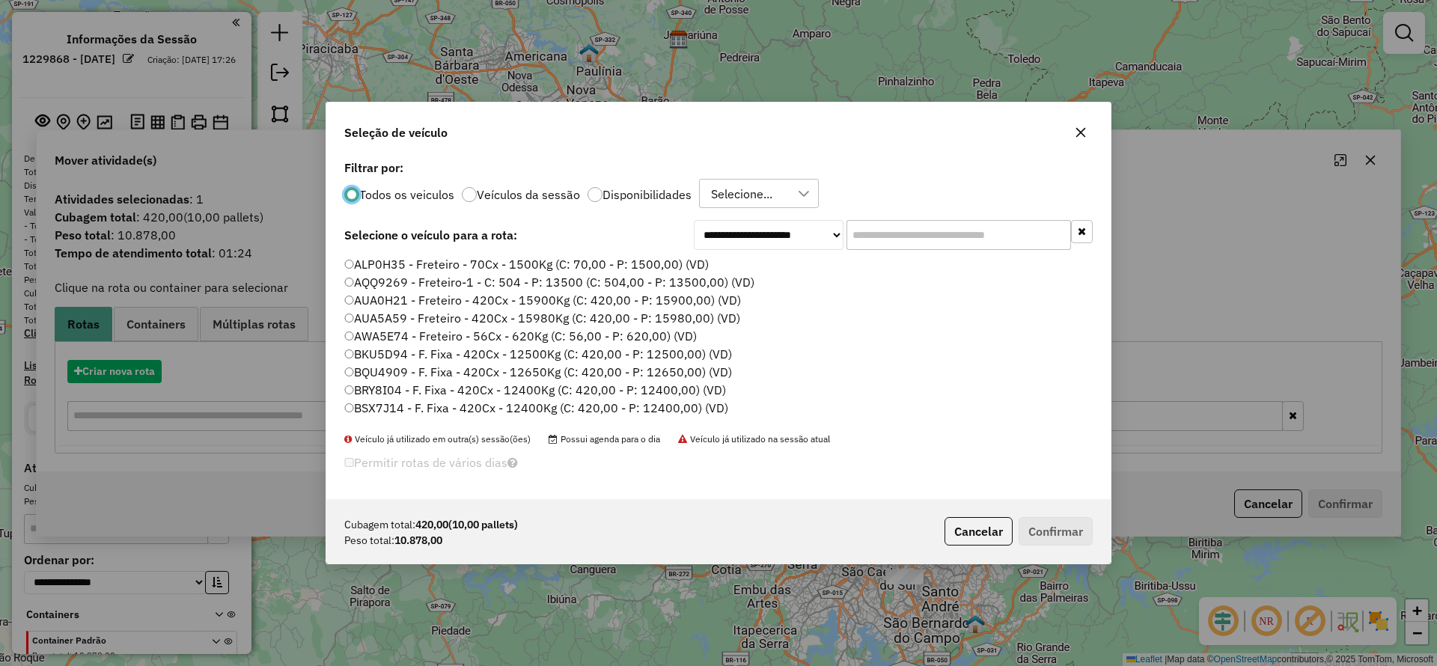
scroll to position [8, 4]
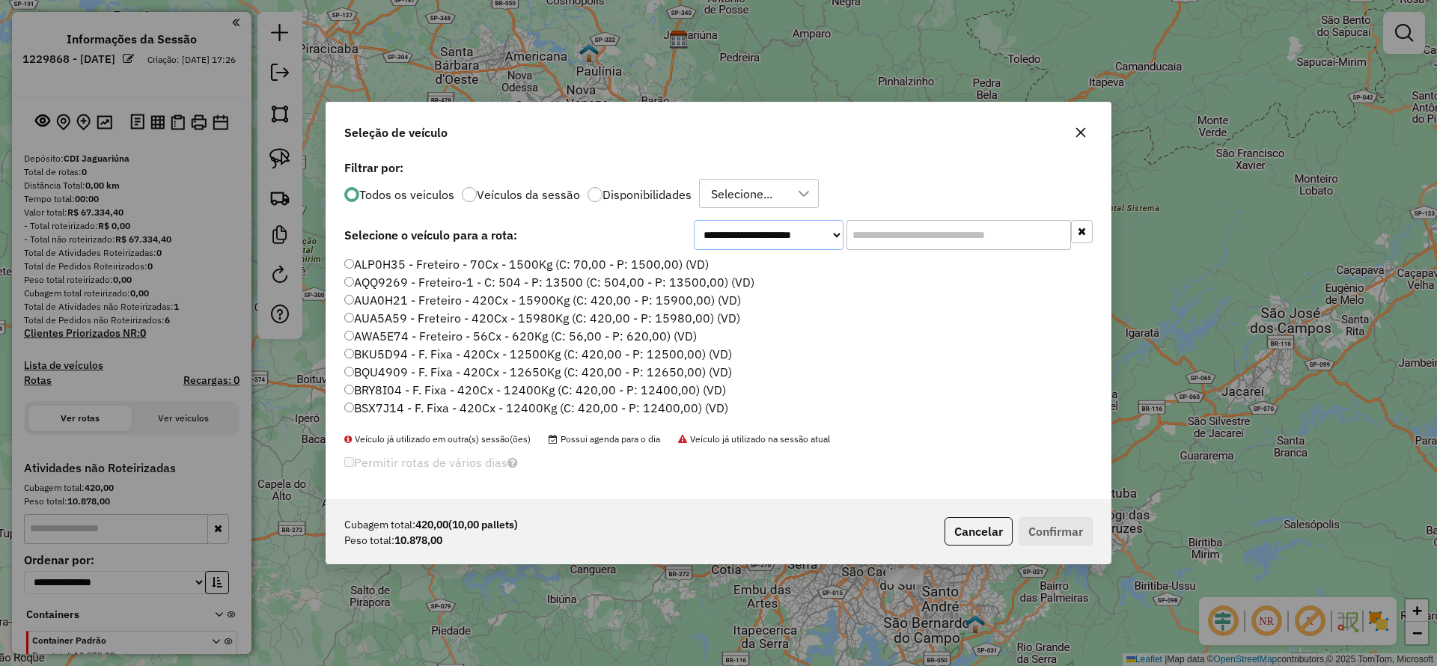
click at [753, 233] on select "**********" at bounding box center [769, 235] width 150 height 30
click at [748, 174] on label "Filtrar por:" at bounding box center [718, 168] width 748 height 18
click at [750, 195] on div "Selecione..." at bounding box center [742, 194] width 72 height 28
click at [724, 263] on div "ROTA - 15/08 - PROMAX" at bounding box center [724, 264] width 14 height 14
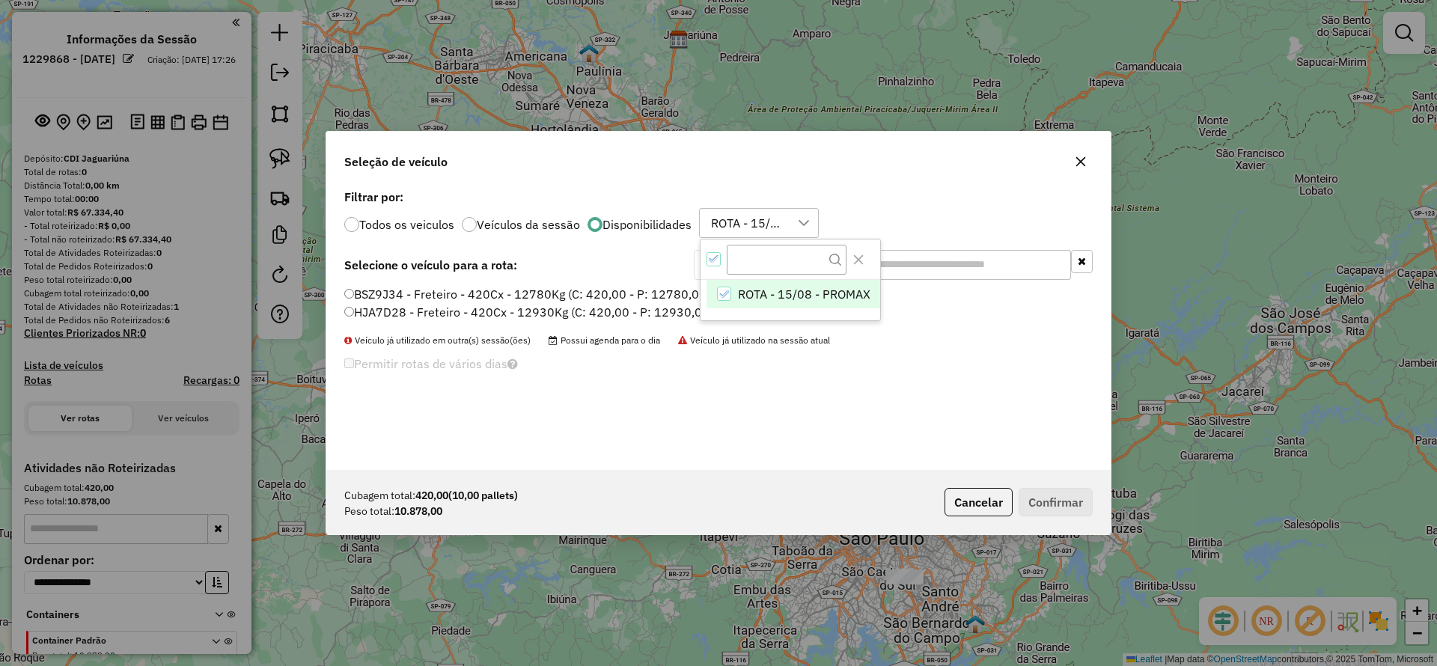
click at [343, 317] on div "BSZ9J34 - Freteiro - 420Cx - 12780Kg (C: 420,00 - P: 12780,00) (VD) HJA7D28 - F…" at bounding box center [718, 310] width 766 height 48
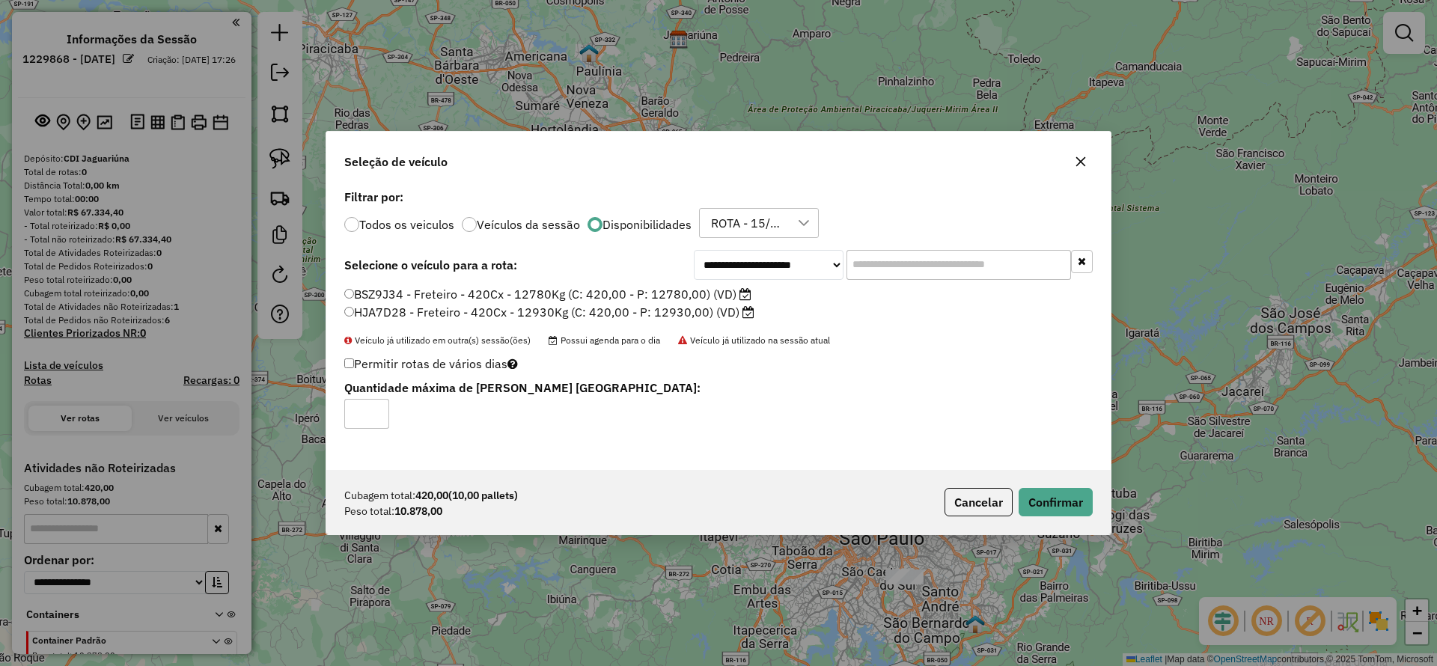
click at [1064, 481] on div "Cubagem total: 420,00 (10,00 pallets) Peso total: 10.878,00 Cancelar Confirmar" at bounding box center [718, 502] width 784 height 64
drag, startPoint x: 1048, startPoint y: 498, endPoint x: 1038, endPoint y: 497, distance: 10.6
click at [1048, 498] on button "Confirmar" at bounding box center [1055, 502] width 74 height 28
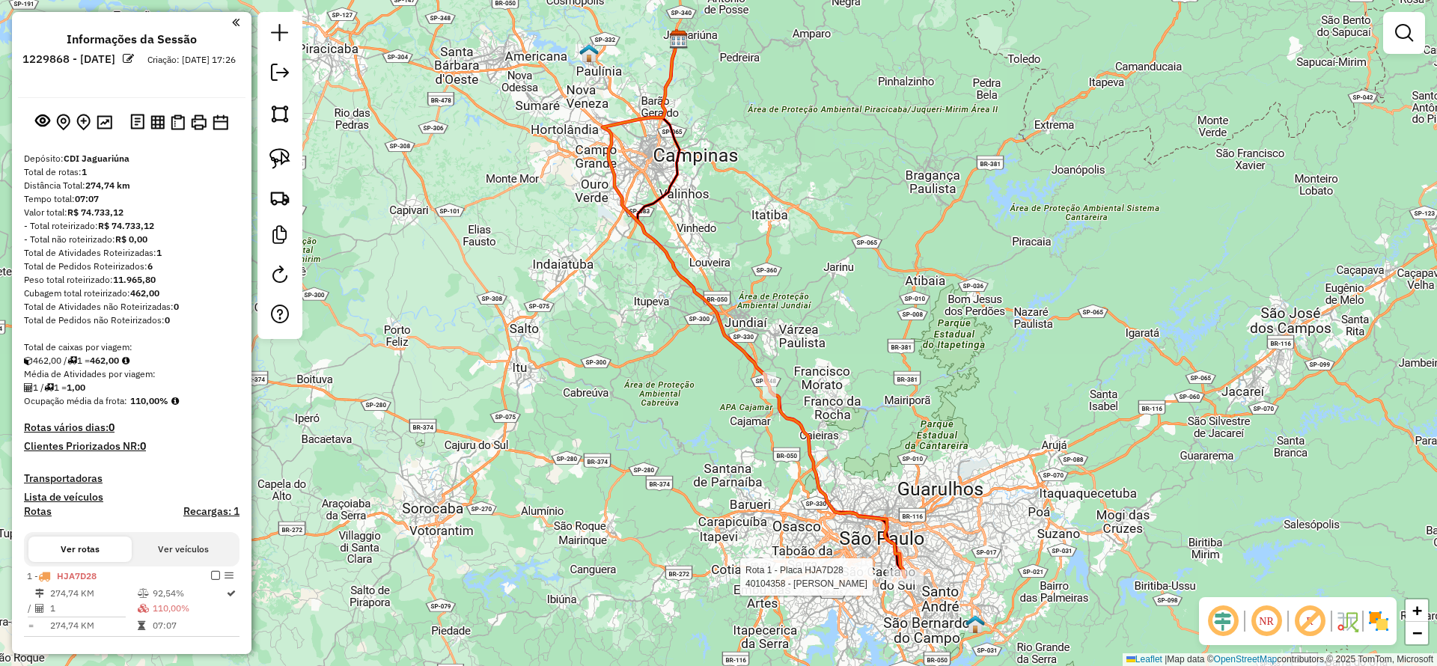
select select "**********"
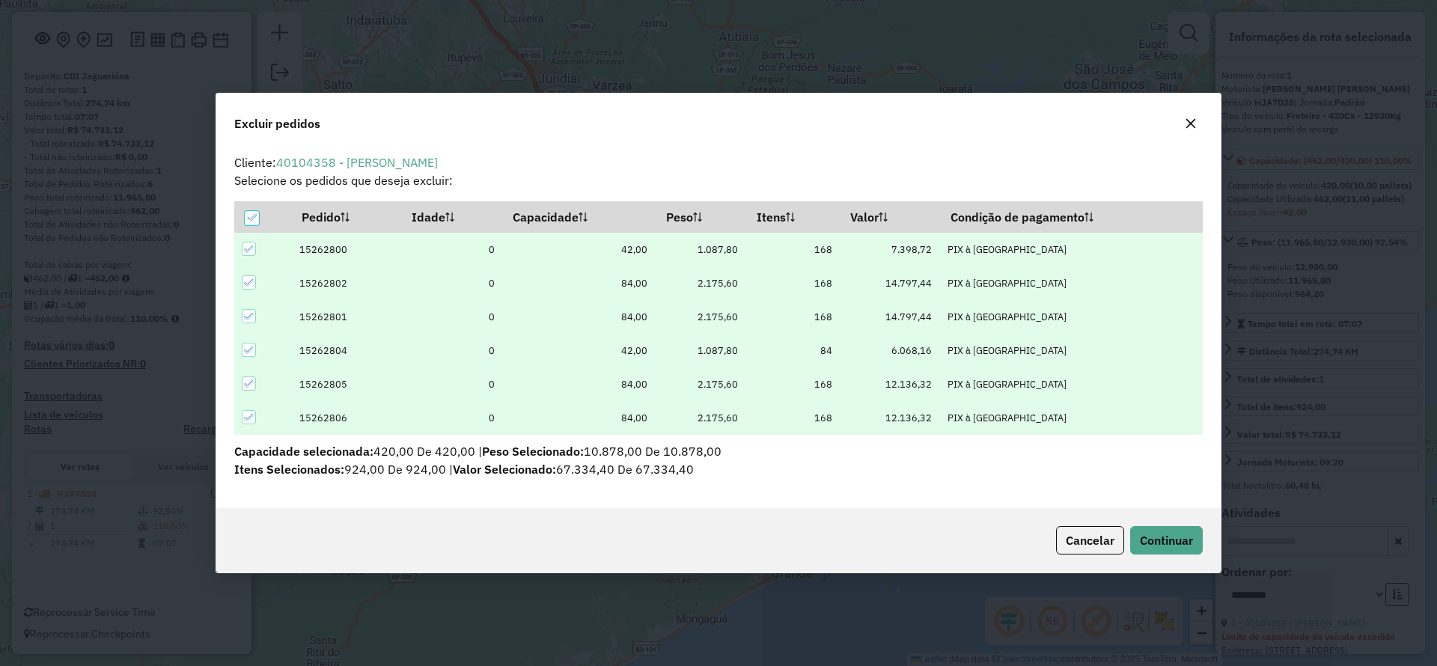
scroll to position [0, 0]
click at [1186, 129] on button "button" at bounding box center [1191, 124] width 24 height 24
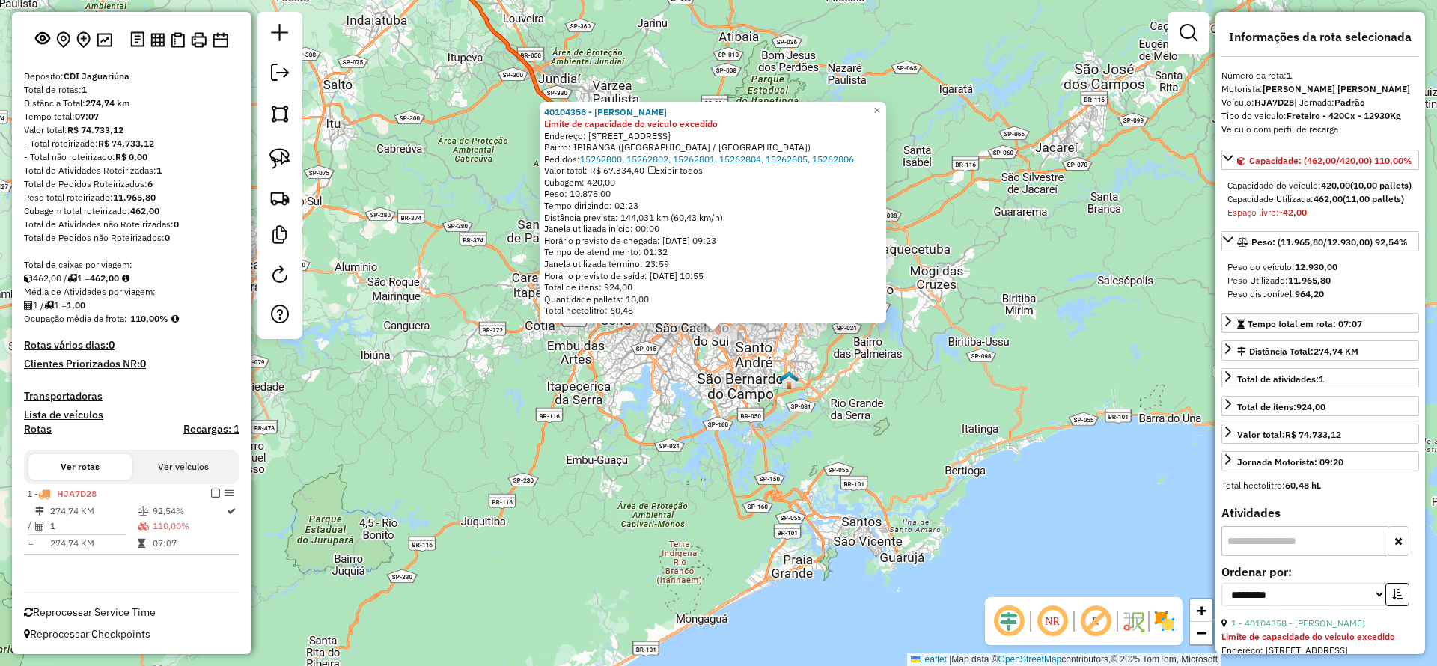
drag, startPoint x: 209, startPoint y: 495, endPoint x: 227, endPoint y: 451, distance: 47.7
click at [211, 495] on em at bounding box center [215, 493] width 9 height 9
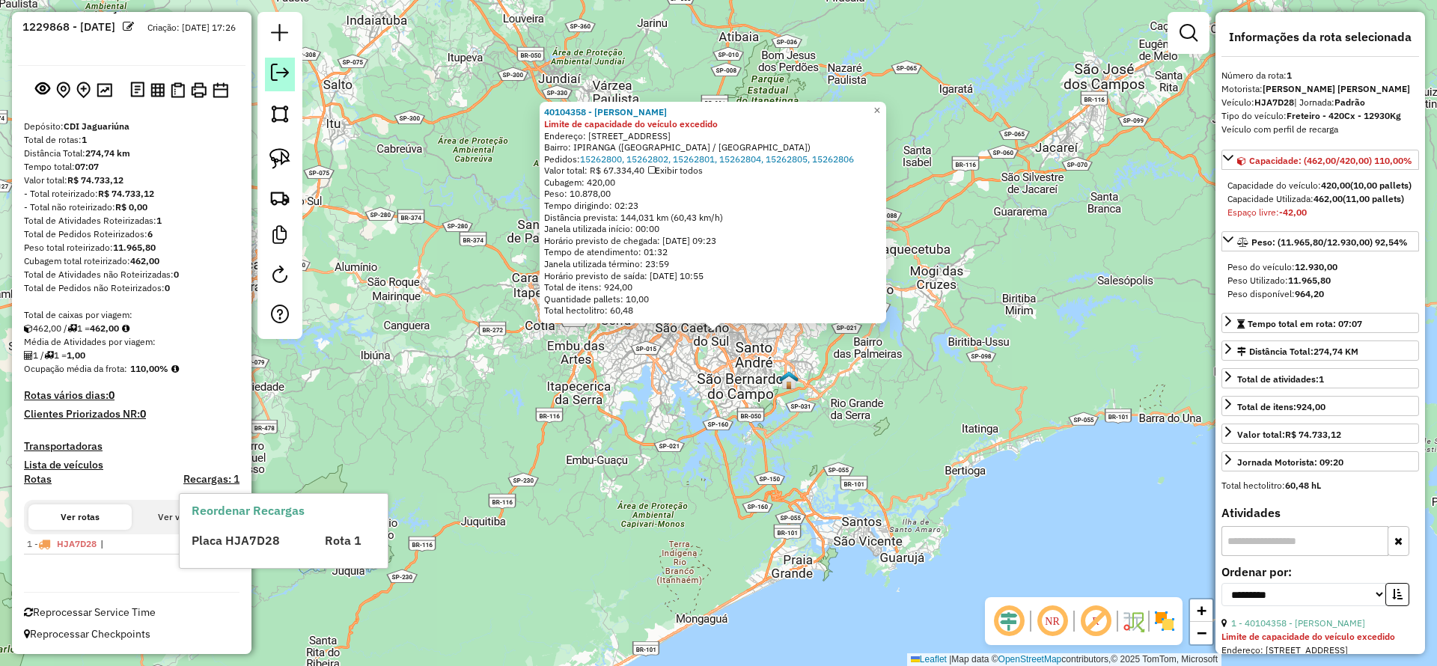
click at [274, 67] on em at bounding box center [280, 73] width 18 height 18
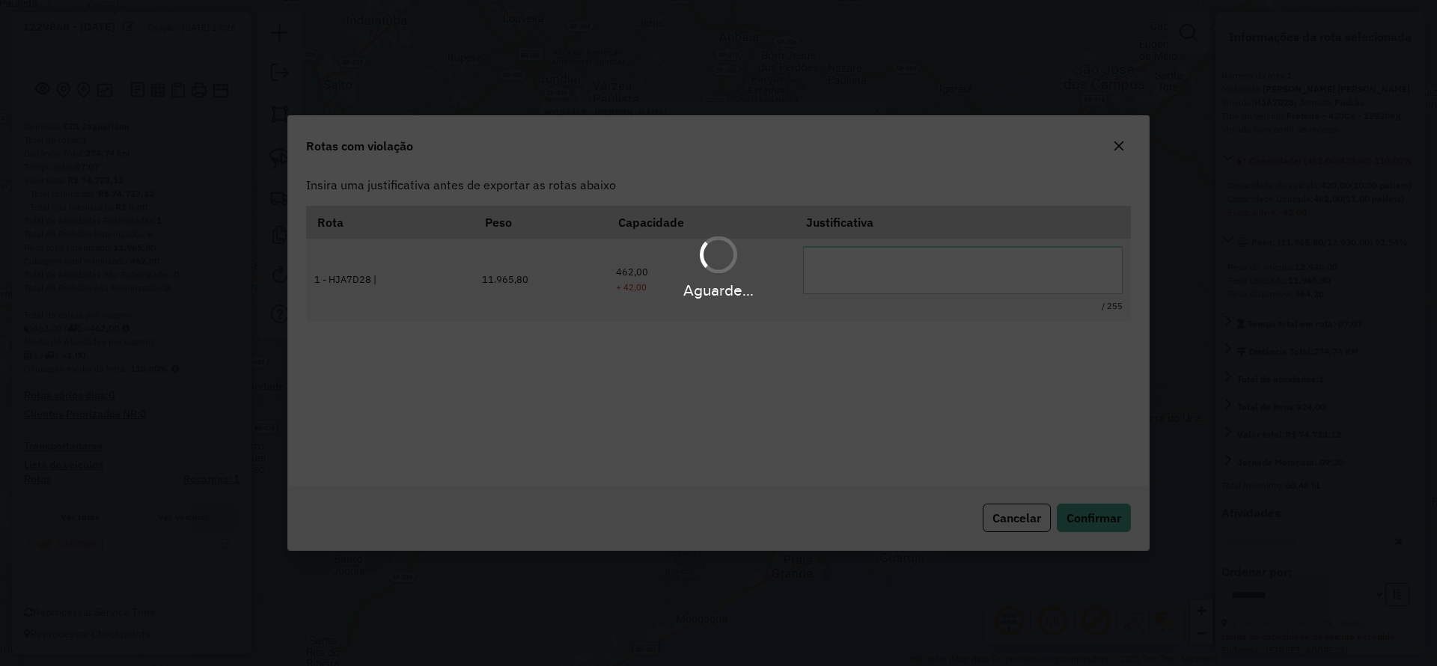
scroll to position [0, 0]
click at [848, 274] on body "Aguarde... Pop-up bloqueado! Seu navegador bloqueou automáticamente a abertura …" at bounding box center [718, 333] width 1437 height 666
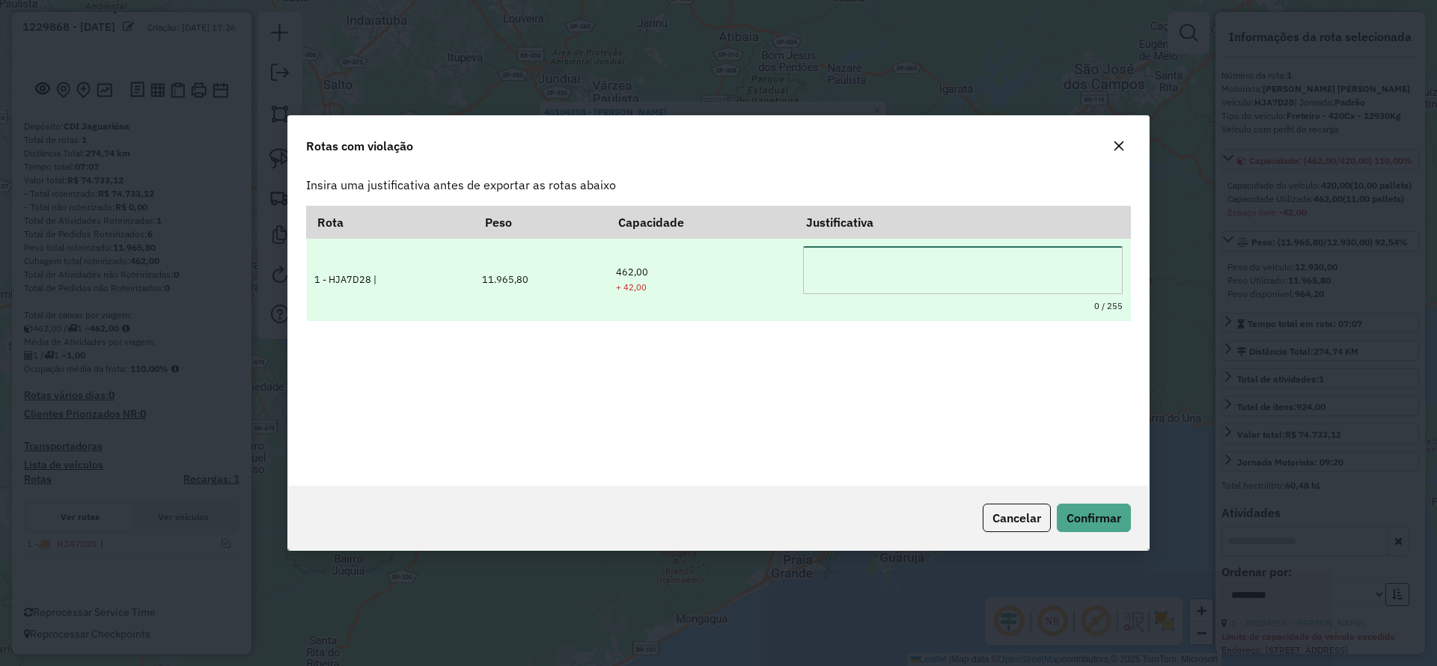
click at [843, 269] on textarea at bounding box center [963, 270] width 320 height 48
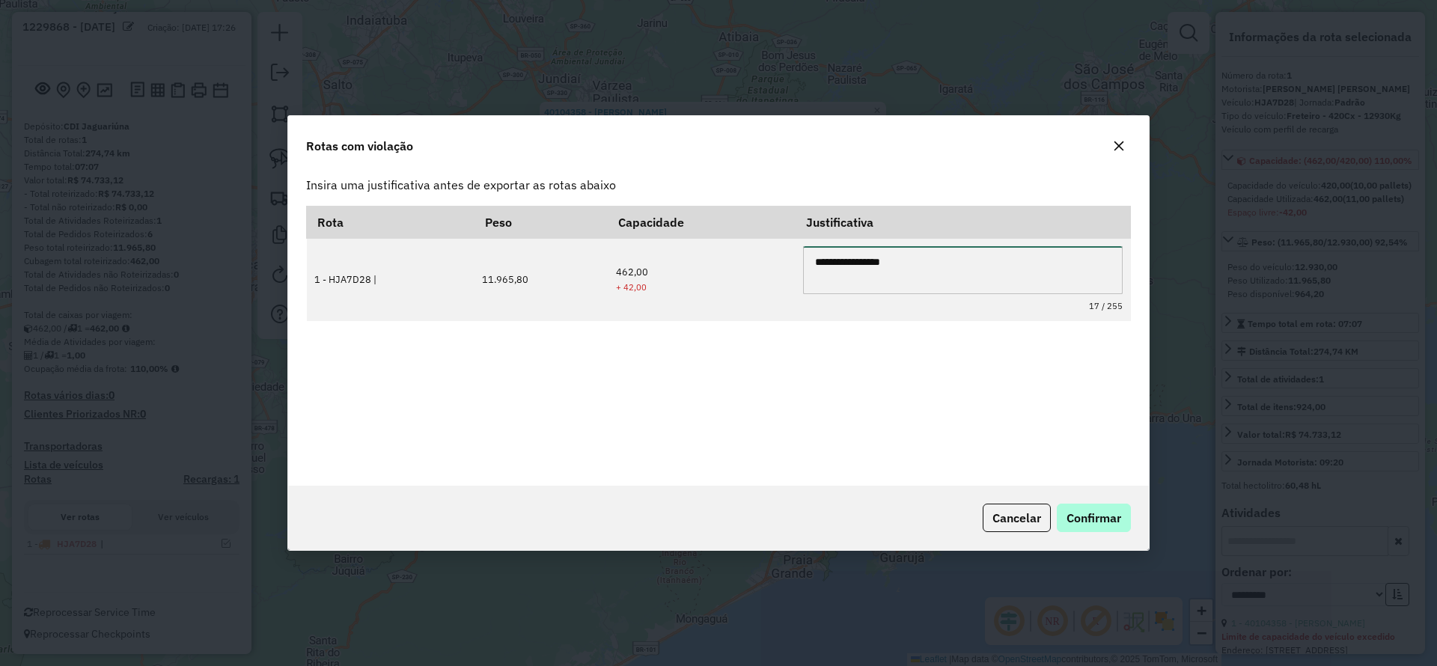
type textarea "**********"
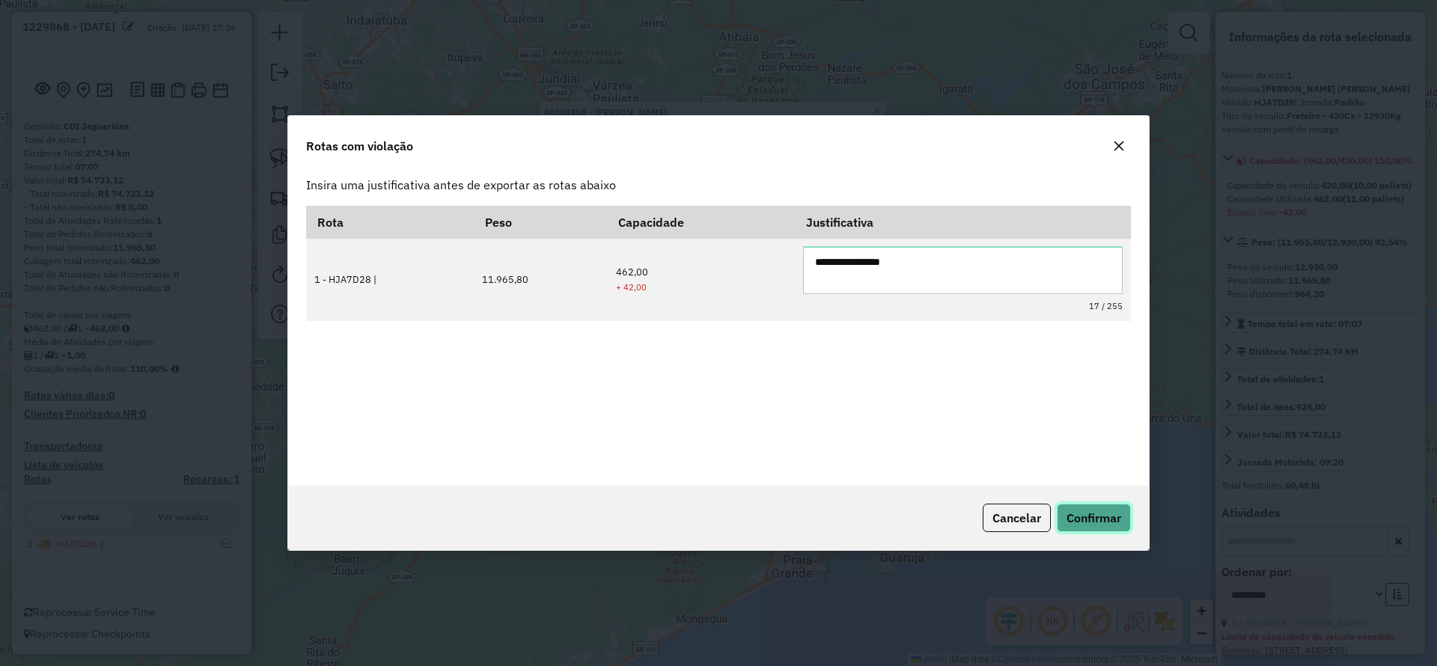
click at [1118, 528] on button "Confirmar" at bounding box center [1094, 518] width 74 height 28
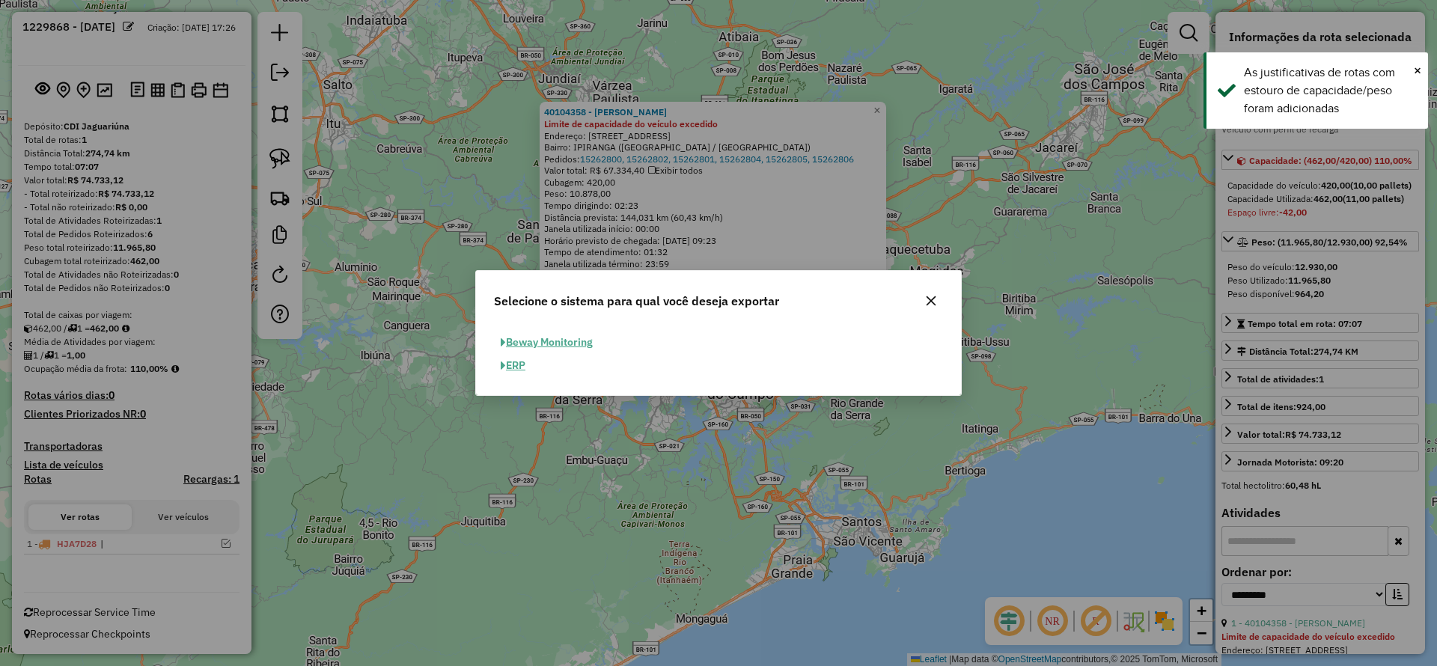
click at [512, 363] on button "ERP" at bounding box center [513, 365] width 38 height 23
select select "**"
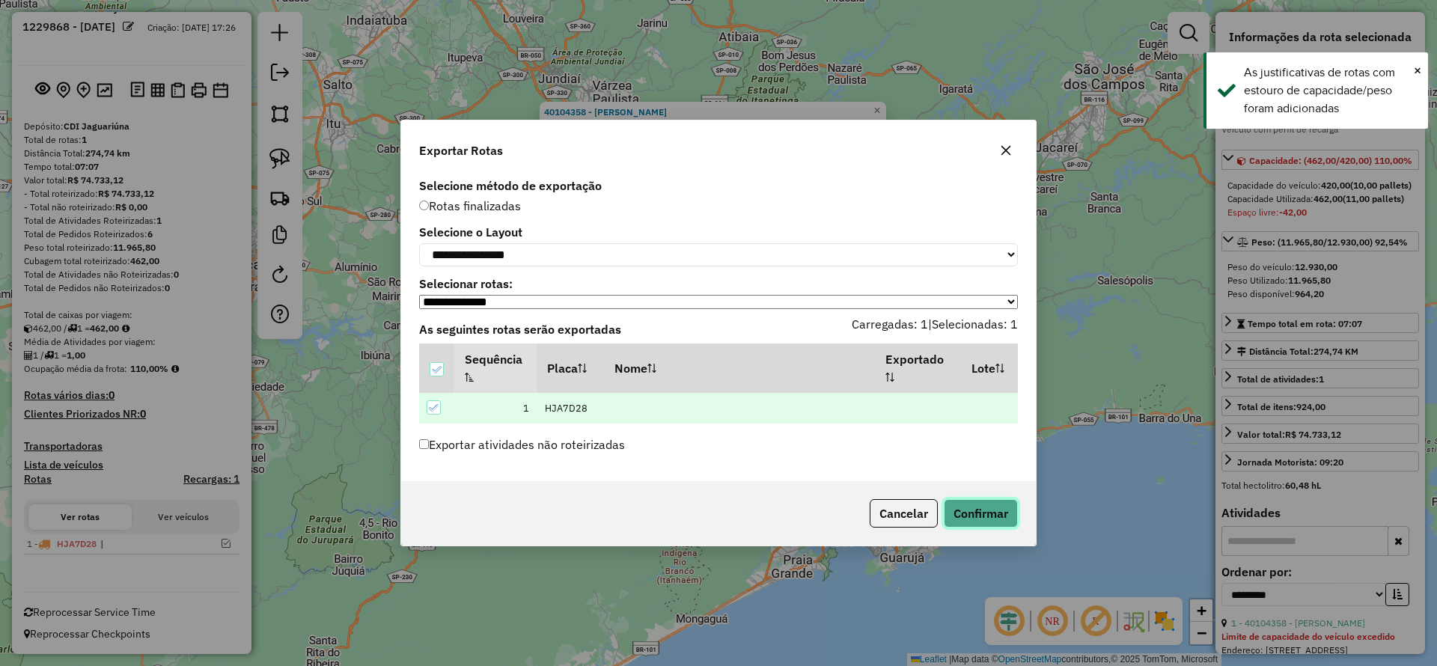
click at [992, 528] on button "Confirmar" at bounding box center [981, 513] width 74 height 28
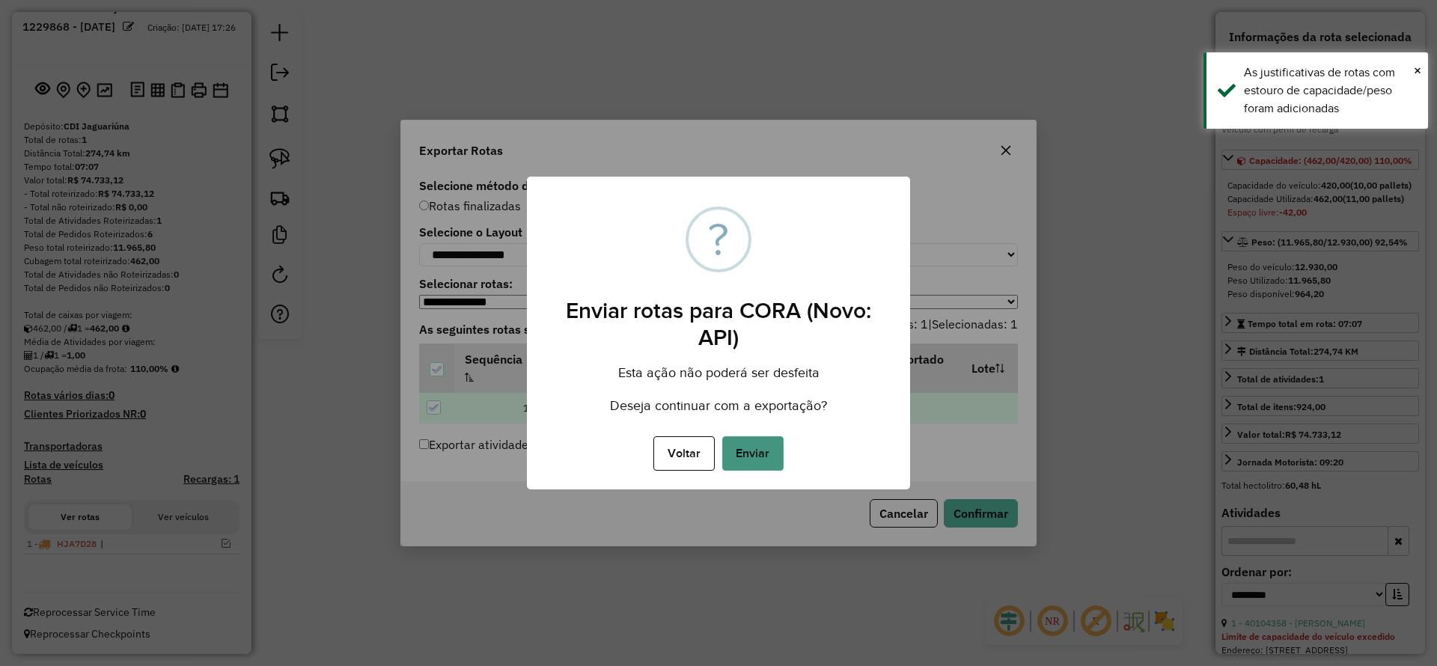
click at [758, 443] on button "Enviar" at bounding box center [752, 453] width 61 height 34
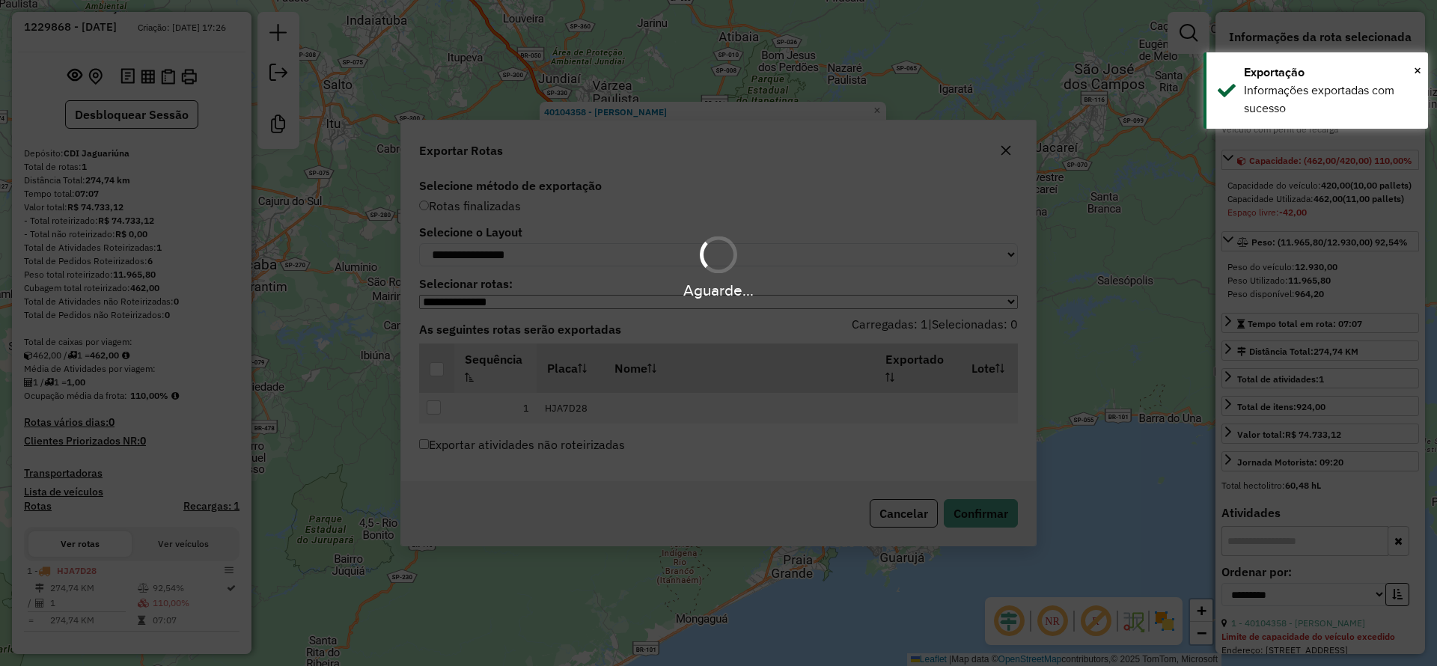
scroll to position [49, 0]
